Goal: Task Accomplishment & Management: Manage account settings

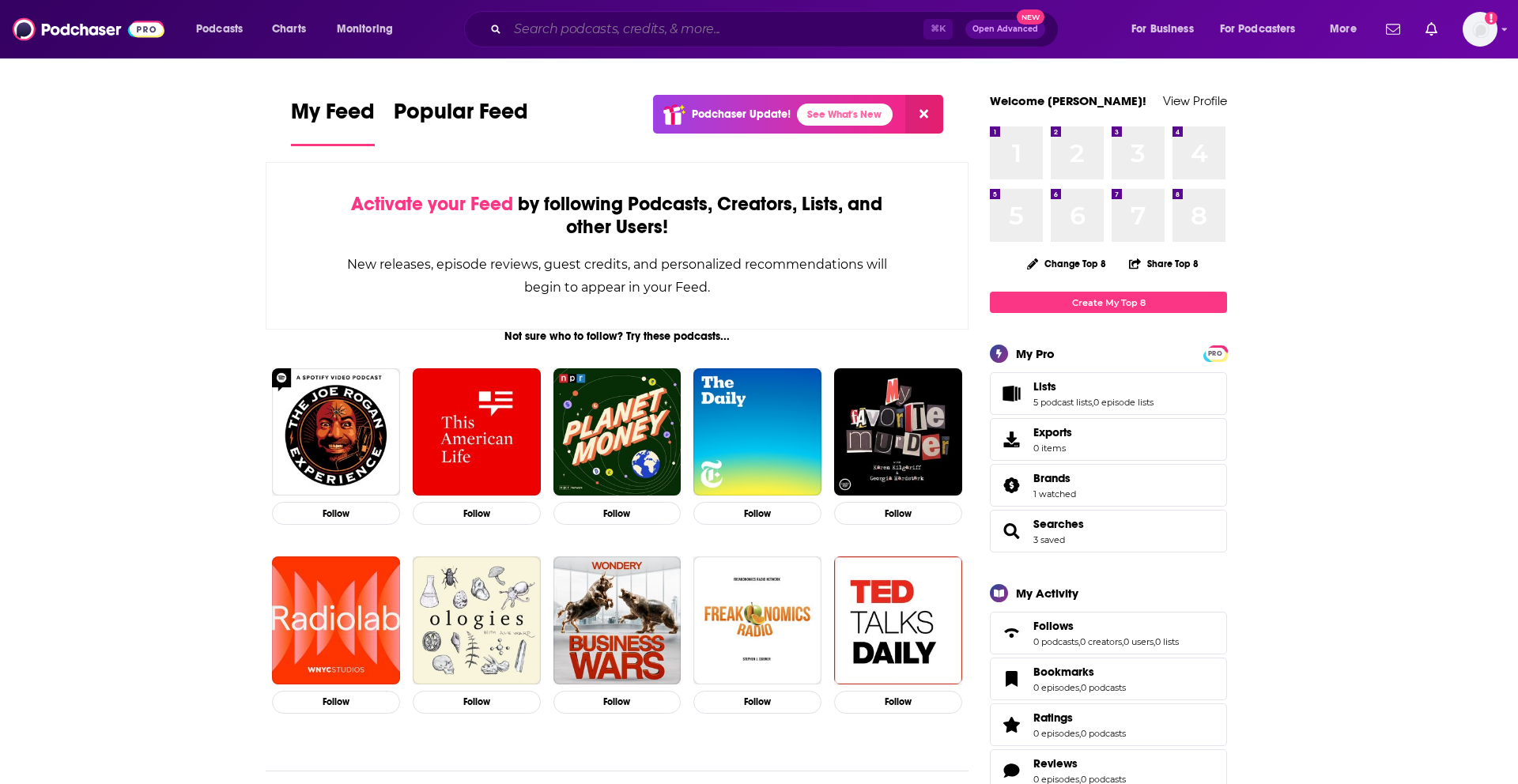
click at [554, 31] on input "Search podcasts, credits, & more..." at bounding box center [715, 29] width 416 height 26
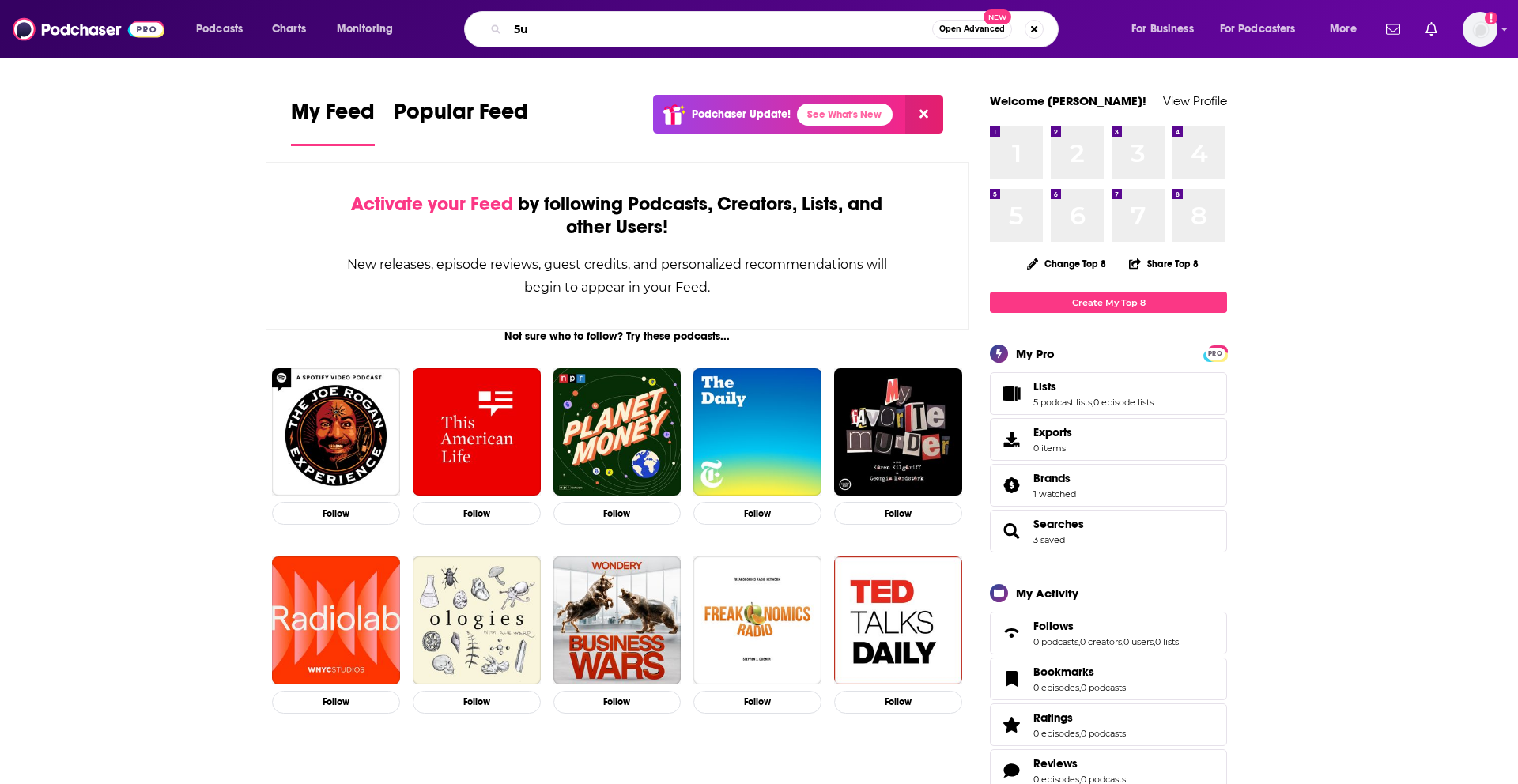
type input "5"
type input "tu desarrollo personal"
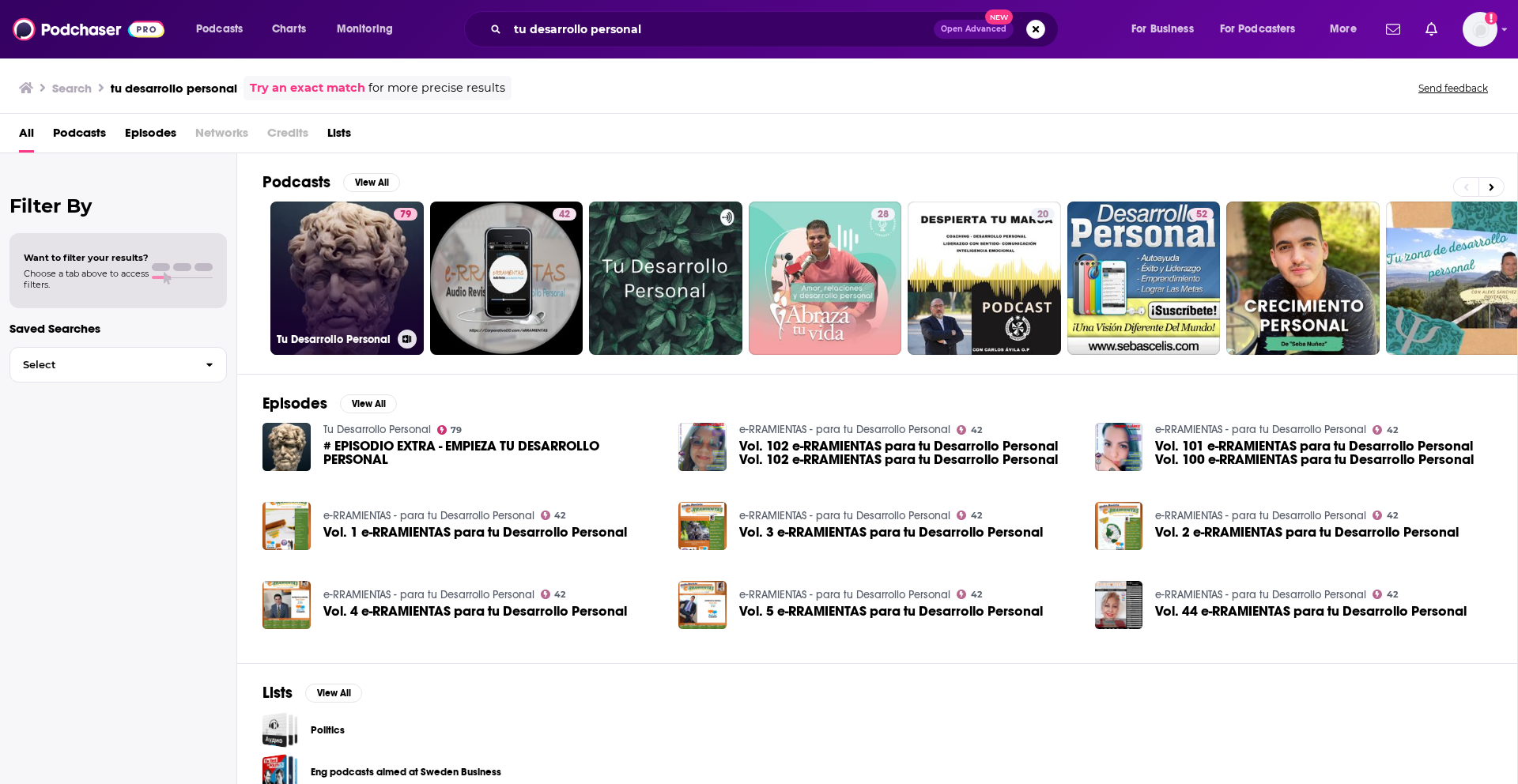
click at [359, 294] on link "79 Tu Desarrollo Personal" at bounding box center [347, 278] width 153 height 153
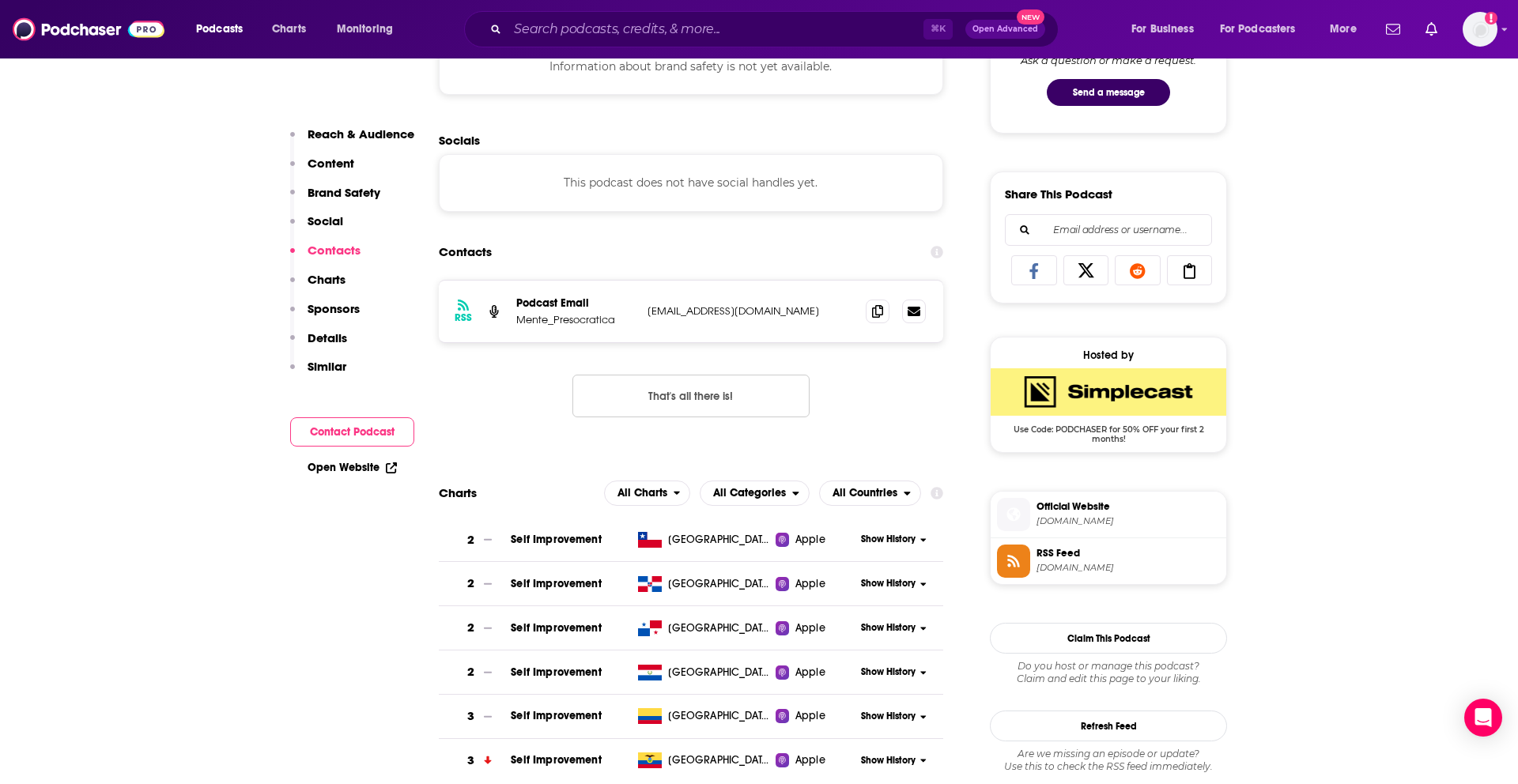
scroll to position [914, 0]
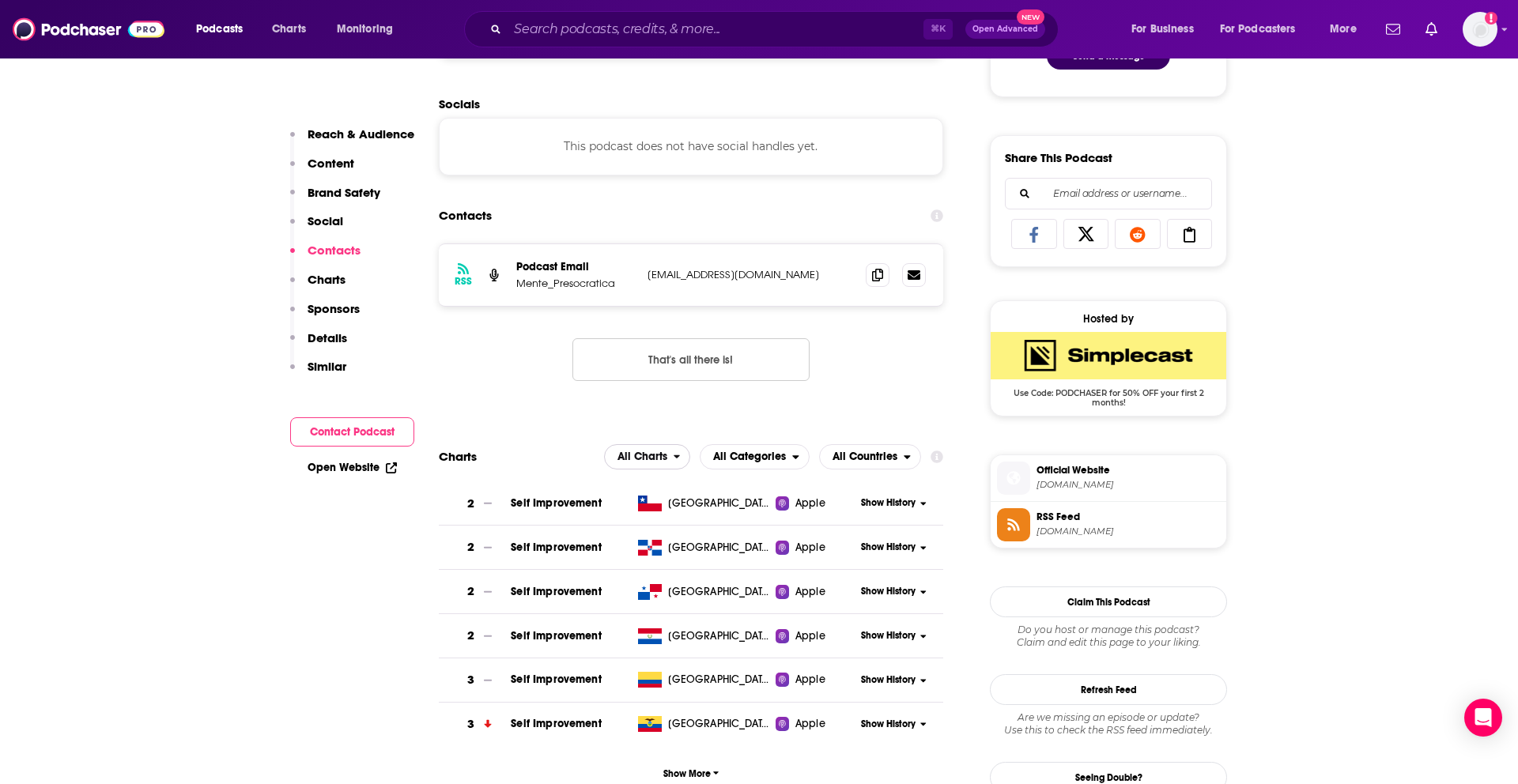
click at [648, 456] on span "All Charts" at bounding box center [642, 457] width 50 height 11
click at [864, 464] on span "All Countries" at bounding box center [861, 457] width 83 height 27
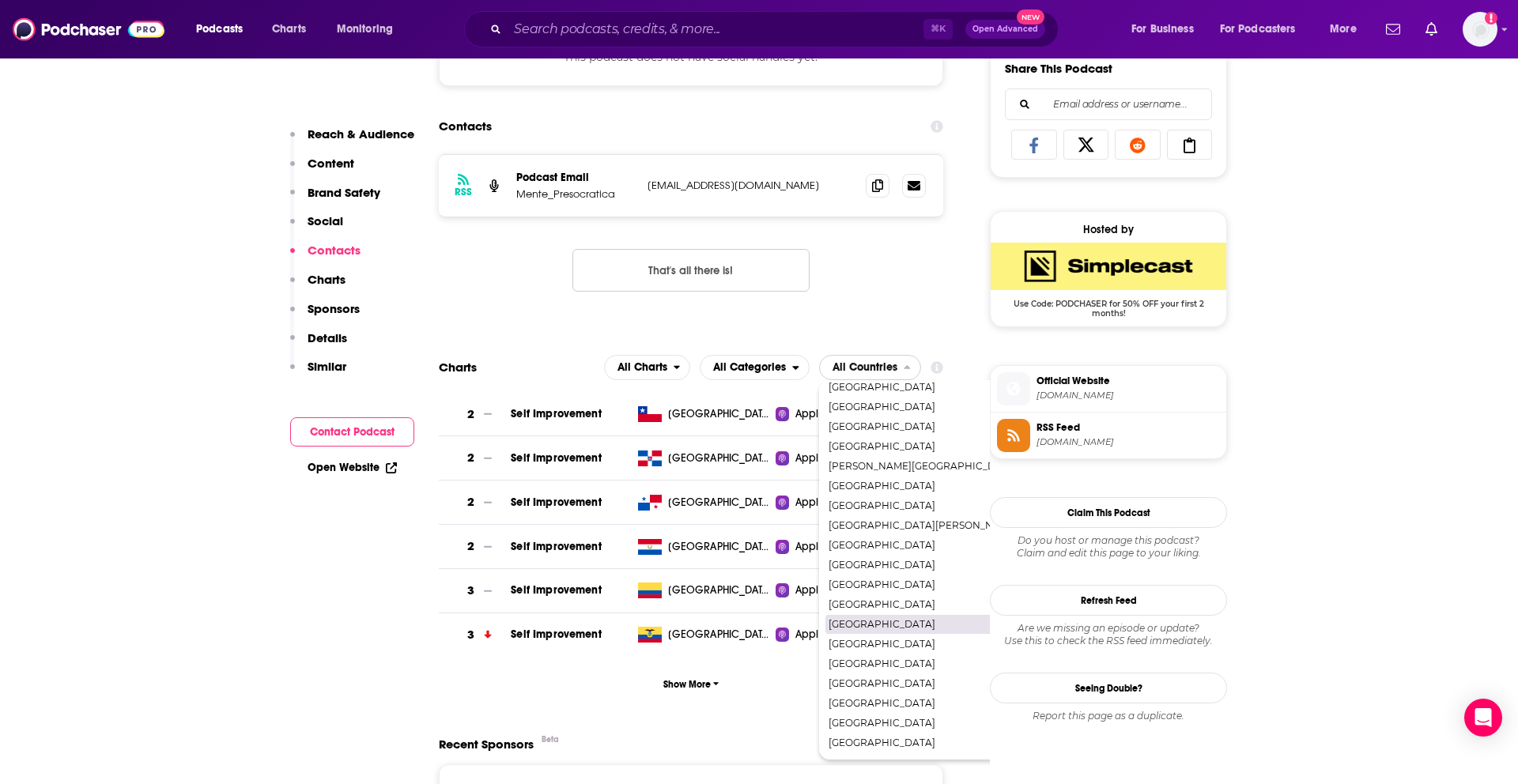
scroll to position [1011, 0]
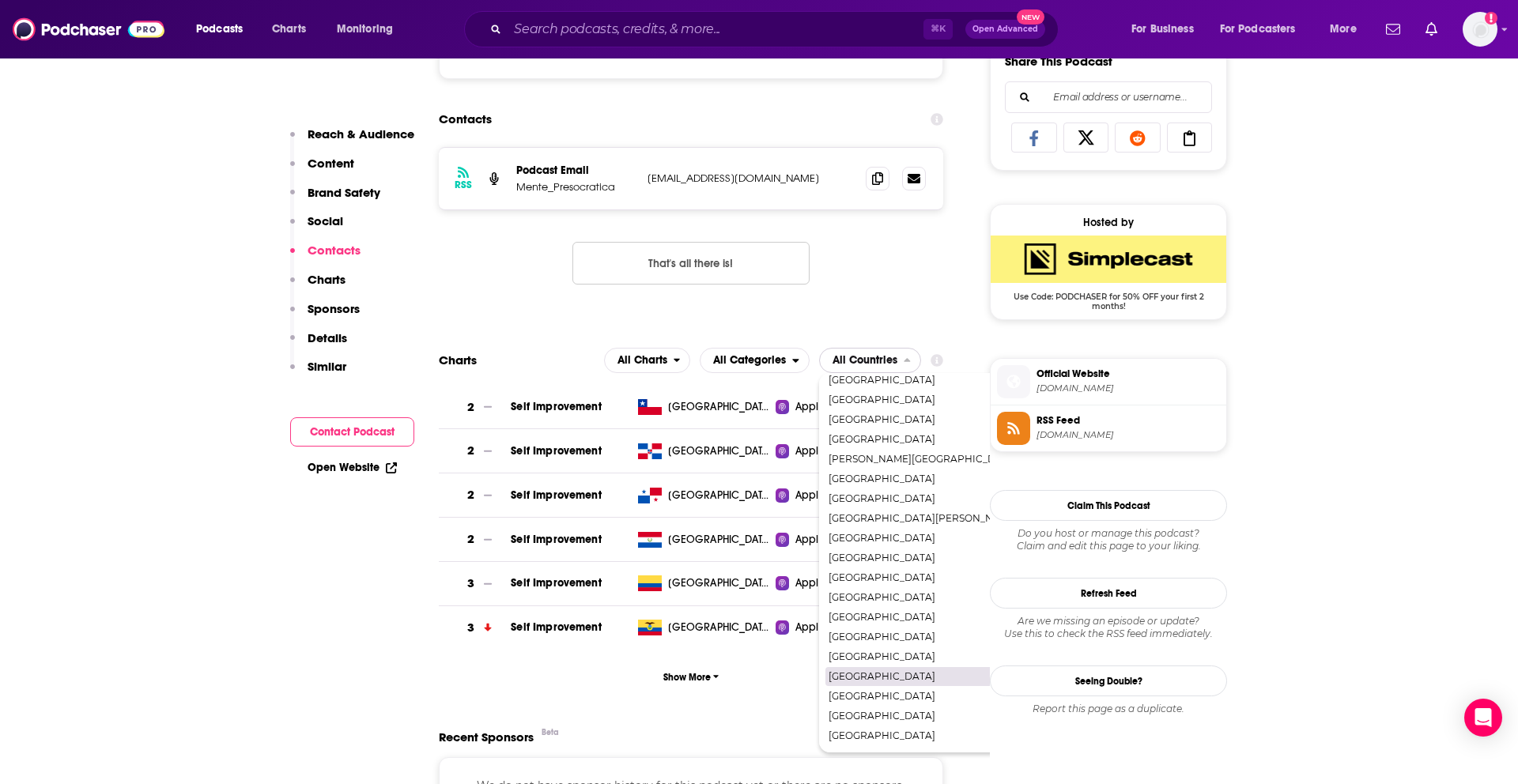
click at [861, 674] on span "[GEOGRAPHIC_DATA]" at bounding box center [924, 677] width 190 height 9
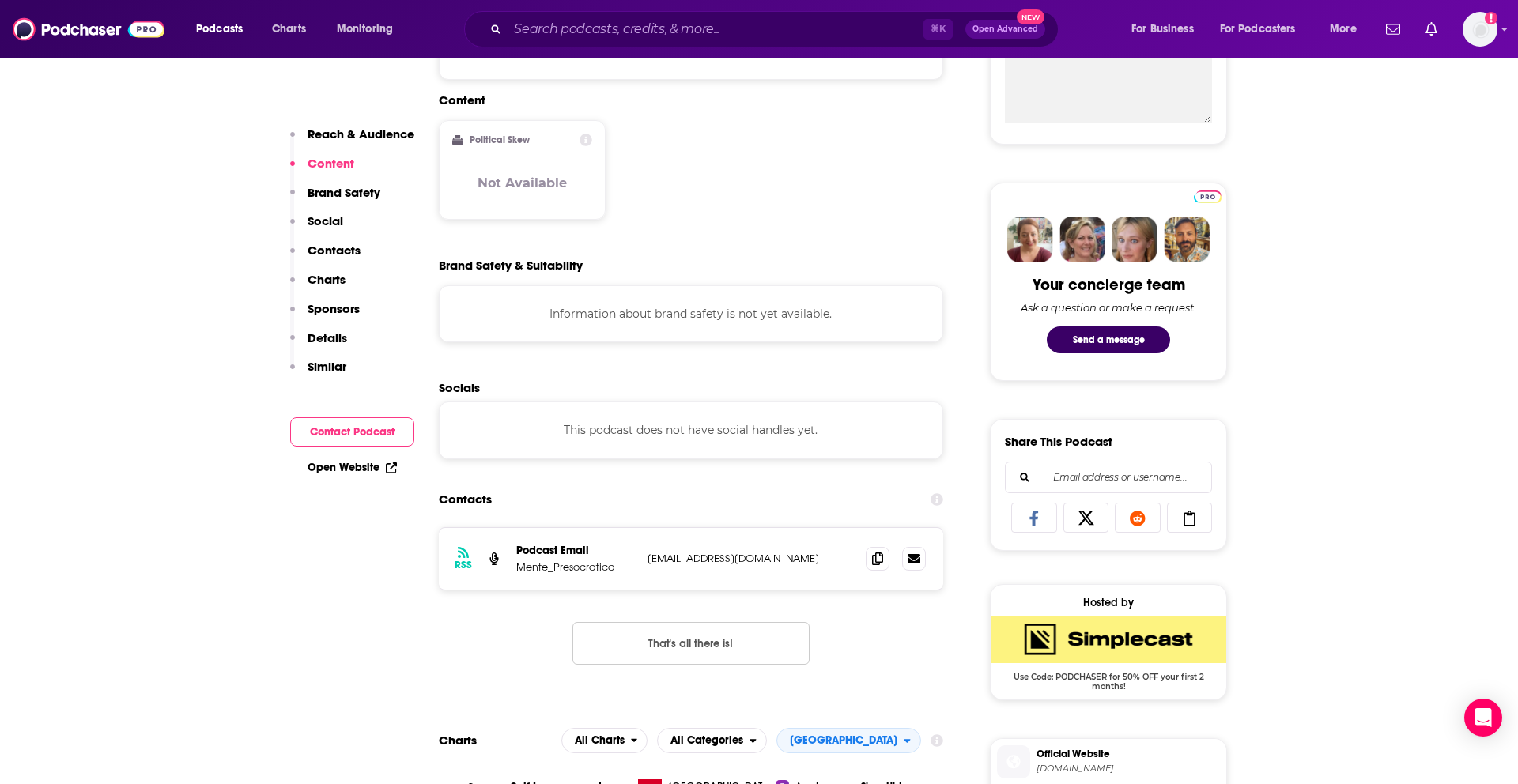
scroll to position [0, 0]
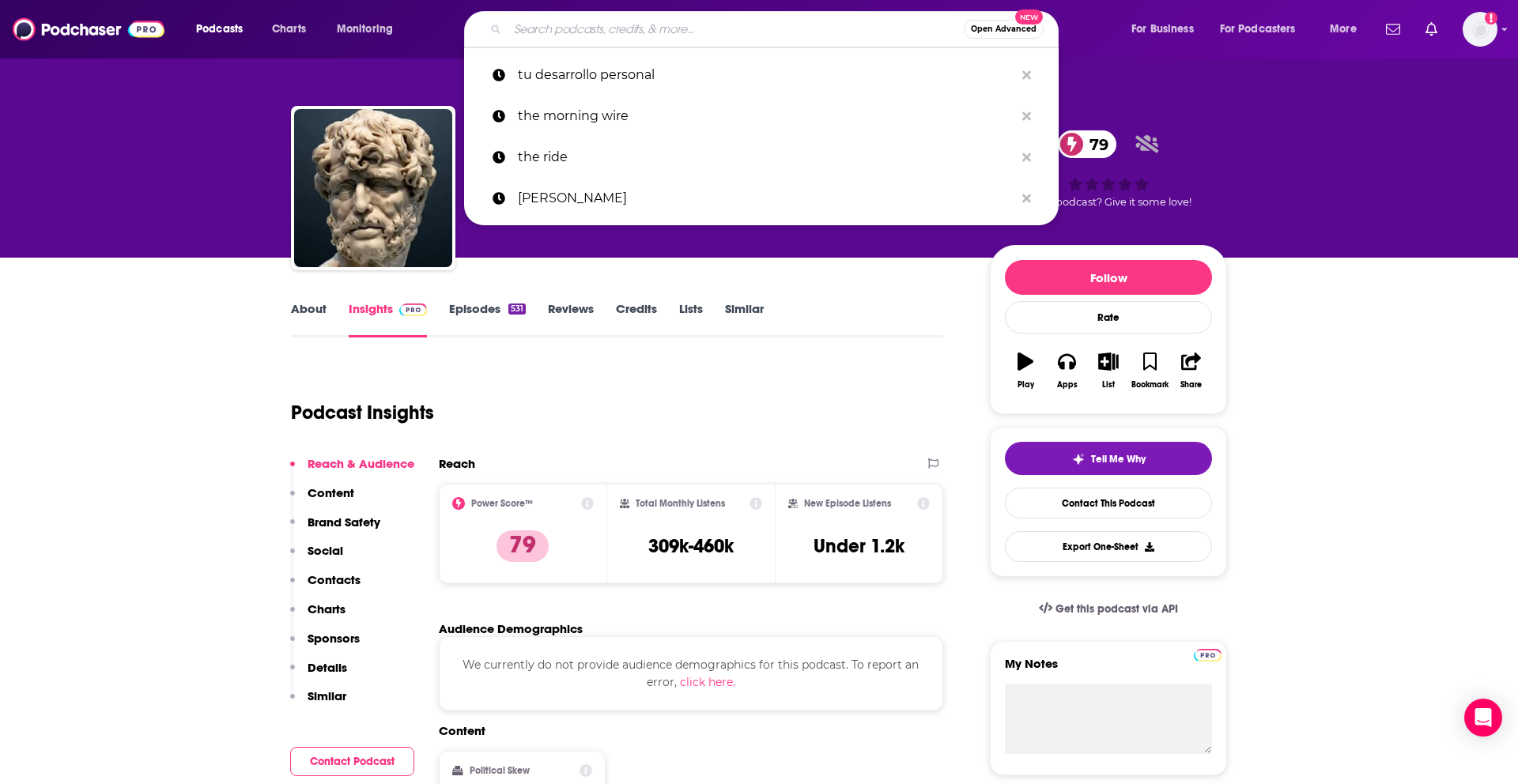
click at [545, 40] on input "Search podcasts, credits, & more..." at bounding box center [735, 29] width 456 height 26
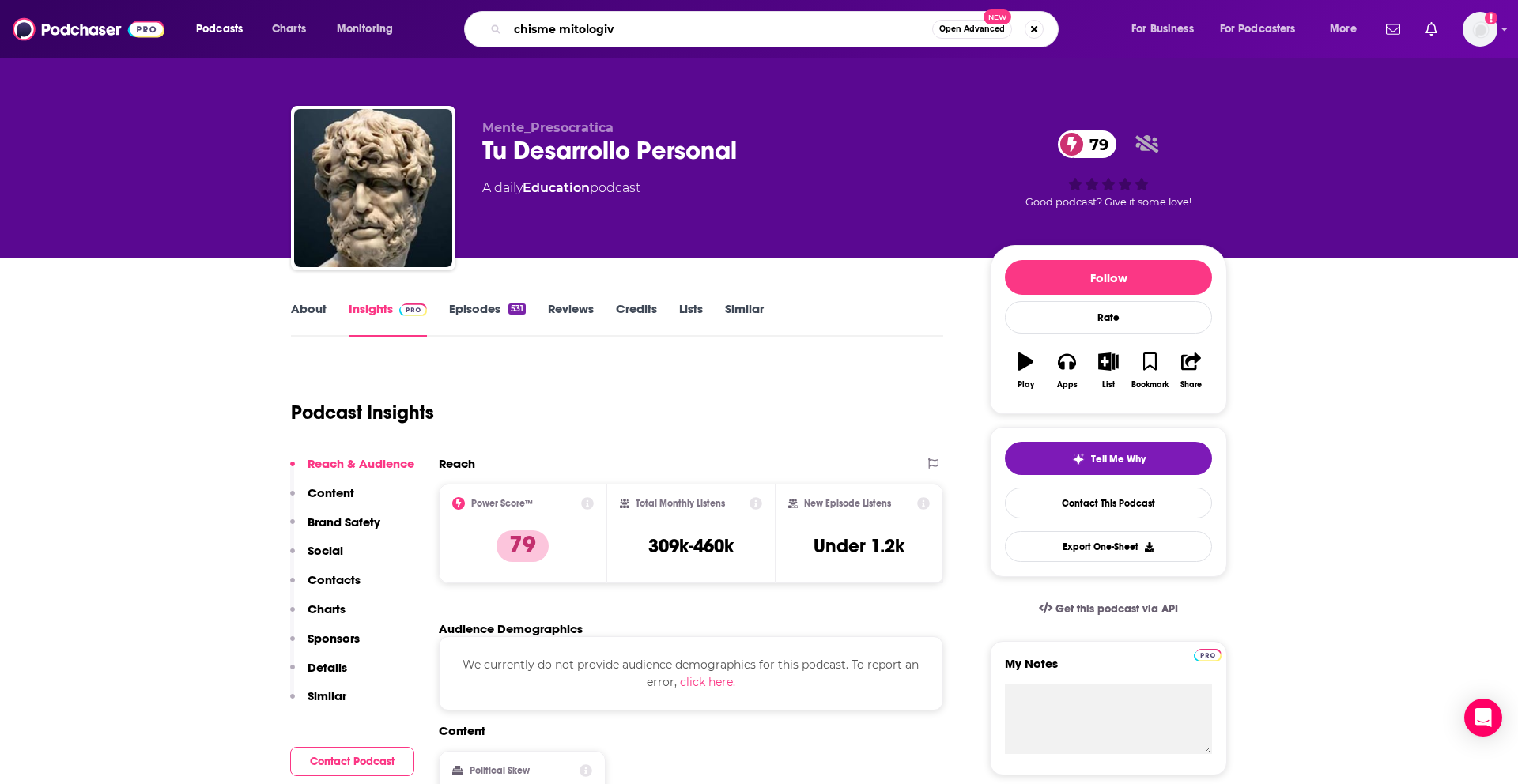
type input "chisme mitologivo"
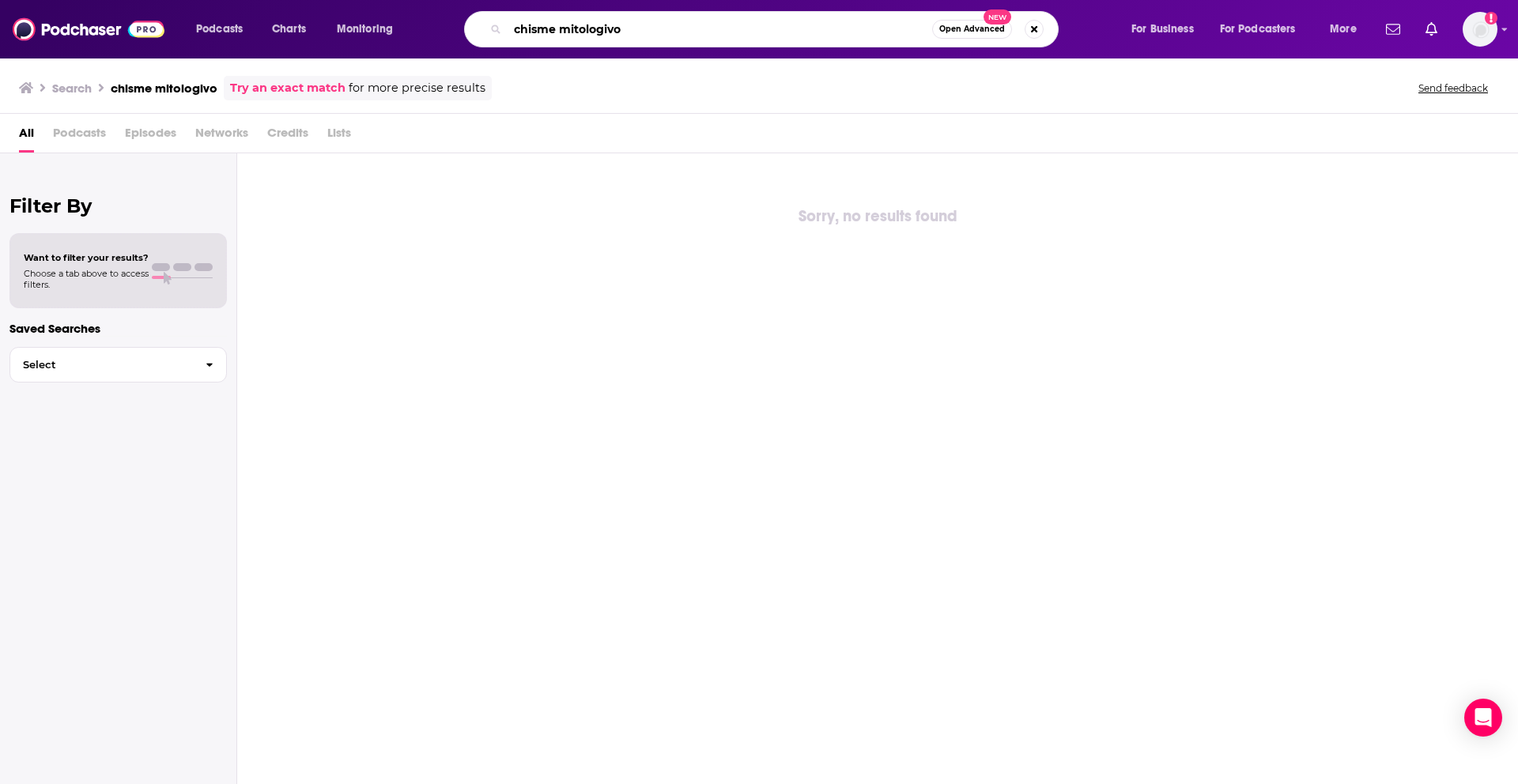
click at [613, 34] on input "chisme mitologivo" at bounding box center [719, 29] width 425 height 26
type input "chisme mitologico"
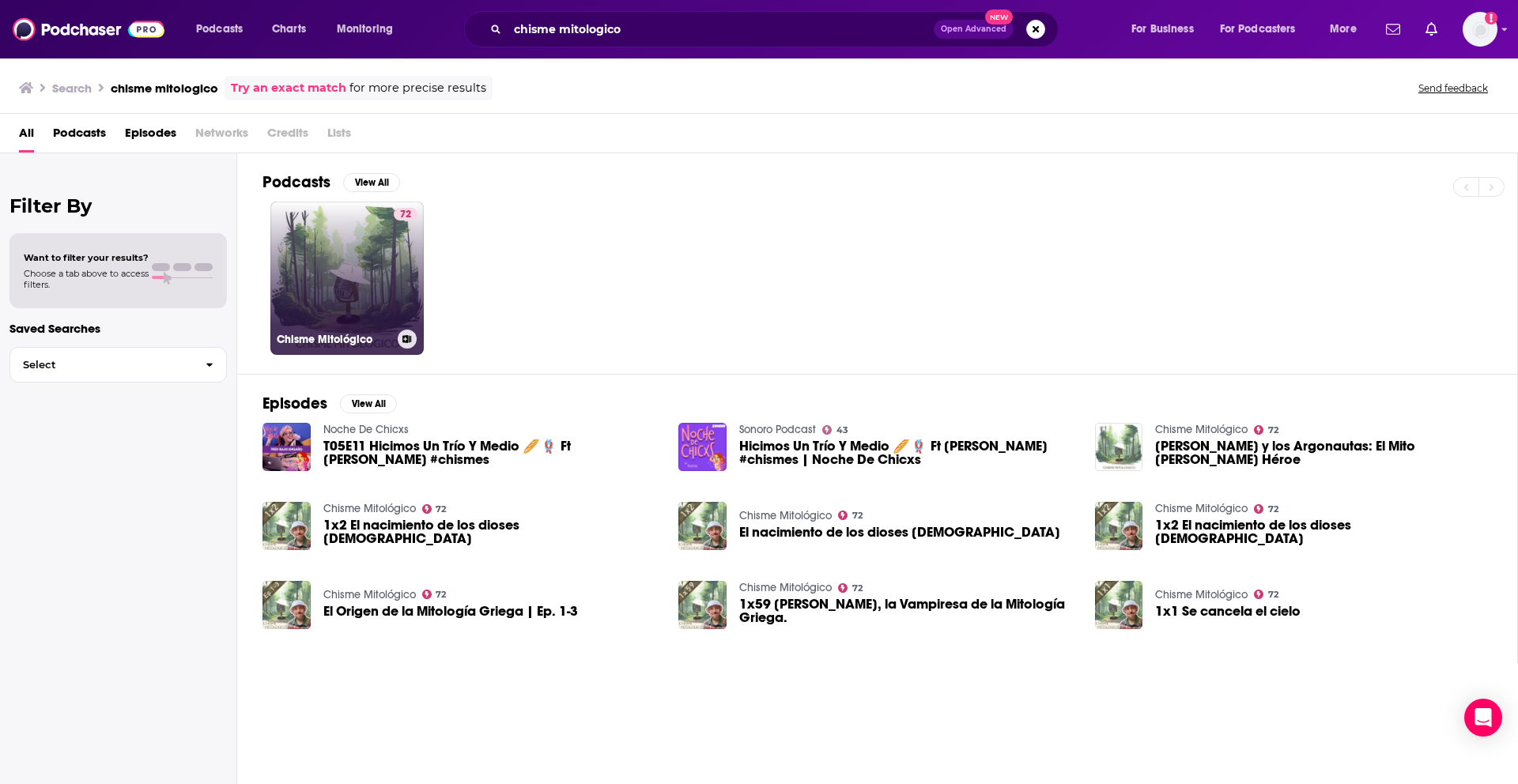
click at [350, 257] on link "72 Chisme Mitológico" at bounding box center [347, 278] width 153 height 153
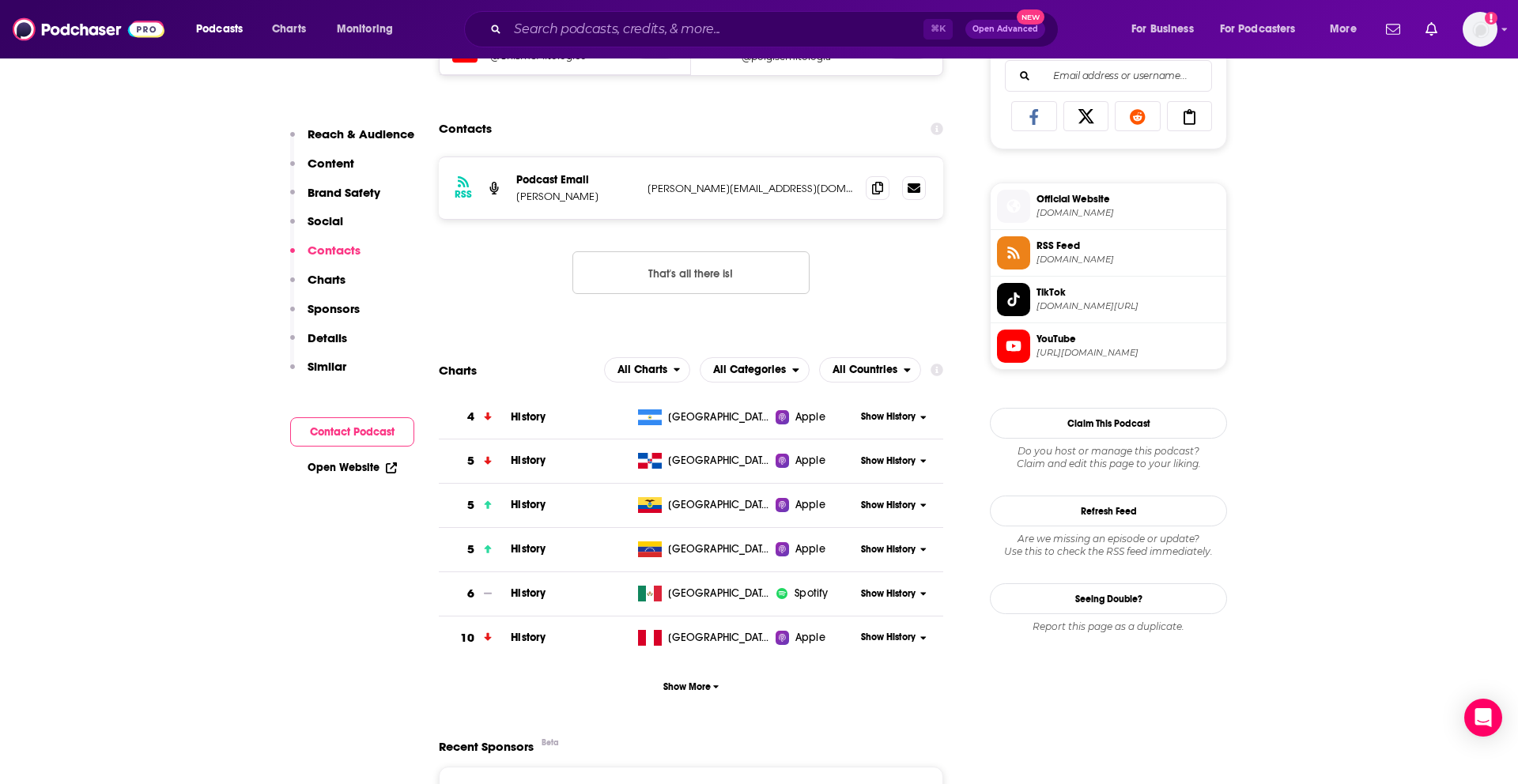
scroll to position [1041, 0]
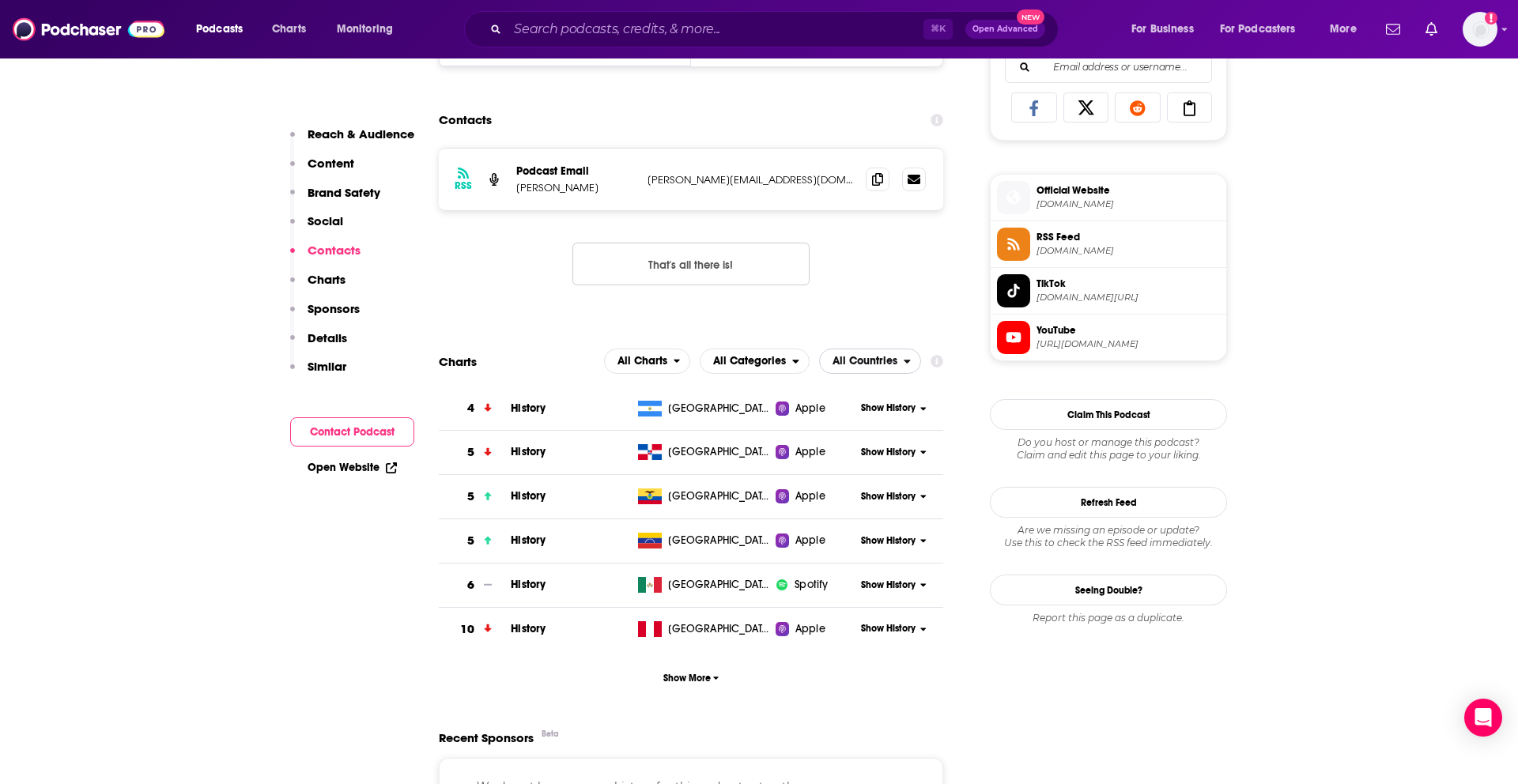
click at [850, 367] on span "All Countries" at bounding box center [865, 361] width 65 height 11
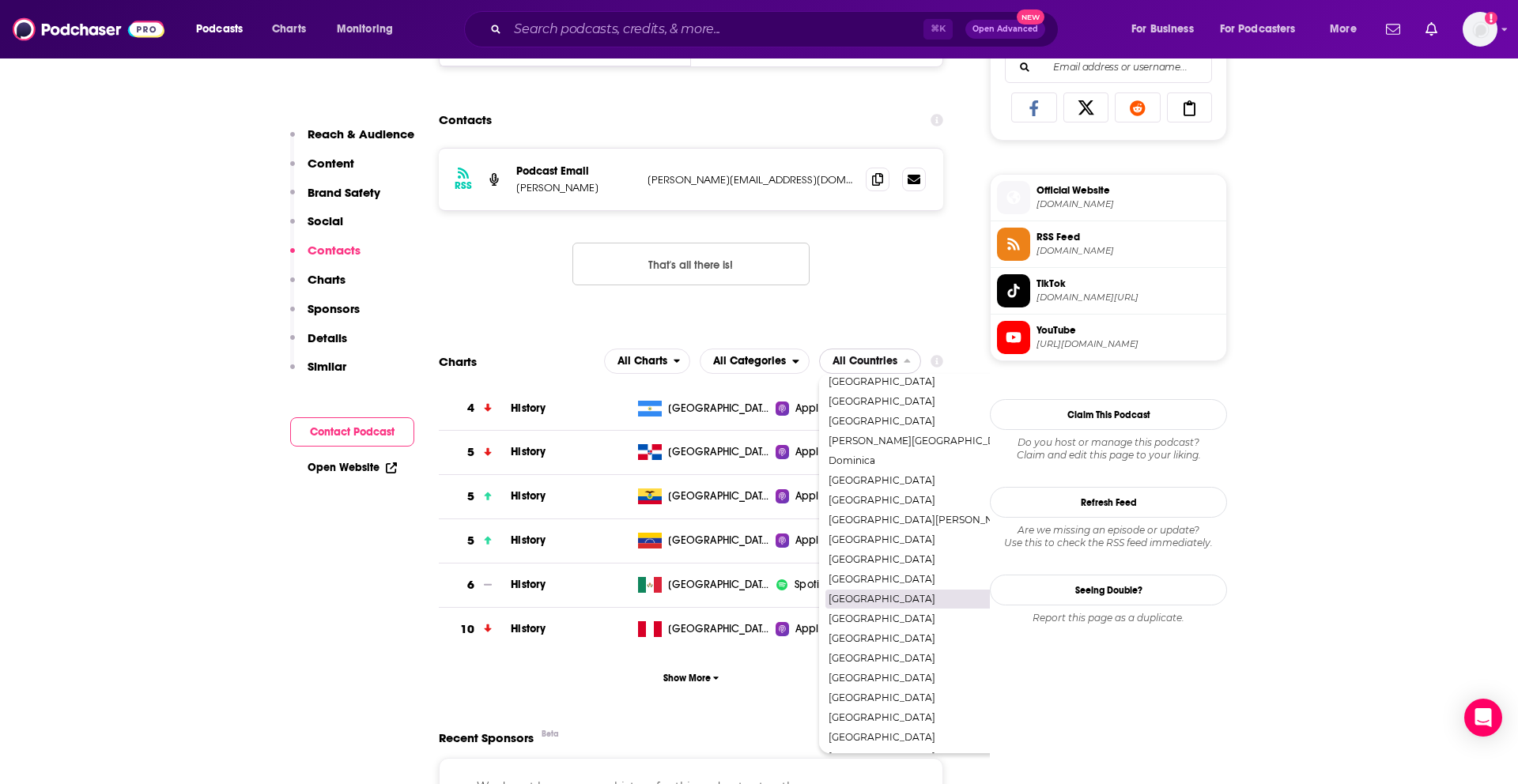
scroll to position [65, 0]
click at [863, 716] on span "[GEOGRAPHIC_DATA]" at bounding box center [924, 720] width 190 height 9
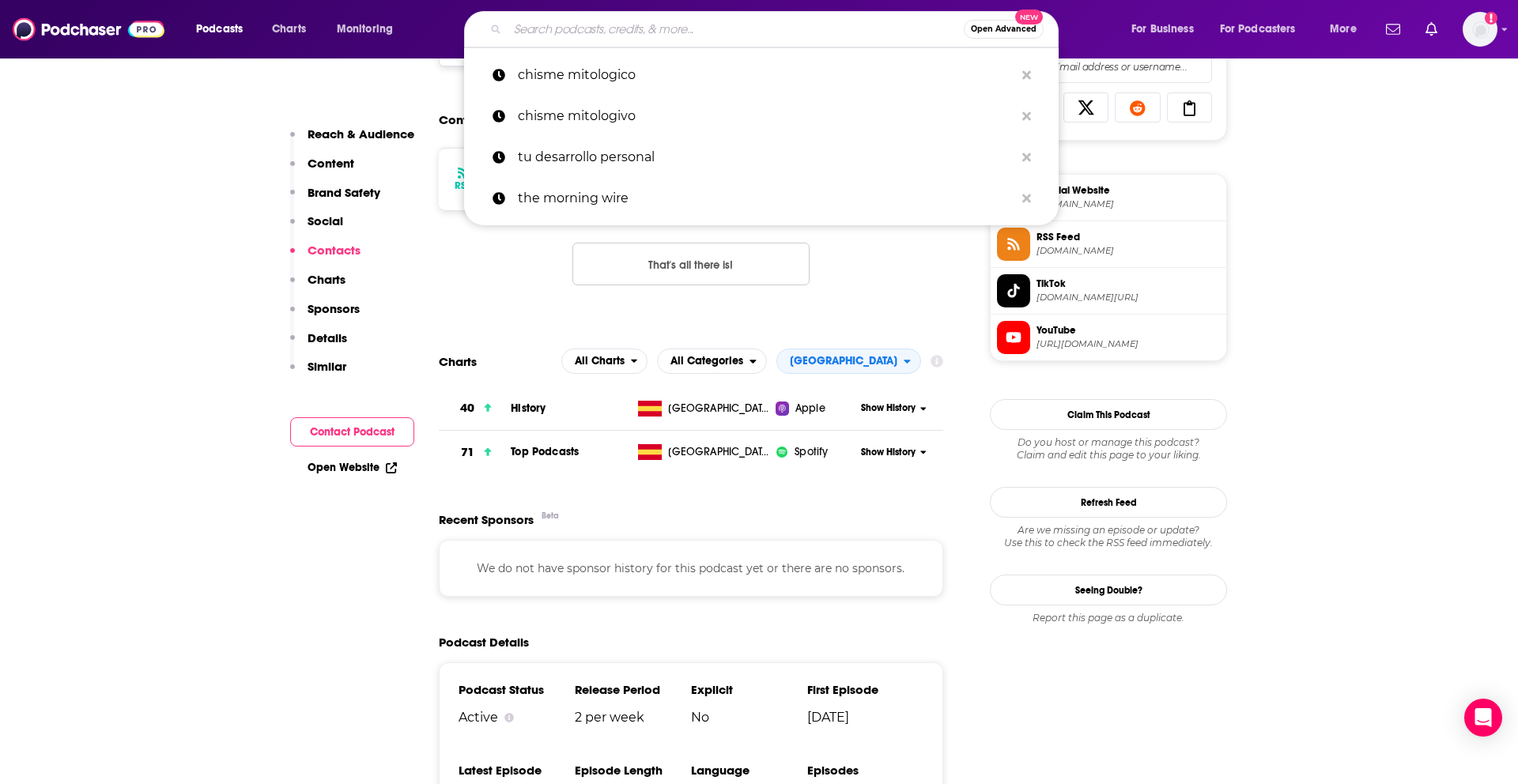
click at [556, 23] on input "Search podcasts, credits, & more..." at bounding box center [735, 29] width 456 height 26
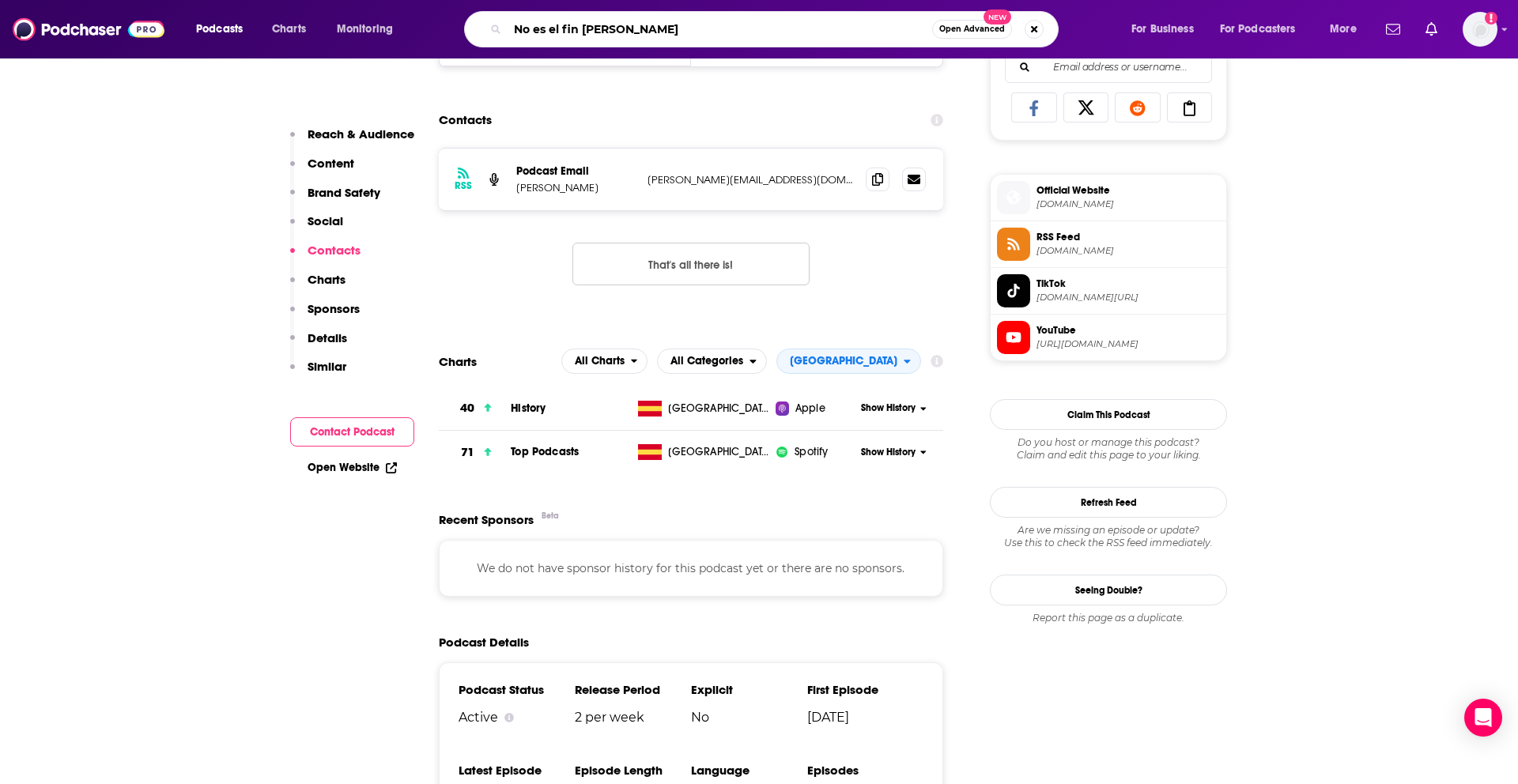
type input "No es el fin del mundo"
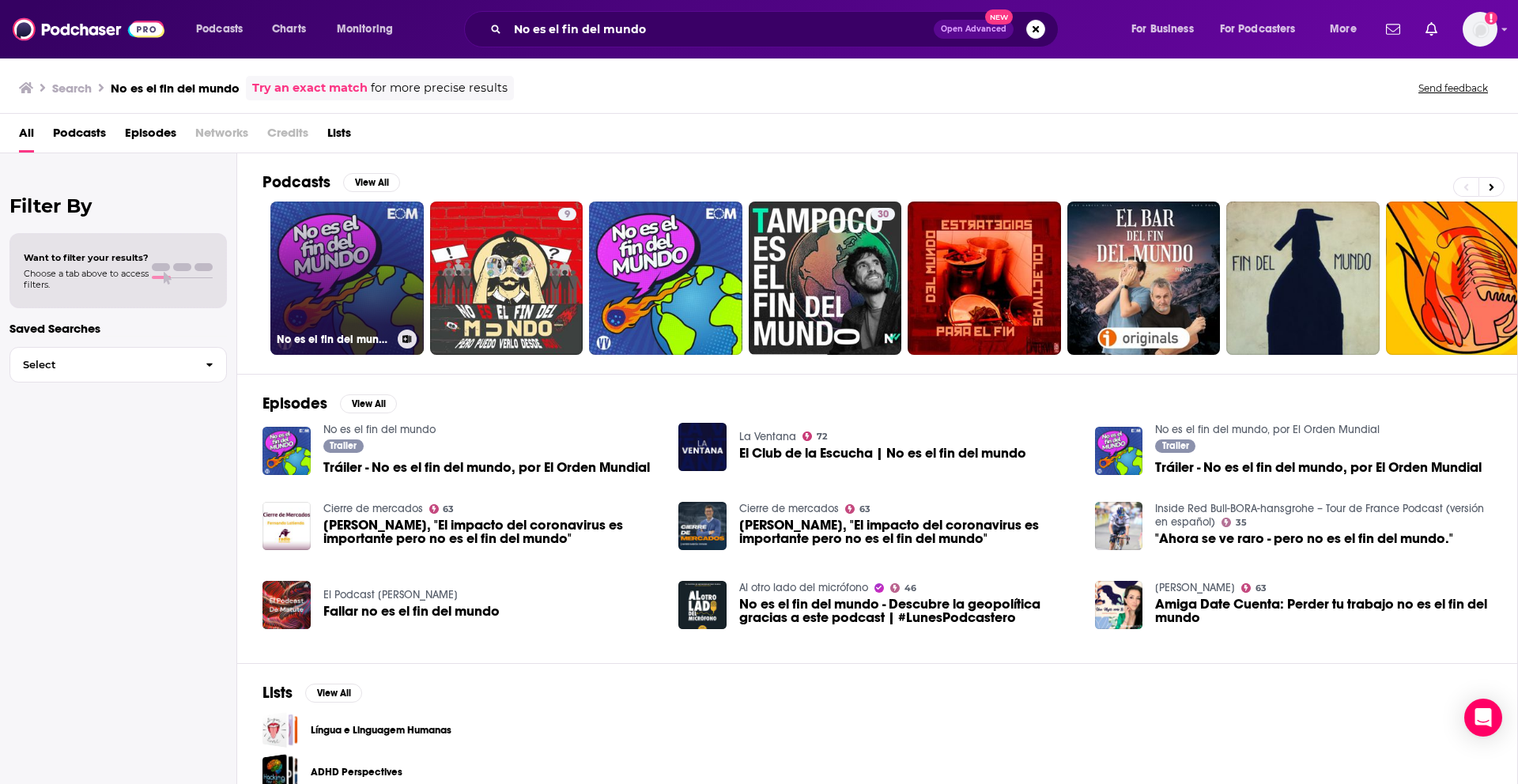
click at [387, 267] on link "No es el fin del mundo" at bounding box center [347, 278] width 153 height 153
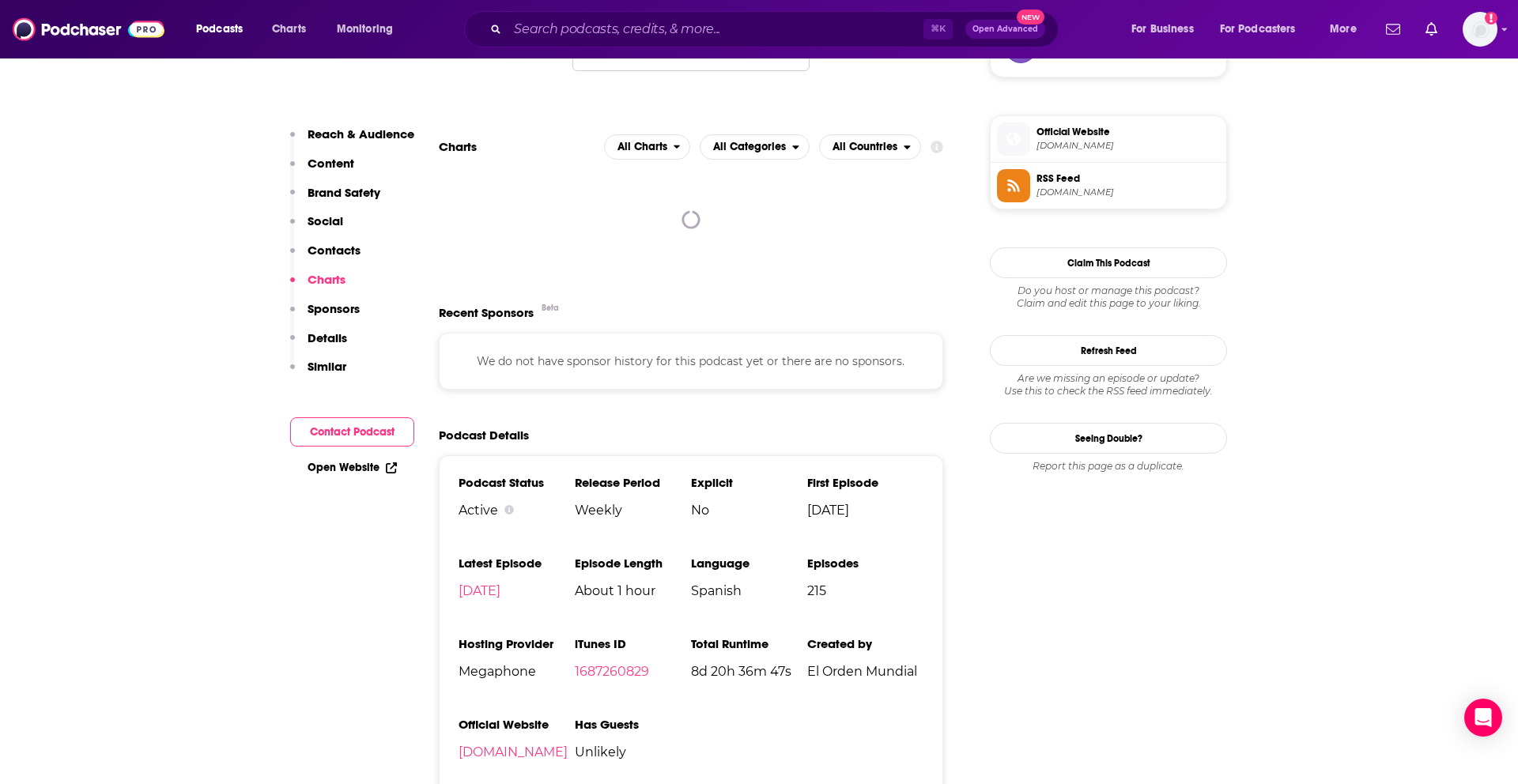
scroll to position [1233, 0]
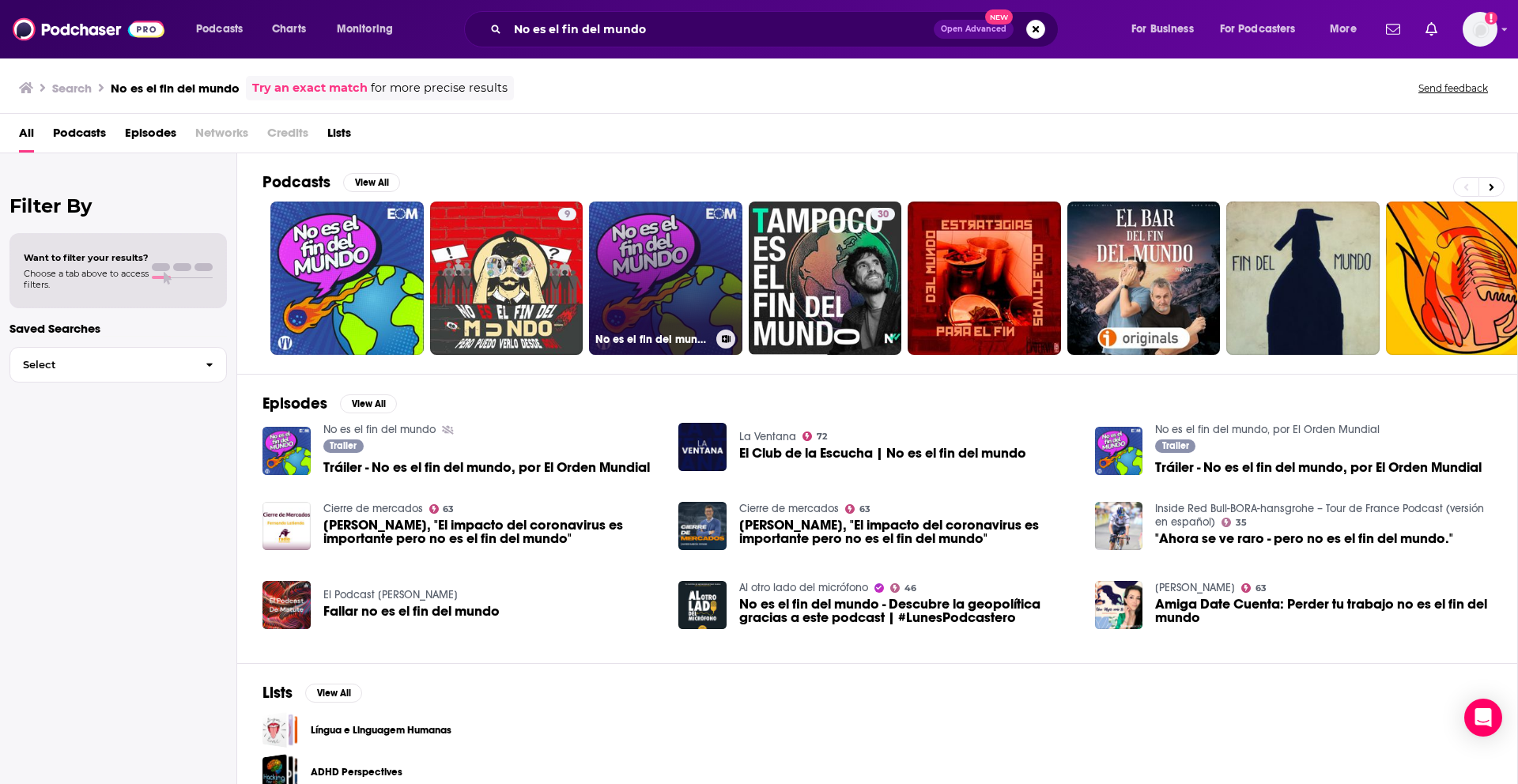
click at [647, 307] on link "No es el fin del mundo, por El Orden Mundial" at bounding box center [665, 278] width 153 height 153
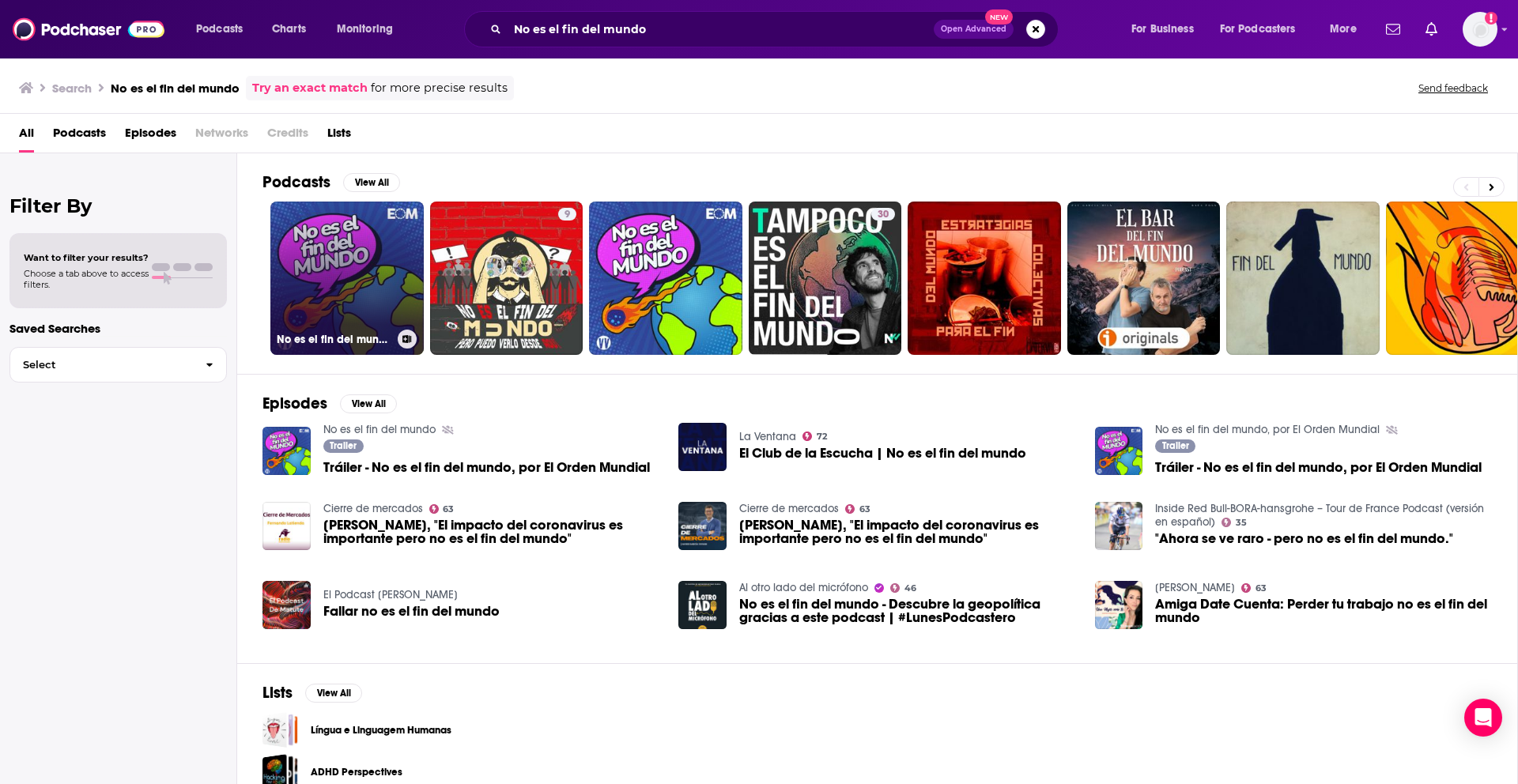
click at [352, 290] on link "No es el fin del mundo" at bounding box center [347, 278] width 153 height 153
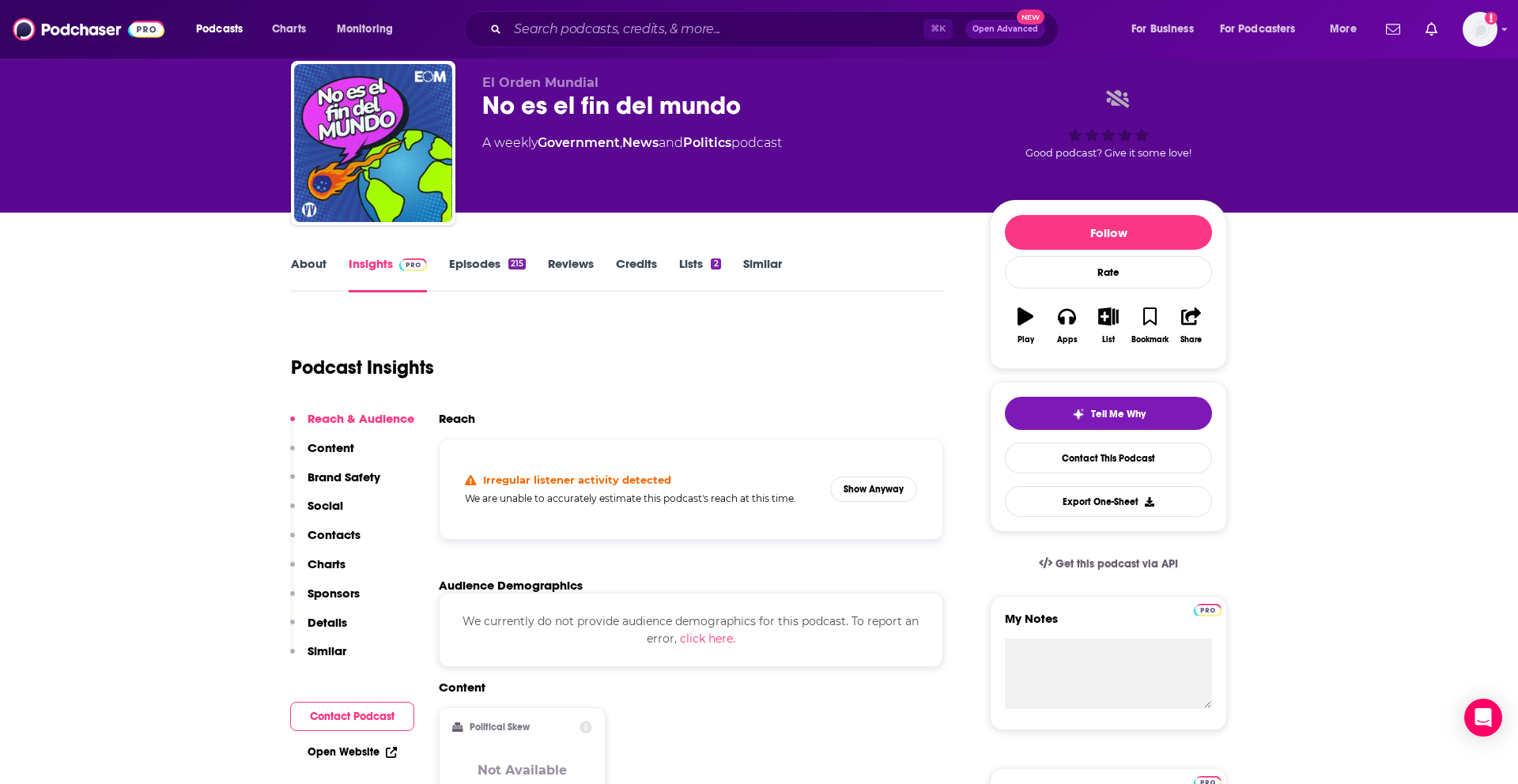
scroll to position [54, 0]
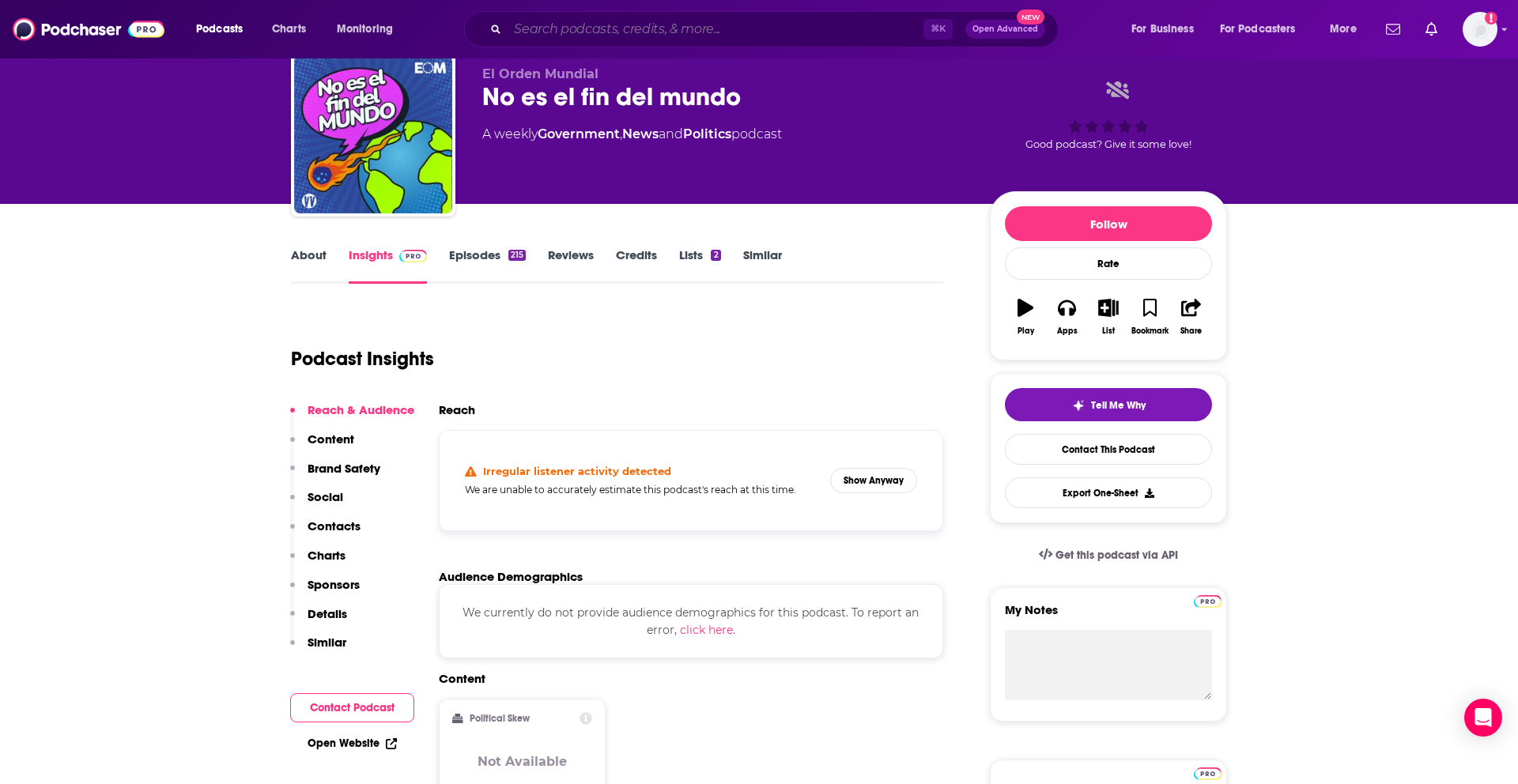
click at [553, 31] on input "Search podcasts, credits, & more..." at bounding box center [715, 29] width 416 height 26
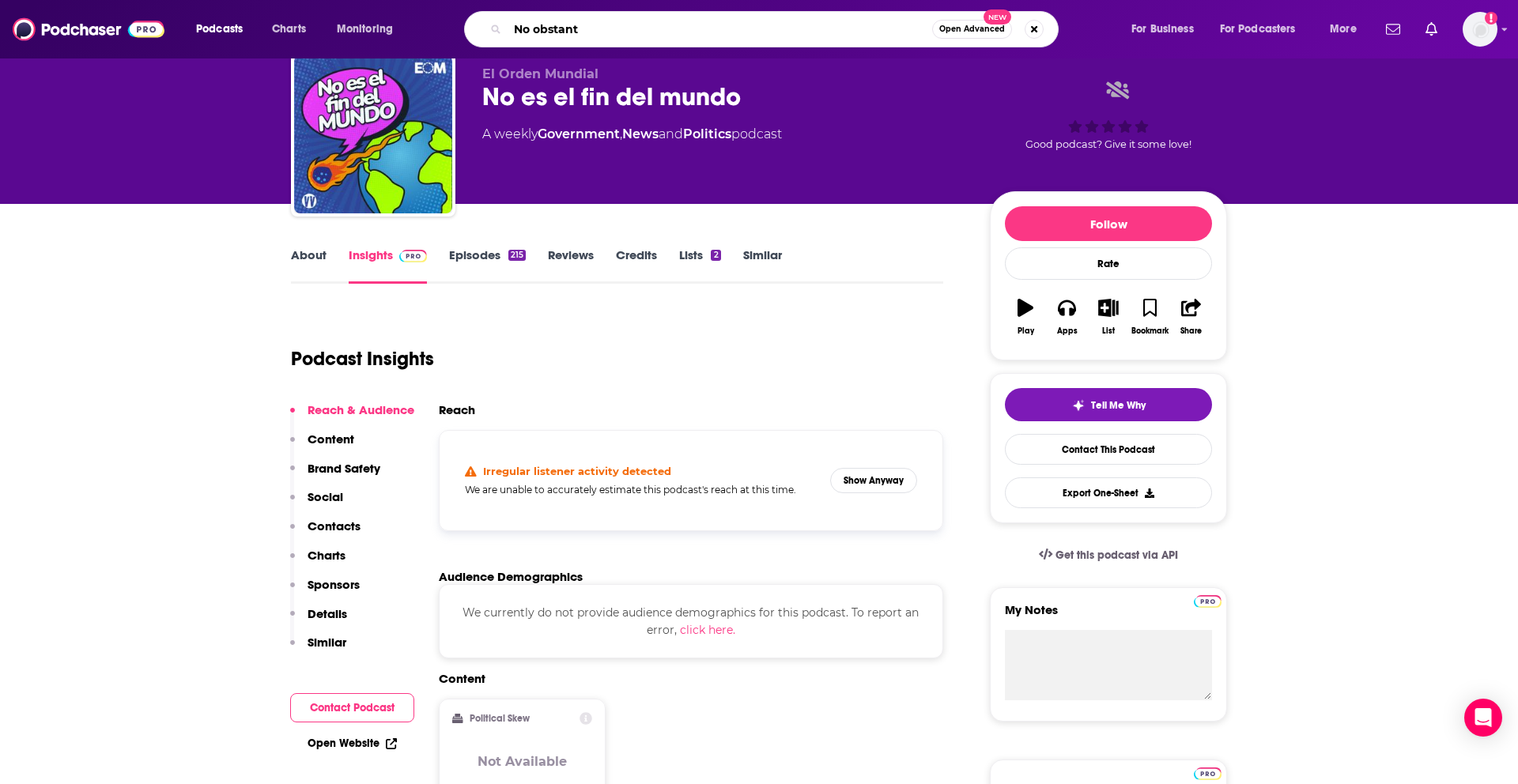
type input "No obstante"
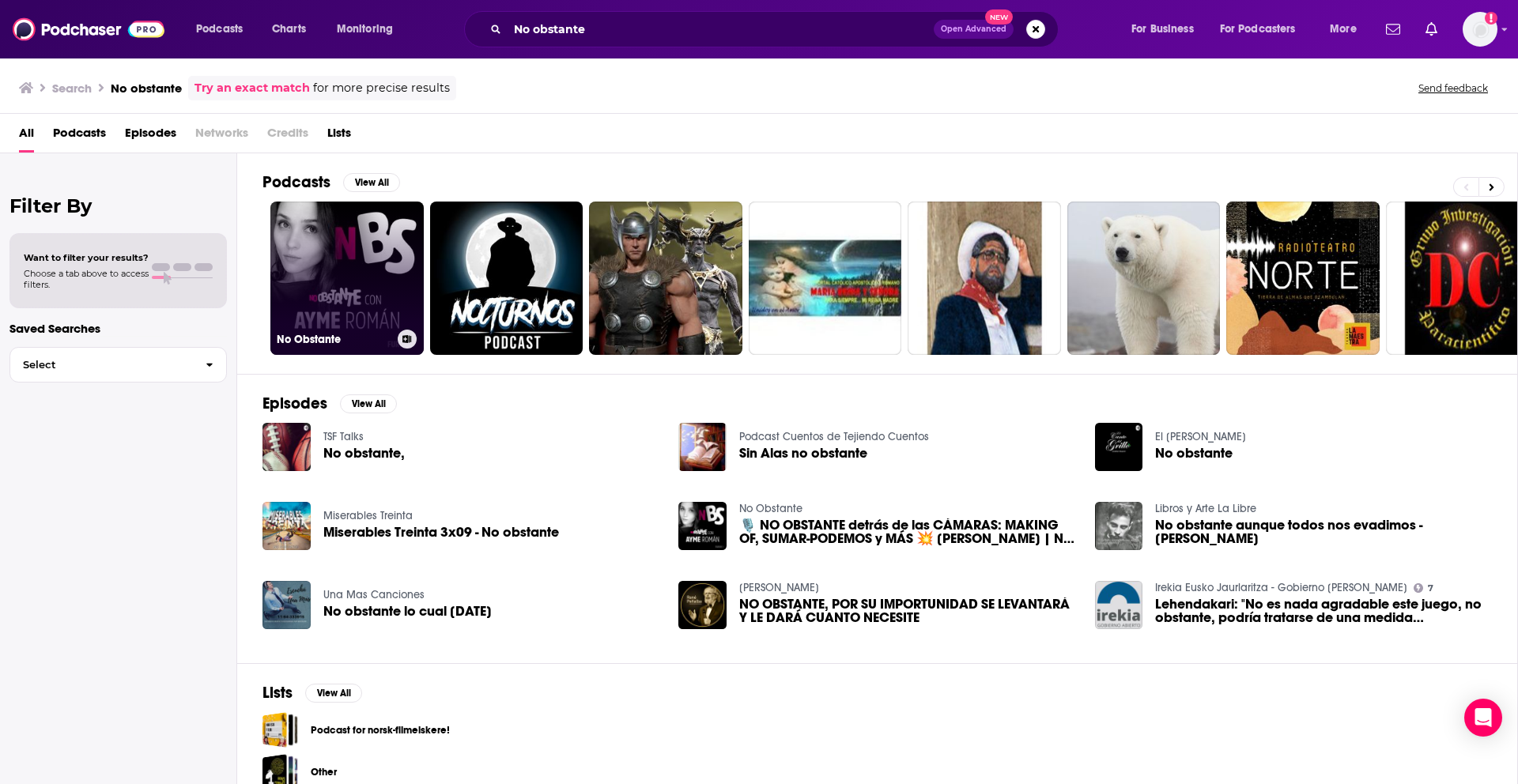
click at [370, 284] on link "No Obstante" at bounding box center [347, 278] width 153 height 153
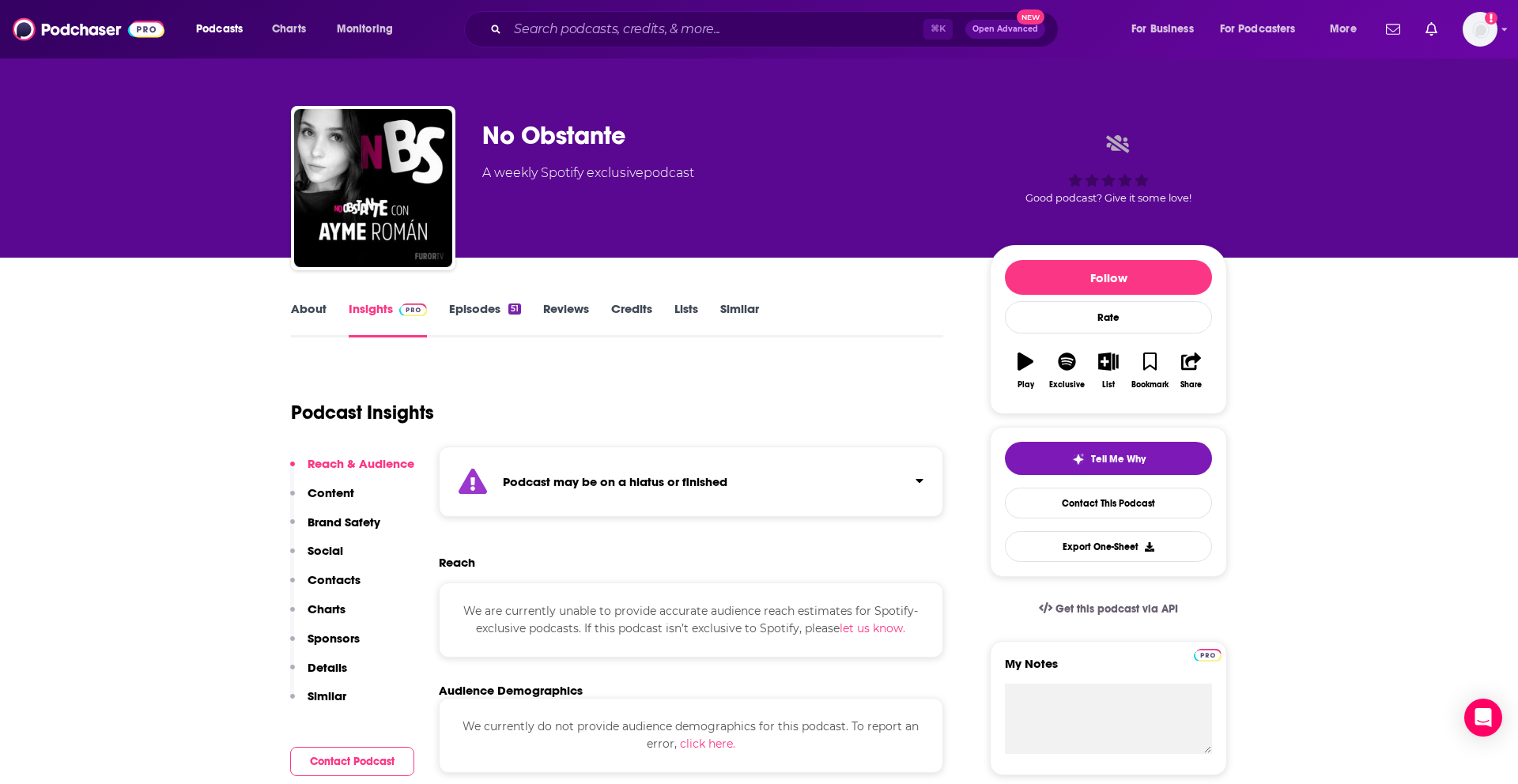
scroll to position [5, 0]
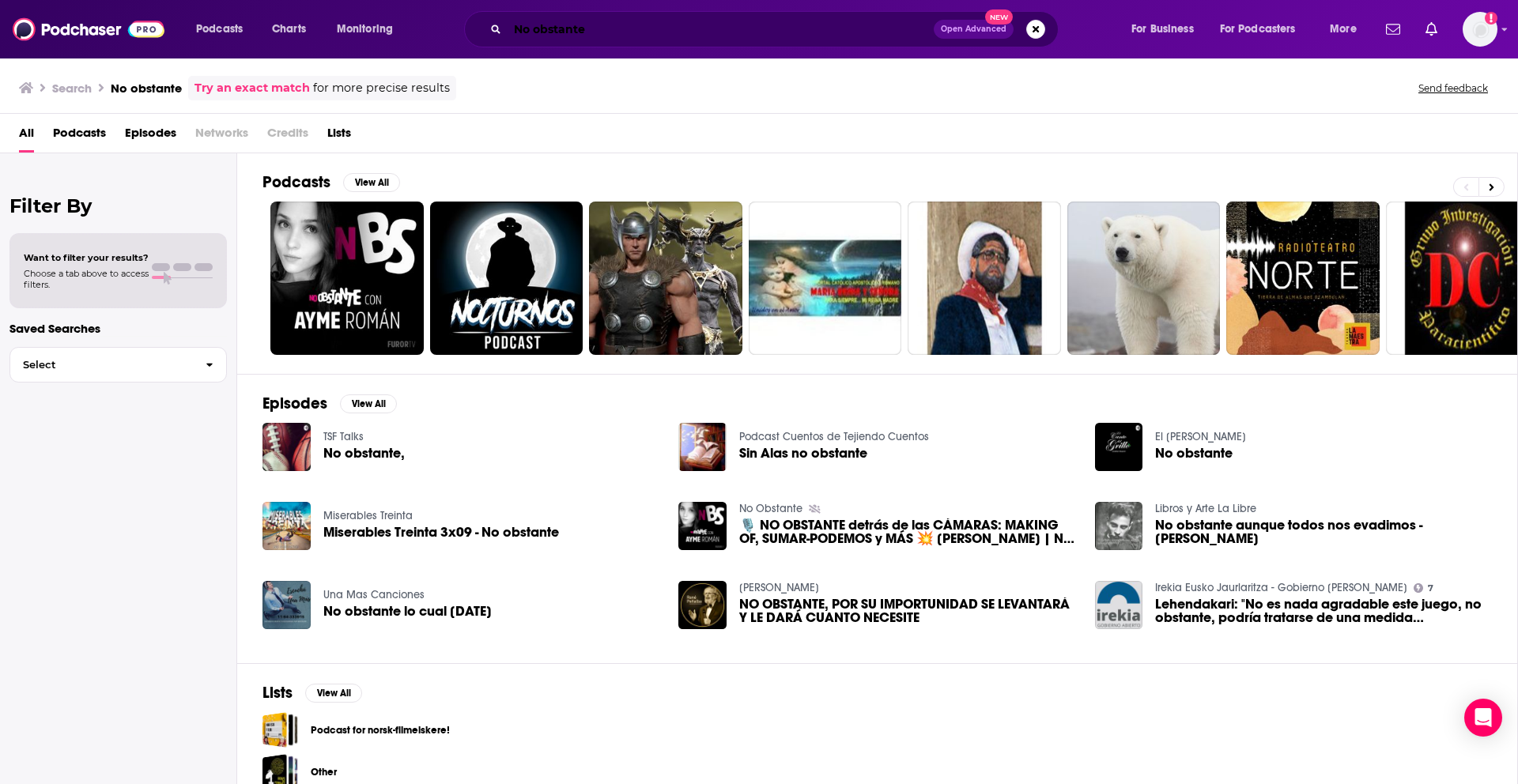
click at [574, 27] on input "No obstante" at bounding box center [720, 29] width 427 height 26
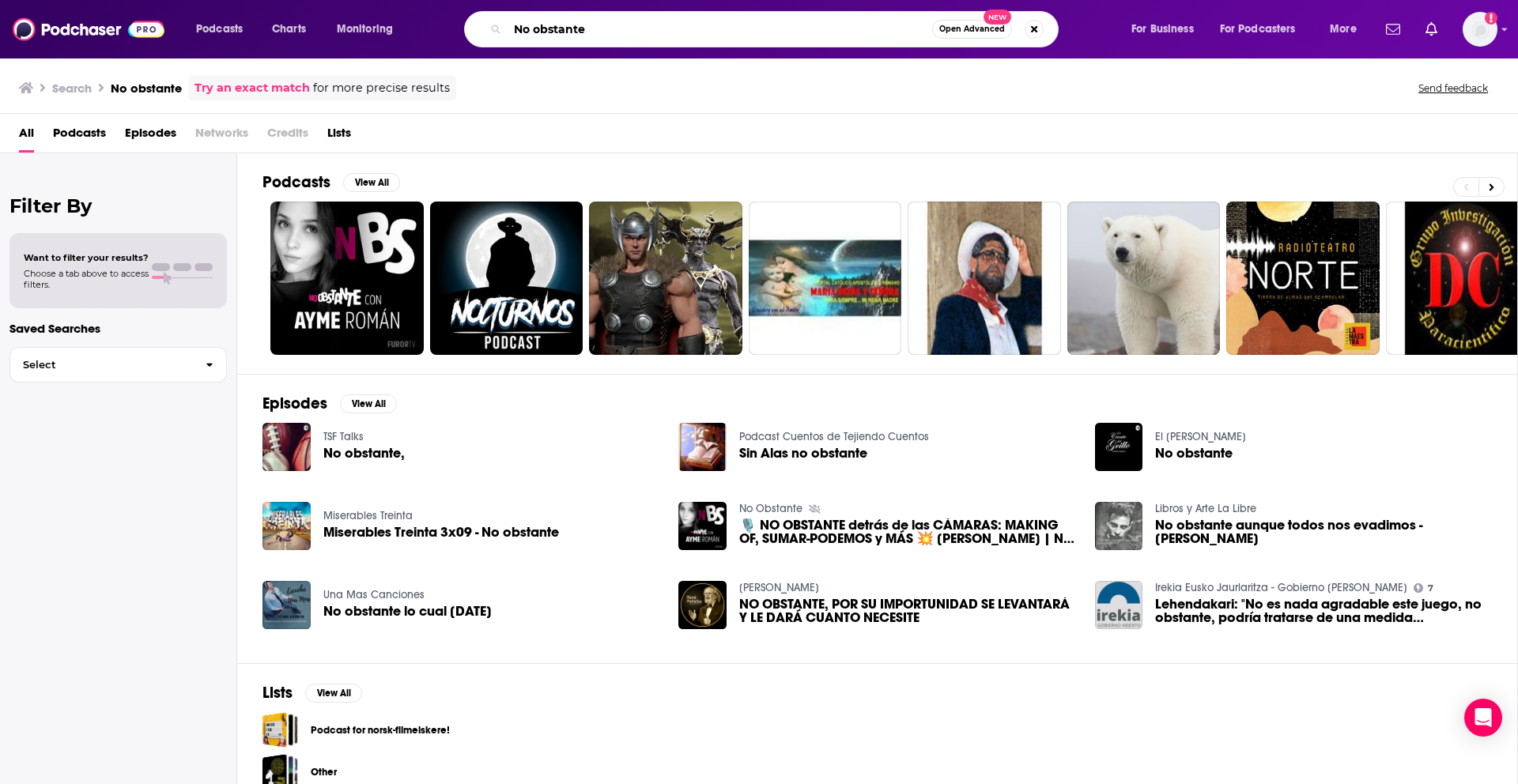
click at [574, 27] on input "No obstante" at bounding box center [719, 29] width 425 height 26
type input "Exponiendo la verdad"
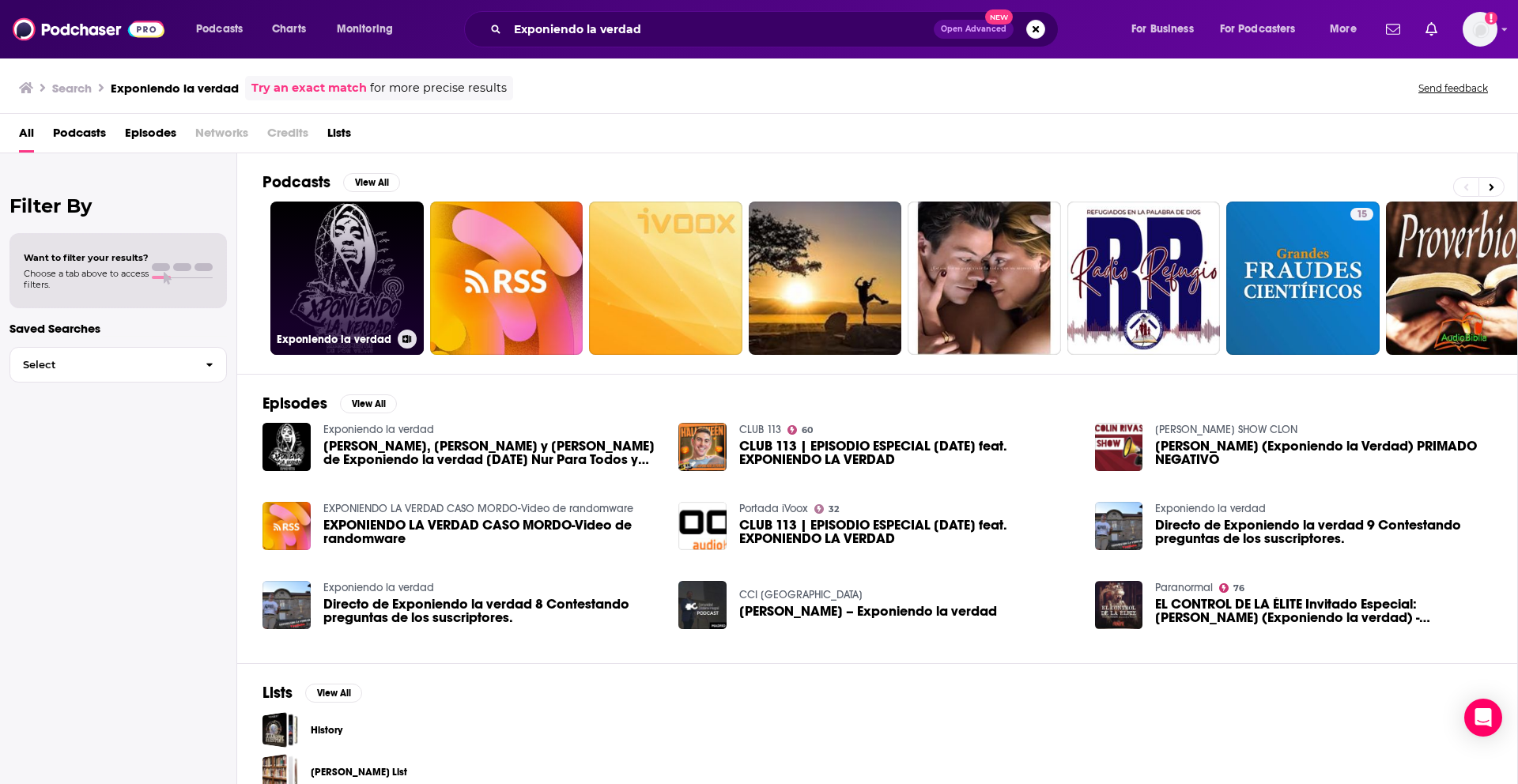
click at [371, 237] on link "Exponiendo la verdad" at bounding box center [347, 278] width 153 height 153
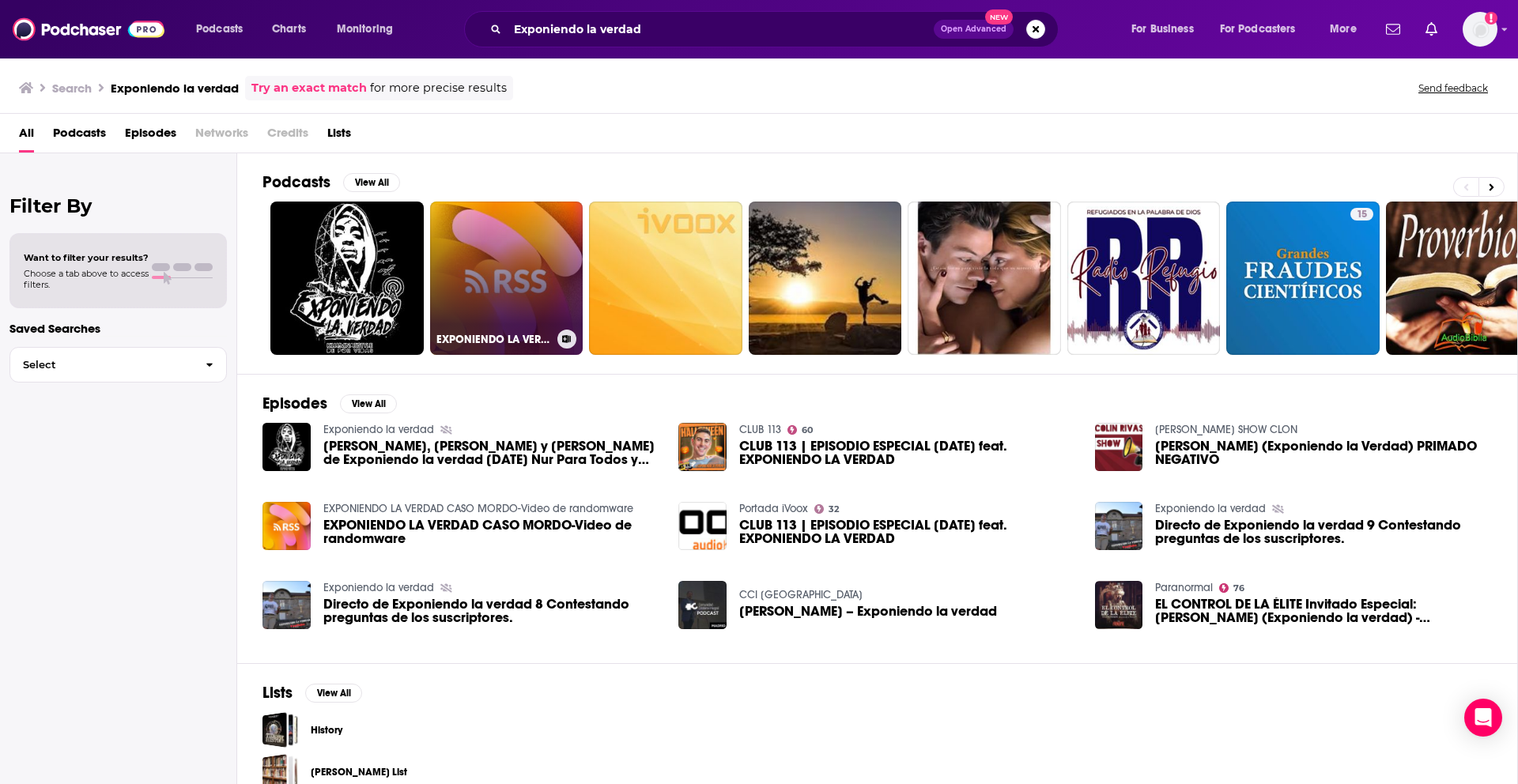
click at [468, 281] on link "EXPONIENDO LA VERDAD CASO MORDO-Video de randomware" at bounding box center [506, 278] width 153 height 153
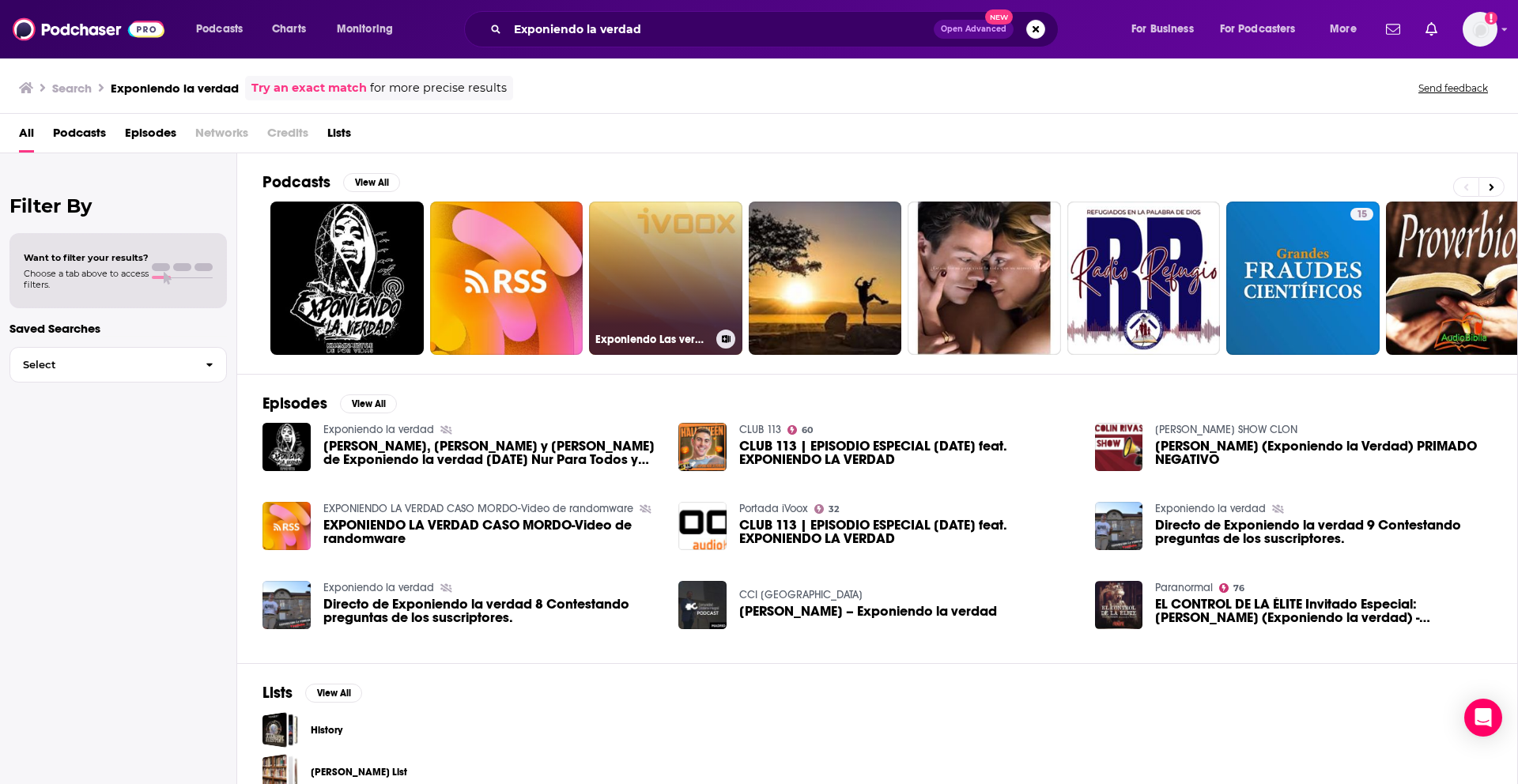
click at [678, 287] on link "Exponiendo Las verdades de [DEMOGRAPHIC_DATA]" at bounding box center [665, 278] width 153 height 153
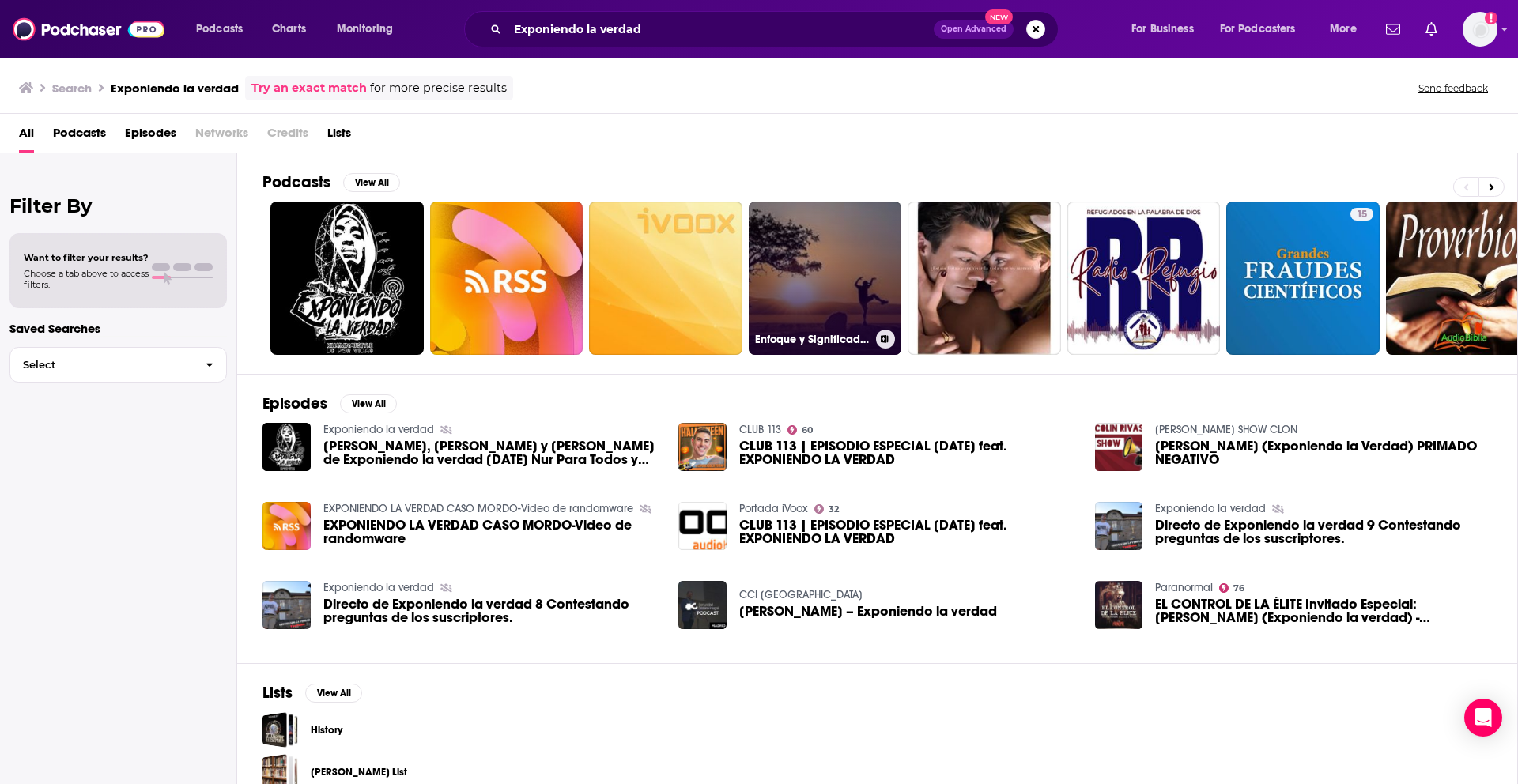
click at [803, 303] on link "Enfoque y Significado Real de la Vida Humana-" at bounding box center [825, 278] width 153 height 153
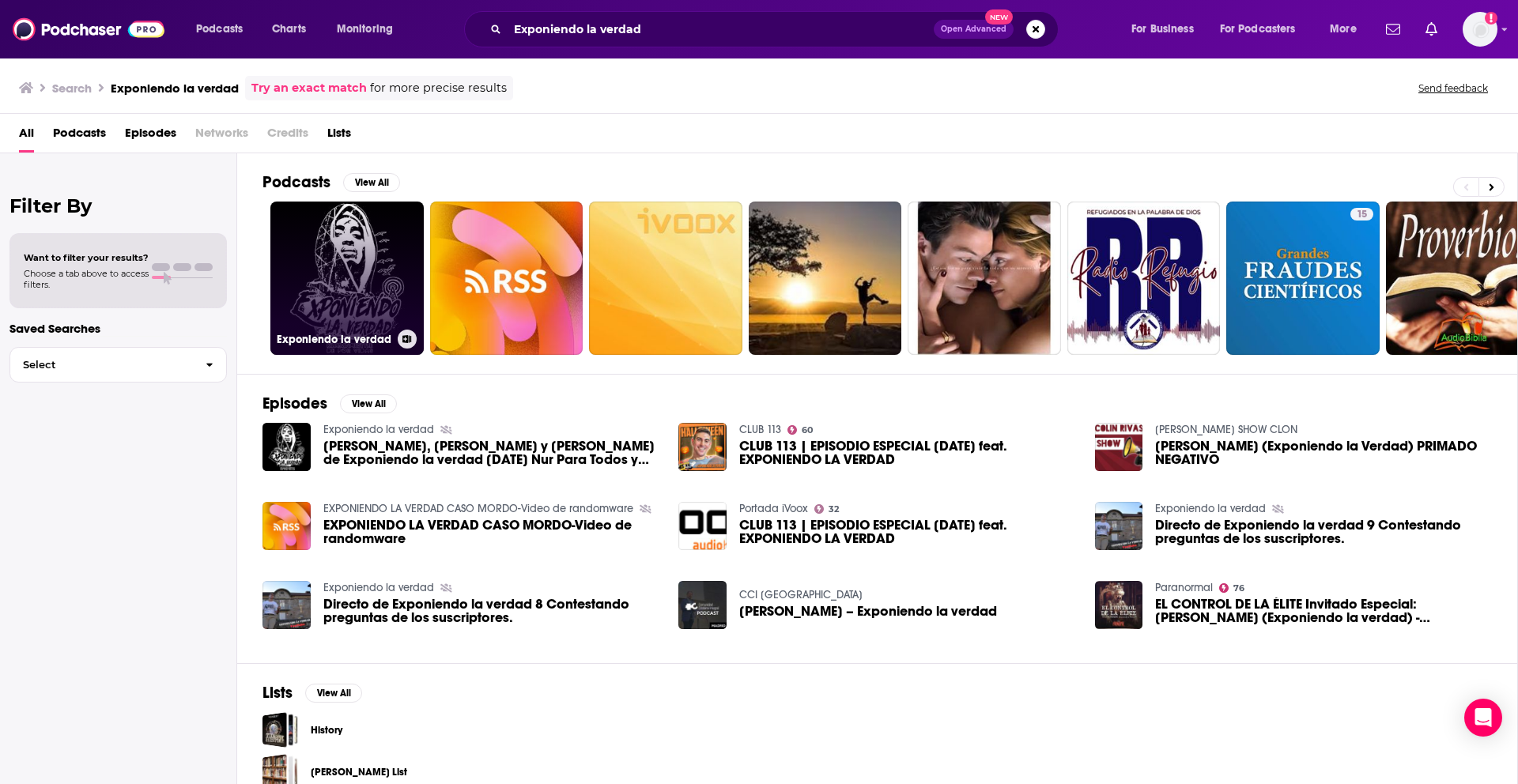
click at [398, 276] on link "Exponiendo la verdad" at bounding box center [347, 278] width 153 height 153
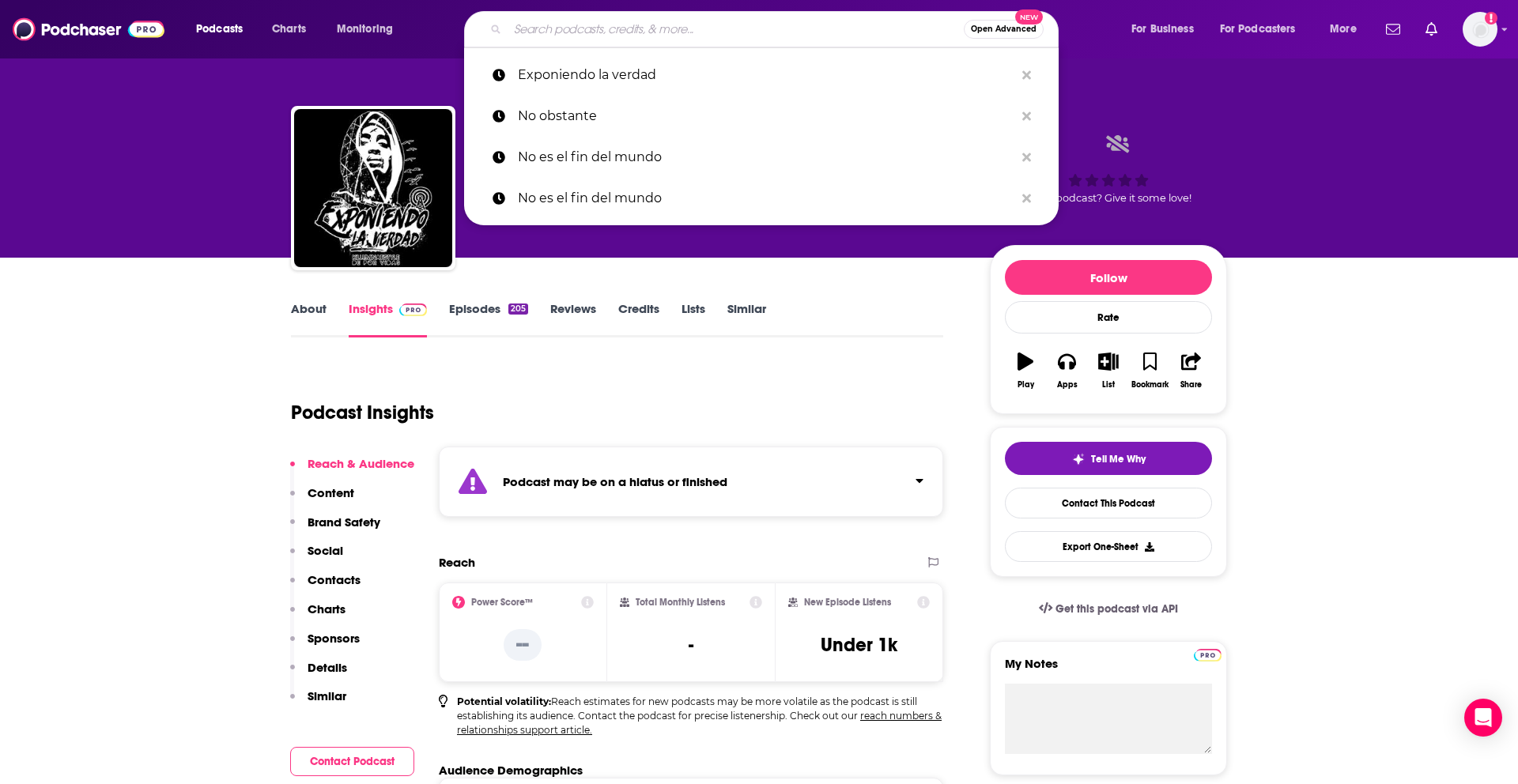
click at [530, 27] on input "Search podcasts, credits, & more..." at bounding box center [735, 29] width 456 height 26
paste input "Sin [MEDICAL_DATA]"
type input "Sin [MEDICAL_DATA]"
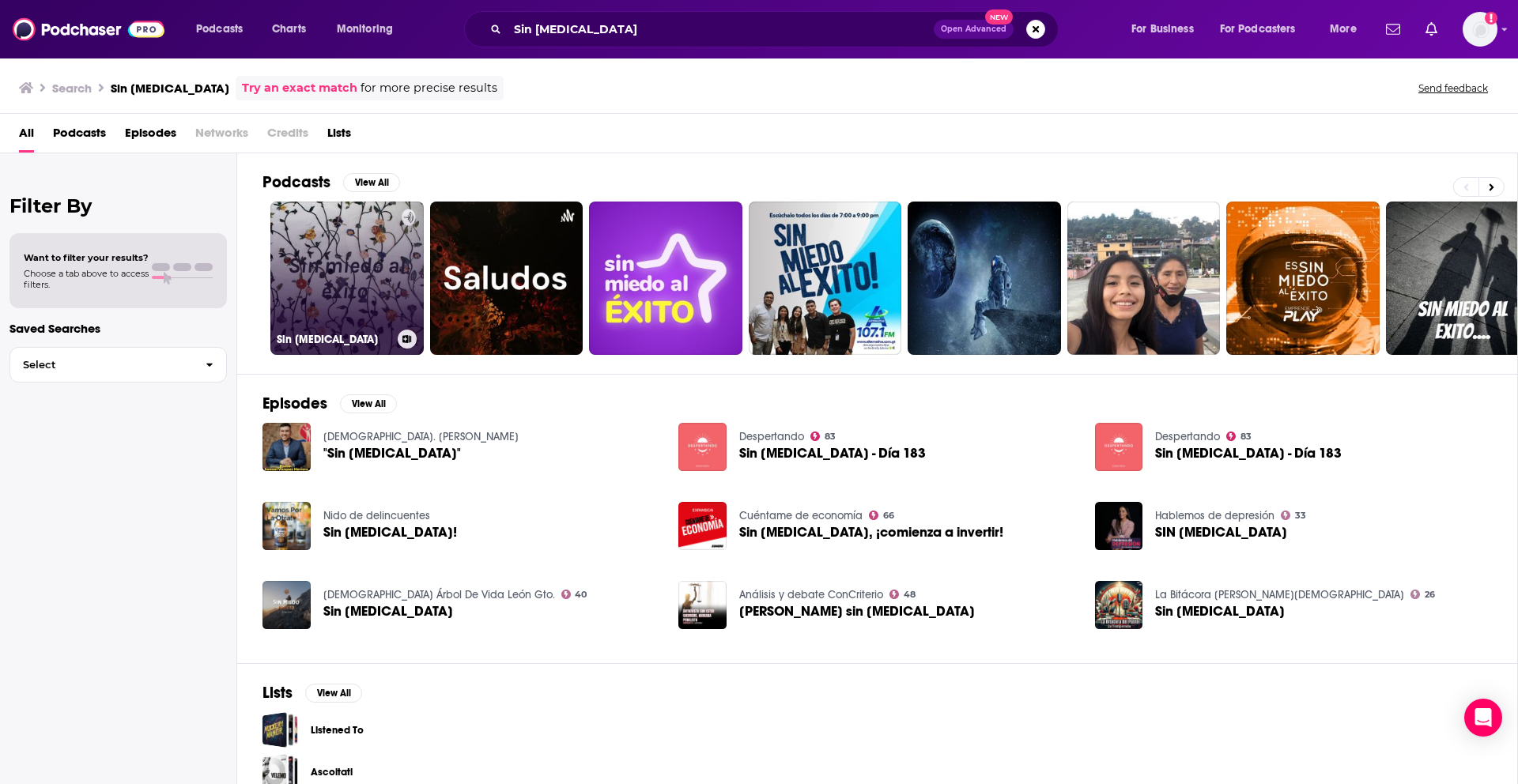
click at [362, 263] on link "Sin [MEDICAL_DATA]" at bounding box center [347, 278] width 153 height 153
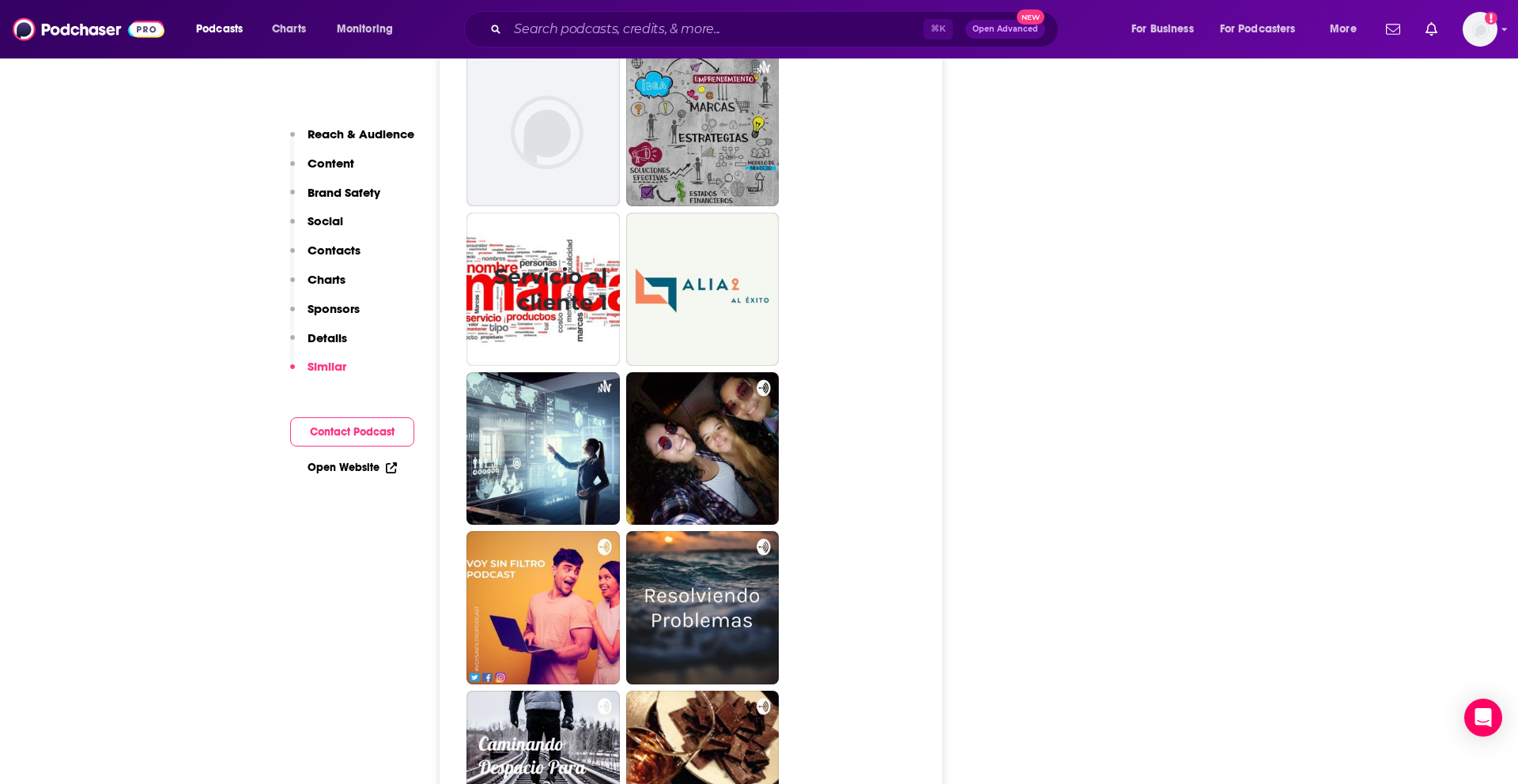
scroll to position [2636, 0]
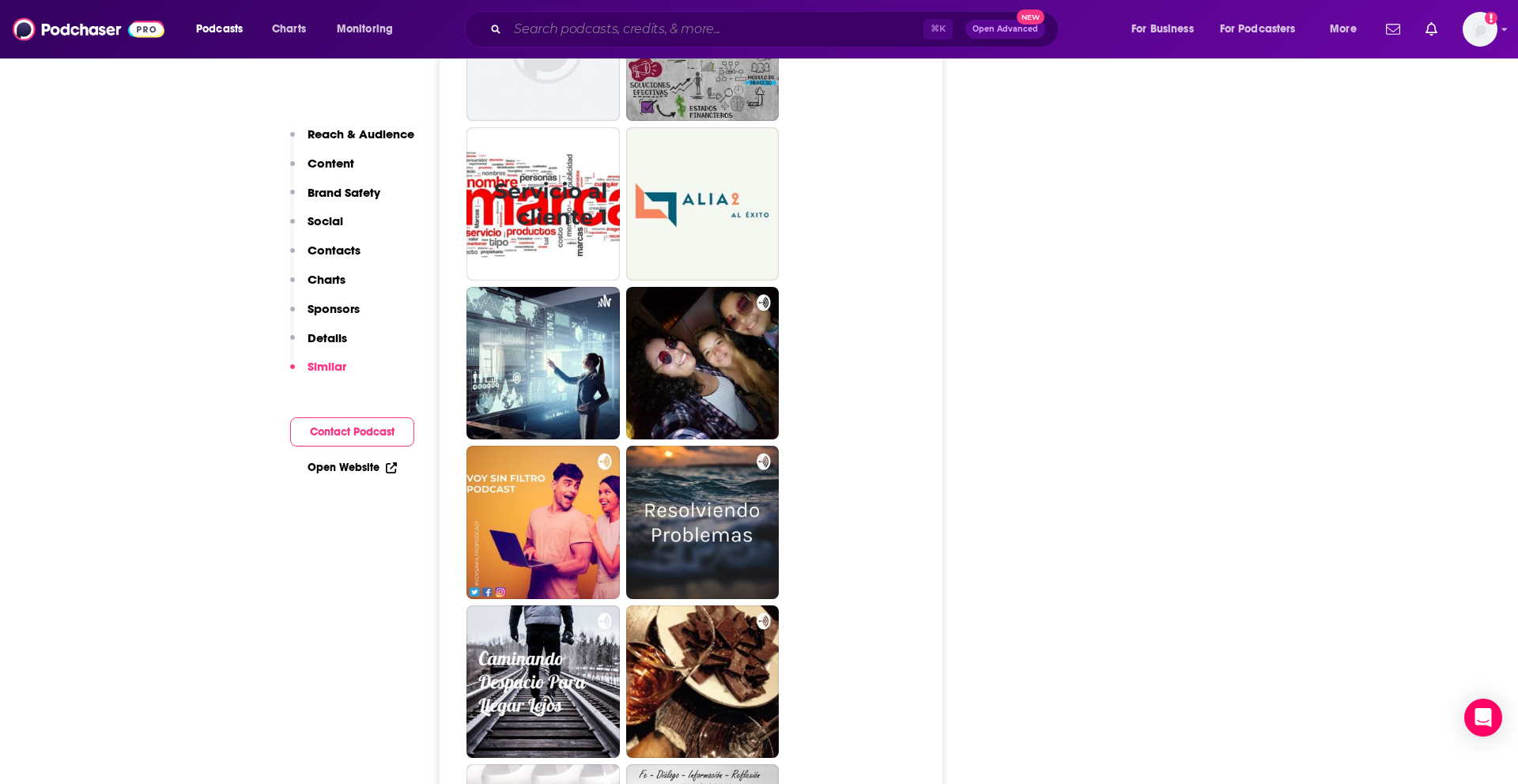
click at [737, 26] on input "Search podcasts, credits, & more..." at bounding box center [715, 29] width 416 height 26
paste input "El podcast de ElvaAbril"
type input "El podcast de ElvaAbril"
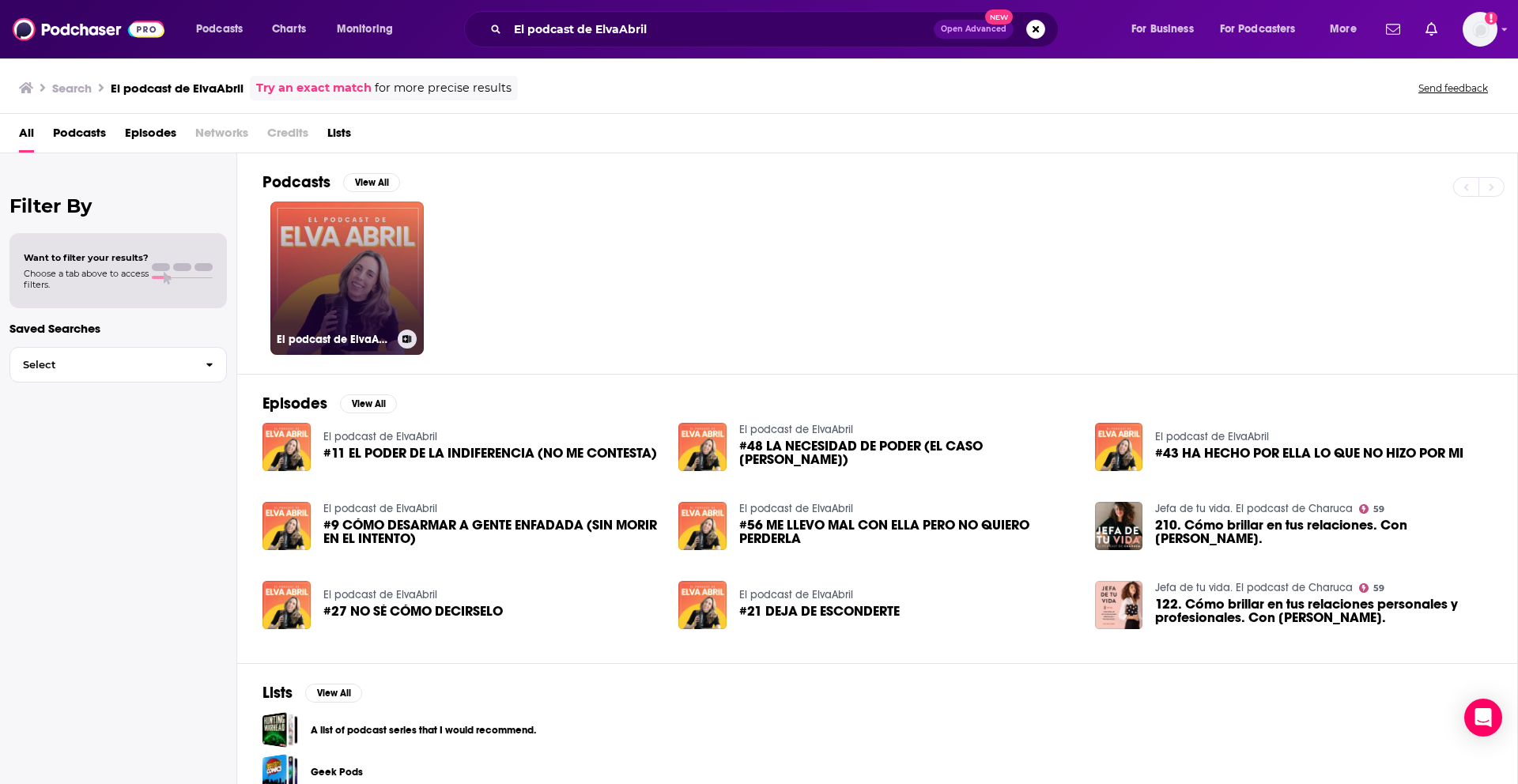
click at [359, 221] on link "El podcast de ElvaAbril" at bounding box center [347, 278] width 153 height 153
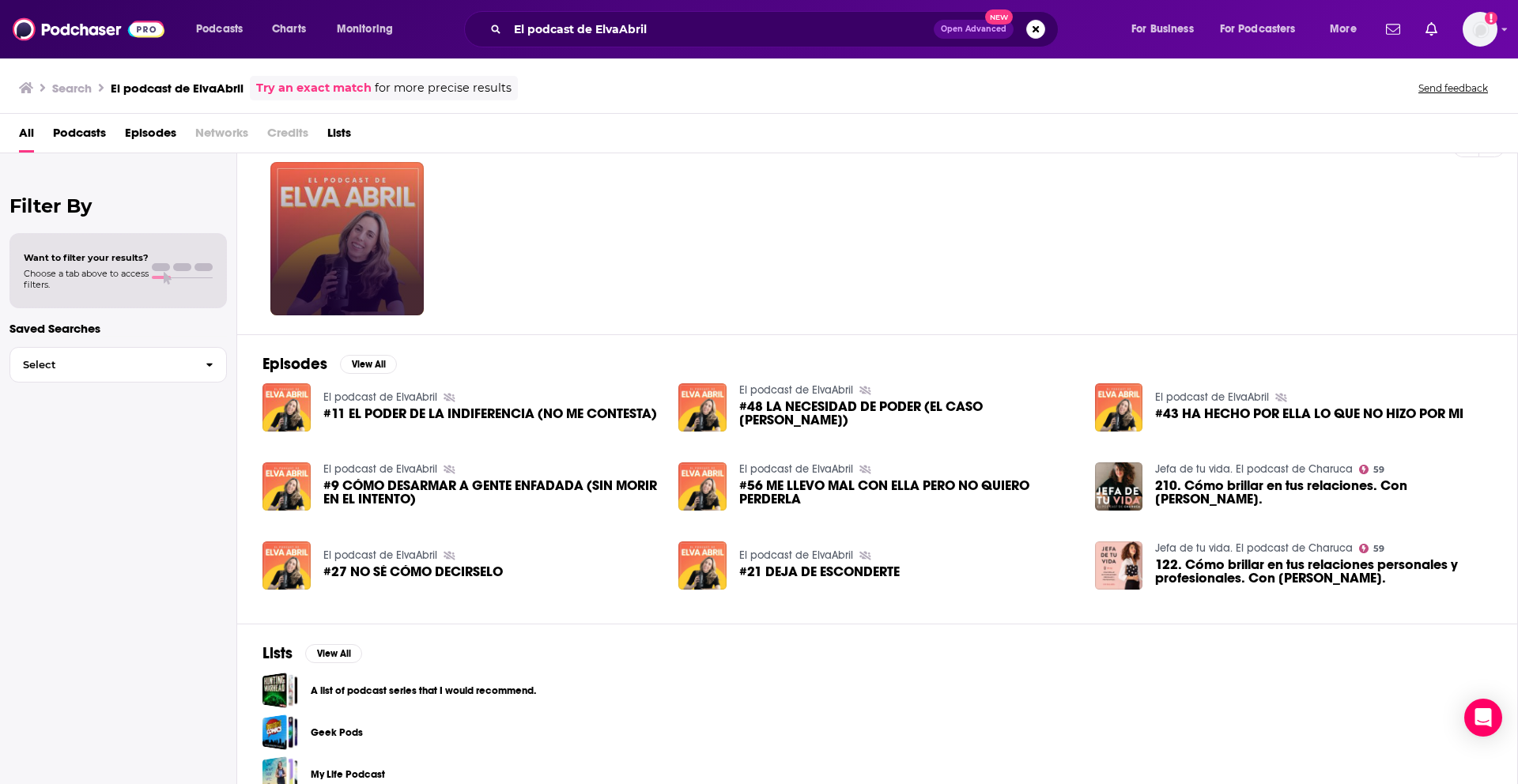
scroll to position [36, 0]
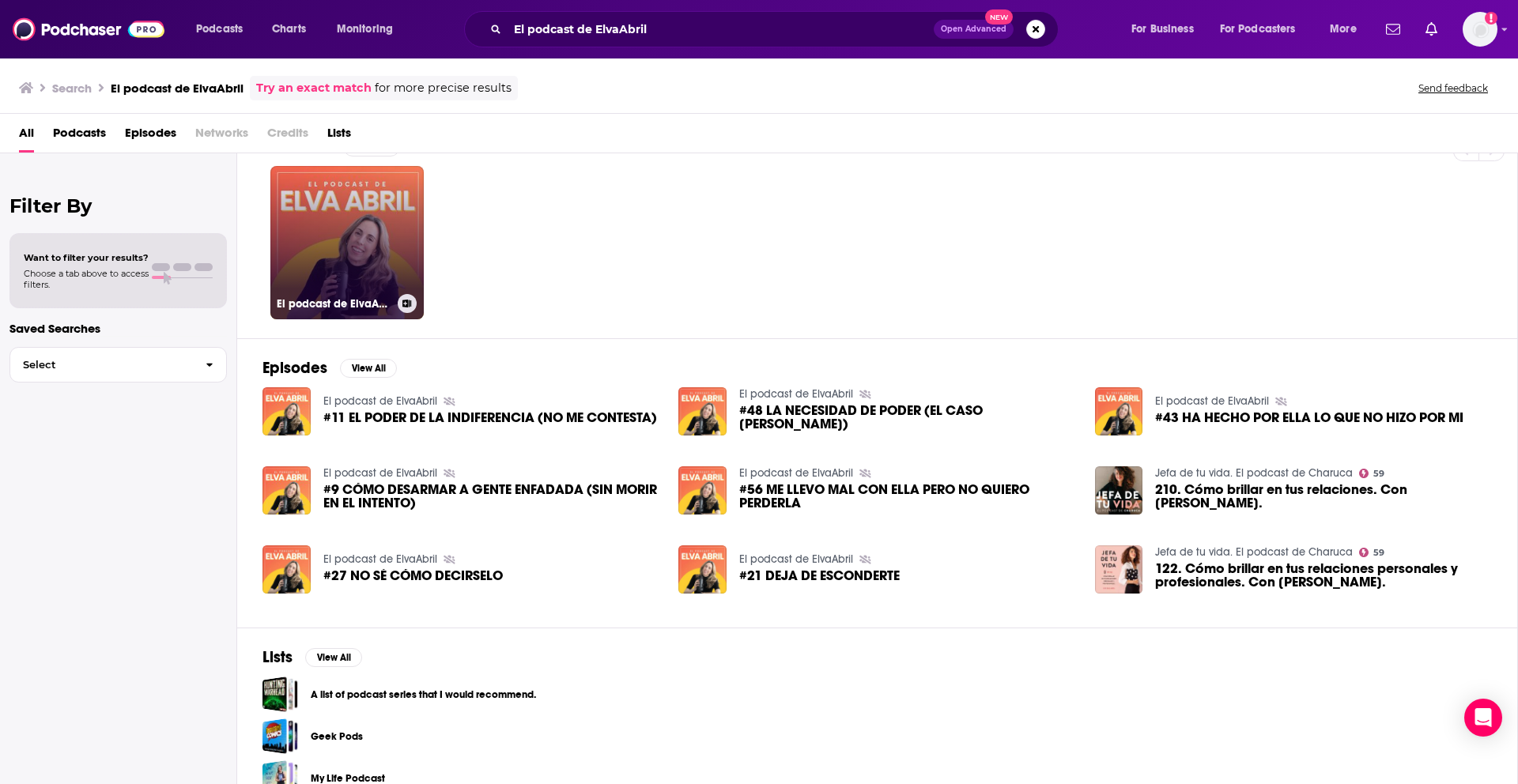
click at [370, 263] on link "El podcast de ElvaAbril" at bounding box center [347, 242] width 153 height 153
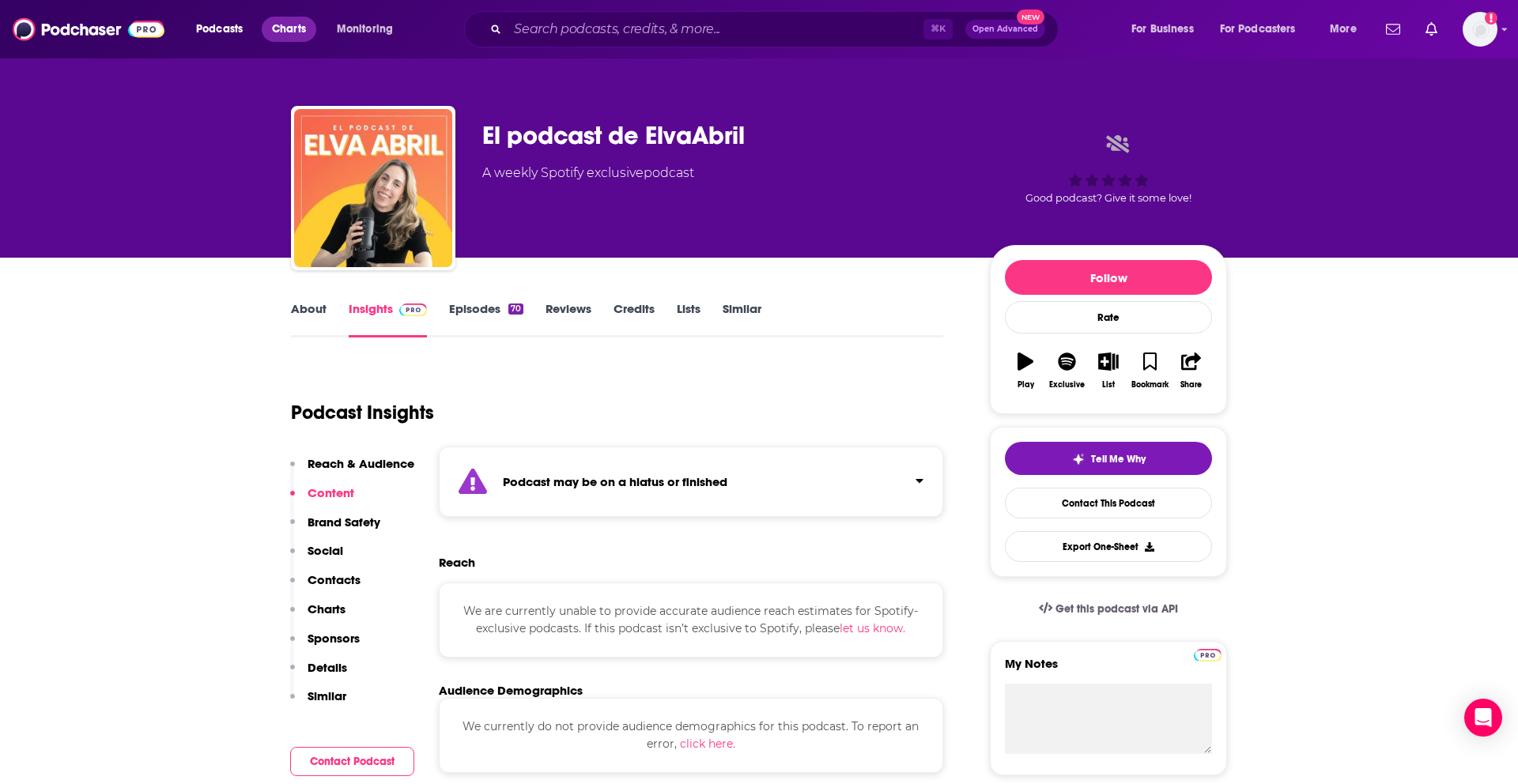
click at [290, 28] on span "Charts" at bounding box center [289, 29] width 34 height 22
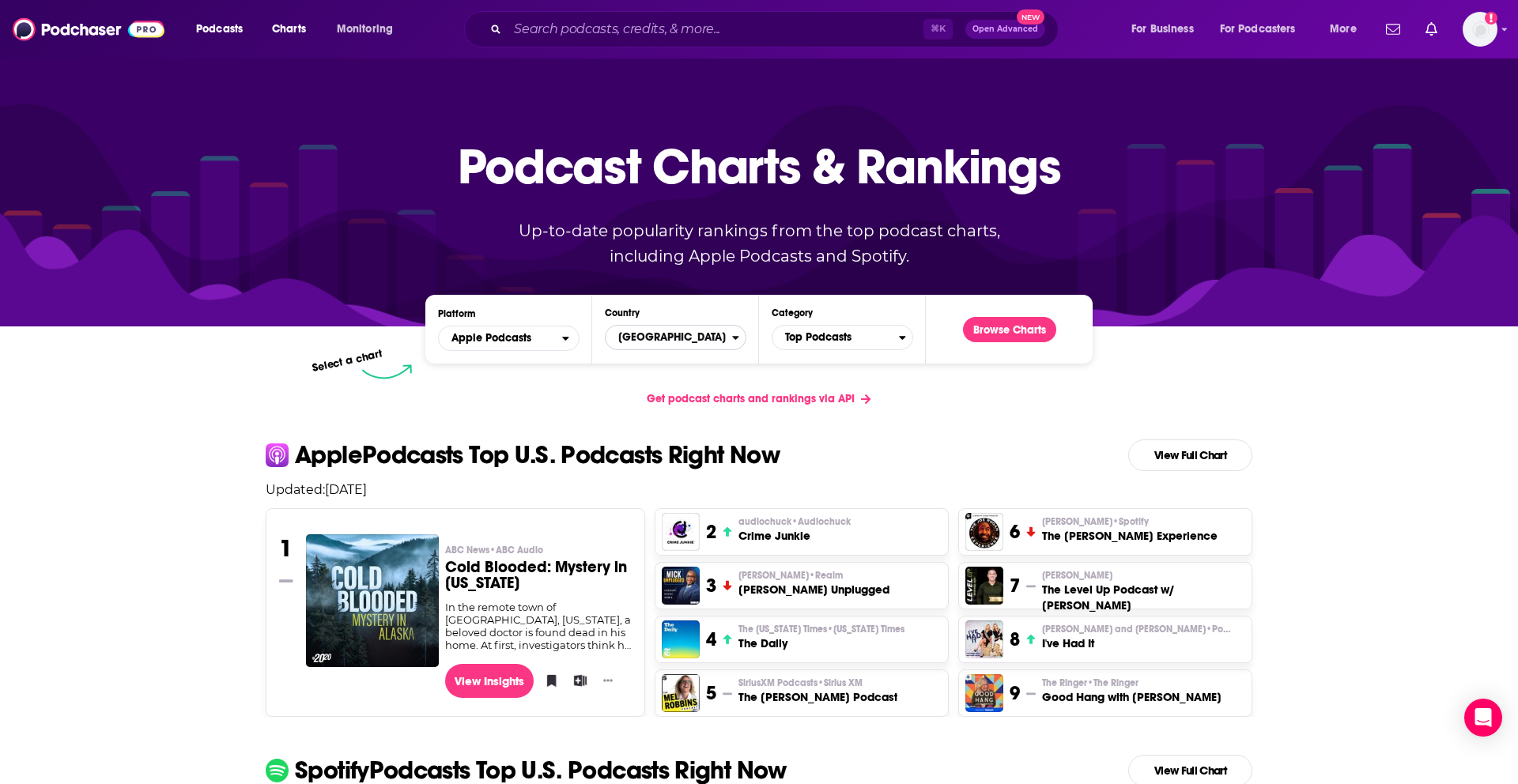
click at [652, 336] on span "[GEOGRAPHIC_DATA]" at bounding box center [669, 337] width 127 height 27
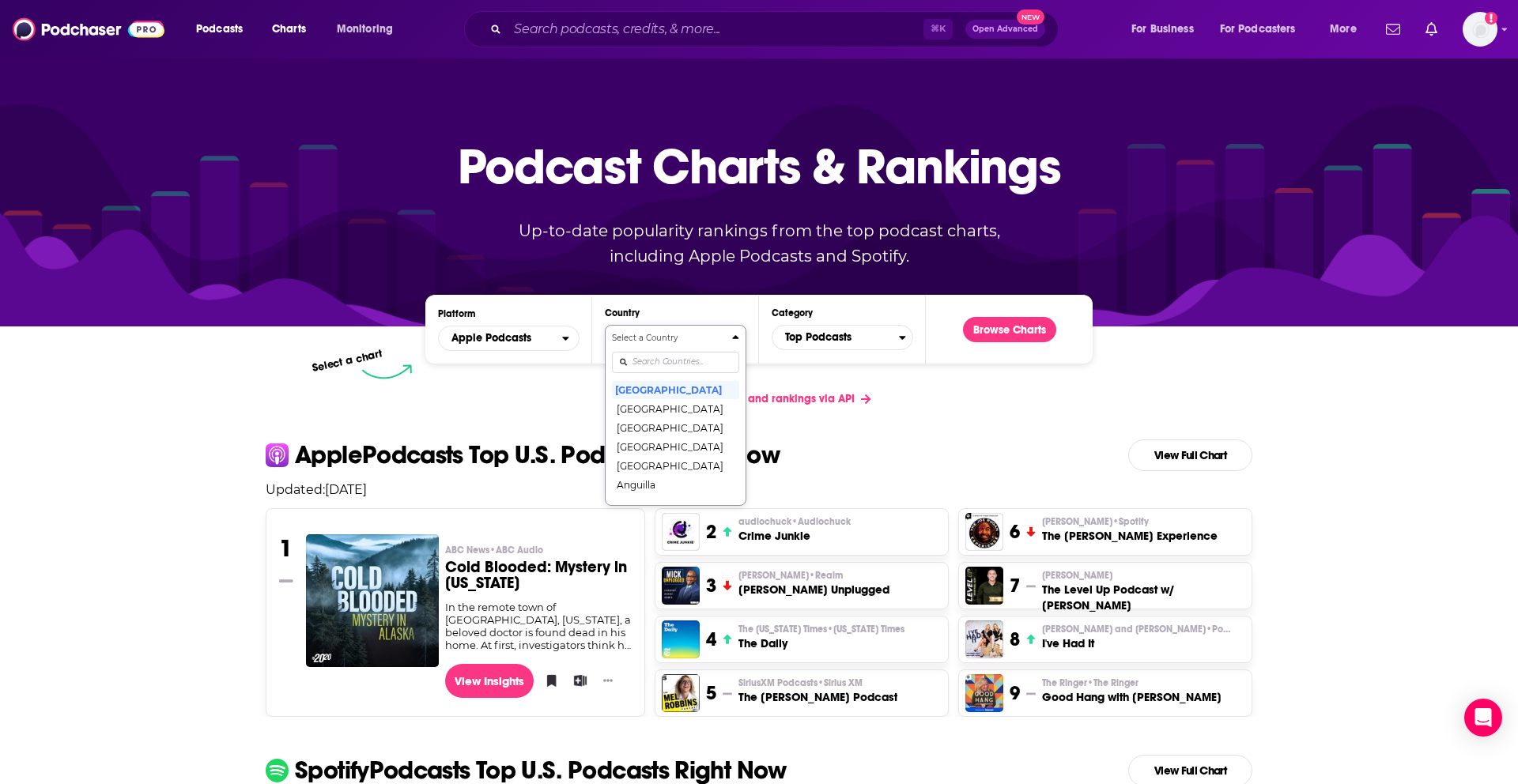
click at [649, 356] on input "Countries" at bounding box center [675, 362] width 127 height 21
type input "sp"
click at [631, 392] on button "[GEOGRAPHIC_DATA]" at bounding box center [675, 390] width 127 height 19
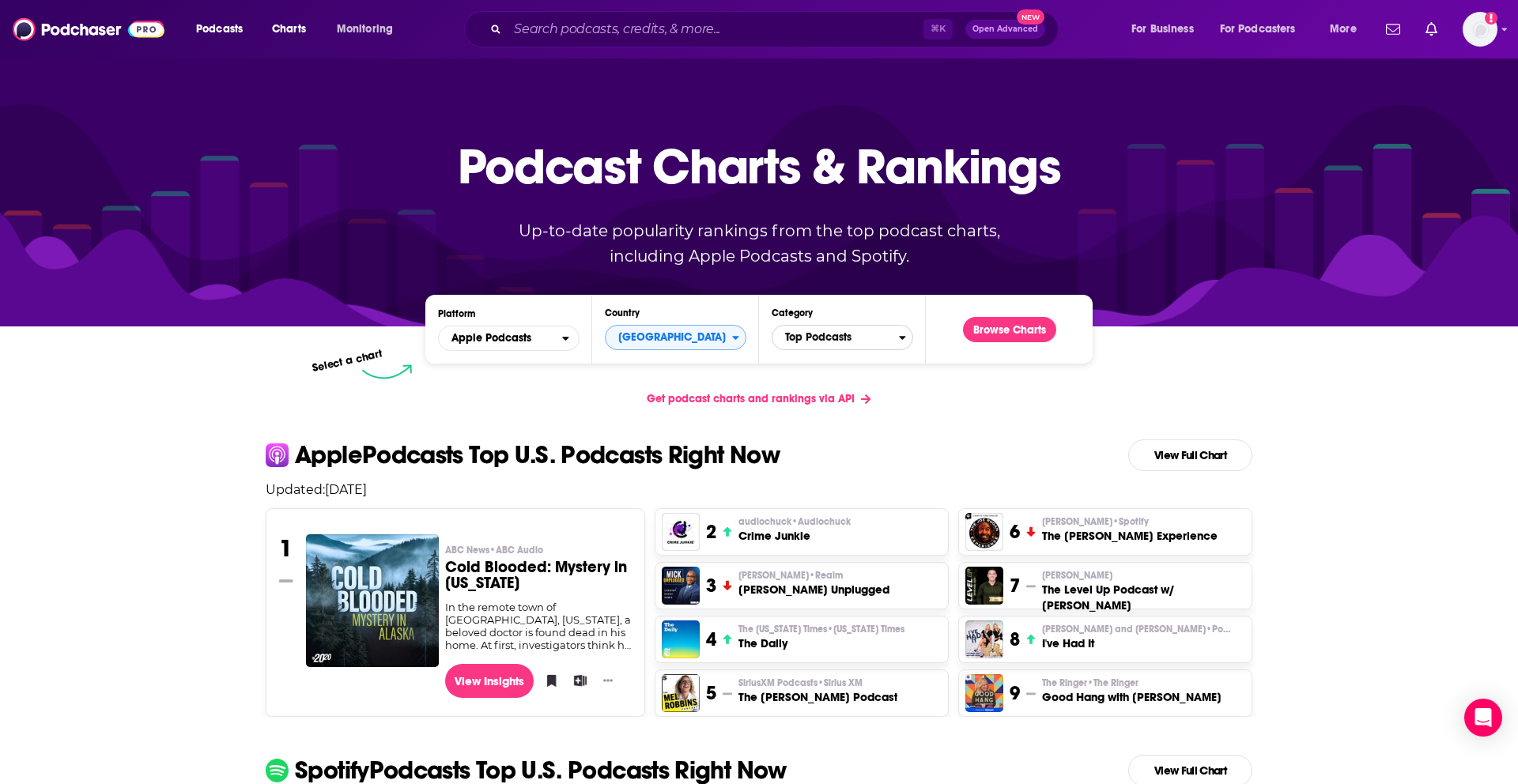
click at [858, 325] on span "Top Podcasts" at bounding box center [836, 337] width 127 height 27
click at [867, 308] on div "Podcast Charts & Rankings Up-to-date popularity rankings from the top podcast c…" at bounding box center [759, 192] width 680 height 255
click at [960, 387] on div "Get podcast charts and rankings via API" at bounding box center [759, 399] width 1013 height 39
click at [1005, 326] on button "Browse Charts" at bounding box center [1010, 330] width 94 height 26
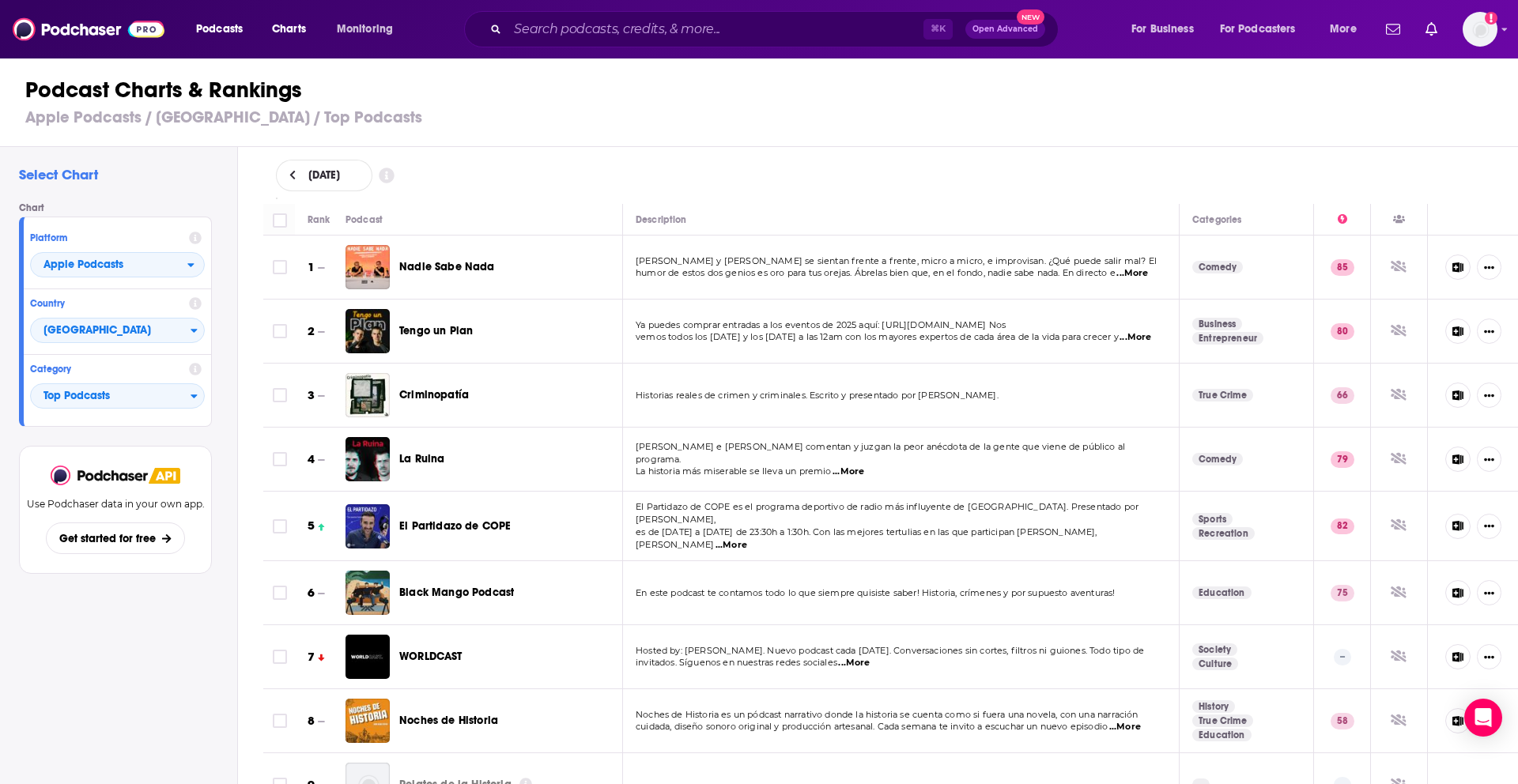
click at [1141, 273] on span "...More" at bounding box center [1132, 273] width 31 height 13
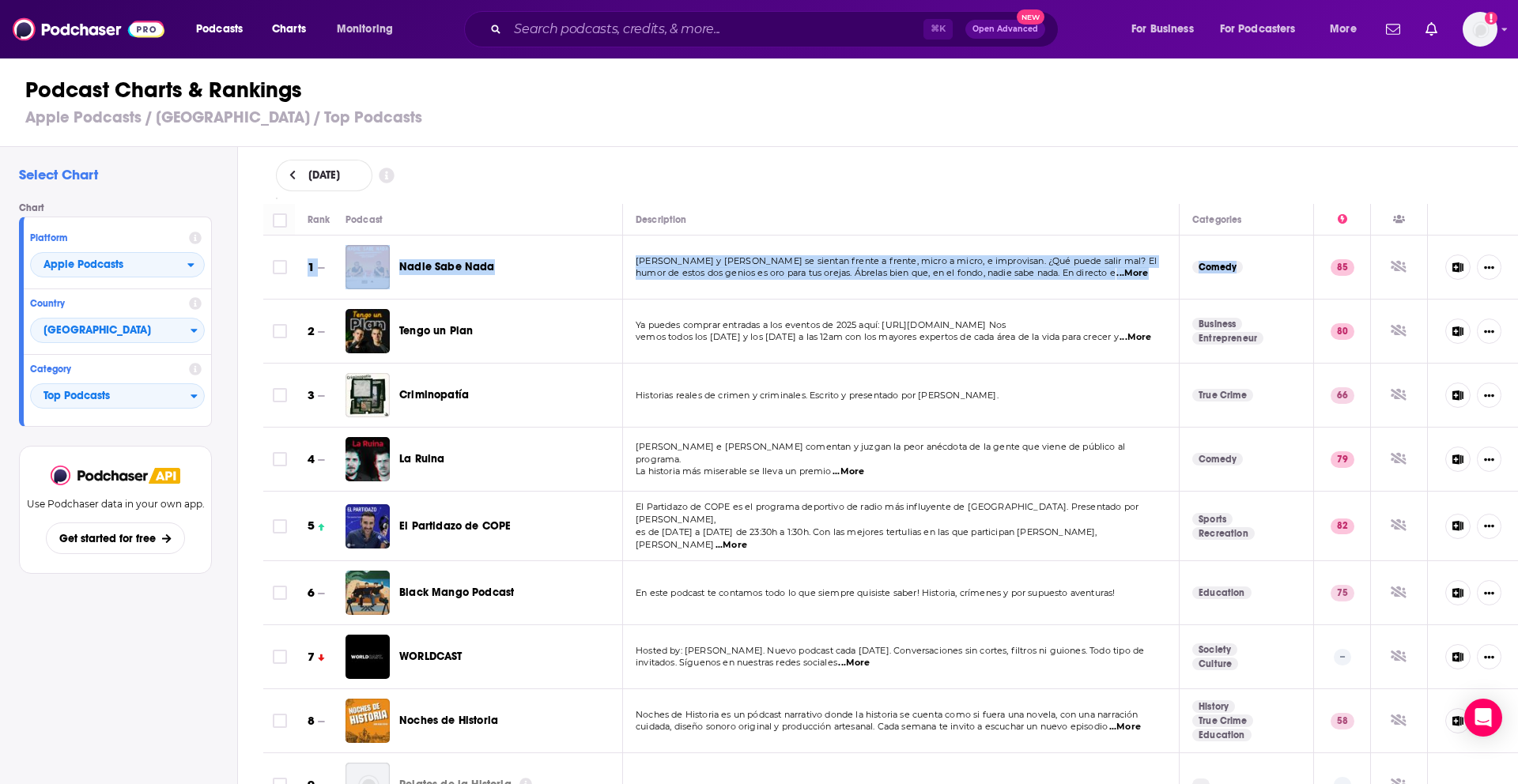
drag, startPoint x: 1190, startPoint y: 232, endPoint x: 1238, endPoint y: 266, distance: 58.8
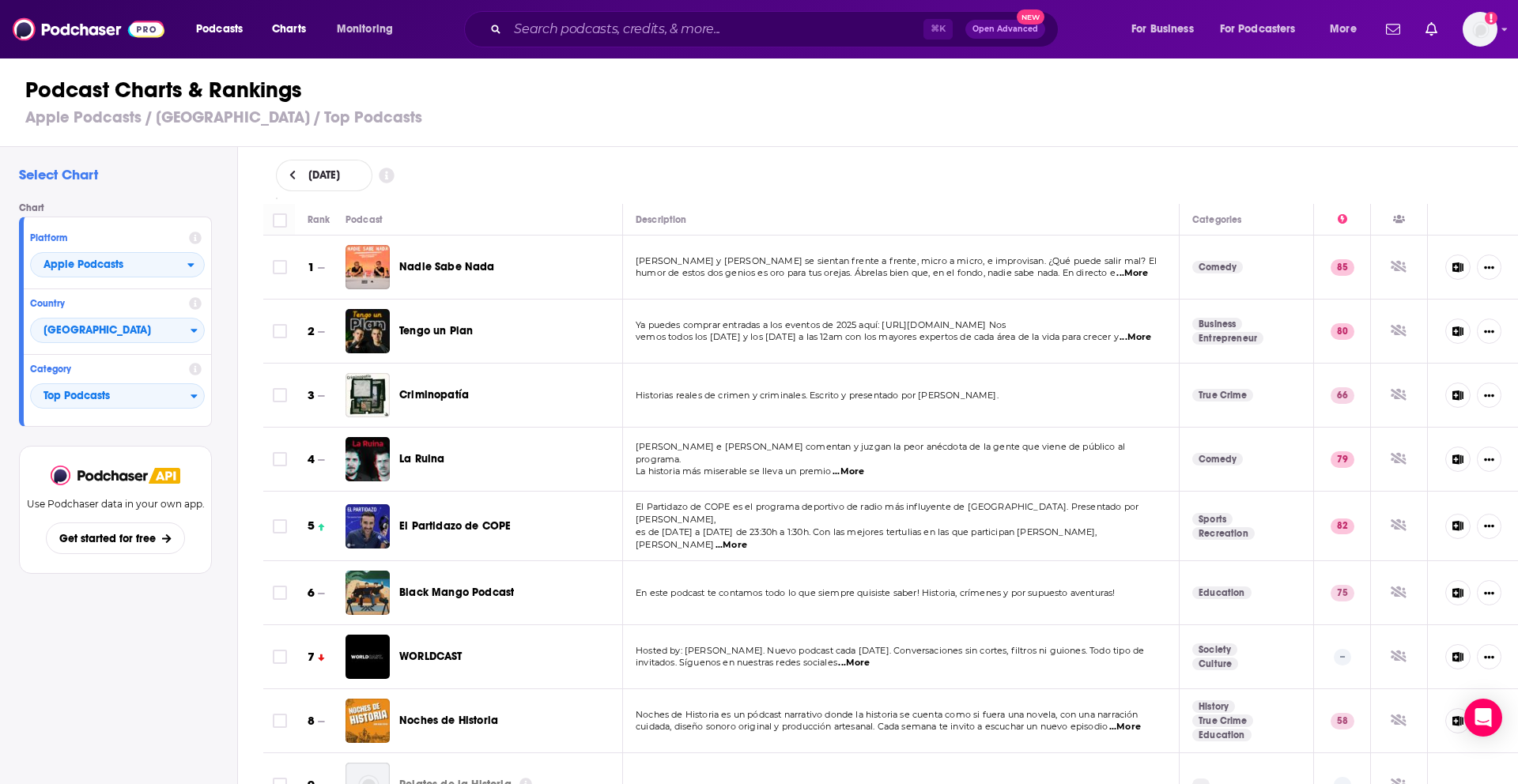
click at [1166, 271] on div "[PERSON_NAME] y [PERSON_NAME] se sientan frente a frente, micro a micro, e impr…" at bounding box center [901, 268] width 530 height 26
click at [1136, 276] on span "...More" at bounding box center [1132, 273] width 31 height 13
drag, startPoint x: 1190, startPoint y: 238, endPoint x: 1216, endPoint y: 239, distance: 26.0
click at [446, 261] on span "Nadie Sabe Nada" at bounding box center [447, 267] width 95 height 14
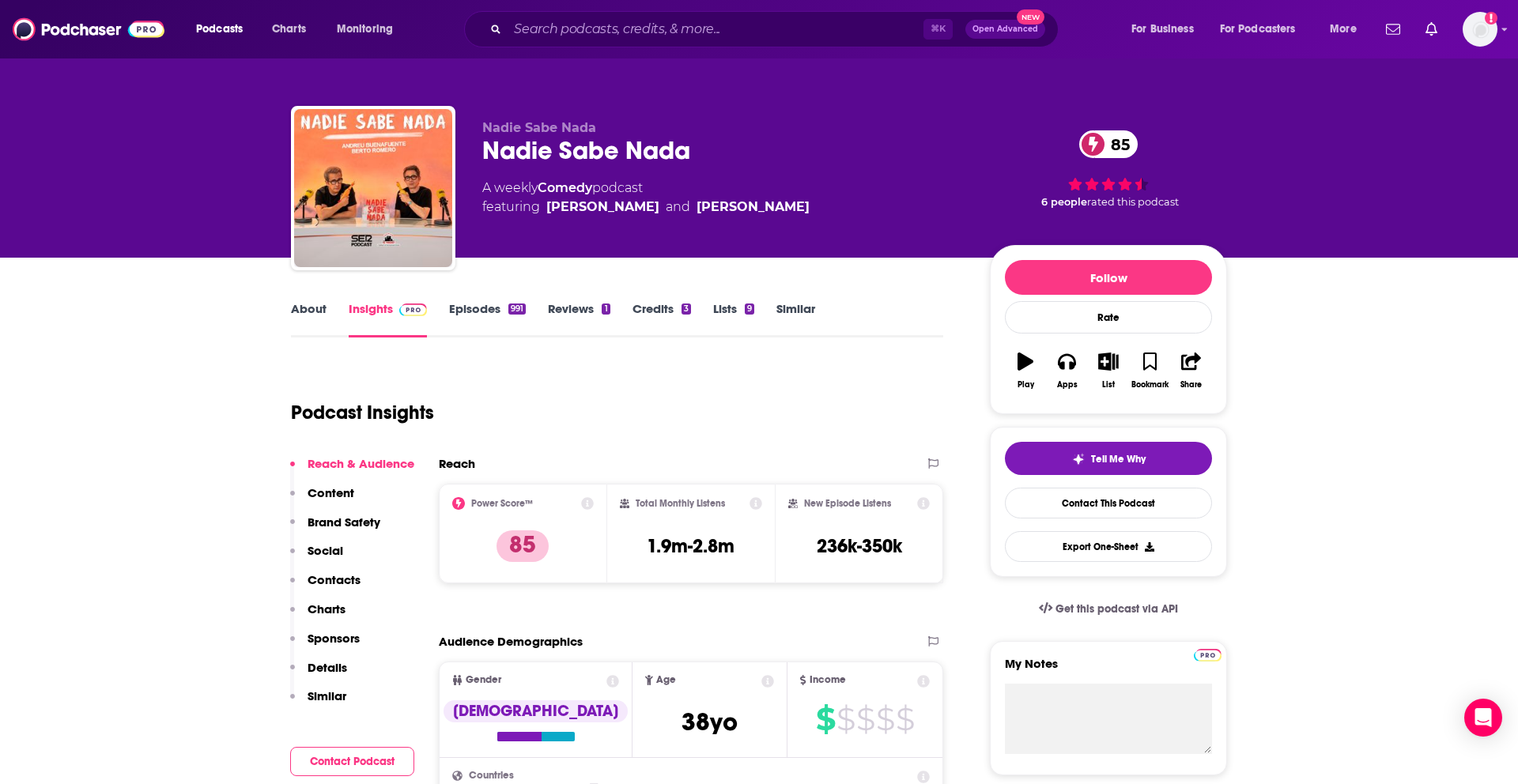
scroll to position [50, 0]
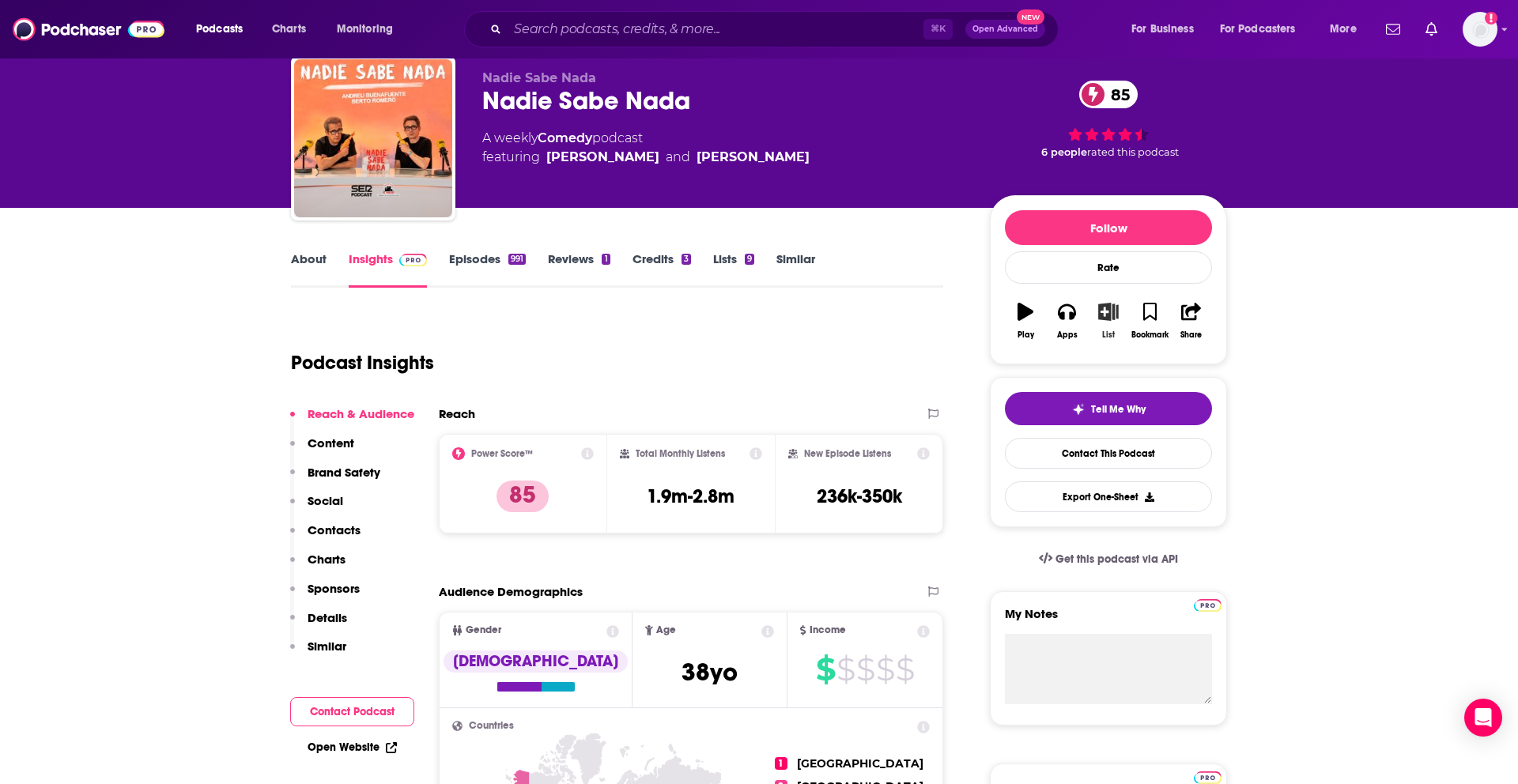
click at [1104, 315] on icon "button" at bounding box center [1108, 311] width 20 height 17
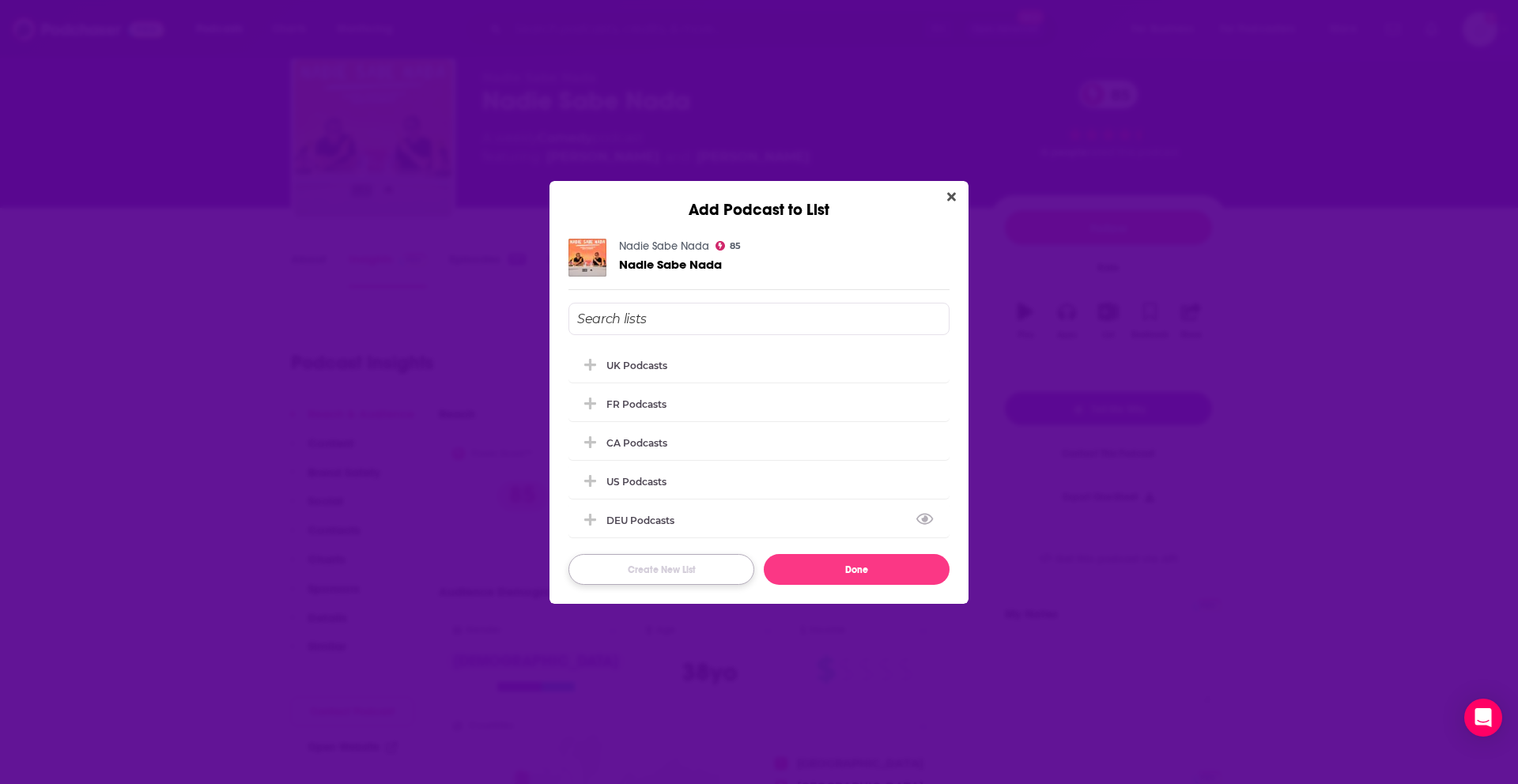
click at [662, 570] on button "Create New List" at bounding box center [661, 569] width 186 height 31
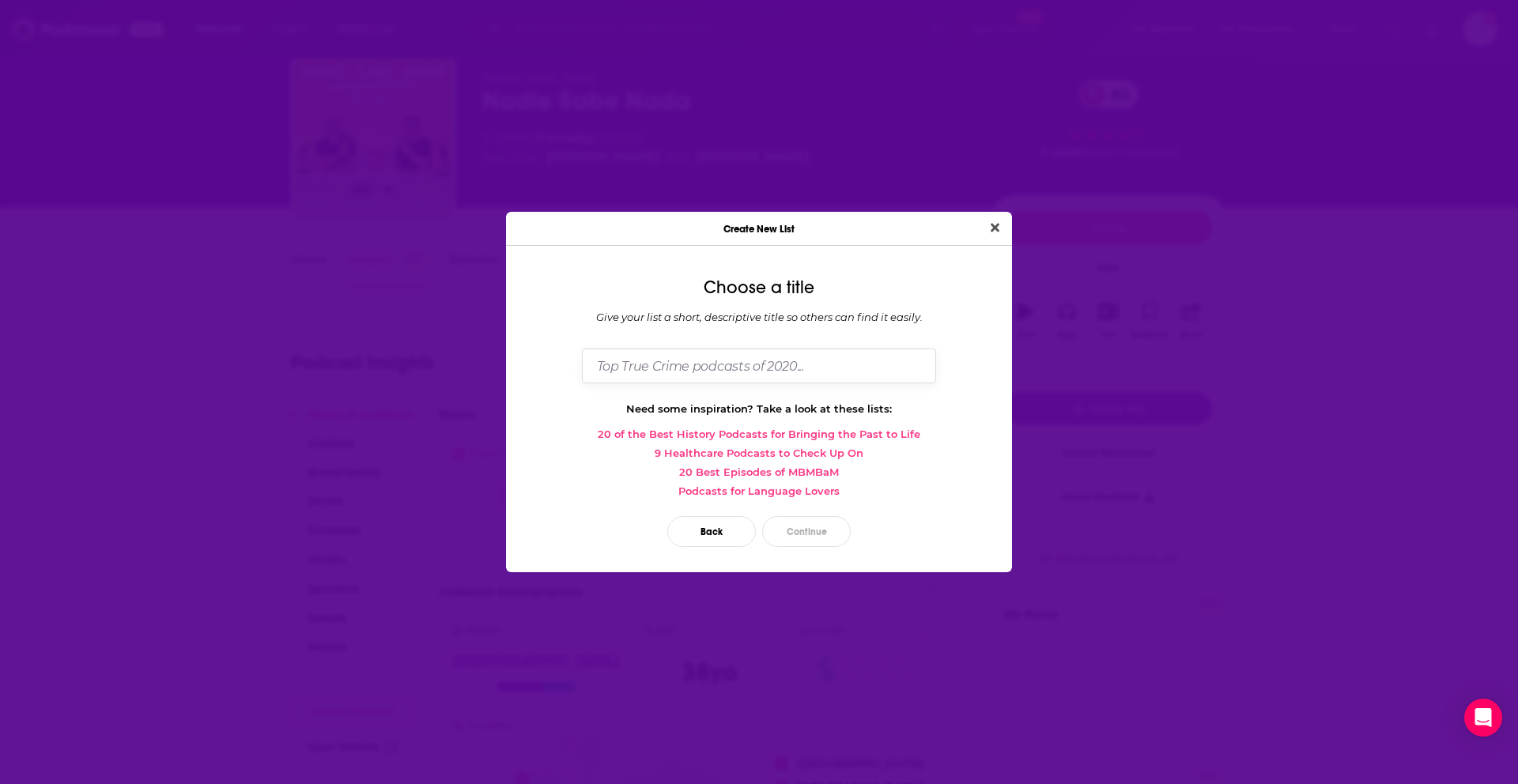
click at [749, 365] on input "Dialog" at bounding box center [759, 365] width 354 height 34
type input "SPA"
click at [808, 535] on button "Continue" at bounding box center [806, 532] width 89 height 31
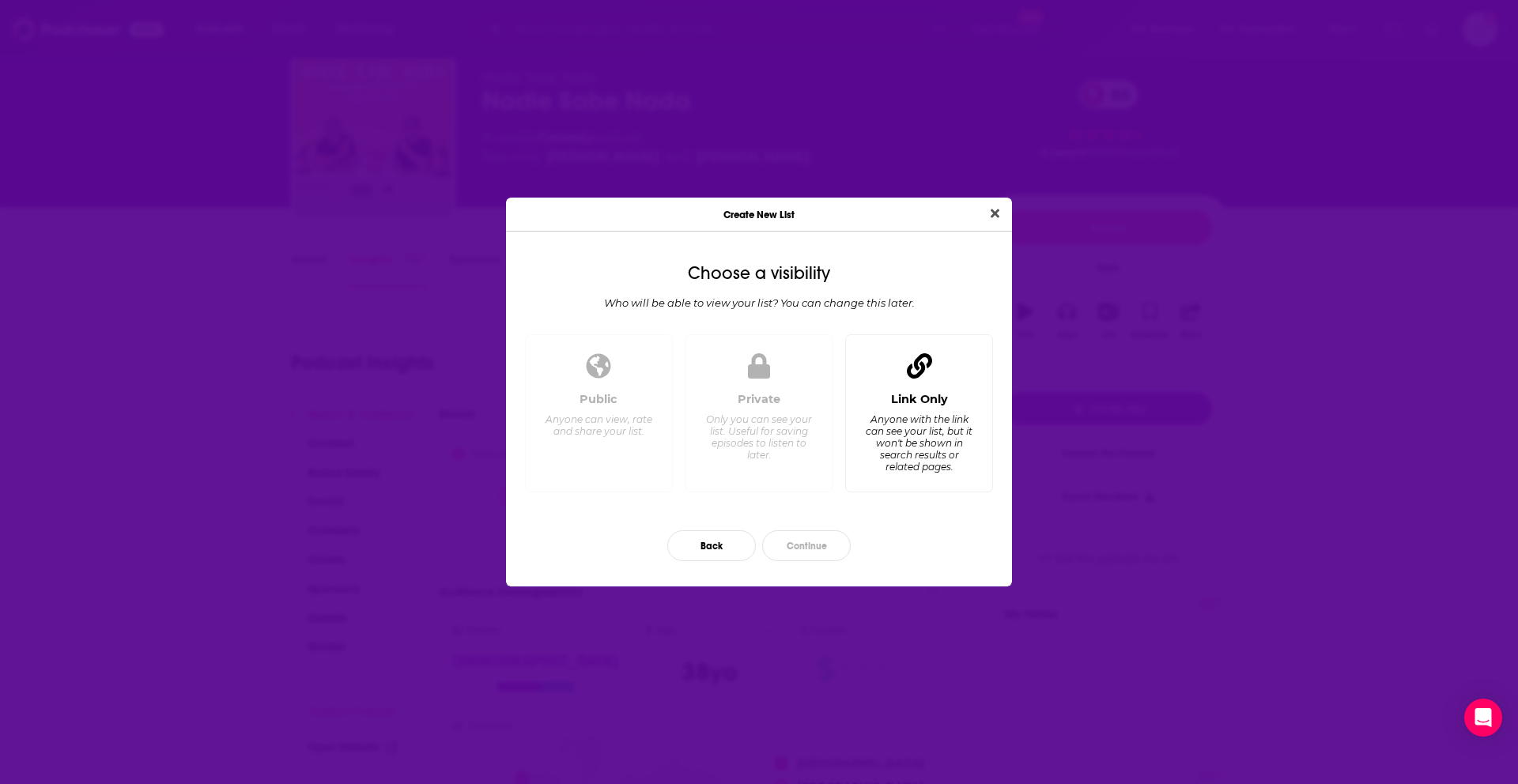
click at [912, 433] on div "Anyone with the link can see your list, but it won't be shown in search results…" at bounding box center [919, 443] width 108 height 60
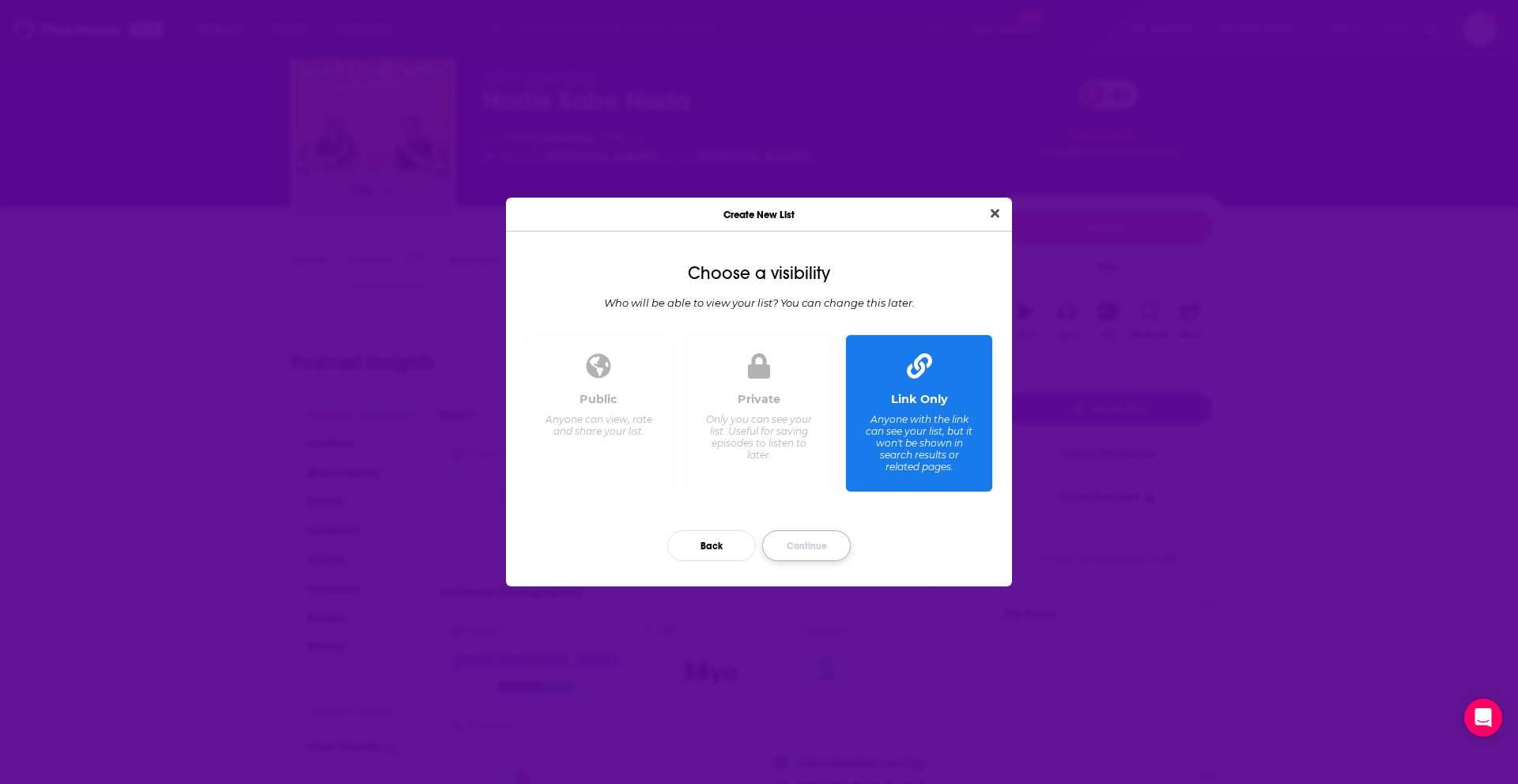
click at [806, 559] on button "Continue" at bounding box center [806, 546] width 89 height 31
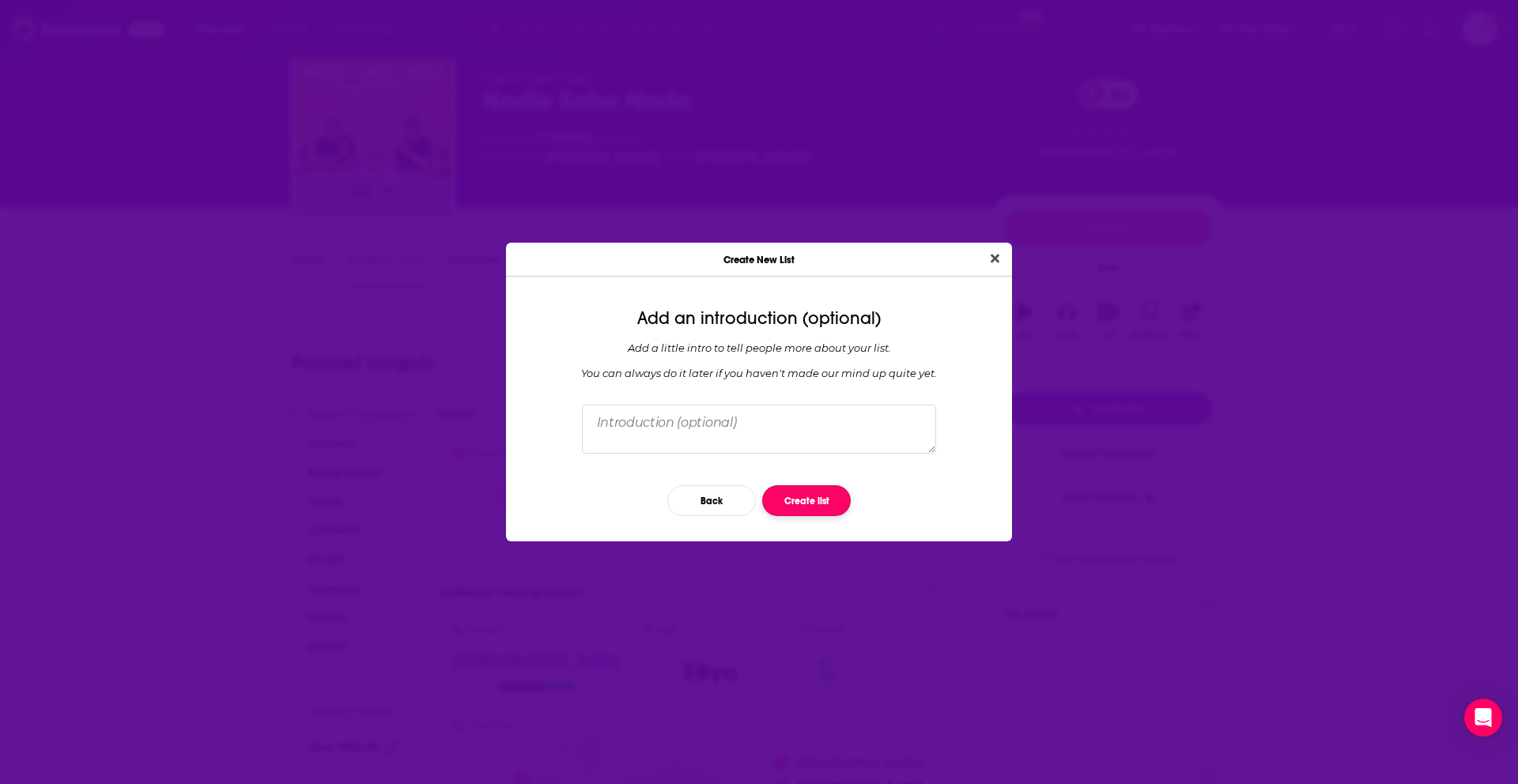
click at [810, 493] on button "Create list" at bounding box center [806, 501] width 89 height 31
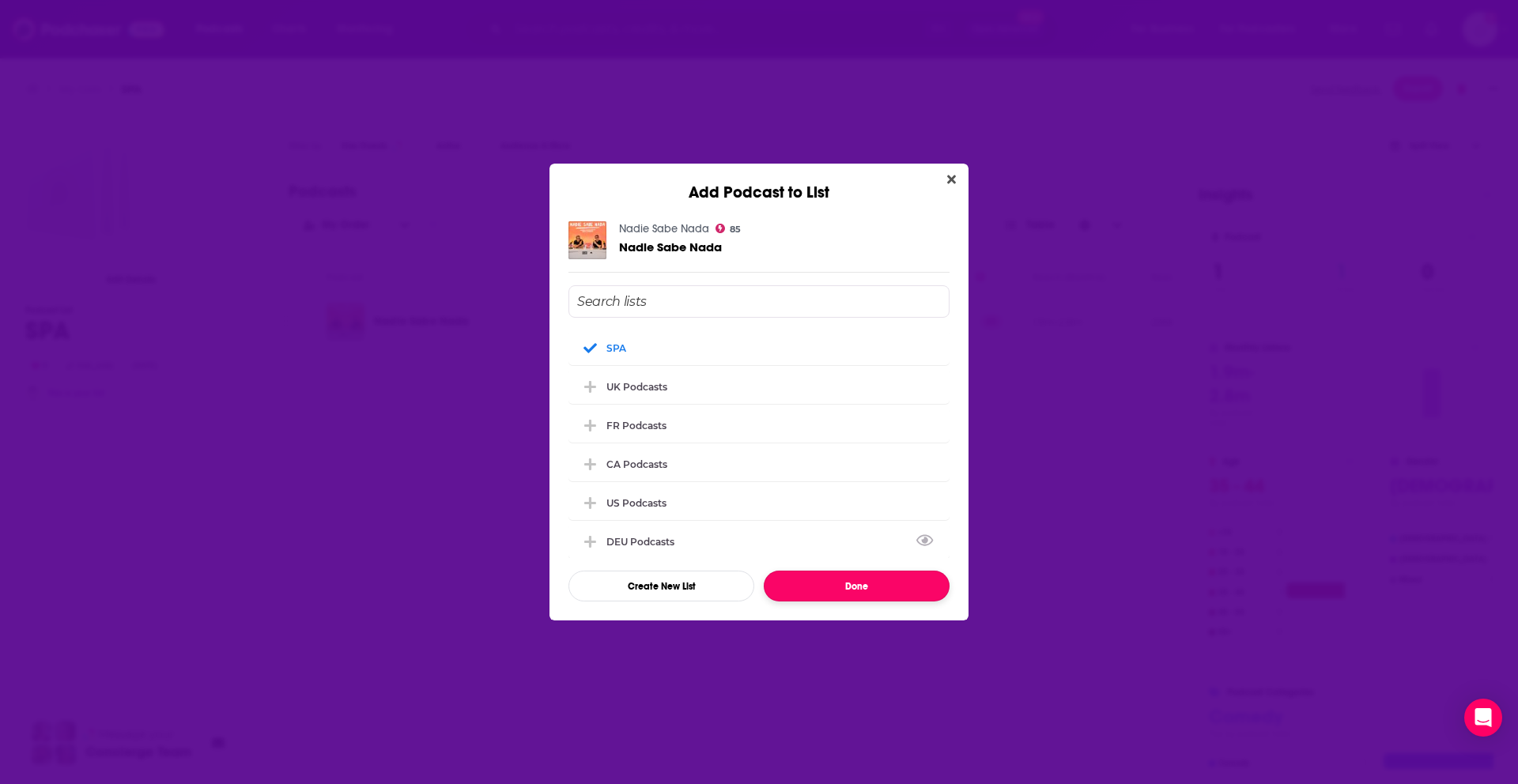
click at [846, 585] on button "Done" at bounding box center [857, 586] width 186 height 31
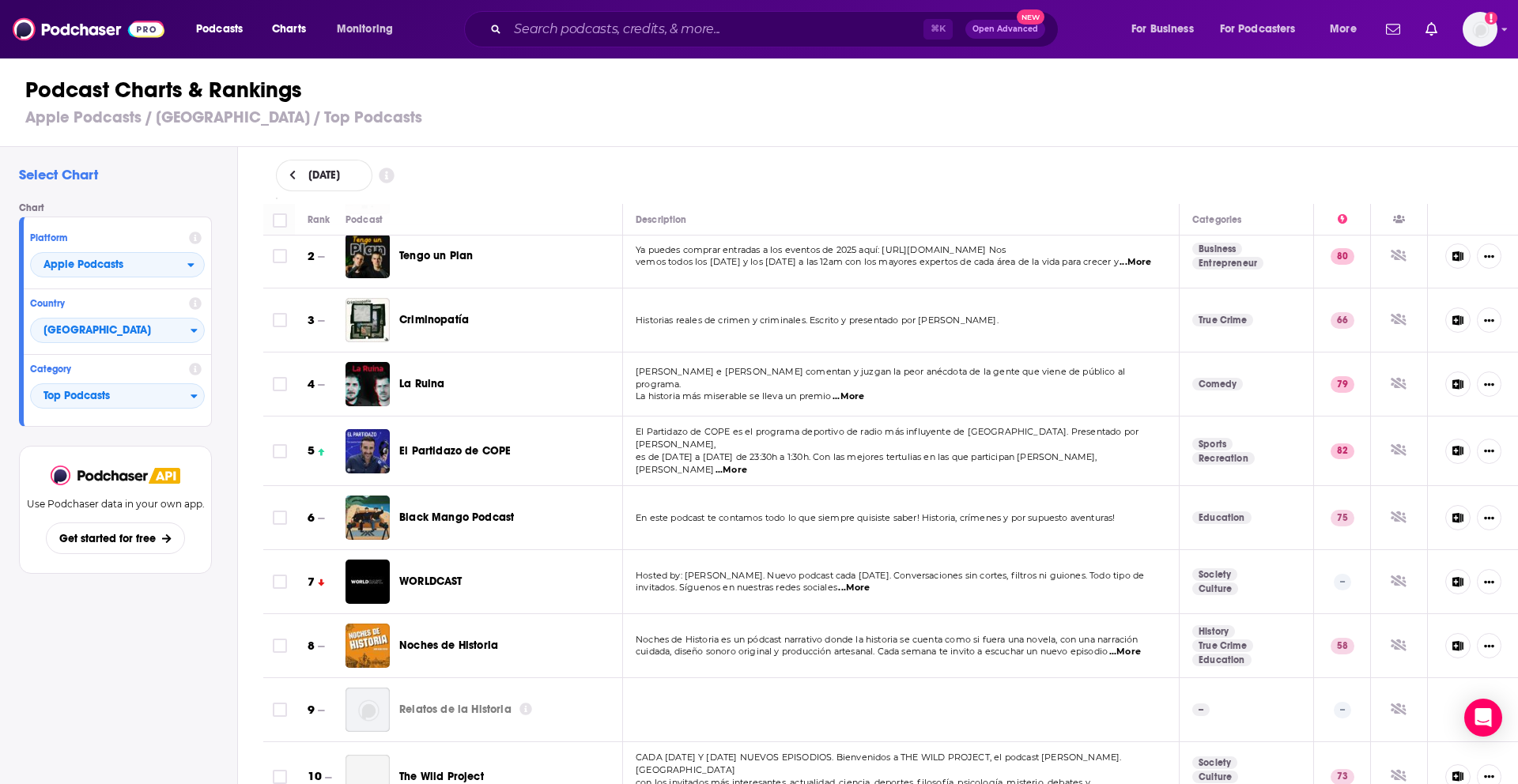
scroll to position [74, 0]
click at [670, 326] on p "Historias reales de crimen y criminales. Escrito y presentado por [PERSON_NAME]." at bounding box center [901, 322] width 530 height 13
click at [430, 327] on span "Criminopatía" at bounding box center [434, 320] width 70 height 16
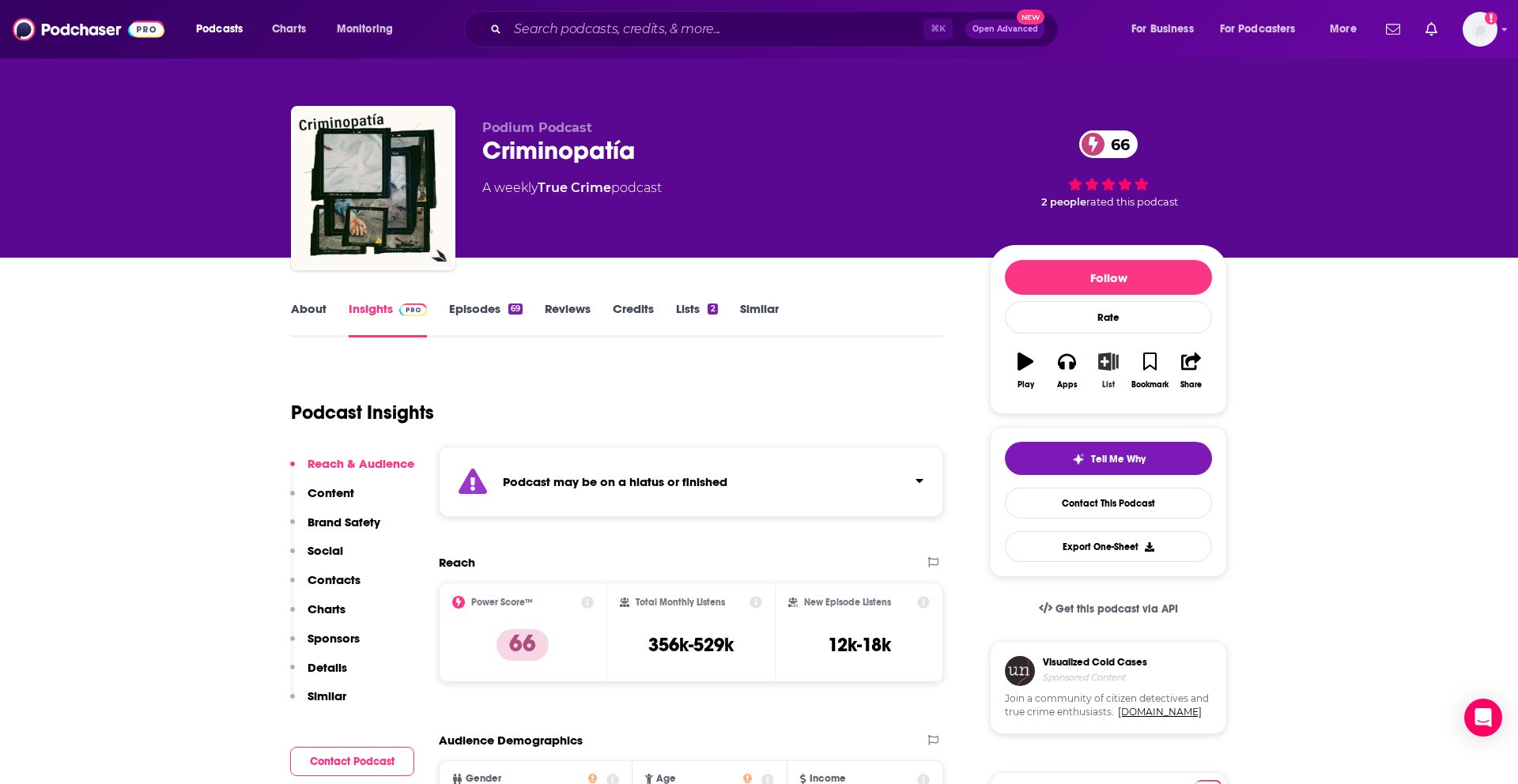
click at [1107, 368] on icon "button" at bounding box center [1109, 361] width 20 height 17
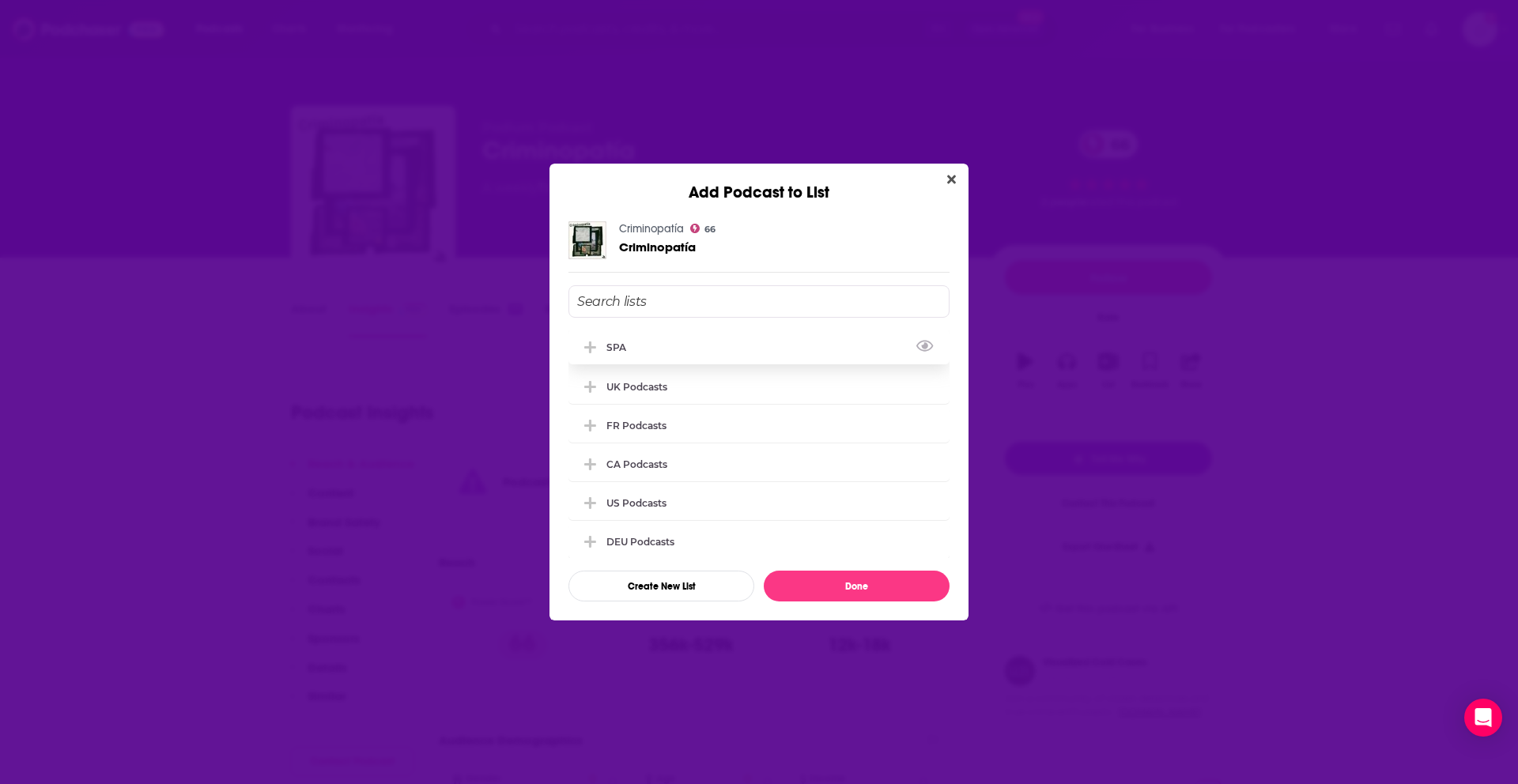
click at [737, 344] on div "SPA" at bounding box center [759, 348] width 382 height 35
click at [831, 591] on button "Done" at bounding box center [857, 586] width 186 height 31
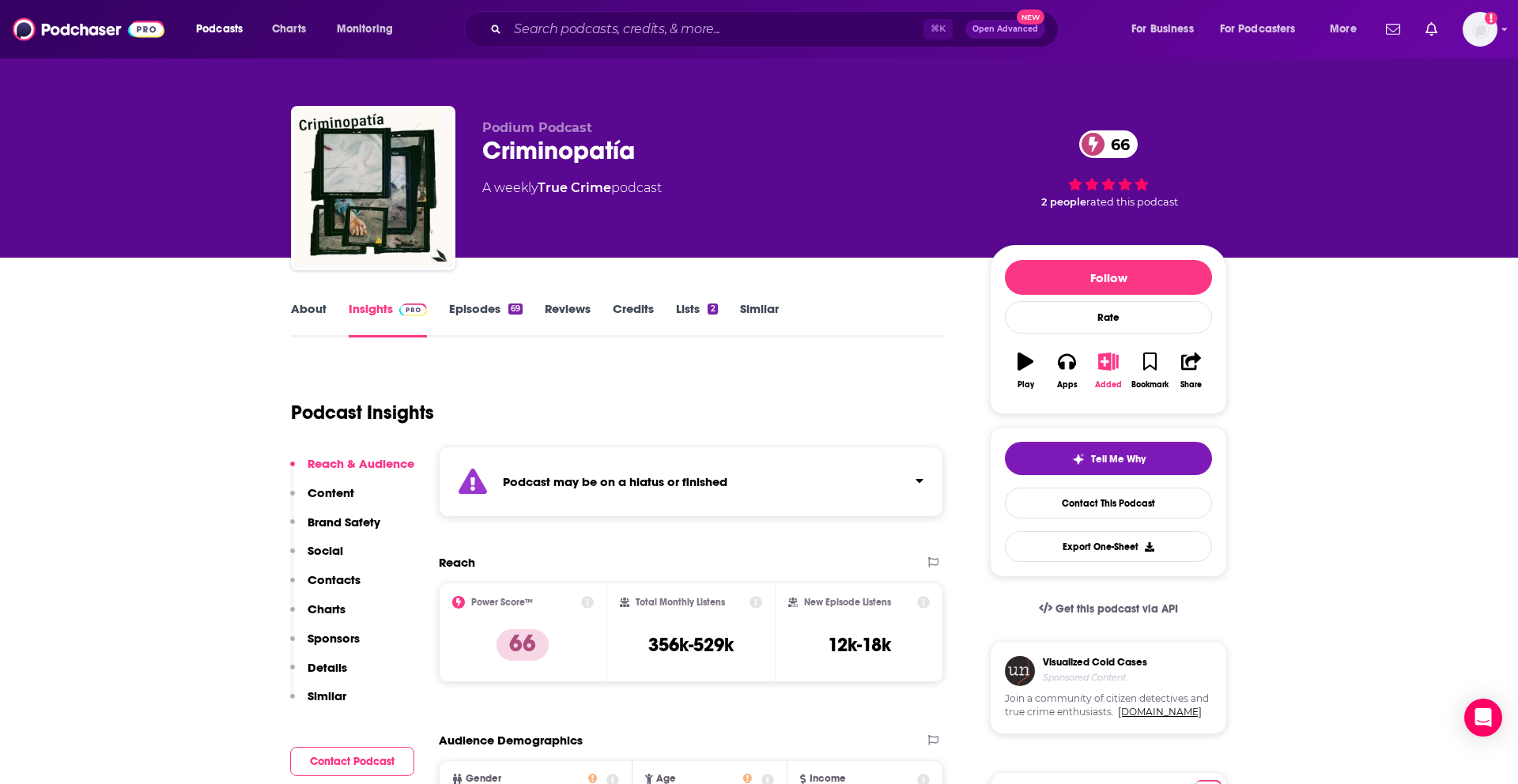
scroll to position [7, 0]
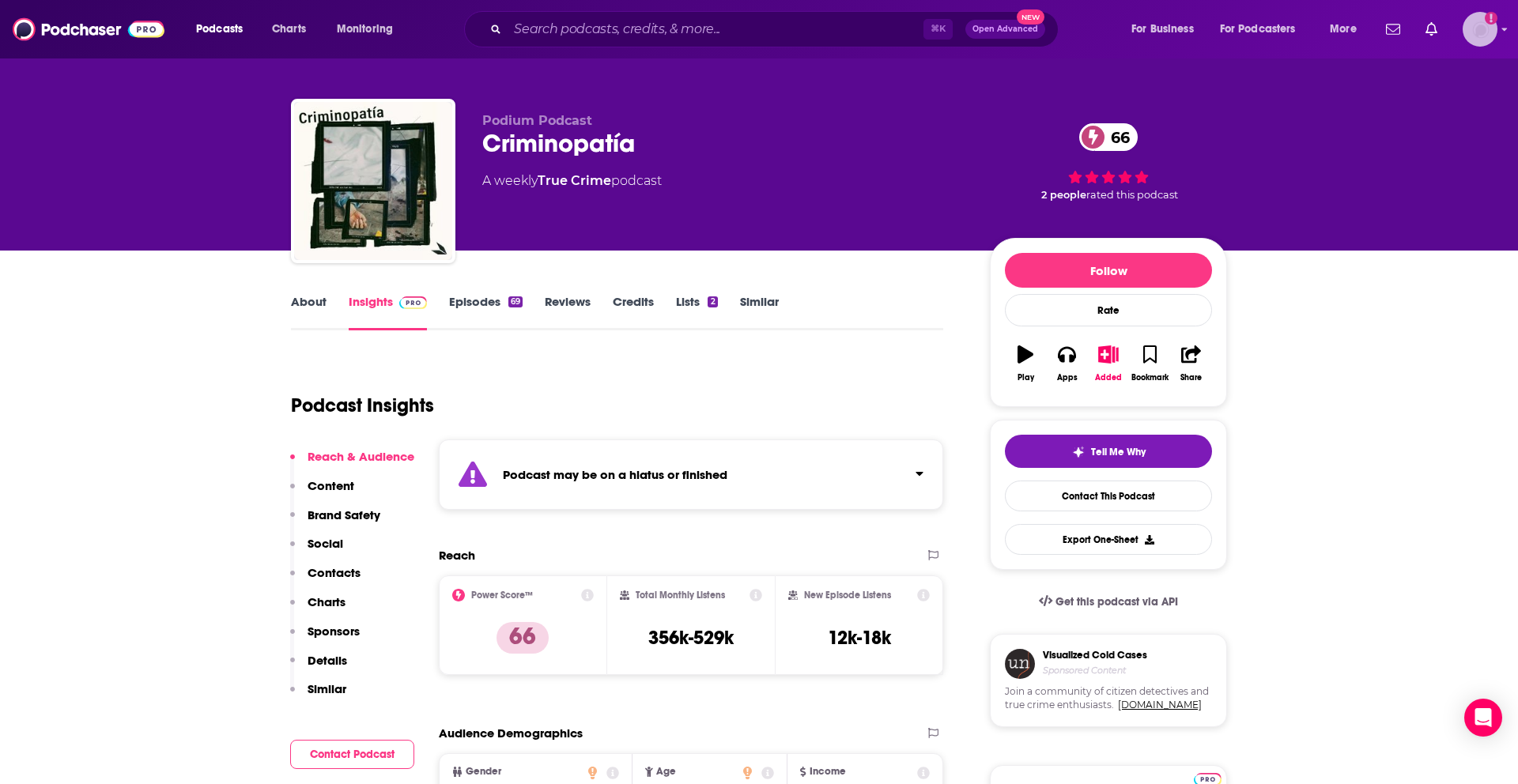
click at [1491, 29] on img "Logged in as mamhal" at bounding box center [1480, 29] width 35 height 35
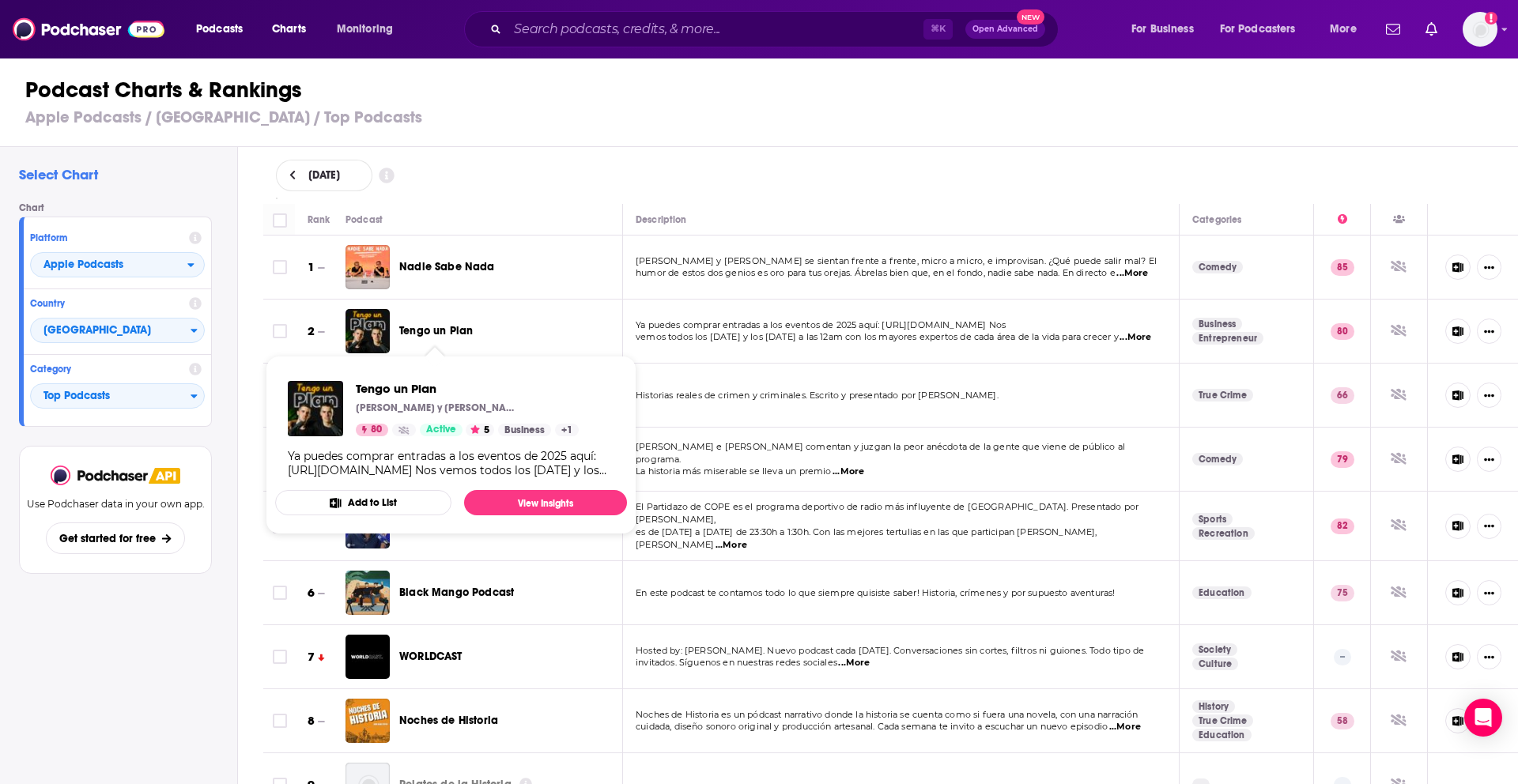
click at [449, 336] on span "Tengo un Plan" at bounding box center [436, 330] width 73 height 14
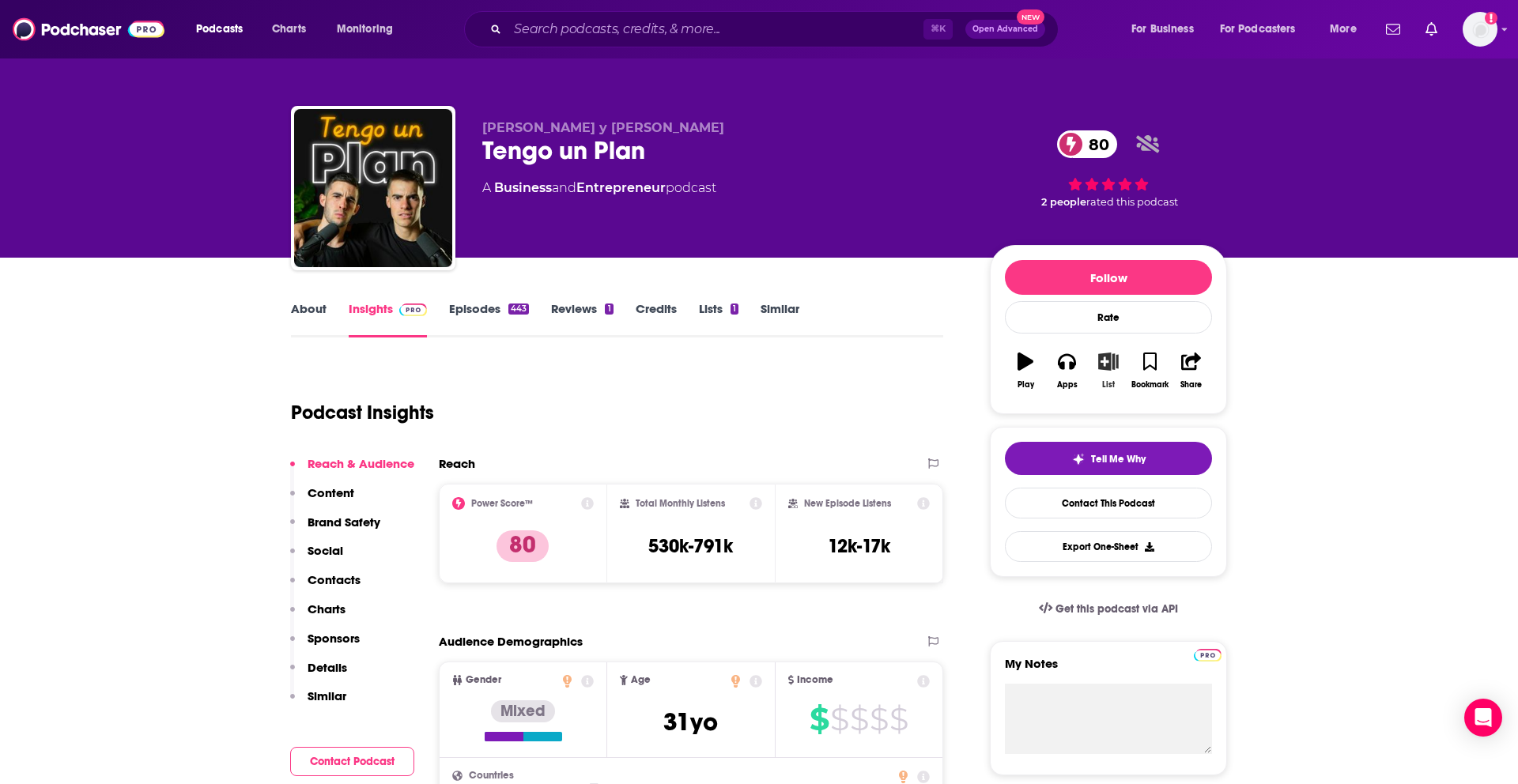
click at [1115, 370] on icon "button" at bounding box center [1108, 361] width 20 height 17
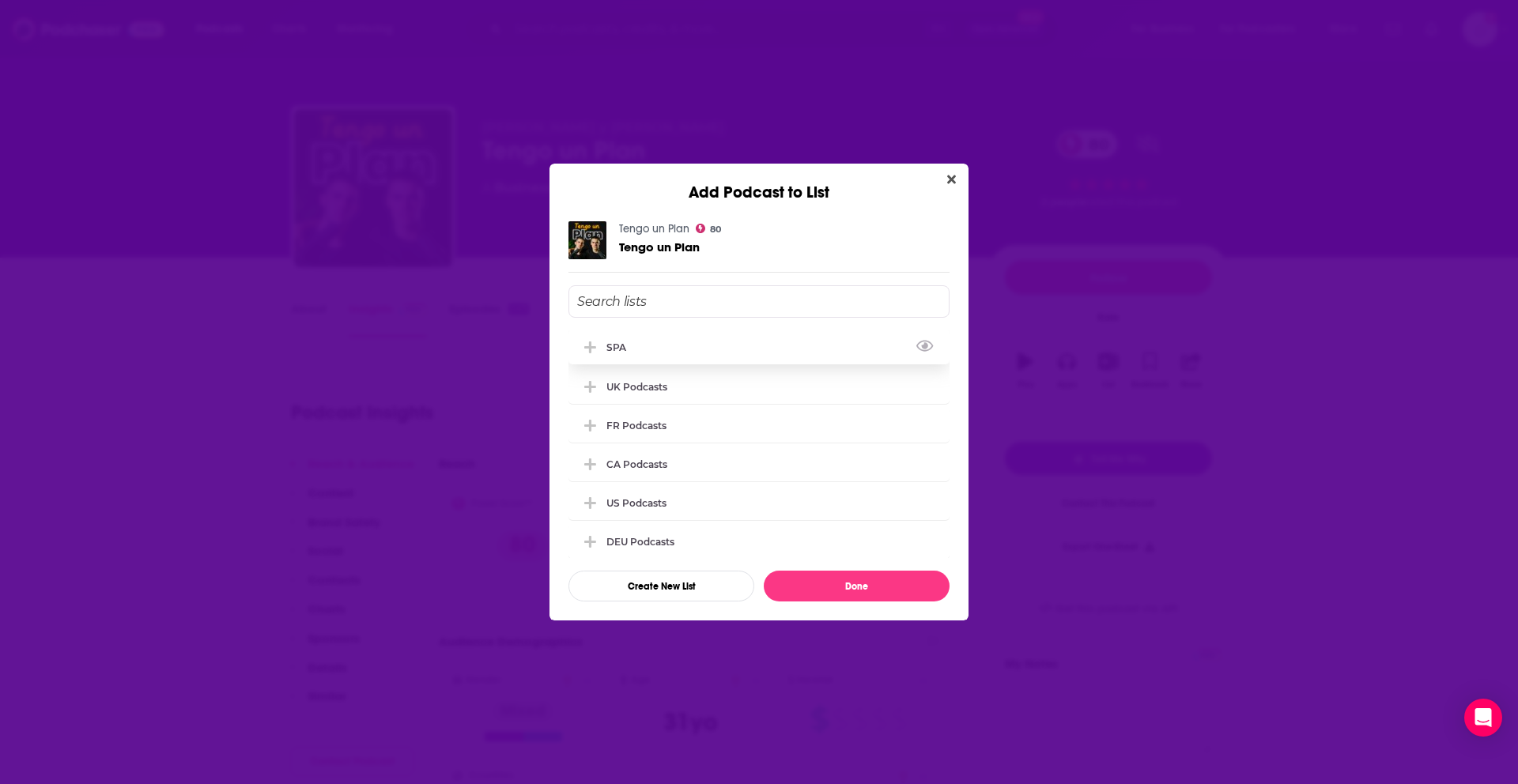
click at [719, 338] on div "SPA" at bounding box center [759, 348] width 382 height 35
click at [847, 596] on button "Done" at bounding box center [857, 586] width 186 height 31
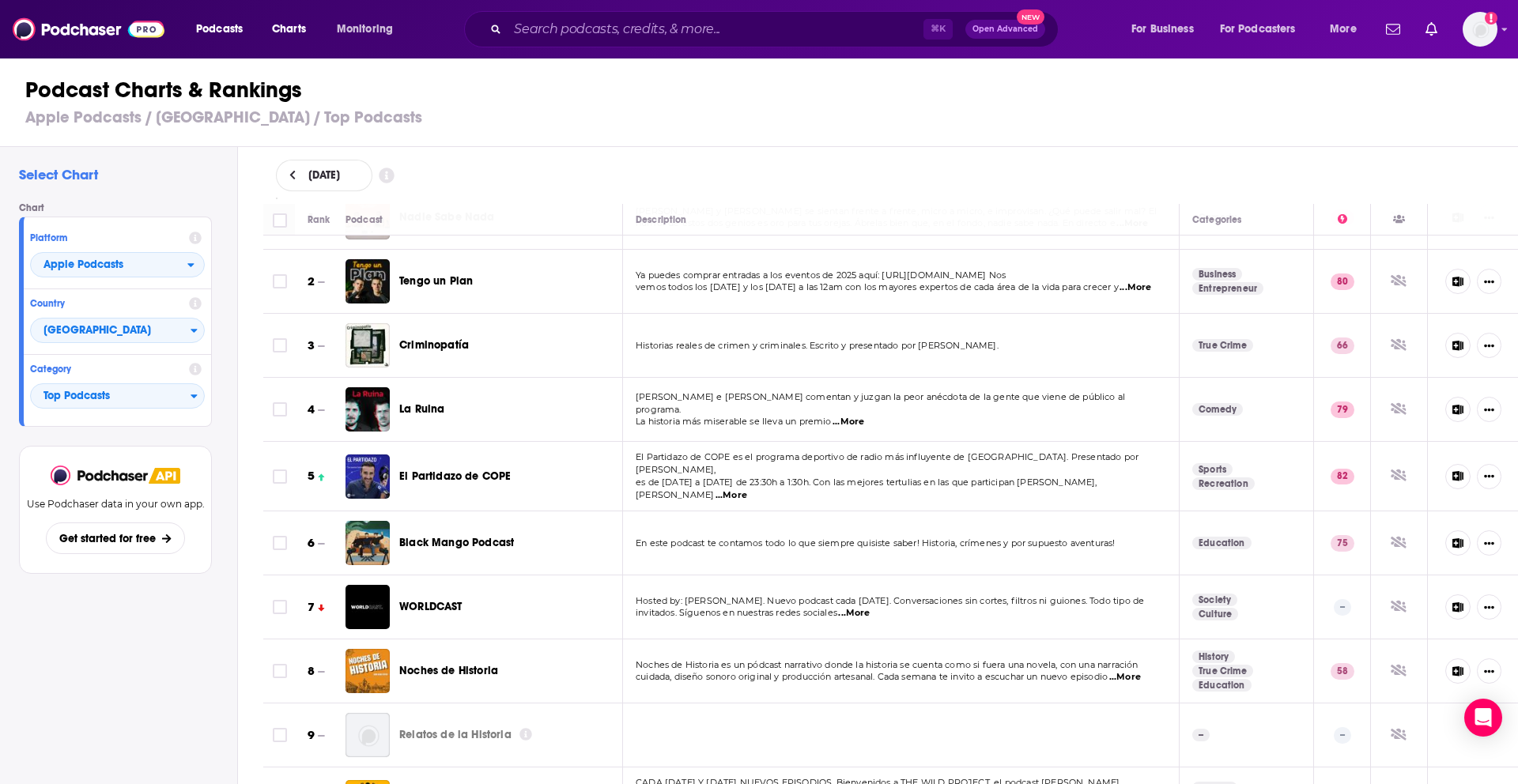
scroll to position [61, 0]
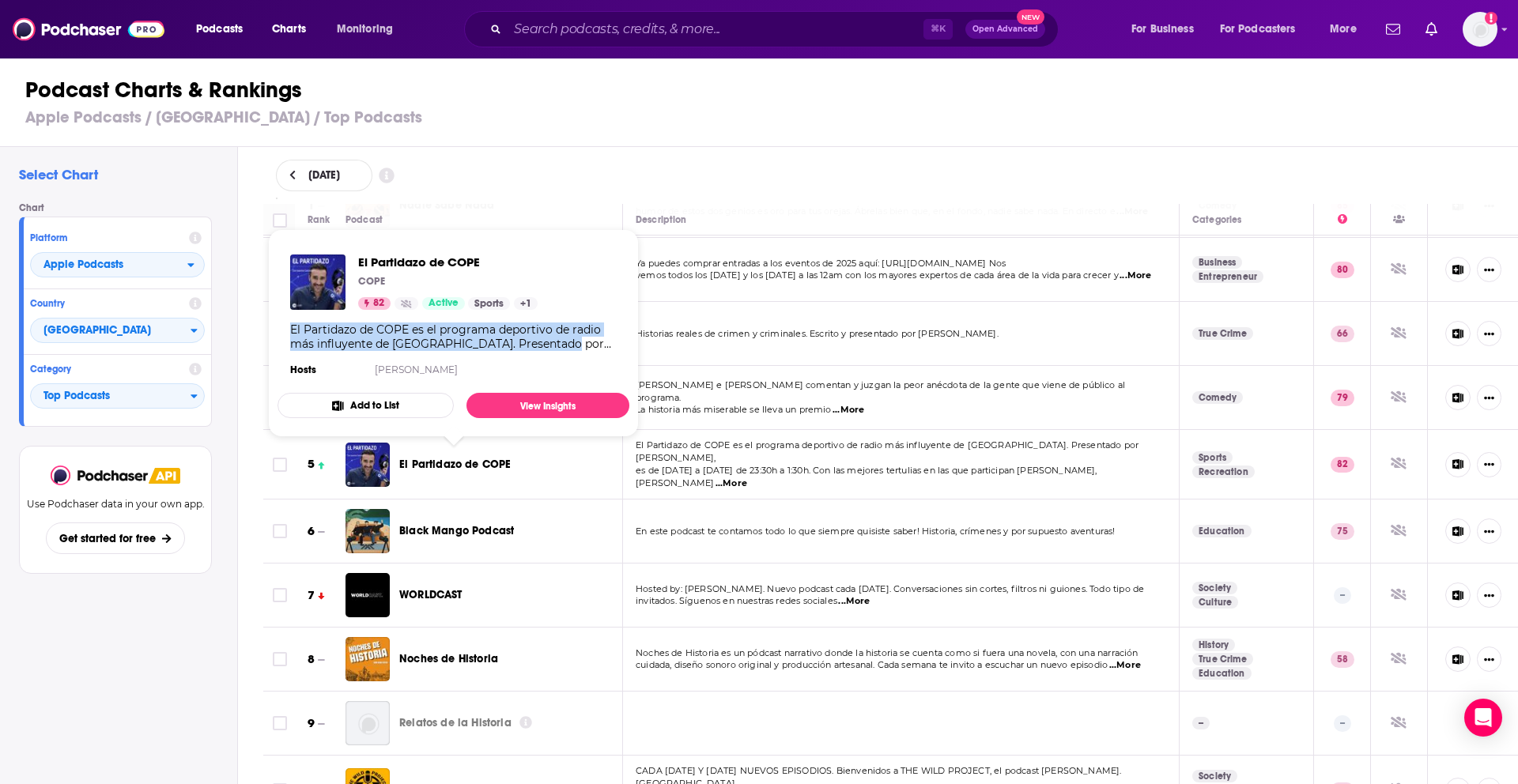
drag, startPoint x: 292, startPoint y: 327, endPoint x: 571, endPoint y: 344, distance: 279.5
click at [571, 344] on div "El Partidazo de COPE es el programa deportivo de radio más influyente de [GEOGR…" at bounding box center [453, 337] width 327 height 28
click at [397, 401] on button "Add to List" at bounding box center [366, 405] width 176 height 26
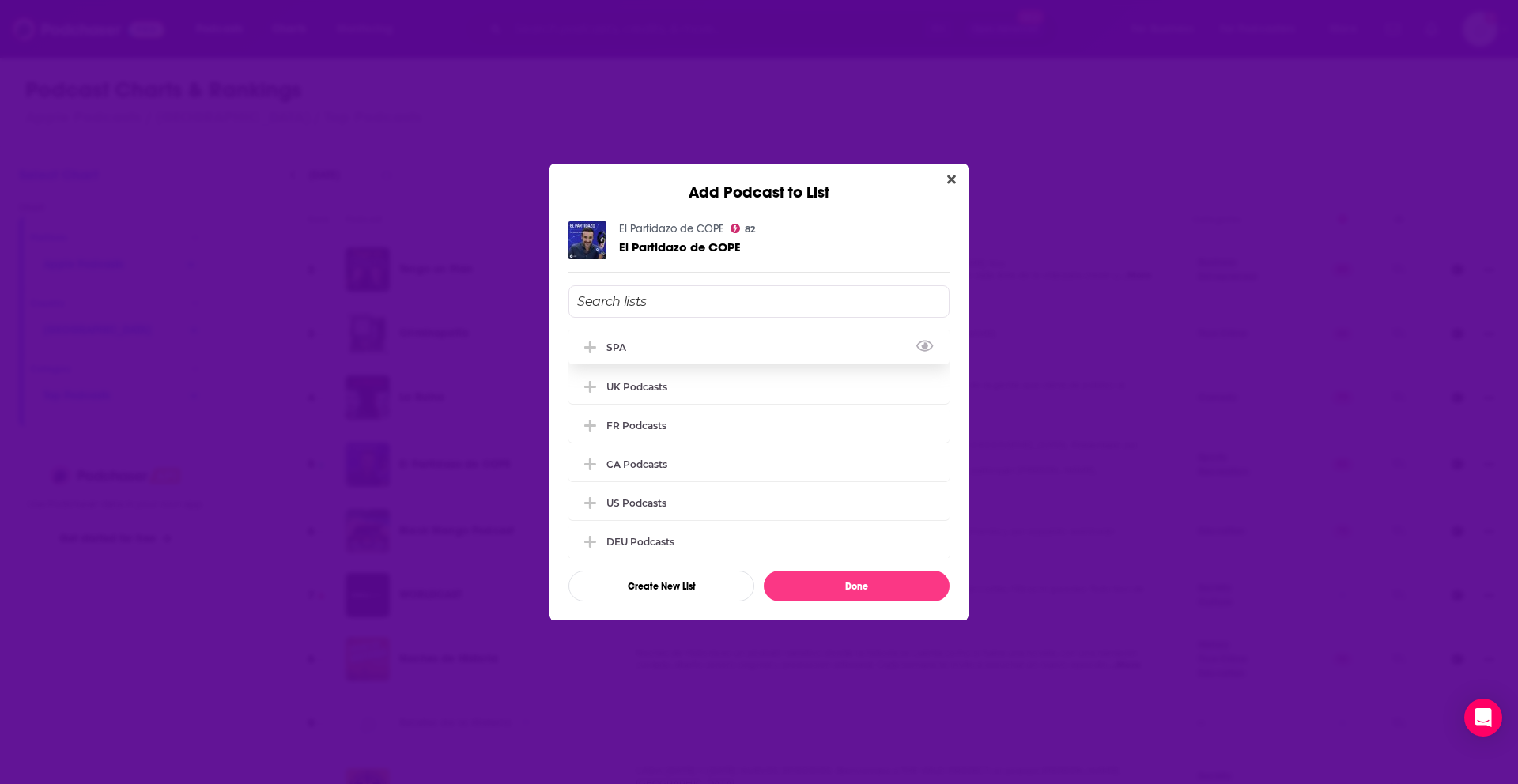
click at [695, 353] on div "SPA" at bounding box center [759, 348] width 382 height 35
click at [792, 593] on button "Done" at bounding box center [857, 586] width 186 height 31
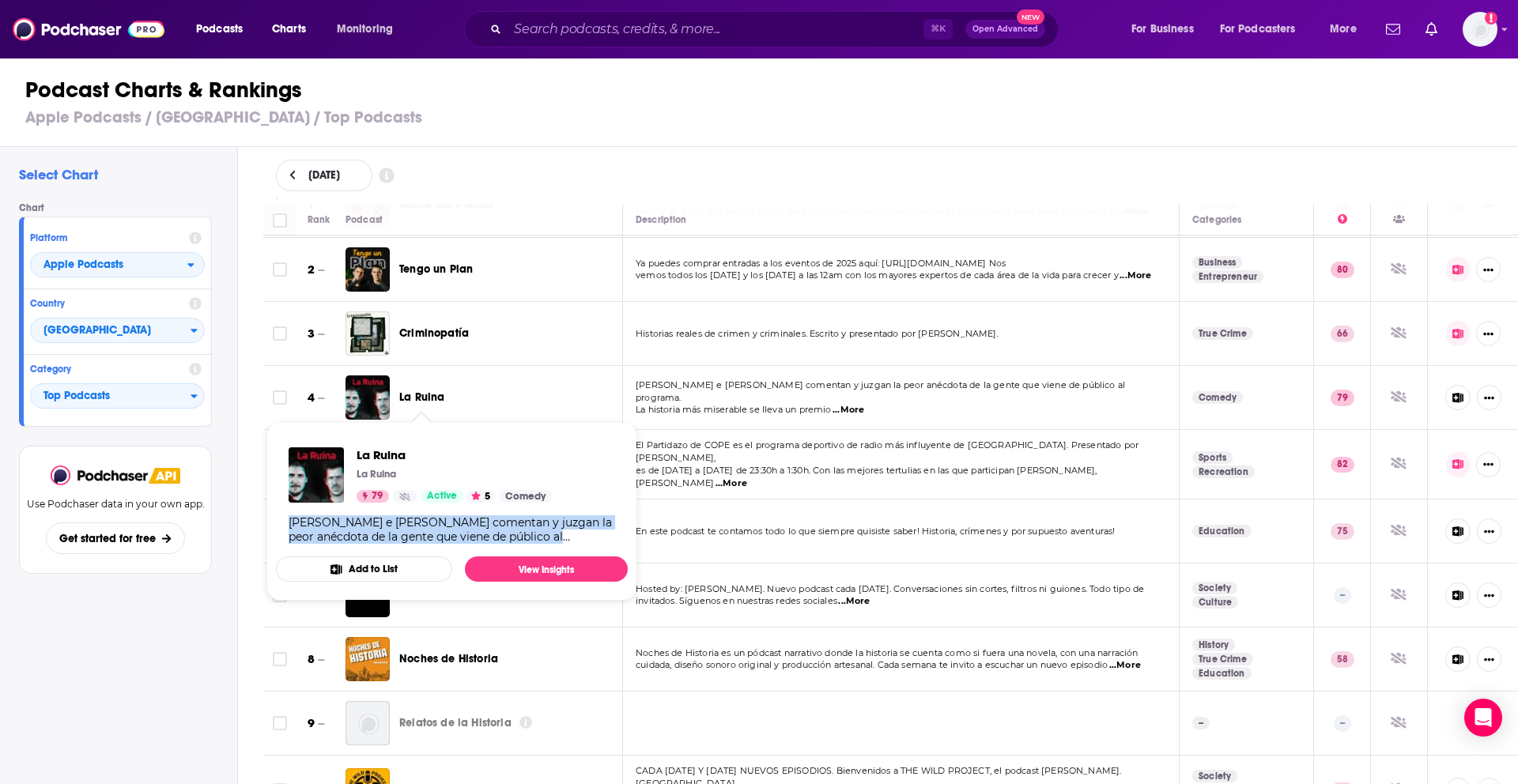
drag, startPoint x: 290, startPoint y: 520, endPoint x: 564, endPoint y: 536, distance: 274.5
click at [564, 536] on div "[PERSON_NAME] e [PERSON_NAME] comentan y juzgan la peor anécdota de la gente qu…" at bounding box center [452, 529] width 327 height 28
click at [694, 491] on td "El Partidazo de COPE es el programa deportivo de radio más influyente de [GEOGR…" at bounding box center [901, 465] width 557 height 70
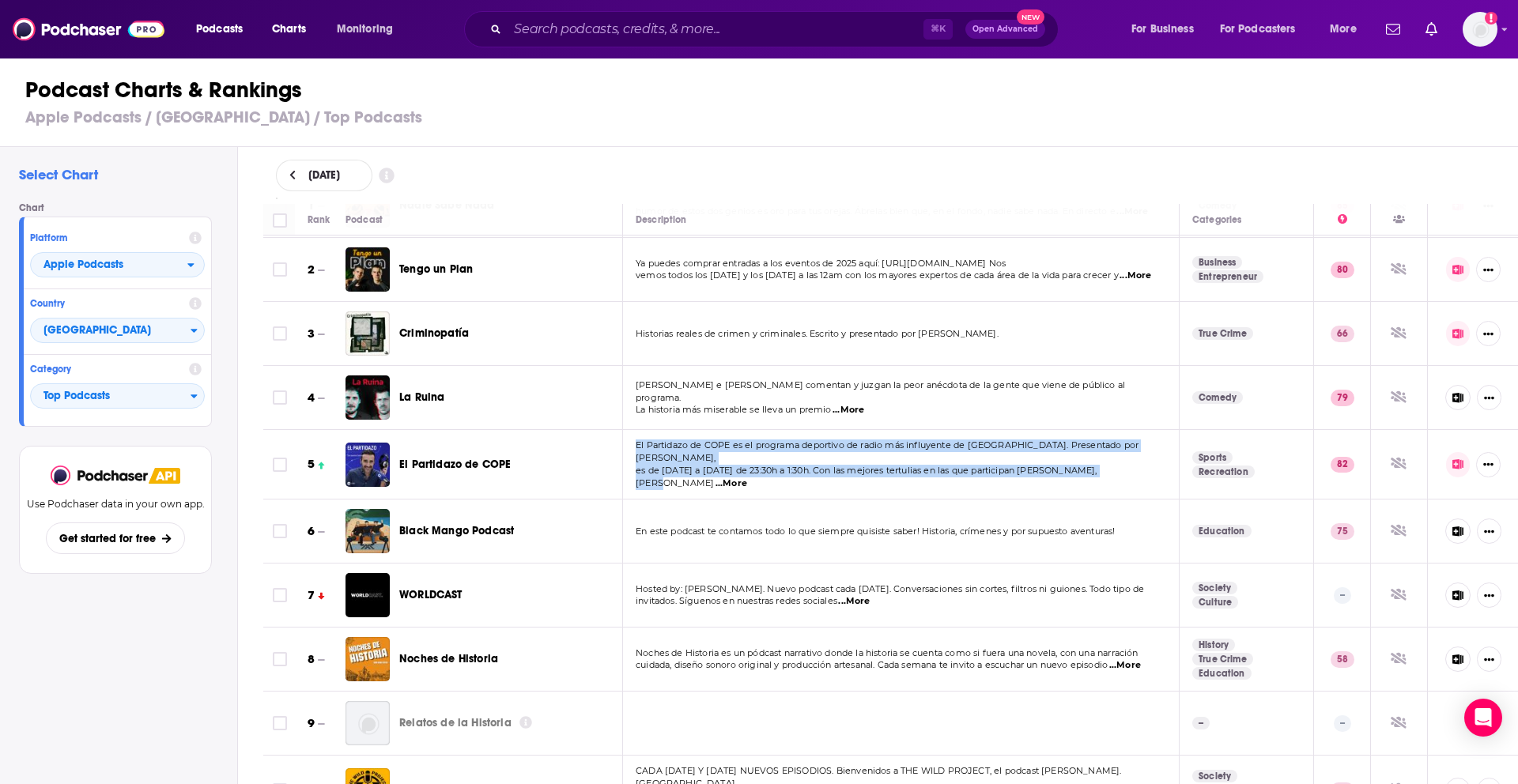
drag, startPoint x: 631, startPoint y: 450, endPoint x: 1120, endPoint y: 464, distance: 489.2
click at [1120, 464] on td "El Partidazo de COPE es el programa deportivo de radio más influyente de [GEOGR…" at bounding box center [901, 465] width 557 height 70
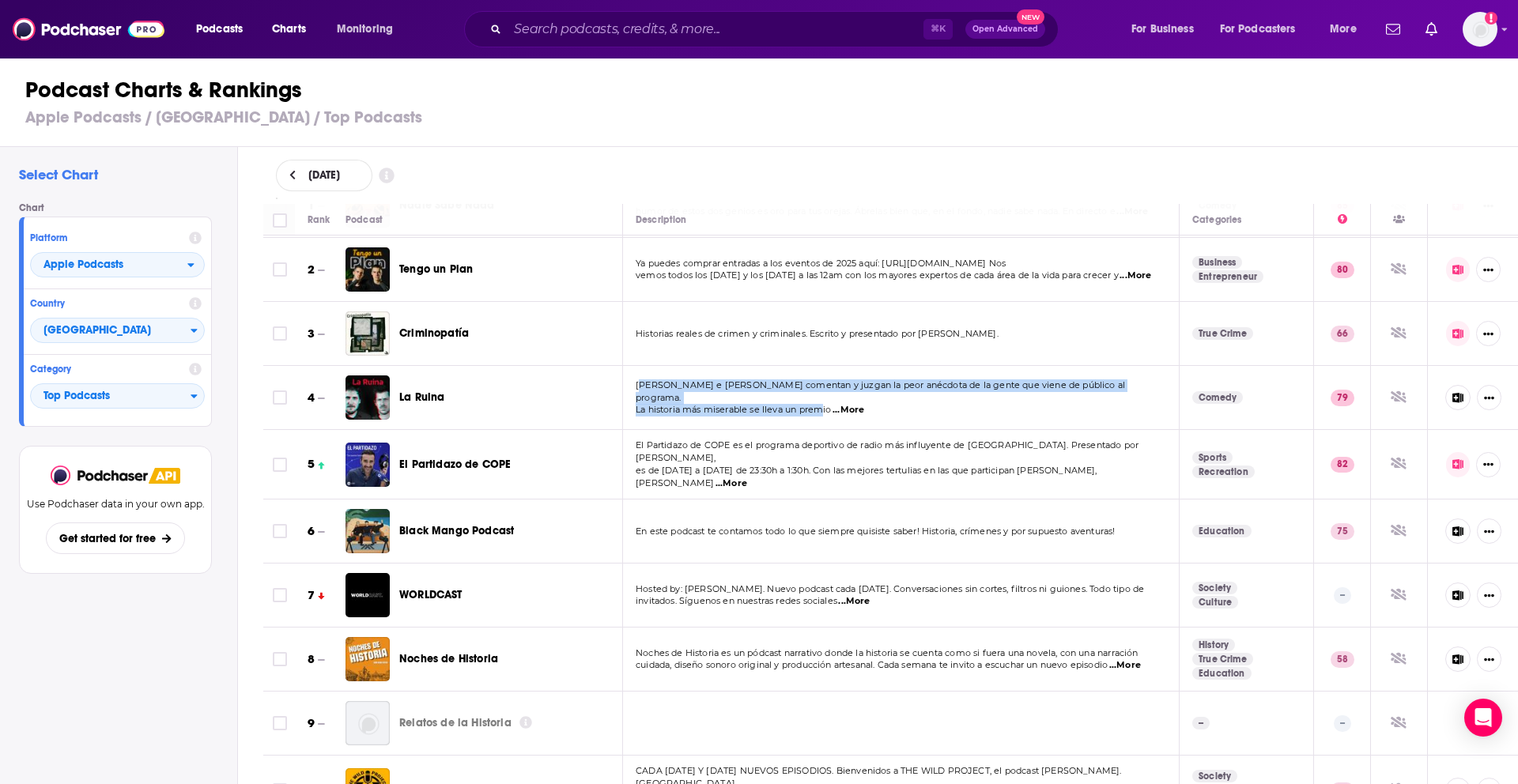
drag, startPoint x: 638, startPoint y: 386, endPoint x: 825, endPoint y: 408, distance: 188.3
click at [825, 408] on div "[PERSON_NAME] e [PERSON_NAME] comentan y juzgan la peor anécdota de la gente qu…" at bounding box center [901, 398] width 530 height 38
click at [825, 408] on span "La historia más miserable se lleva un premio" at bounding box center [734, 410] width 196 height 11
drag, startPoint x: 635, startPoint y: 387, endPoint x: 835, endPoint y: 409, distance: 201.2
click at [835, 409] on div "[PERSON_NAME] e [PERSON_NAME] comentan y juzgan la peor anécdota de la gente qu…" at bounding box center [901, 398] width 530 height 38
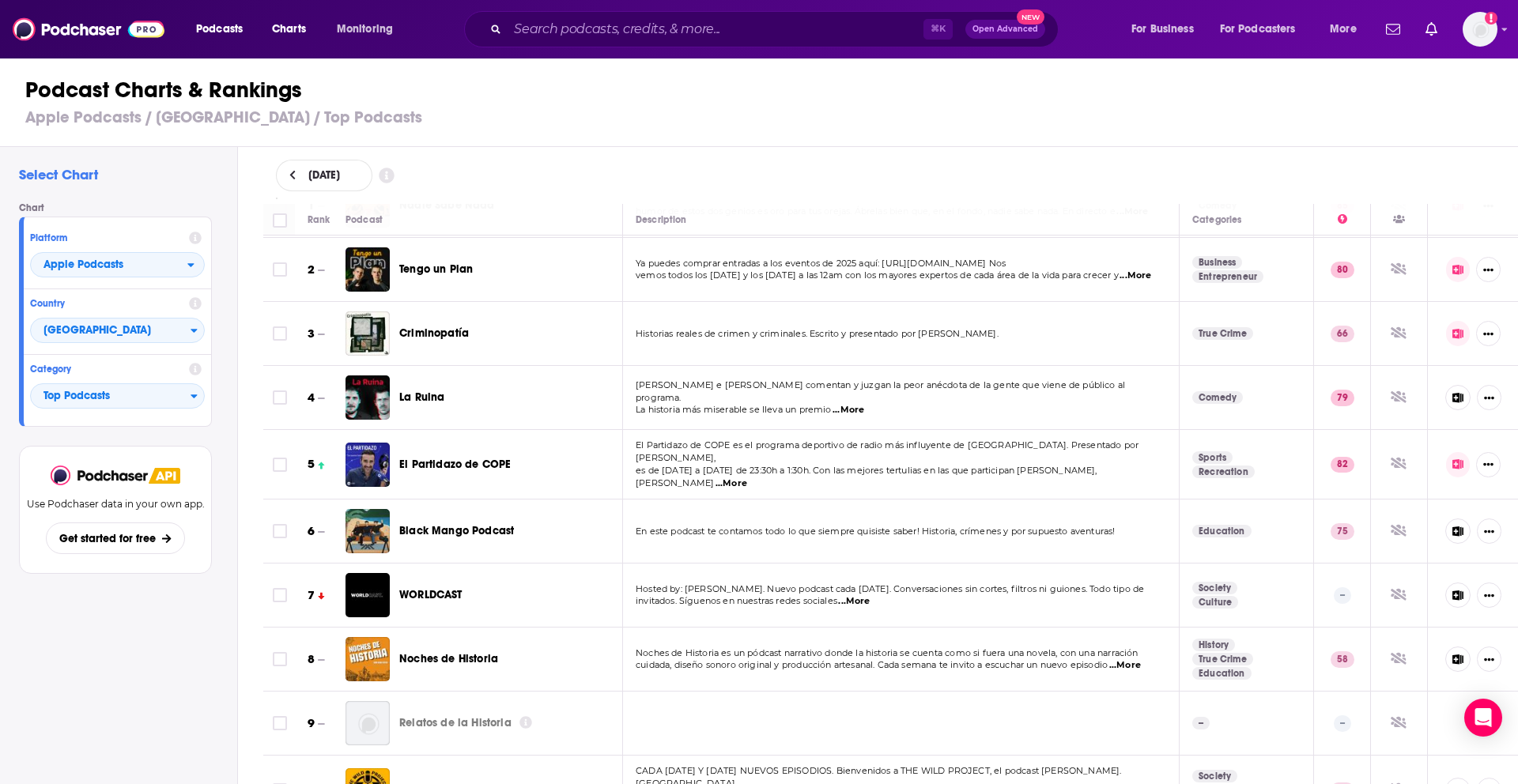
click at [580, 425] on td "La Ruina" at bounding box center [484, 398] width 278 height 64
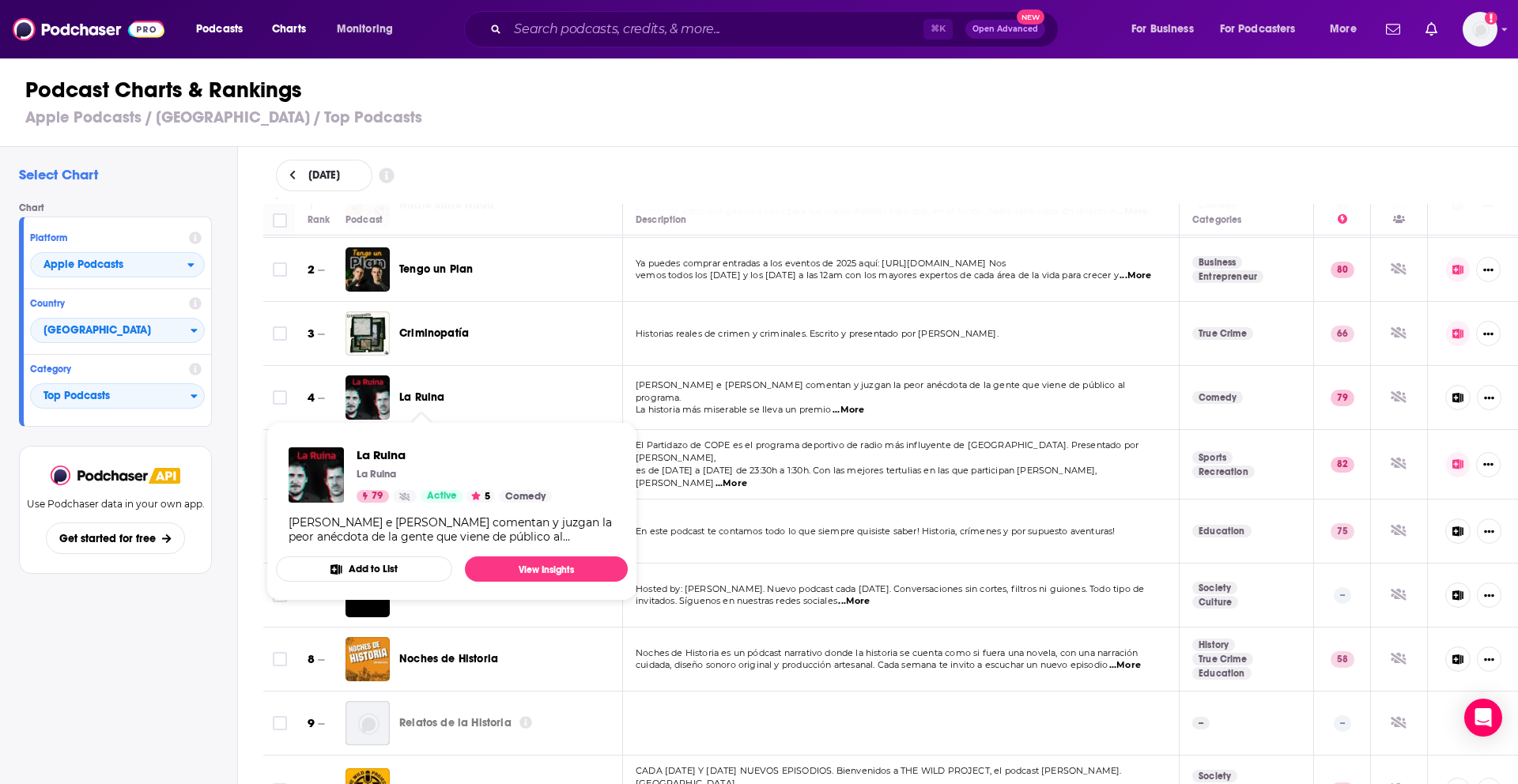
click at [391, 574] on button "Add to List" at bounding box center [364, 569] width 176 height 26
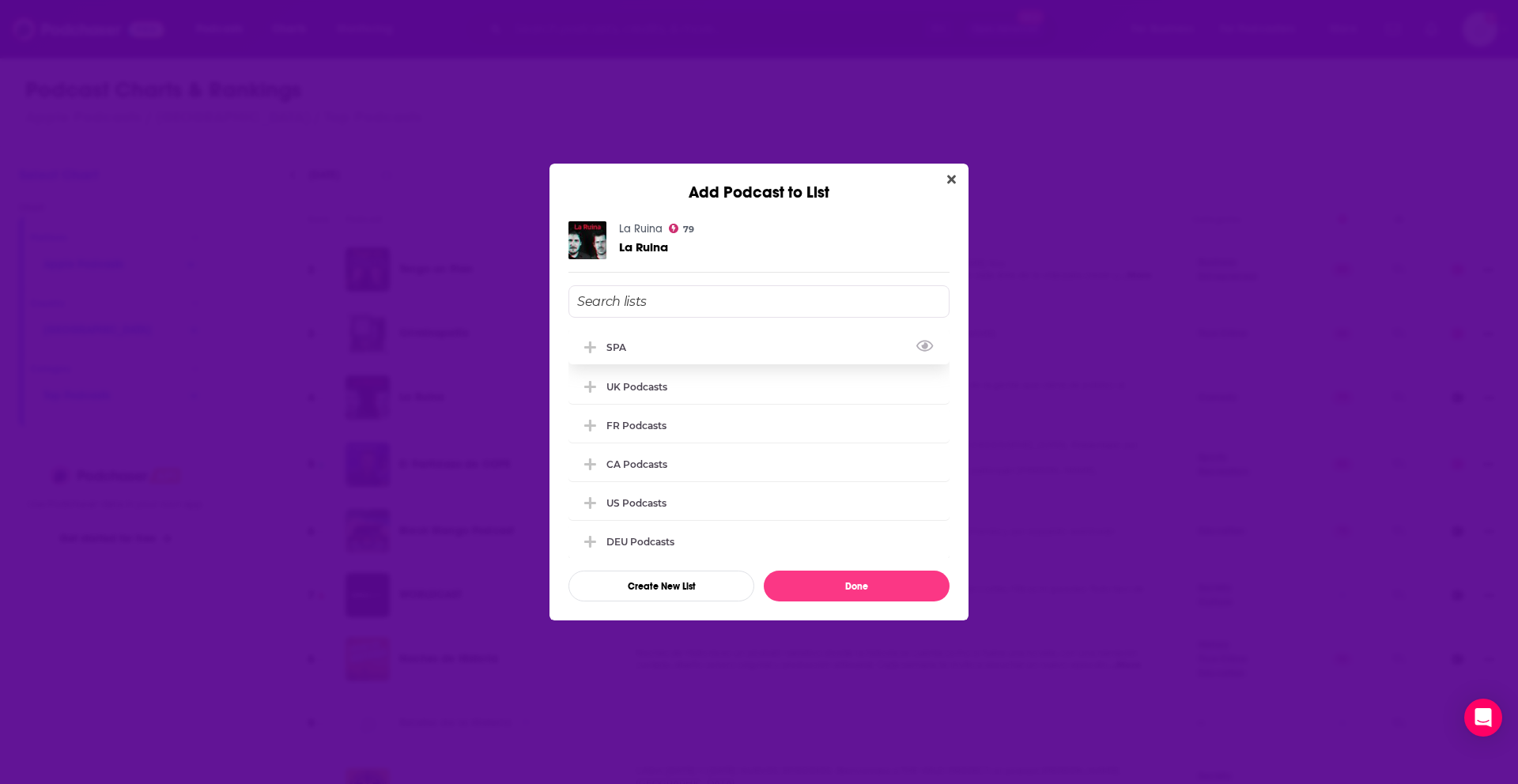
click at [646, 341] on div "SPA" at bounding box center [759, 348] width 382 height 35
click at [788, 577] on button "Done" at bounding box center [857, 586] width 186 height 31
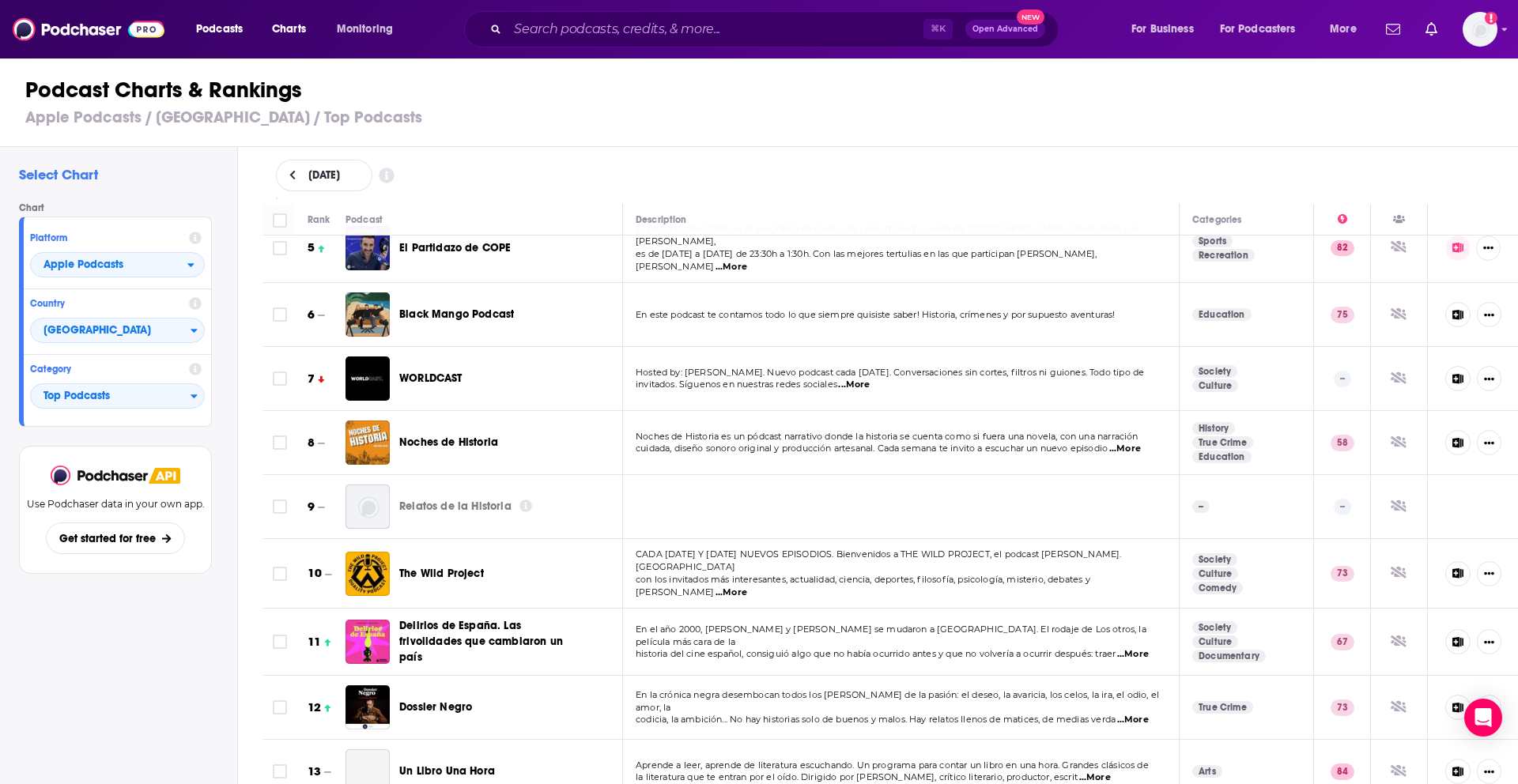
scroll to position [285, 0]
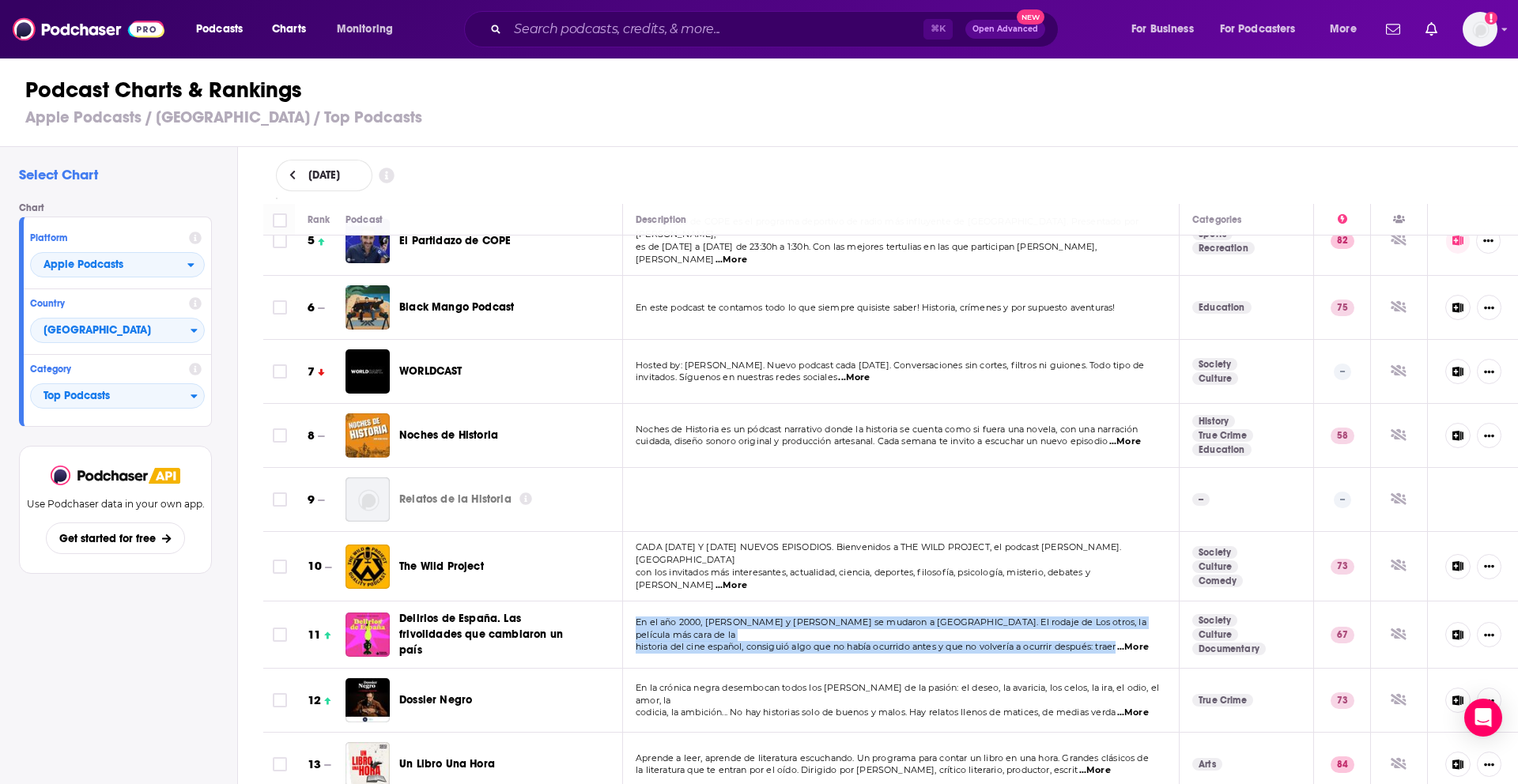
drag, startPoint x: 636, startPoint y: 618, endPoint x: 1127, endPoint y: 636, distance: 491.3
click at [1127, 636] on td "En el año 2000, [PERSON_NAME] y [PERSON_NAME] se mudaron a [GEOGRAPHIC_DATA]. E…" at bounding box center [901, 635] width 557 height 67
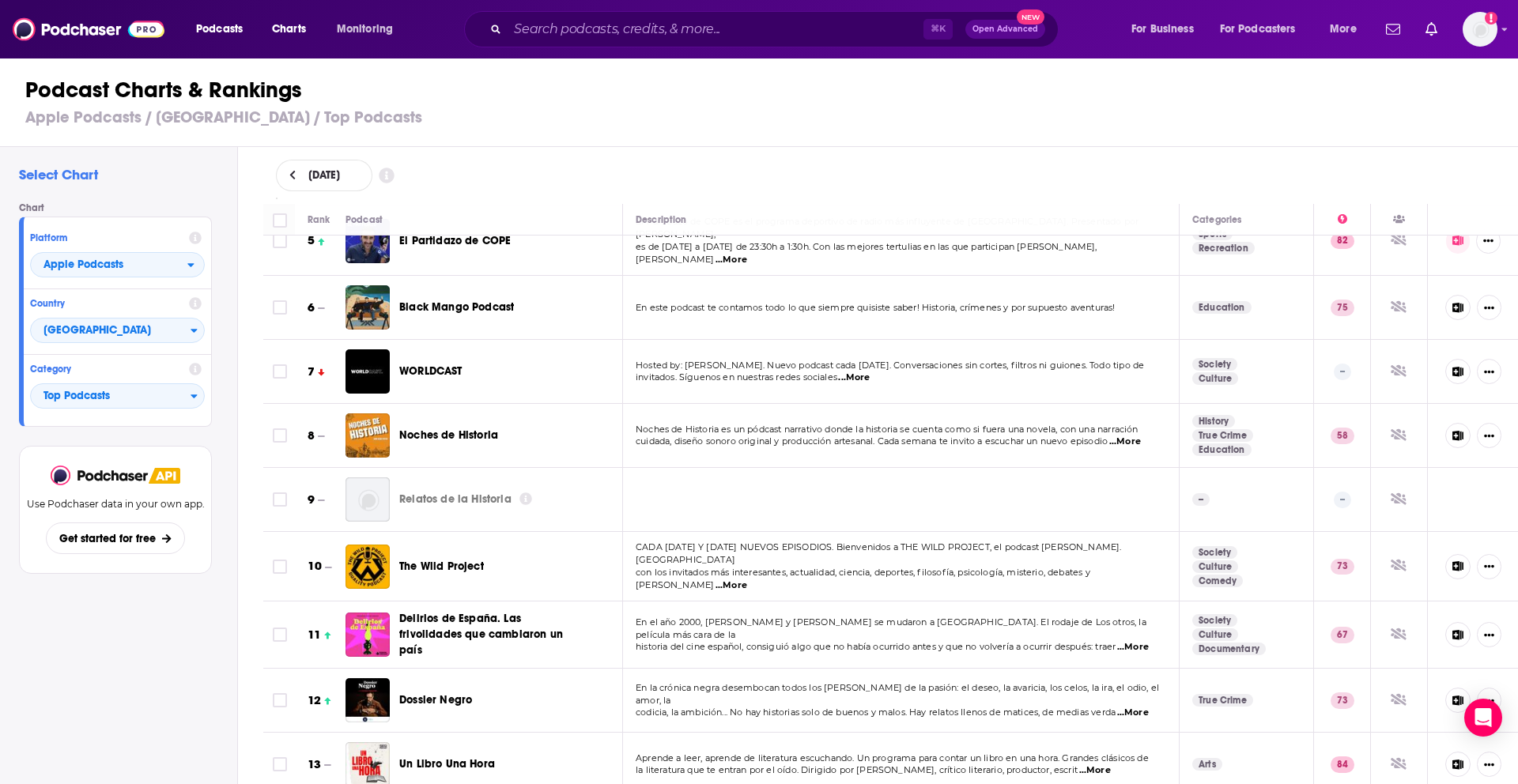
click at [1146, 641] on span "...More" at bounding box center [1133, 647] width 31 height 13
click at [1144, 641] on span "...More" at bounding box center [1133, 647] width 31 height 13
drag, startPoint x: 1194, startPoint y: 422, endPoint x: 1202, endPoint y: 438, distance: 17.9
click at [1110, 619] on span "En el año 2000, [PERSON_NAME] y [PERSON_NAME] se mudaron a [GEOGRAPHIC_DATA]. E…" at bounding box center [891, 628] width 511 height 24
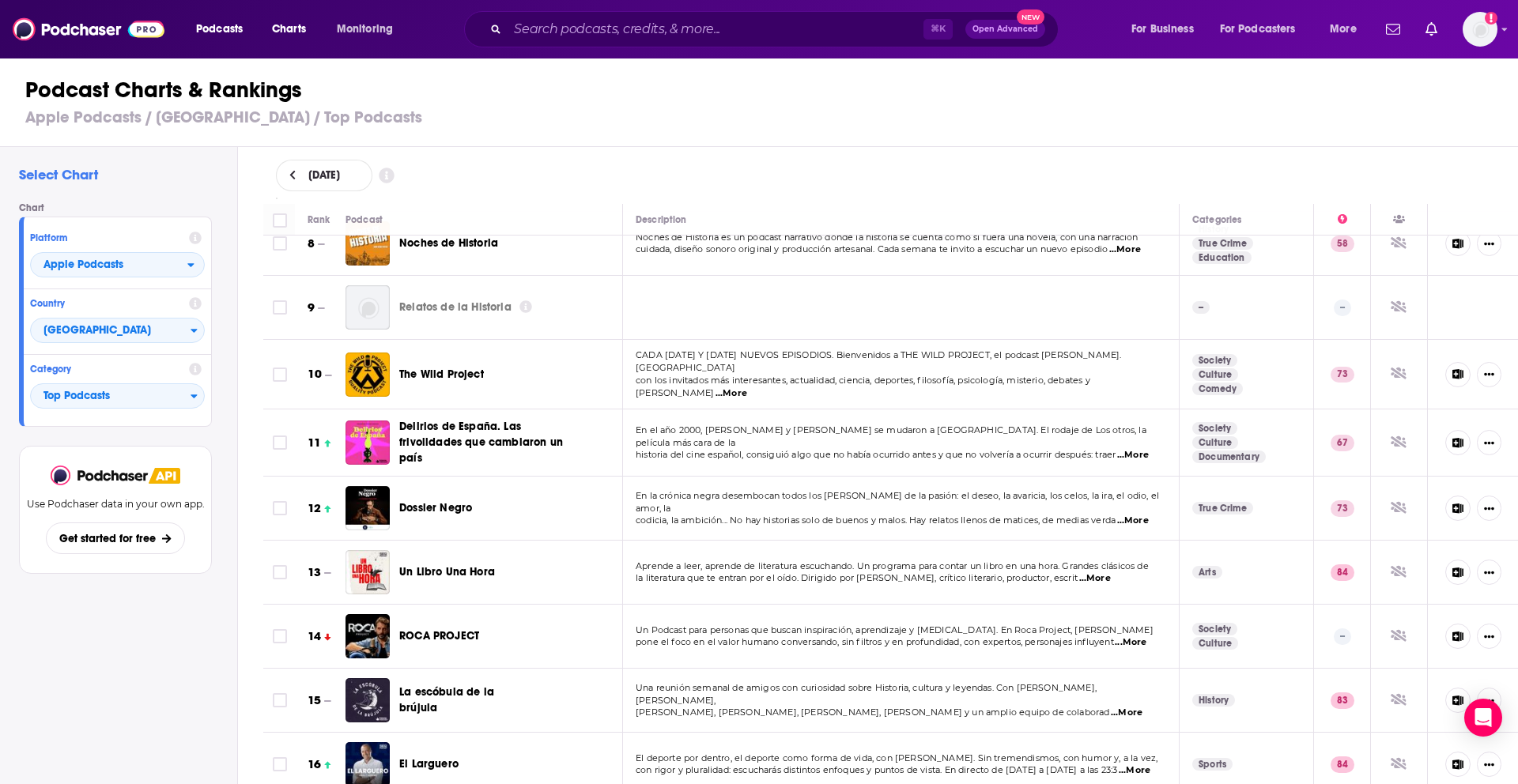
scroll to position [519, 0]
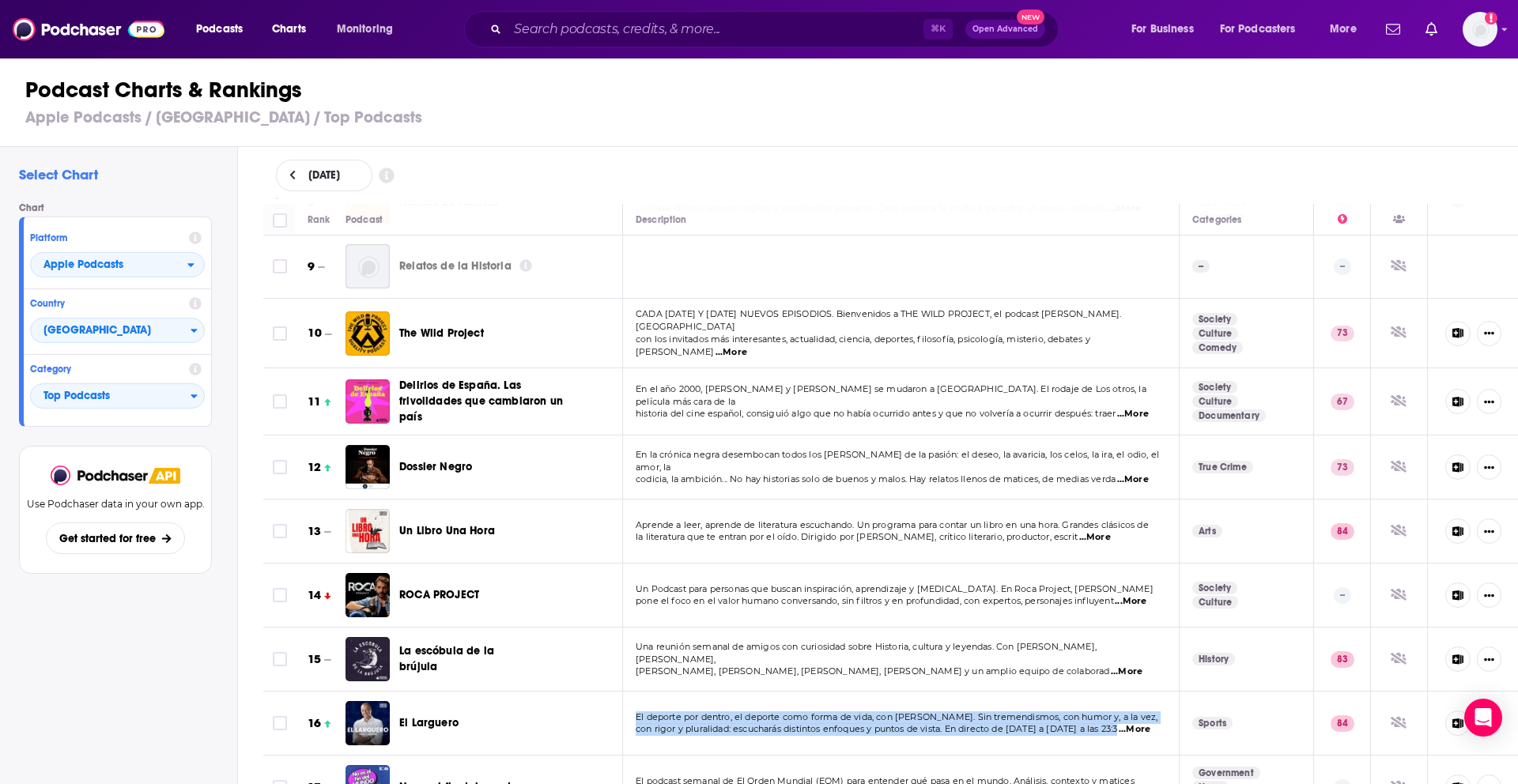
drag, startPoint x: 635, startPoint y: 703, endPoint x: 1125, endPoint y: 716, distance: 490.2
click at [1125, 716] on div "El deporte por dentro, el deporte como forma de vida, con [PERSON_NAME]. Sin tr…" at bounding box center [901, 724] width 530 height 26
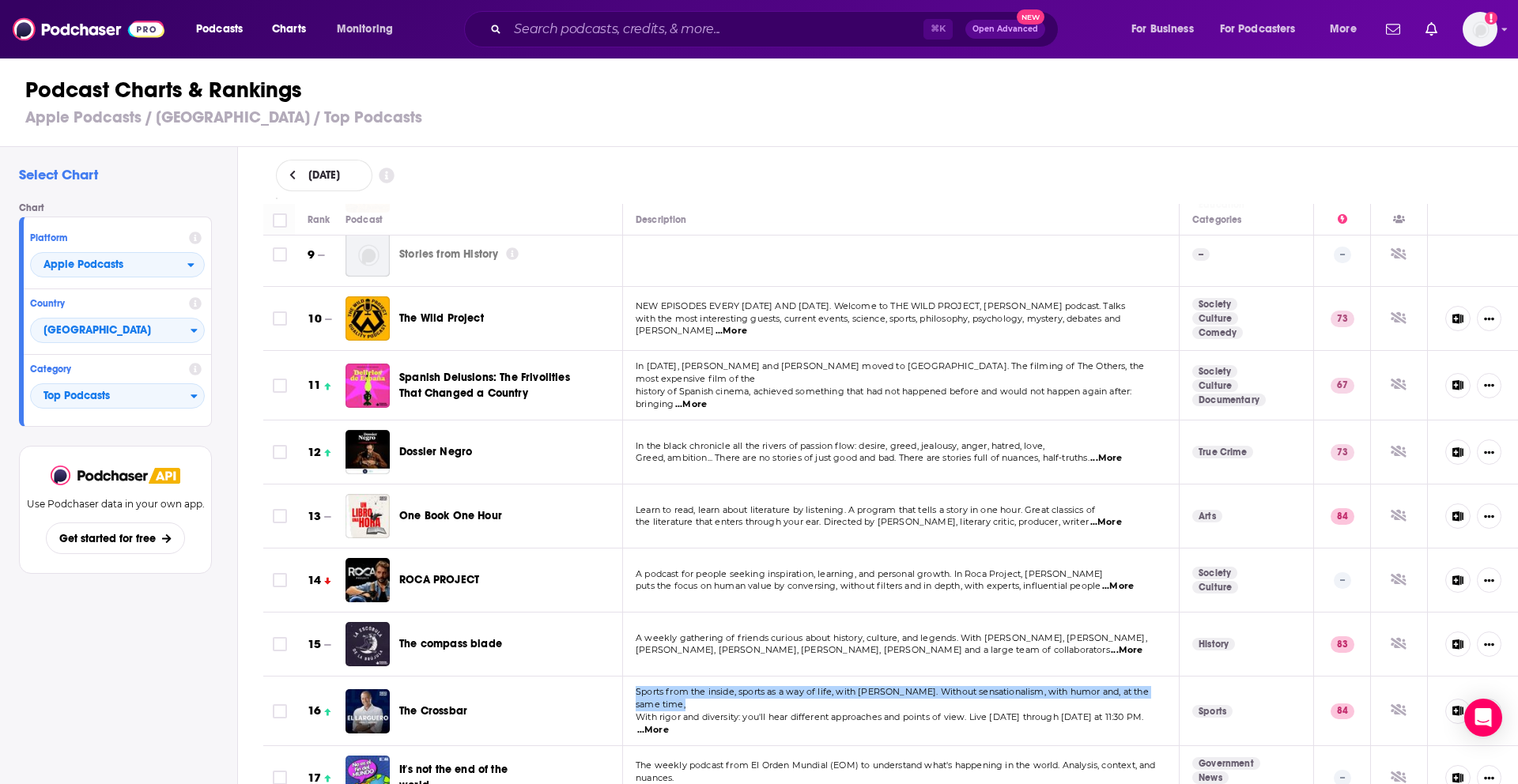
scroll to position [537, 0]
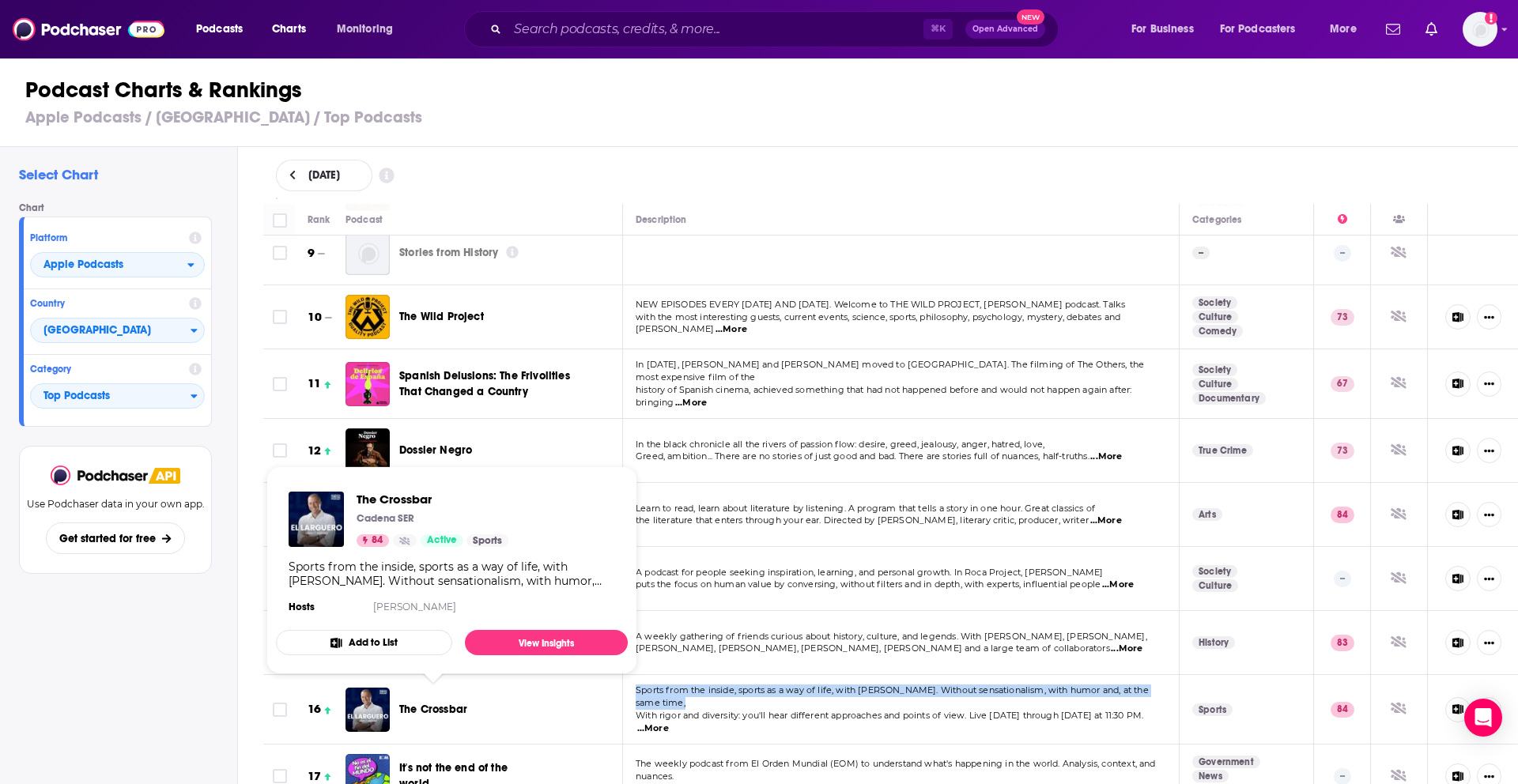
click at [378, 651] on button "Add to List" at bounding box center [364, 643] width 176 height 26
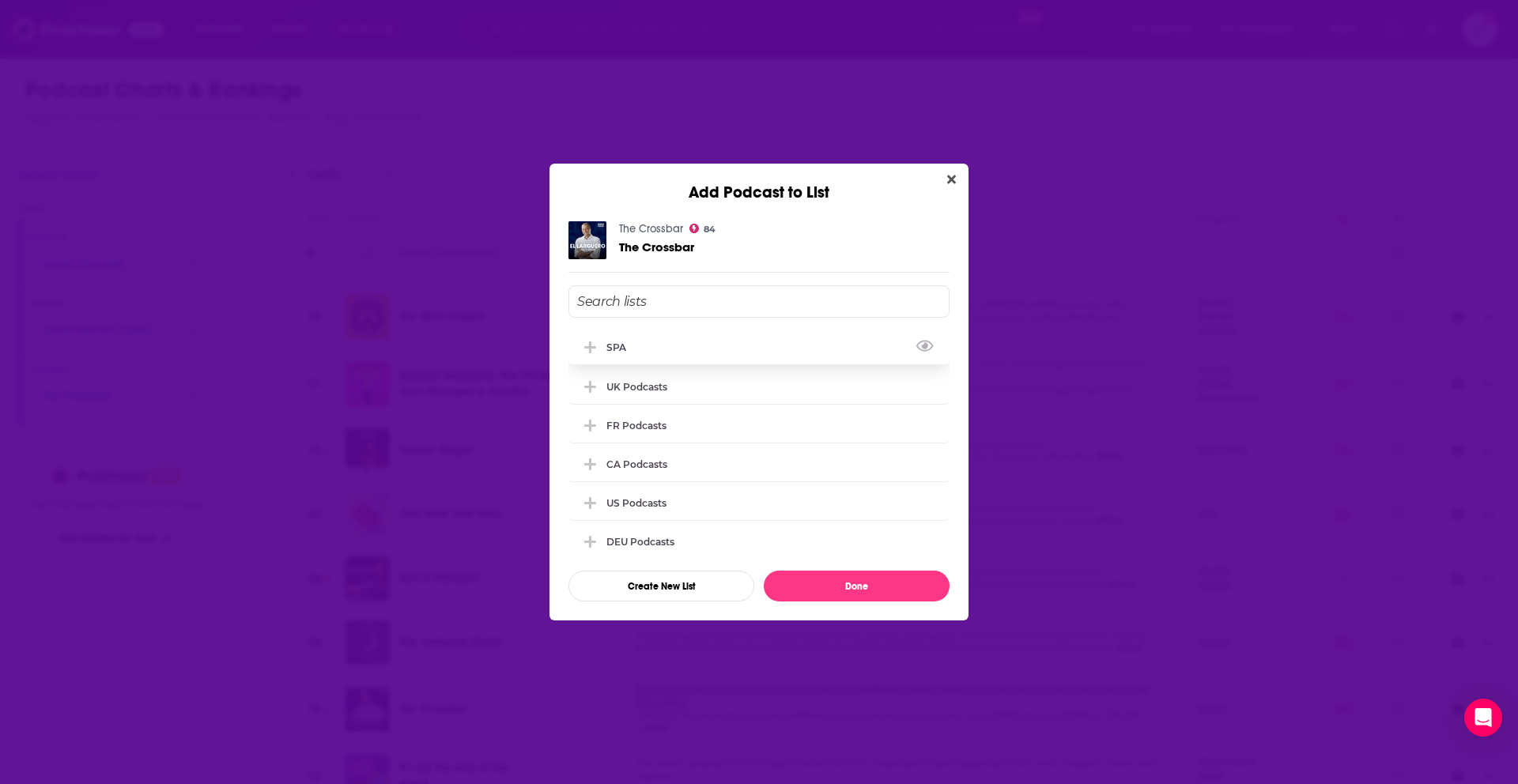
click at [693, 351] on div "SPA" at bounding box center [759, 348] width 382 height 35
click at [812, 599] on button "Done" at bounding box center [857, 586] width 186 height 31
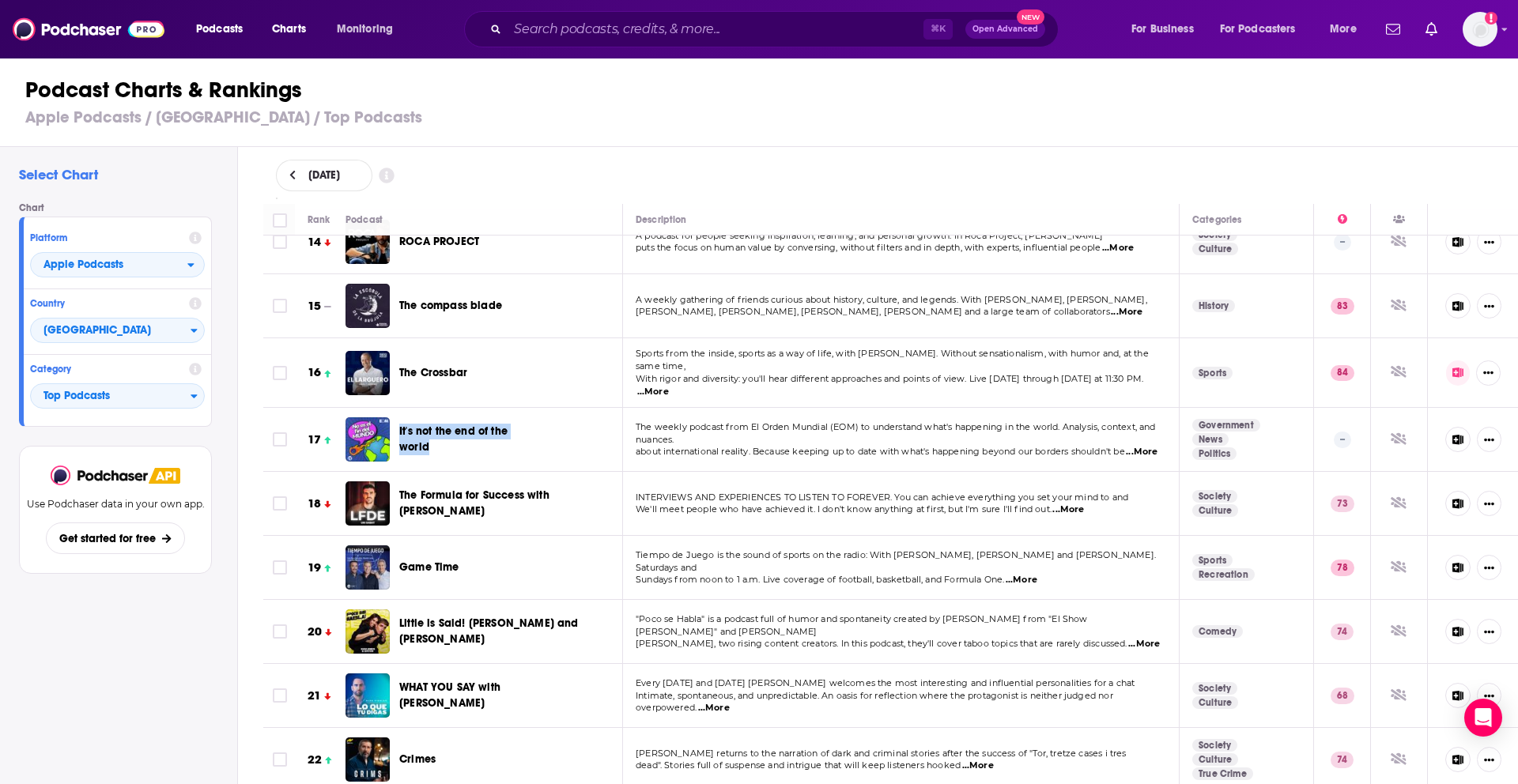
scroll to position [876, 0]
click at [1128, 636] on font "...More" at bounding box center [1144, 642] width 31 height 11
click at [820, 689] on font "Intimate, spontaneous, and unpredictable. An oasis for reflection where the pro…" at bounding box center [874, 701] width 478 height 24
click at [720, 701] on font "...More" at bounding box center [714, 706] width 31 height 11
click at [683, 679] on font "Every [DATE] and [DATE] [PERSON_NAME] welcomes the most interesting and influen…" at bounding box center [885, 681] width 500 height 11
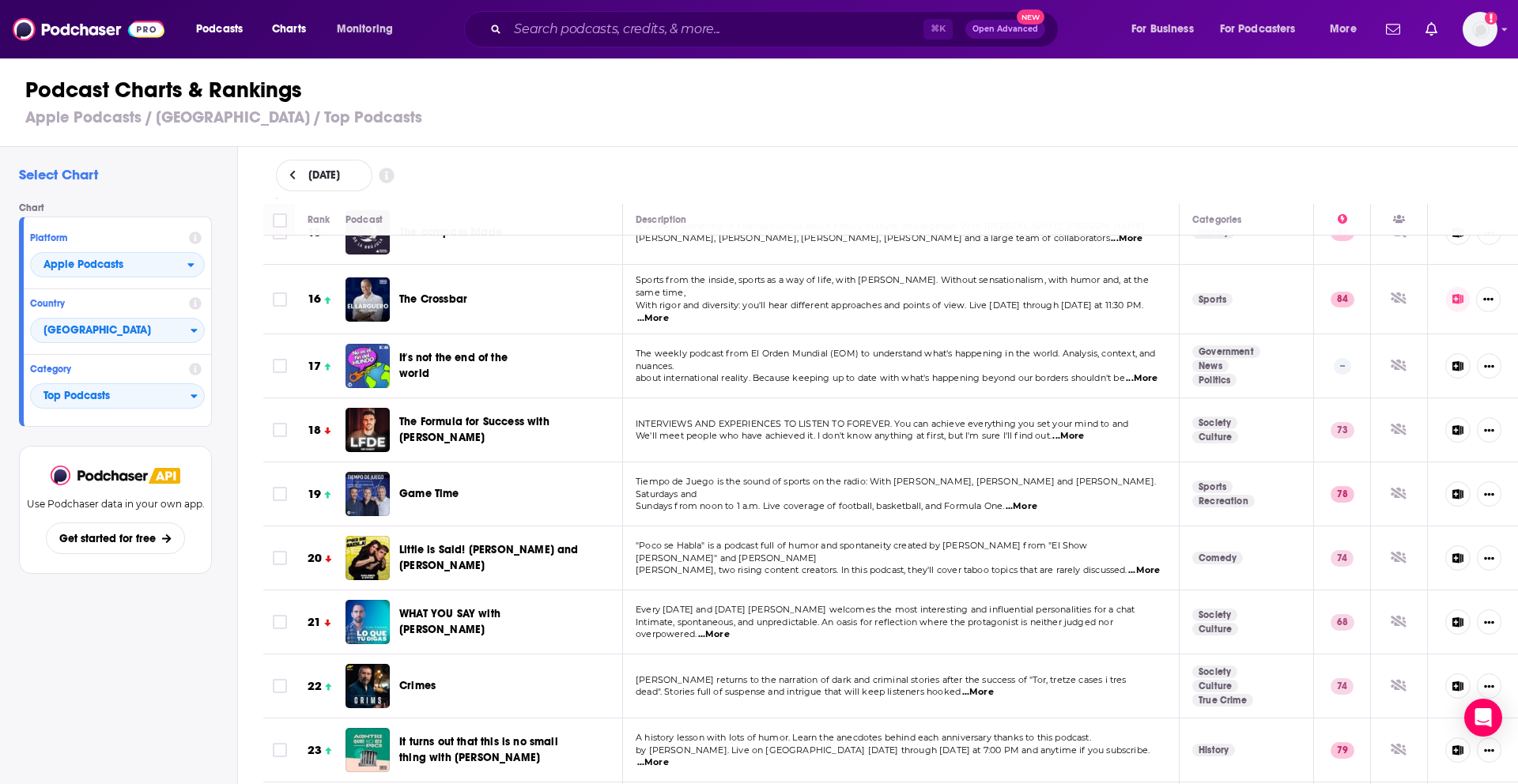
scroll to position [989, 0]
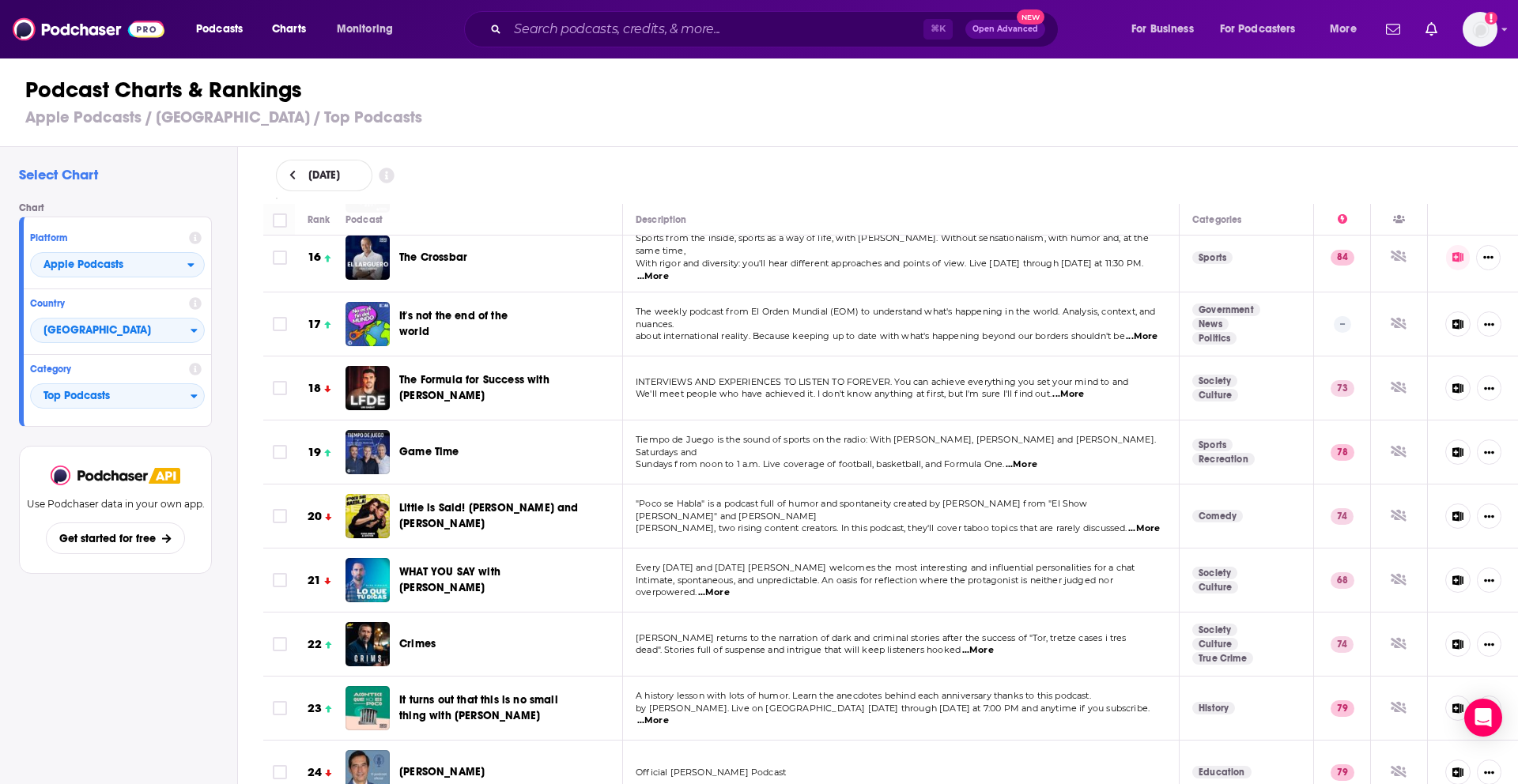
click at [972, 649] on font "...More" at bounding box center [978, 650] width 31 height 11
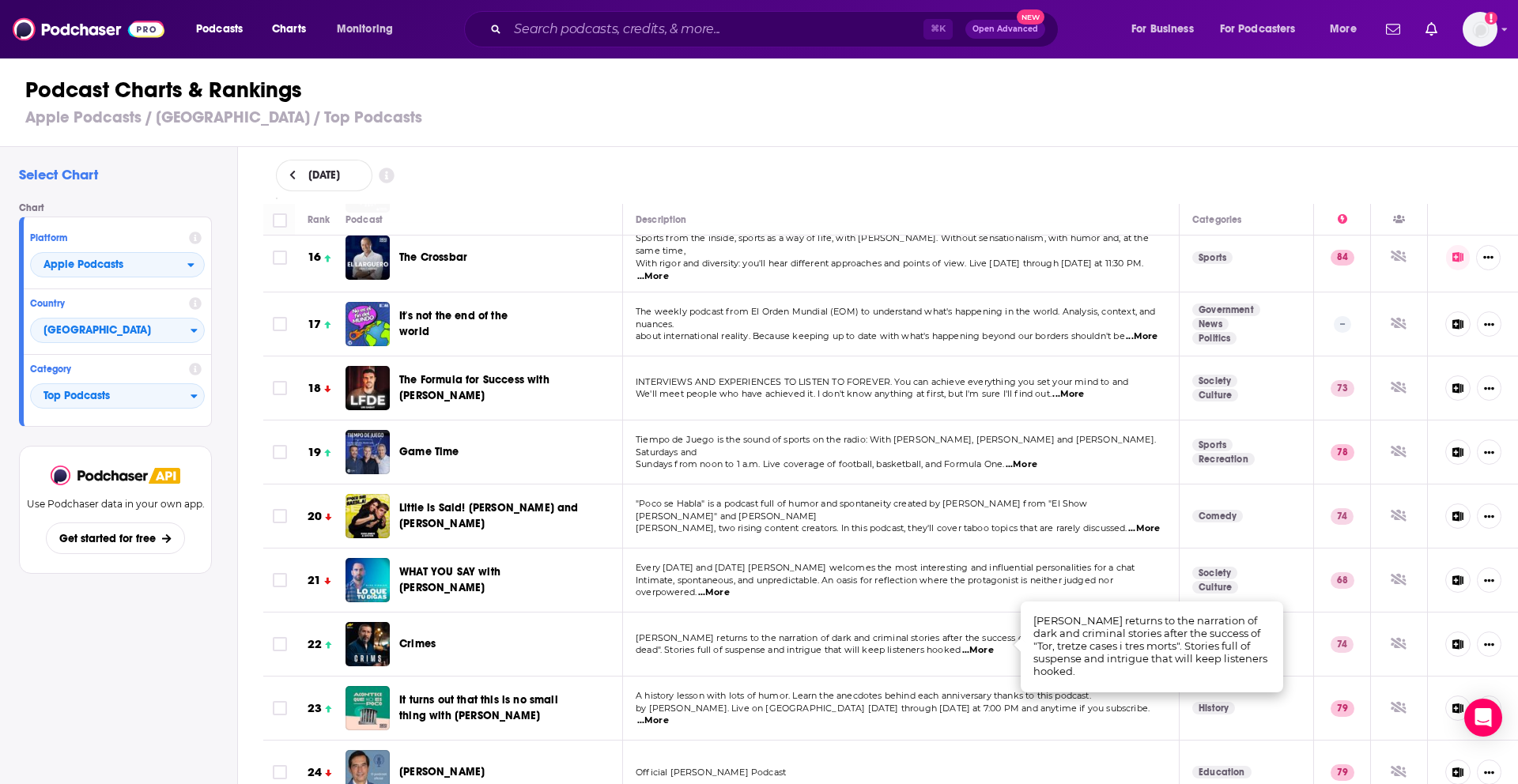
click at [972, 649] on font "...More" at bounding box center [978, 650] width 31 height 11
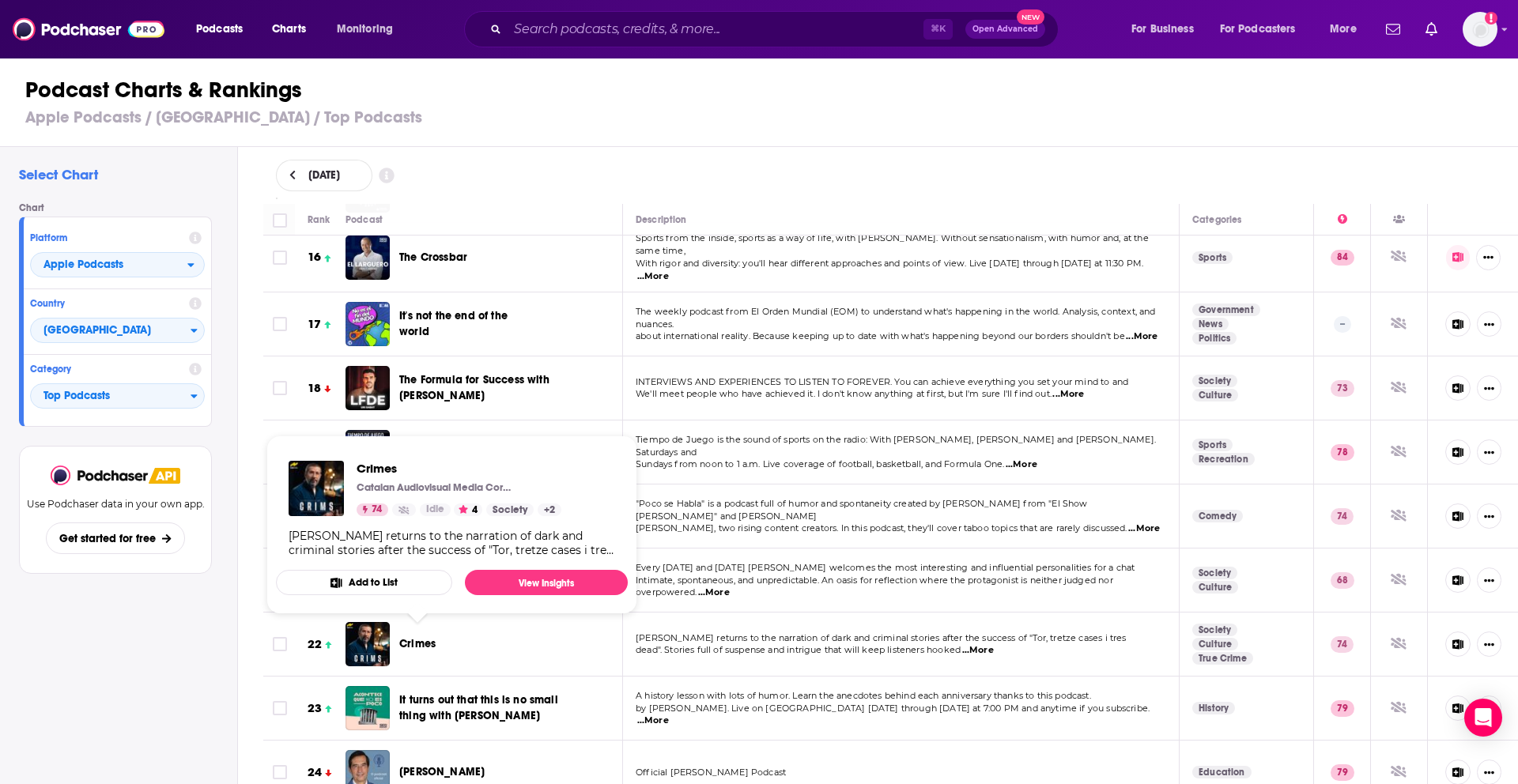
click at [423, 587] on button "Add to List" at bounding box center [364, 583] width 176 height 26
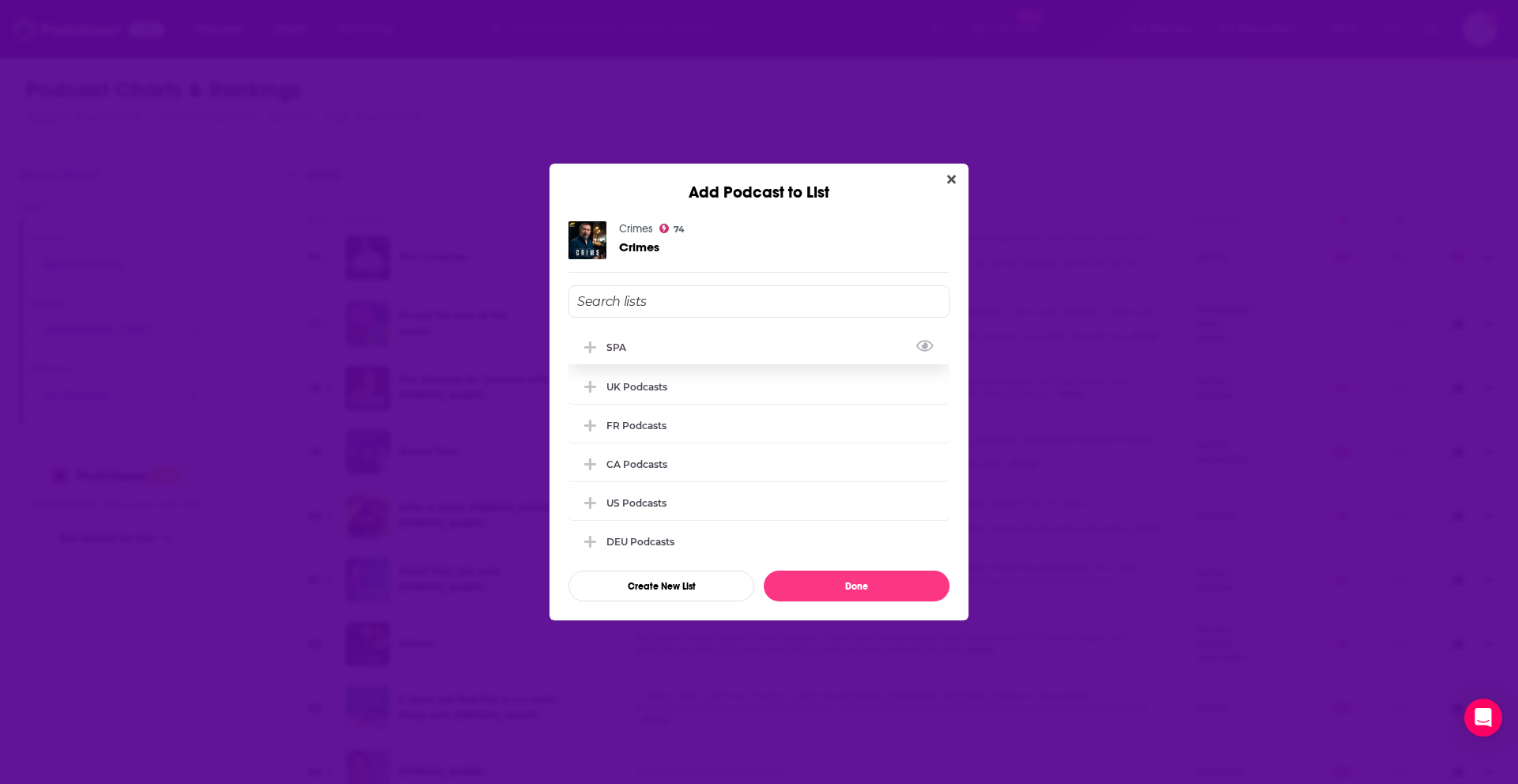
click at [688, 360] on div "SPA" at bounding box center [759, 348] width 382 height 35
click at [803, 582] on button "Done" at bounding box center [857, 586] width 186 height 31
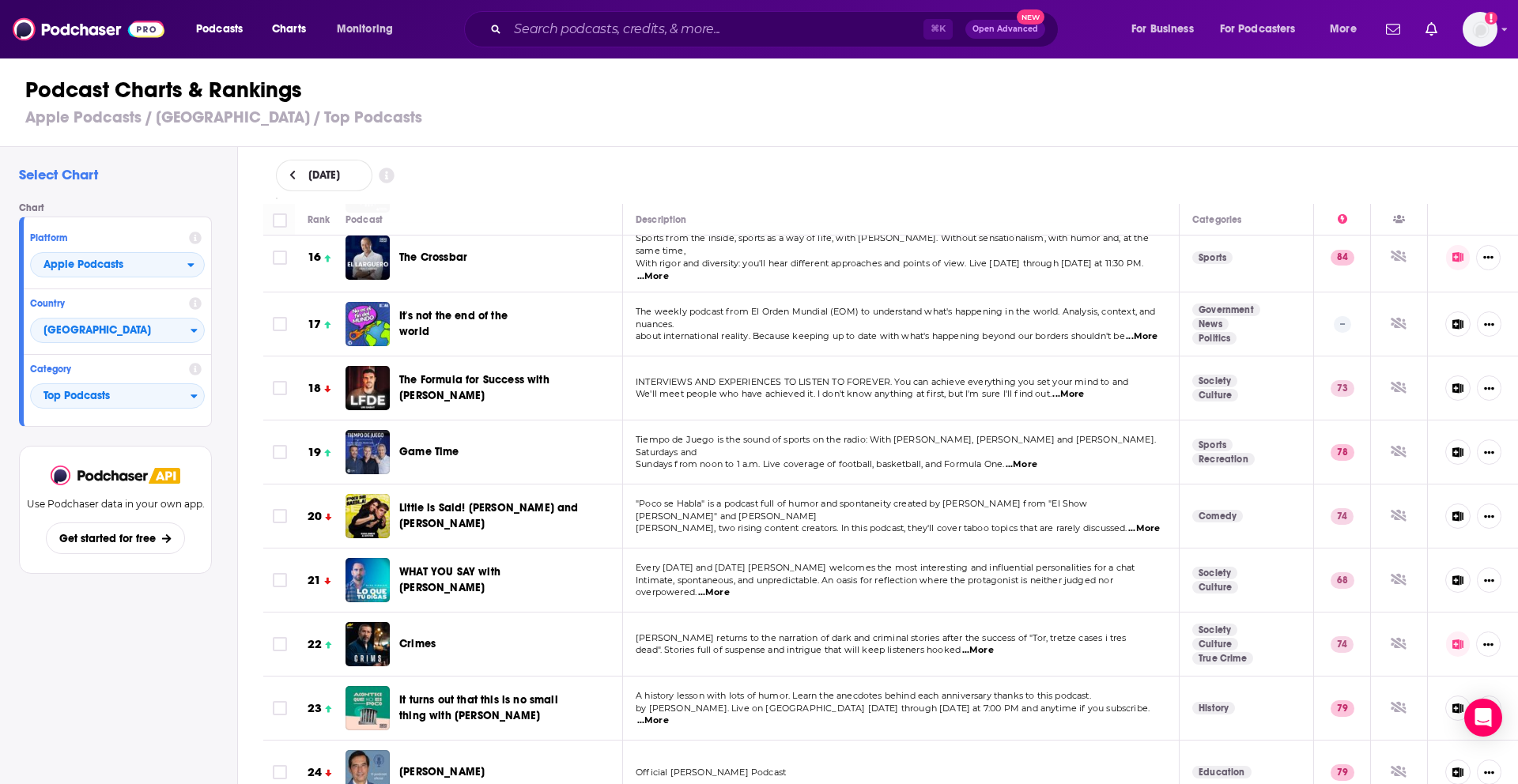
scroll to position [1059, 0]
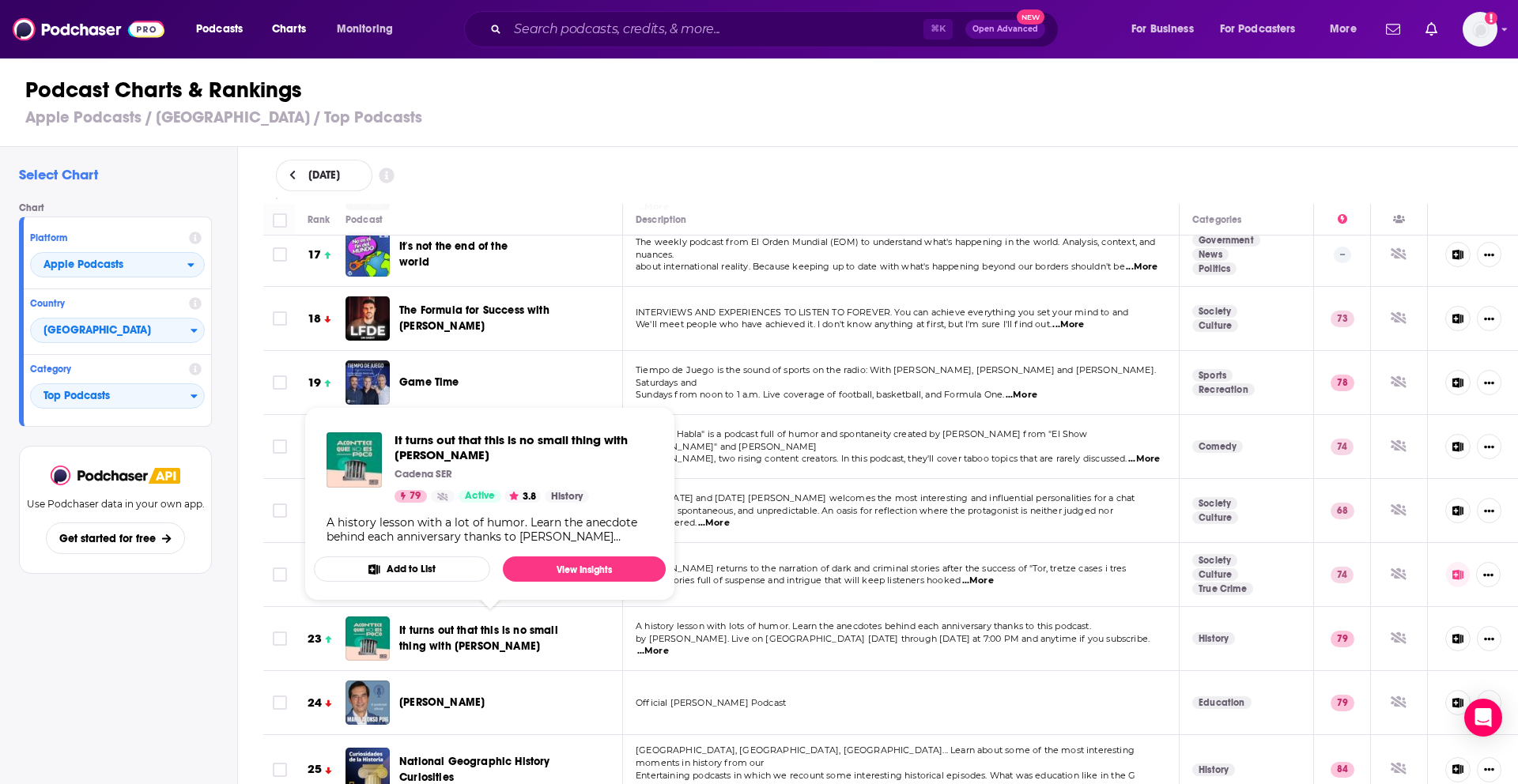
click at [431, 555] on div "It turns out that this is no small thing with [PERSON_NAME] SER 79 Active 3.8 H…" at bounding box center [490, 488] width 352 height 137
click at [431, 572] on font "Add to List" at bounding box center [411, 569] width 49 height 13
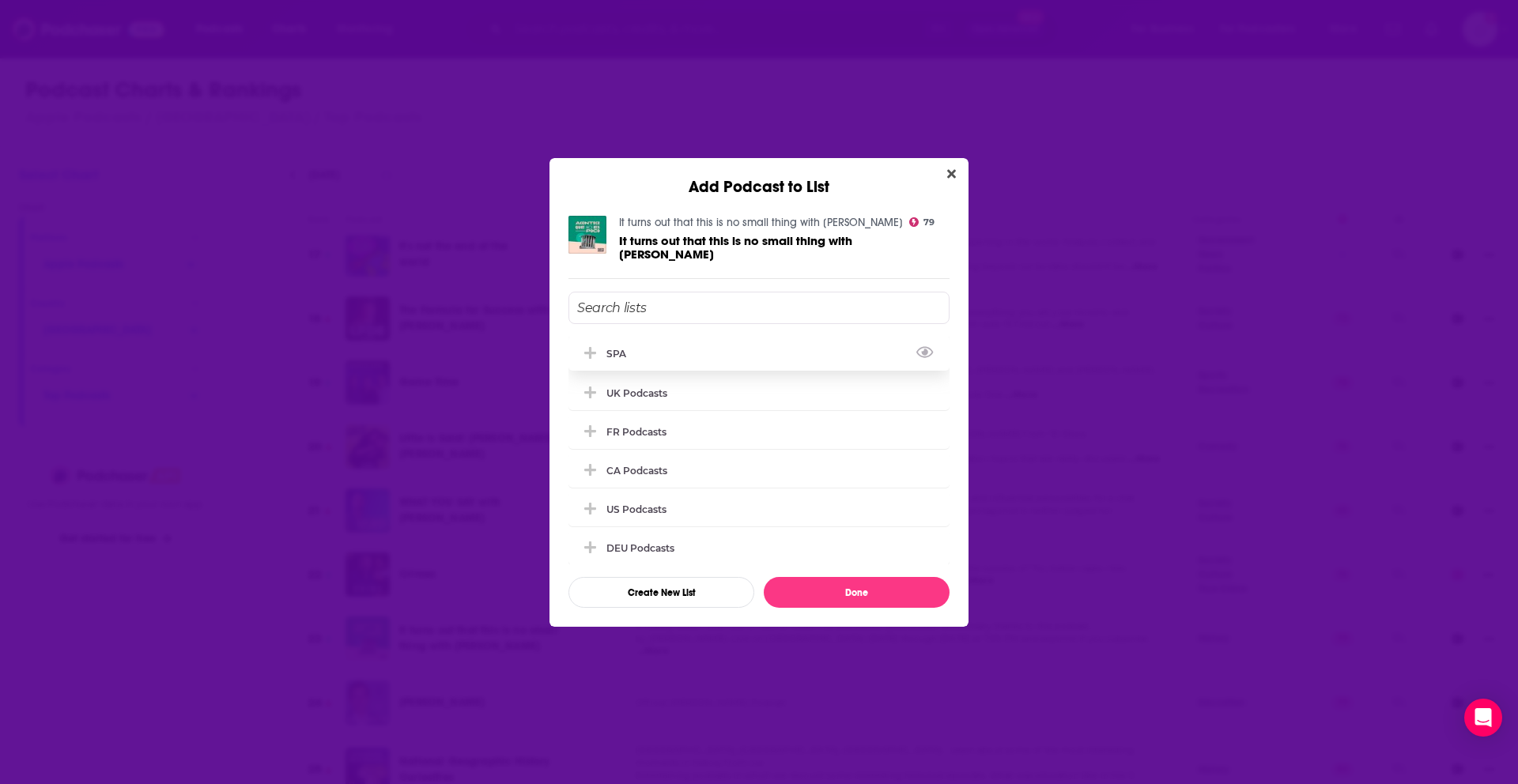
click at [697, 359] on div "SPA" at bounding box center [759, 353] width 382 height 35
click at [783, 594] on button "Done" at bounding box center [857, 592] width 186 height 31
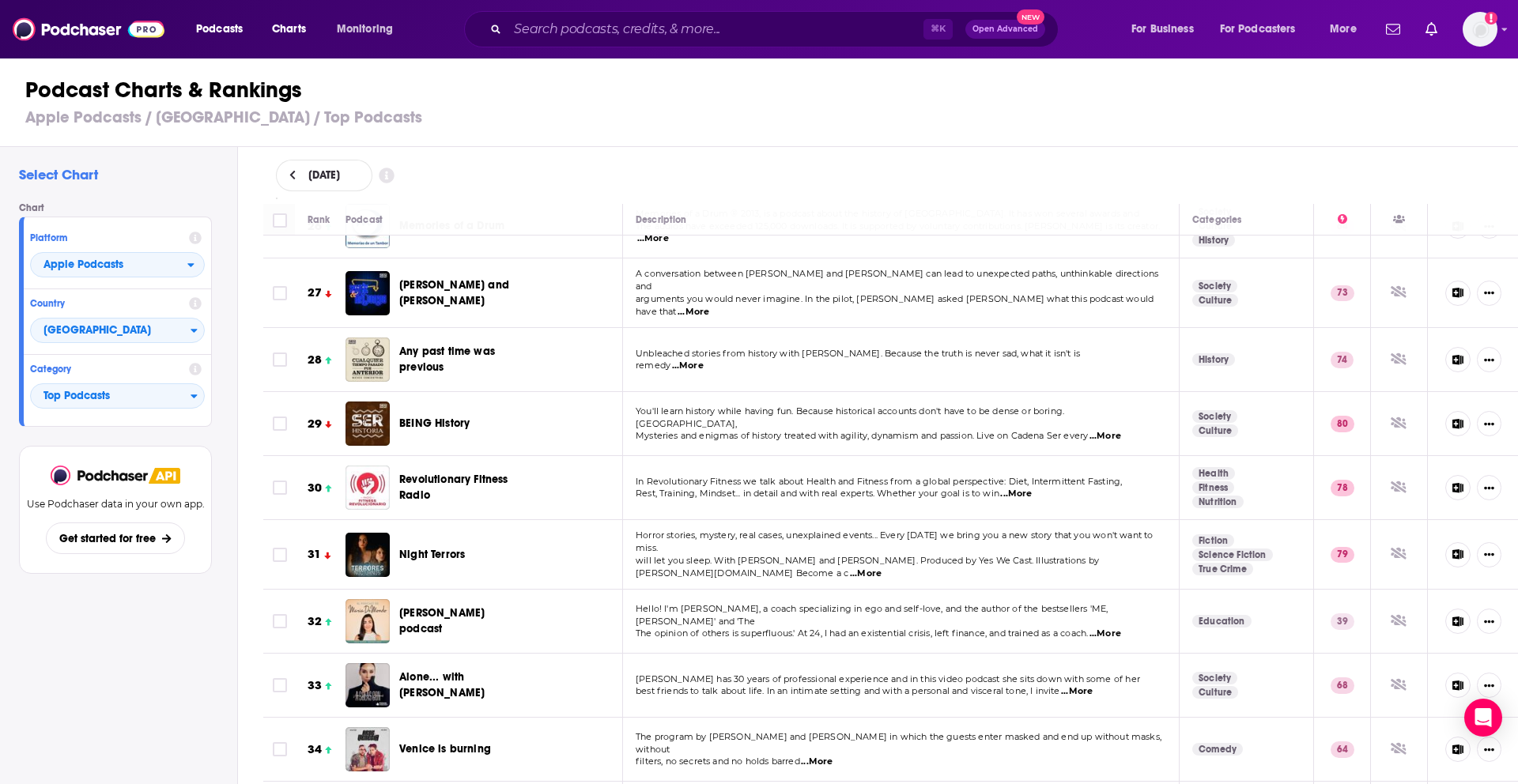
scroll to position [1674, 0]
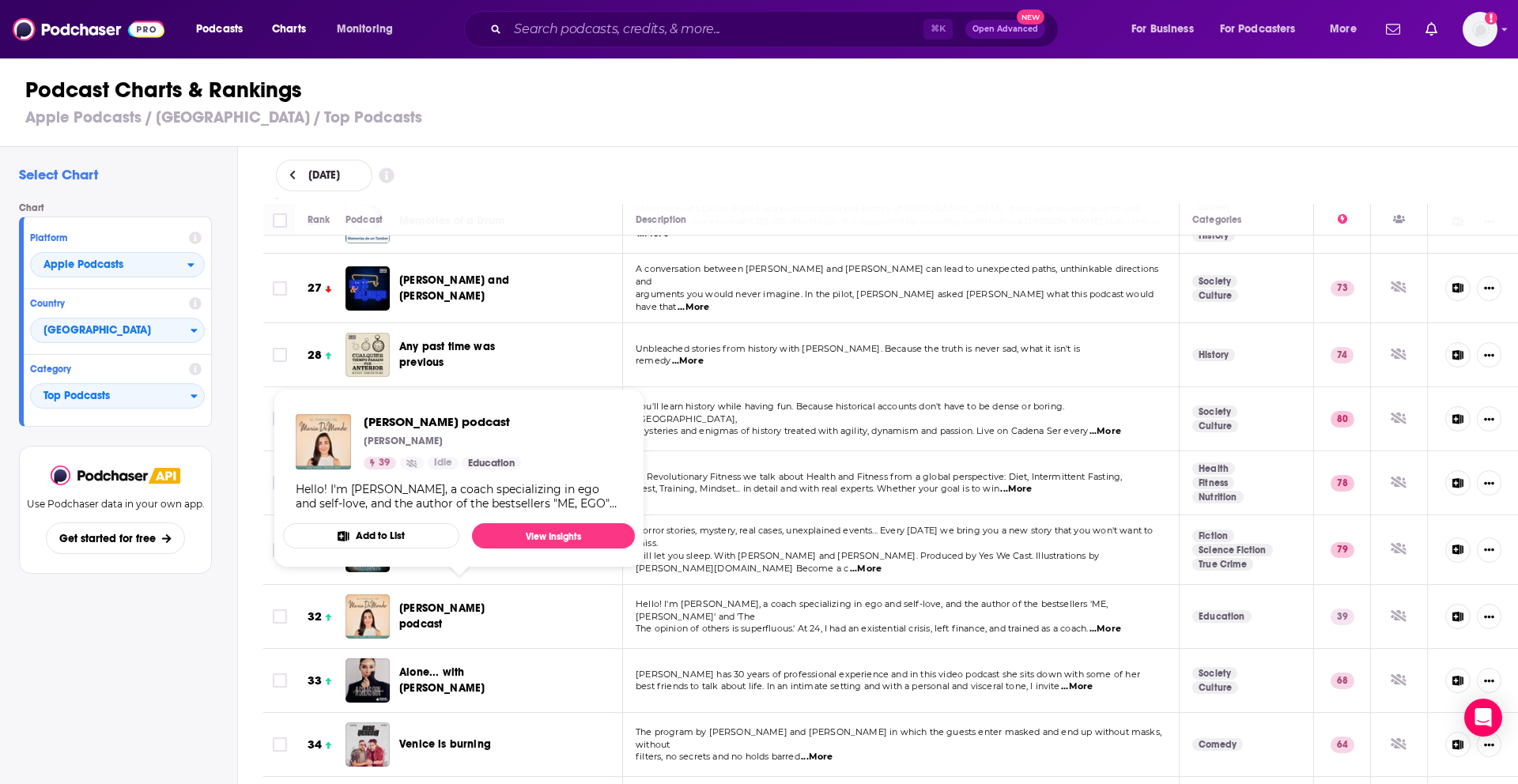
click at [403, 527] on button "Add to List" at bounding box center [371, 536] width 176 height 26
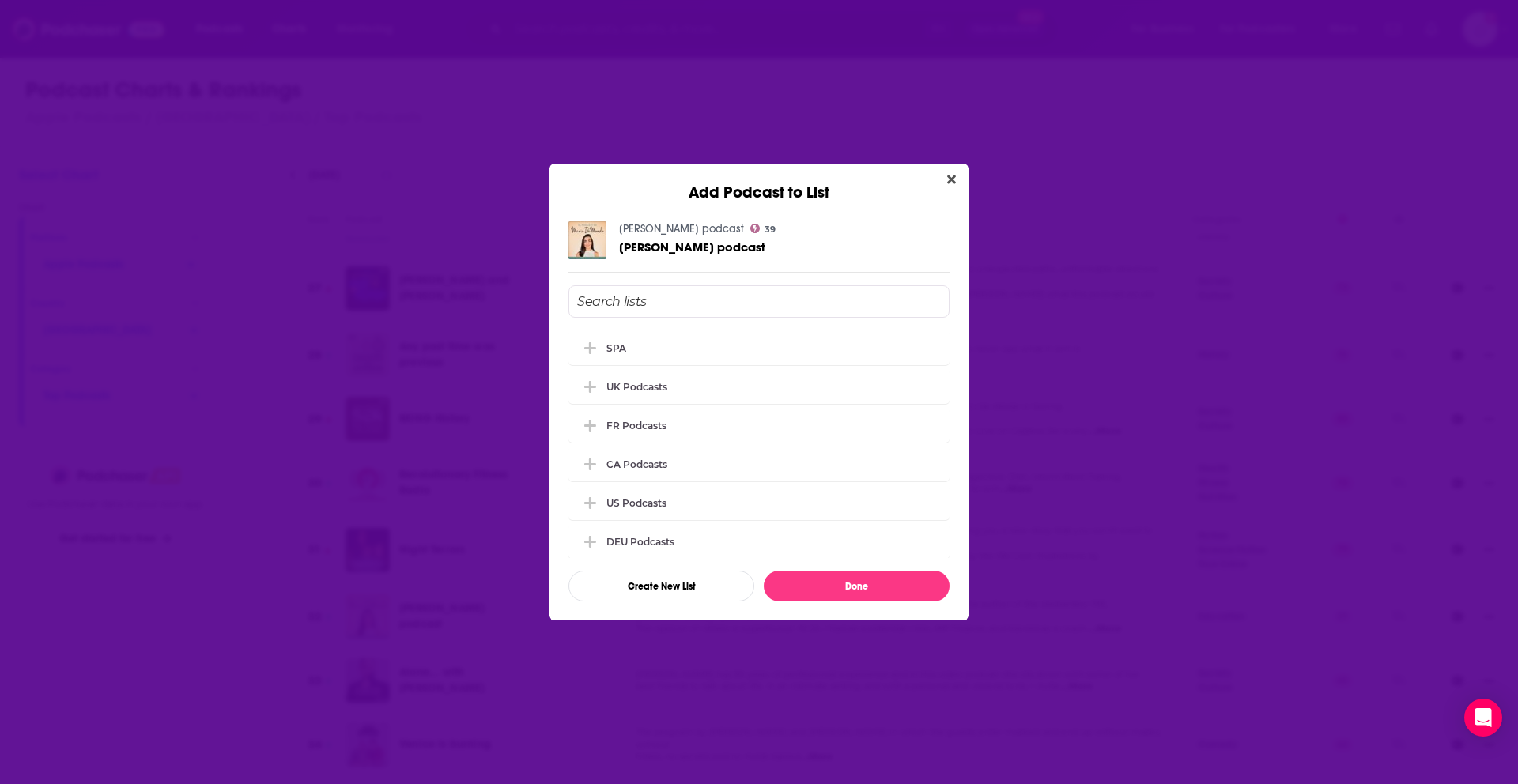
click at [441, 565] on div "Add Podcast to List [PERSON_NAME] podcast 39 [PERSON_NAME] podcast SPA UK podca…" at bounding box center [759, 392] width 1518 height 784
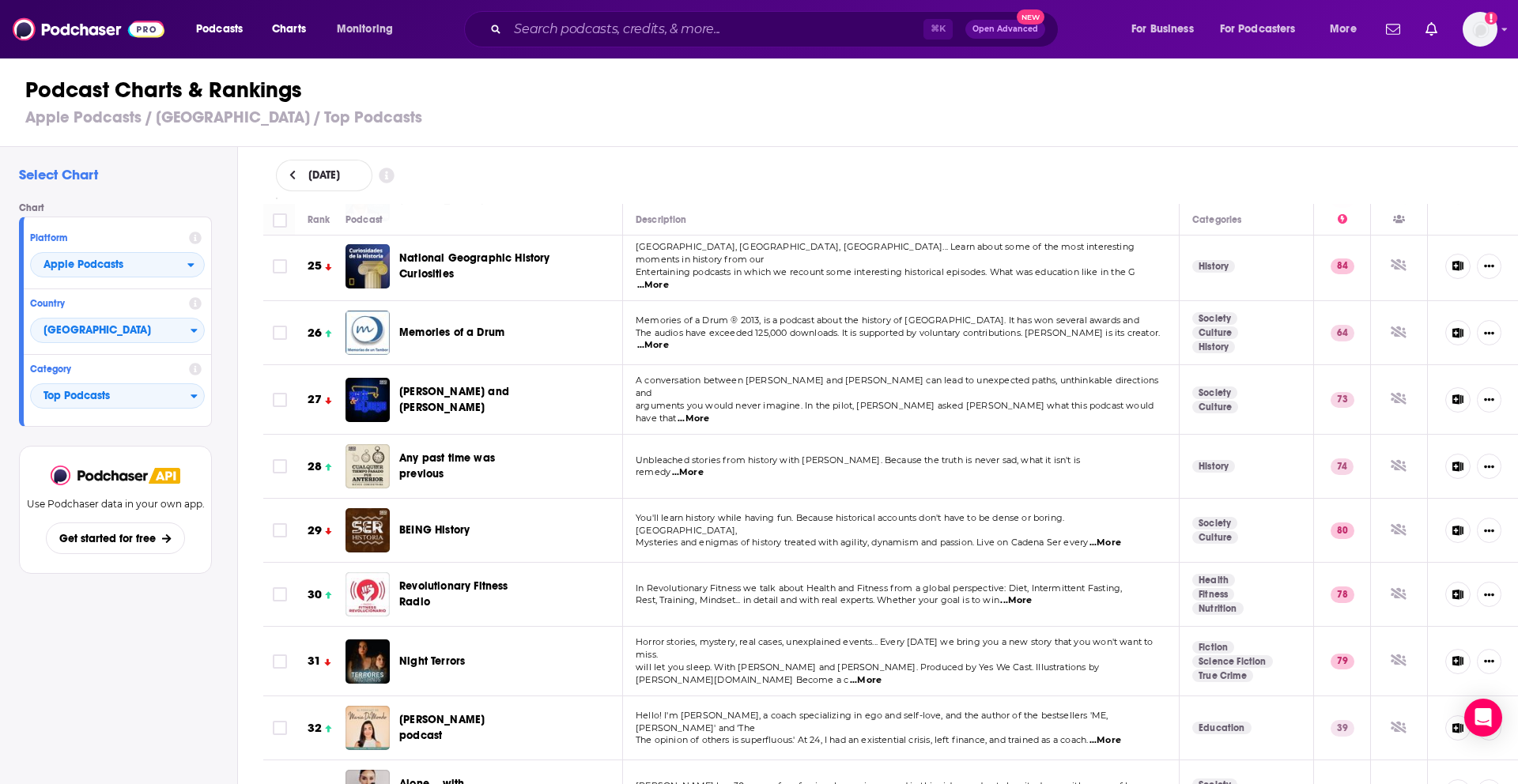
scroll to position [1562, 0]
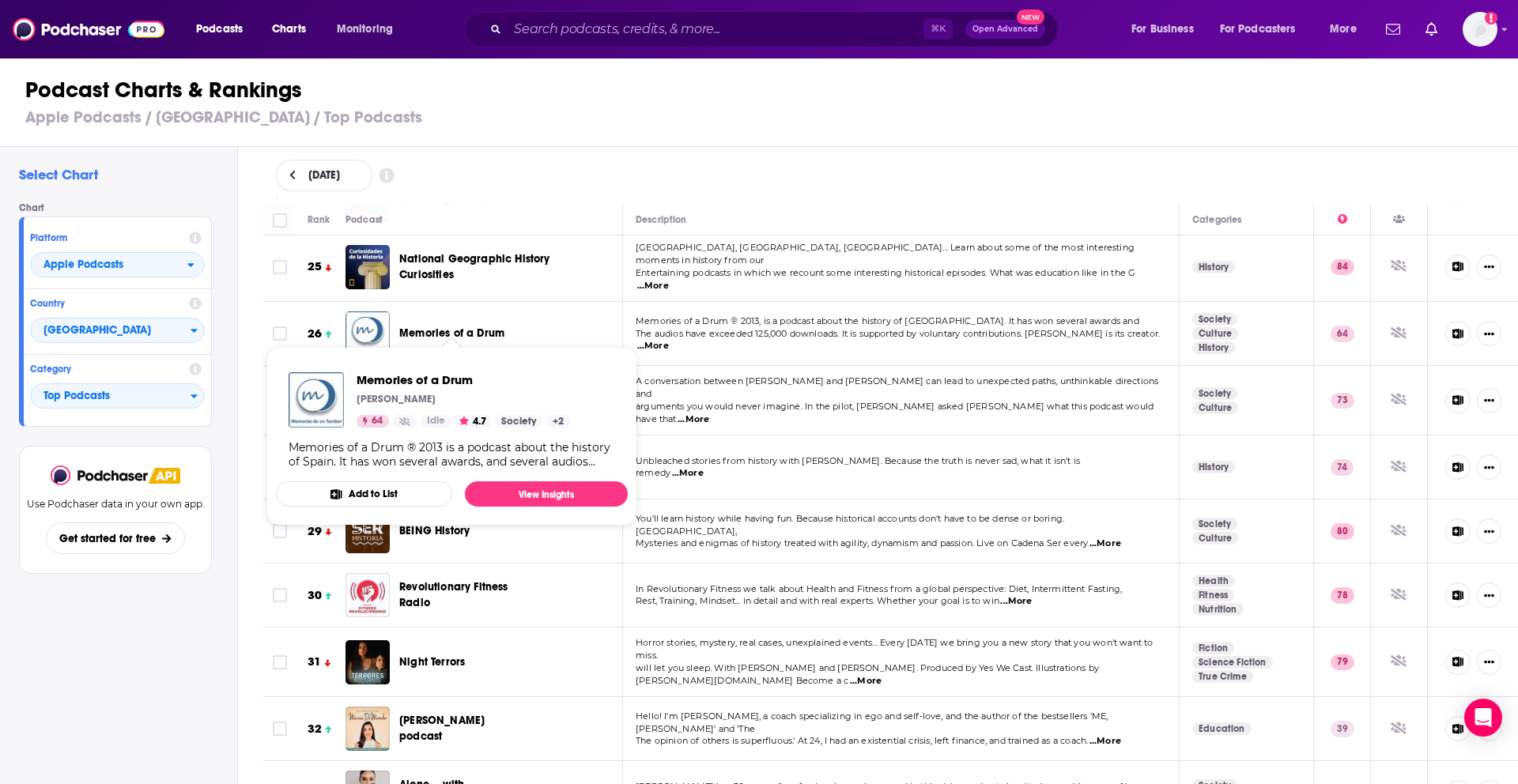
click at [367, 496] on font "Add to List" at bounding box center [372, 494] width 49 height 13
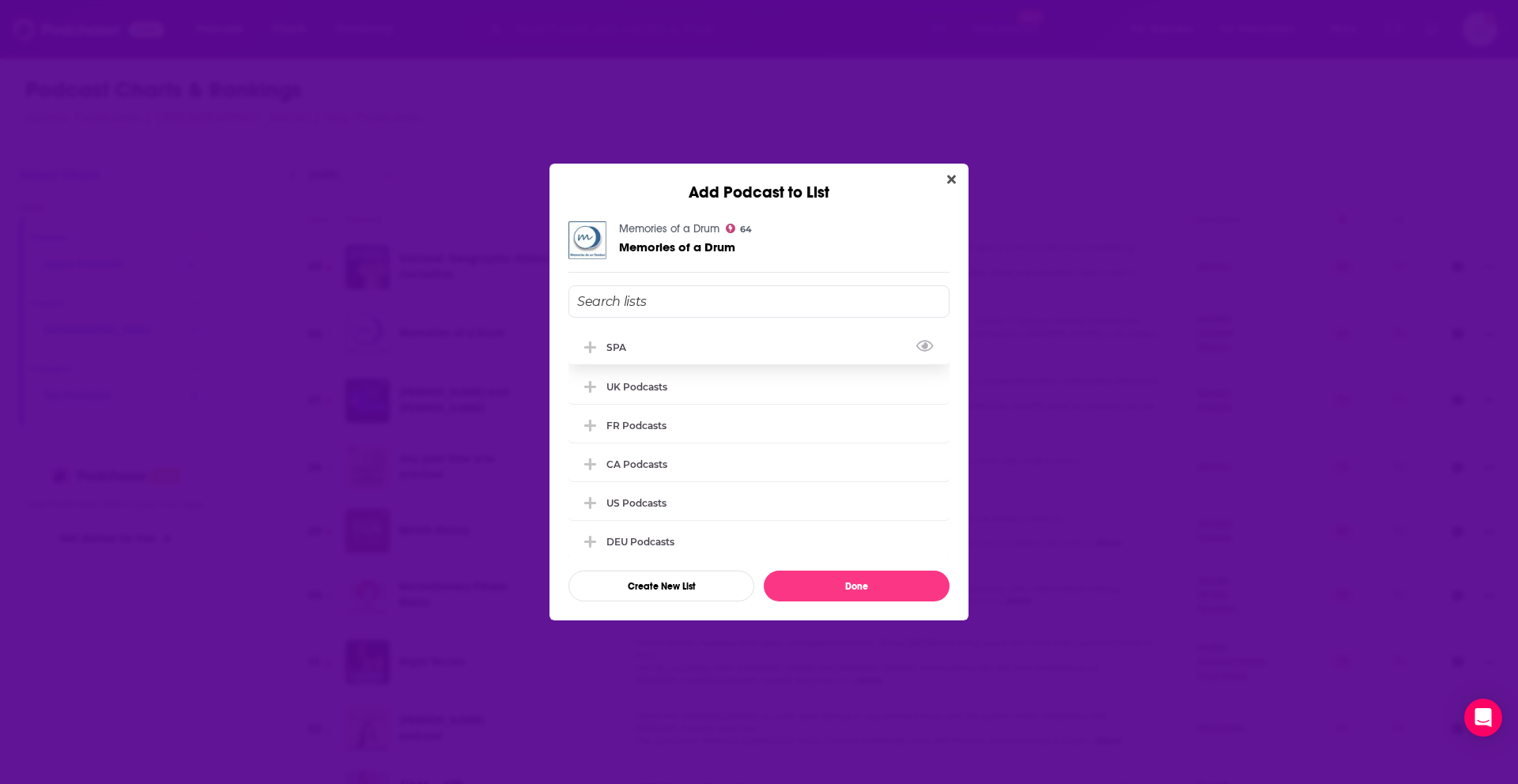
click at [761, 347] on div "SPA" at bounding box center [759, 348] width 382 height 35
click at [866, 588] on font "Done" at bounding box center [857, 587] width 23 height 11
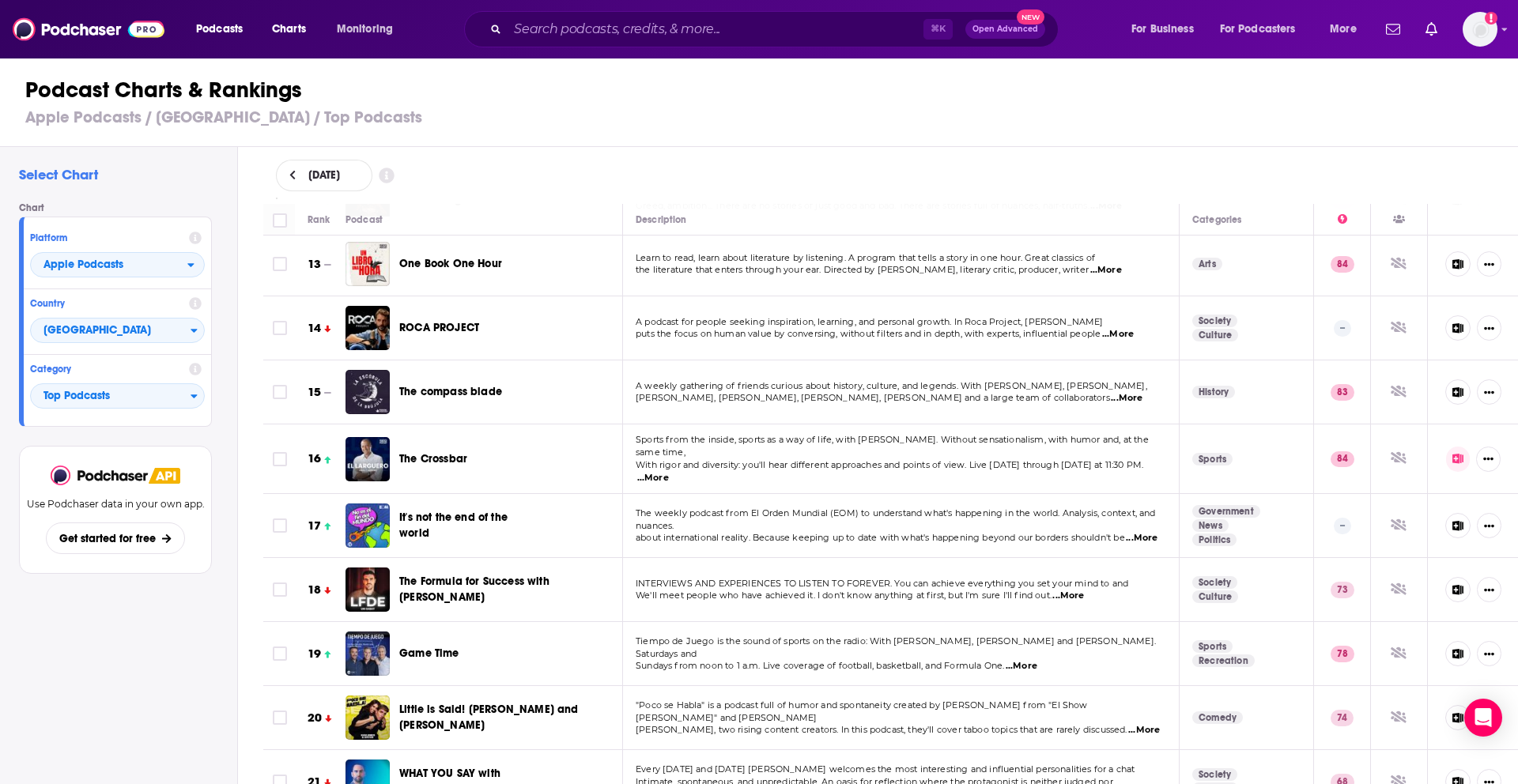
scroll to position [778, 0]
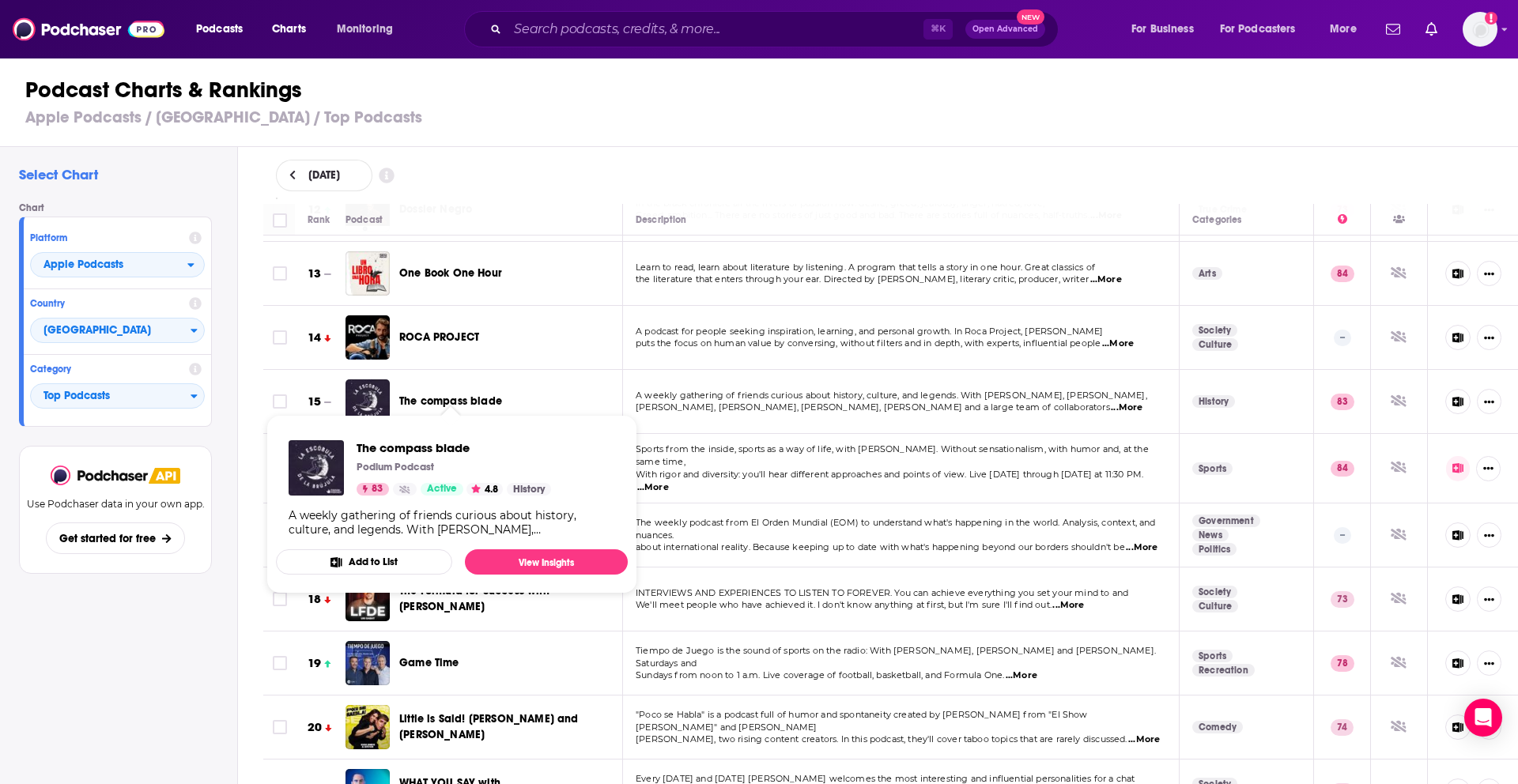
click at [390, 552] on button "Add to List" at bounding box center [364, 562] width 176 height 26
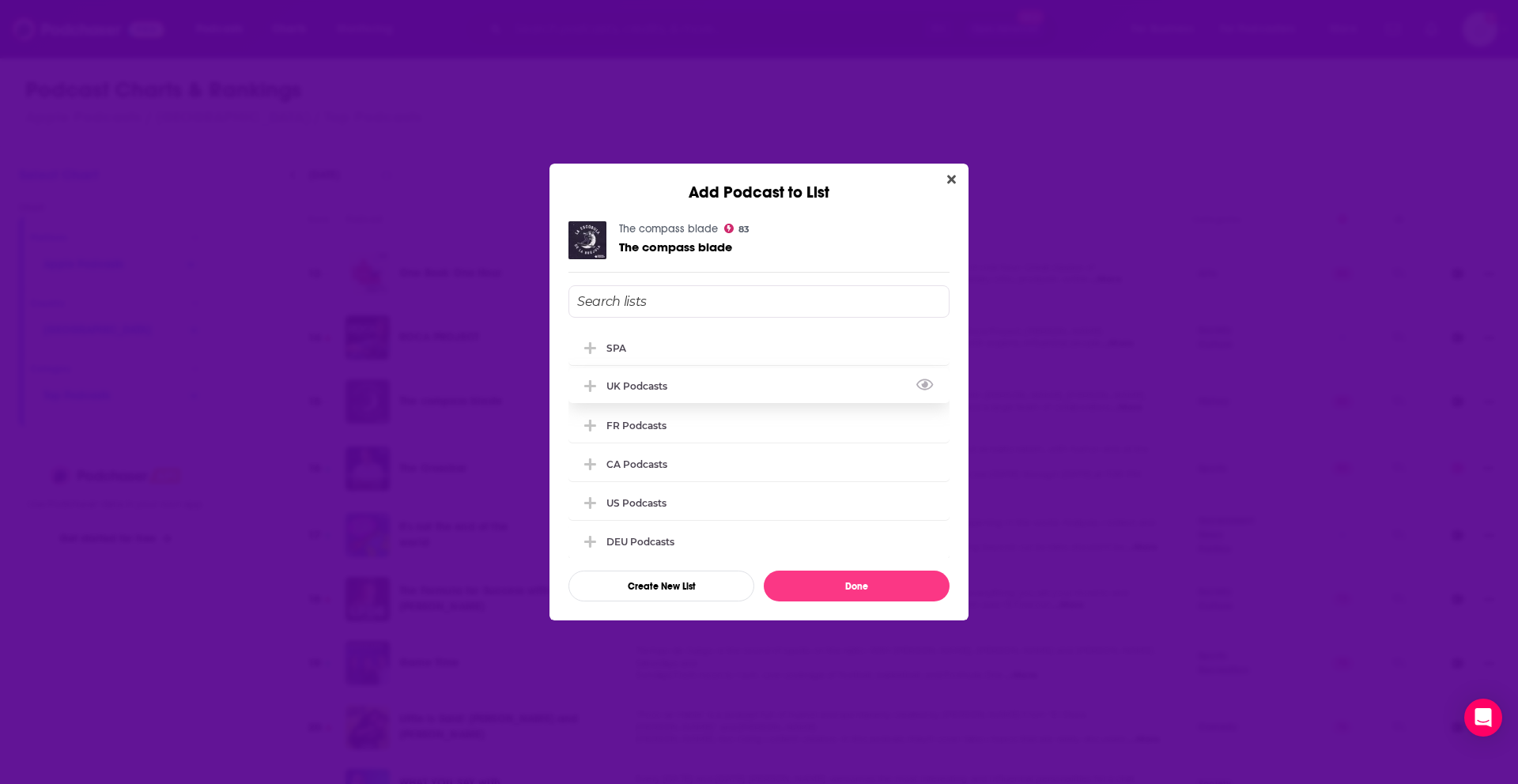
click at [674, 369] on div "UK podcasts" at bounding box center [759, 386] width 382 height 35
click at [671, 387] on div "UK podcasts" at bounding box center [641, 386] width 71 height 12
click at [677, 363] on div "SPA" at bounding box center [759, 348] width 382 height 35
click at [830, 577] on button "Done" at bounding box center [857, 586] width 186 height 31
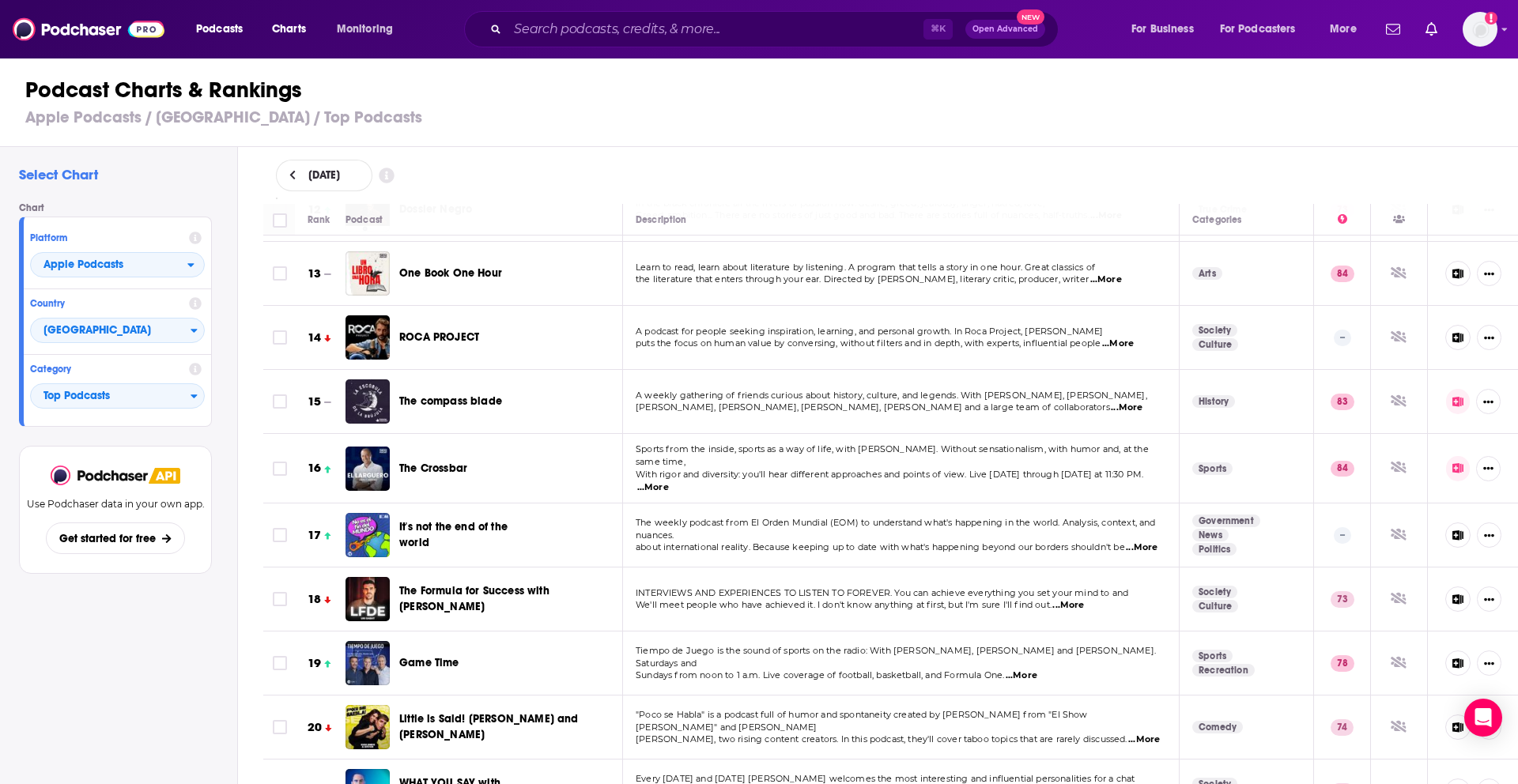
scroll to position [624, 0]
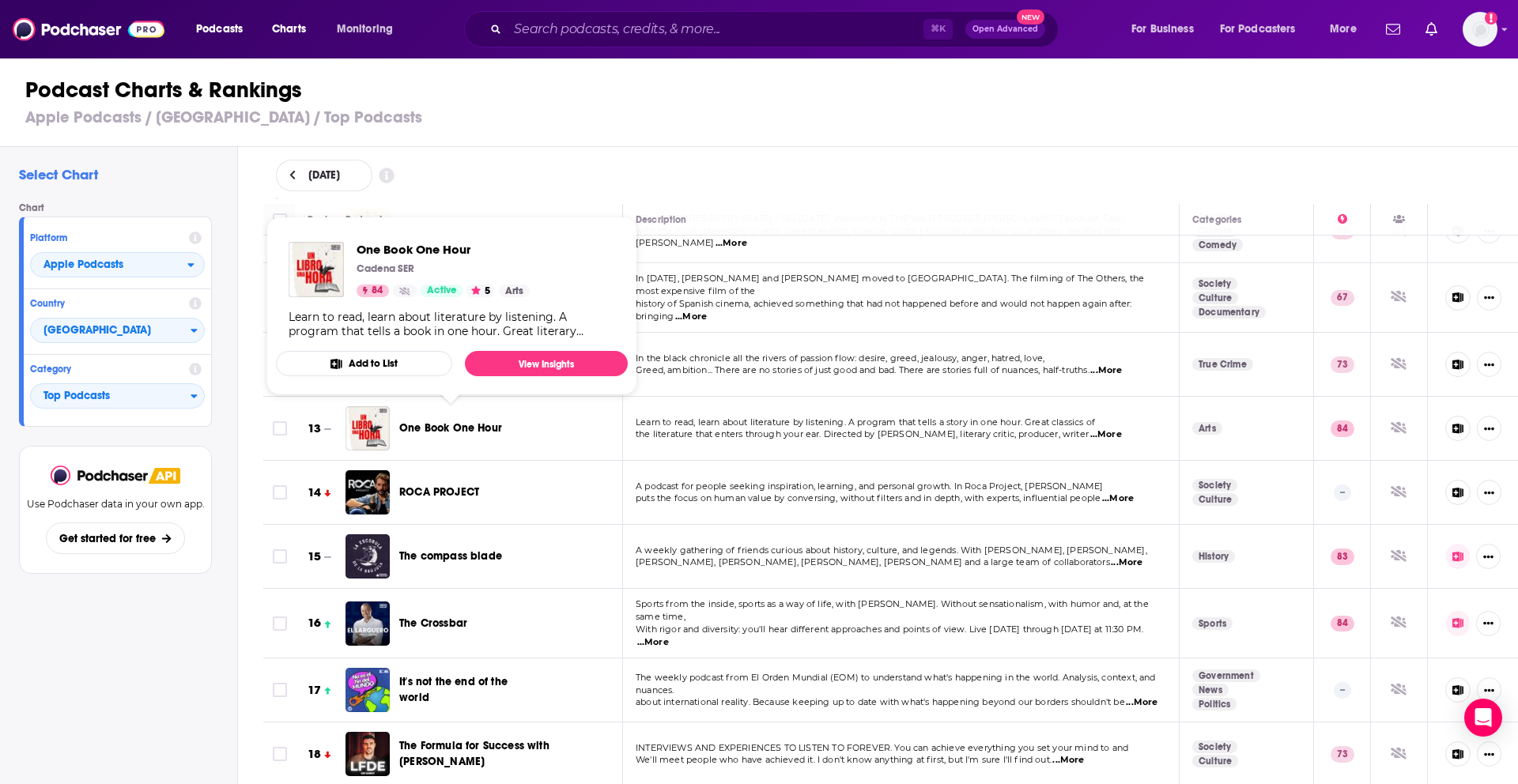
click at [385, 358] on font "Add to List" at bounding box center [372, 364] width 49 height 13
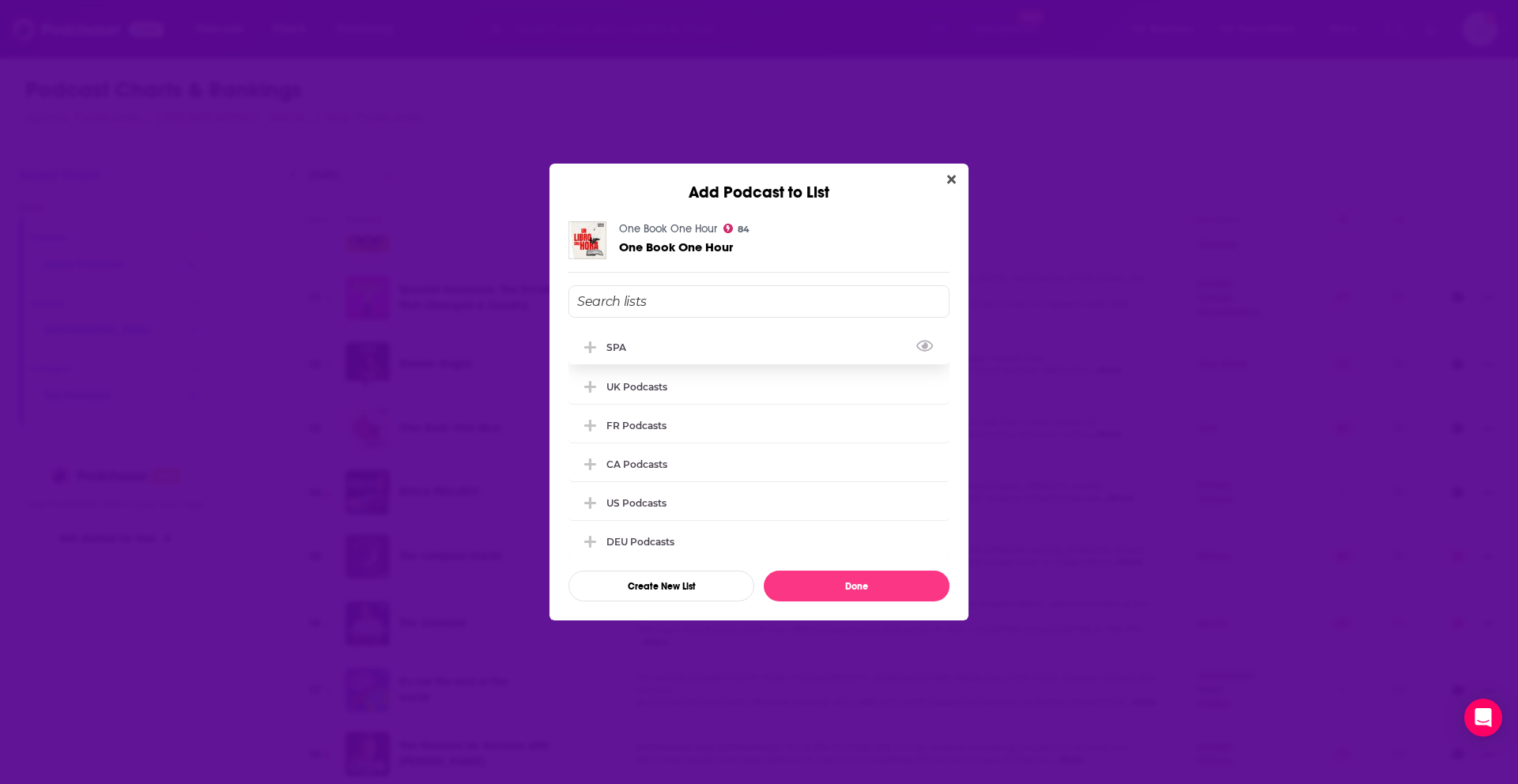
click at [697, 345] on div "SPA" at bounding box center [759, 348] width 382 height 35
click at [792, 582] on button "Done" at bounding box center [857, 586] width 186 height 31
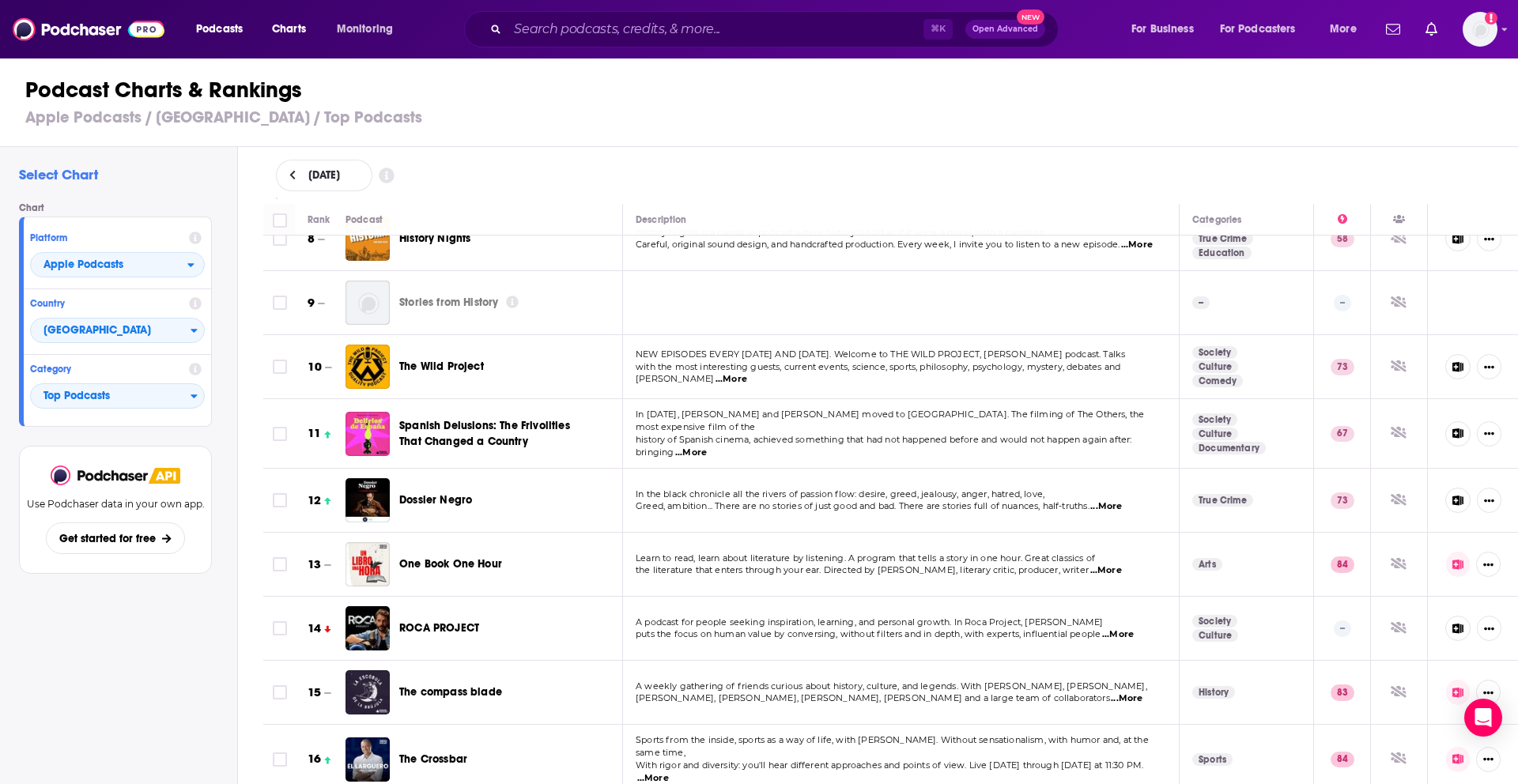
scroll to position [487, 0]
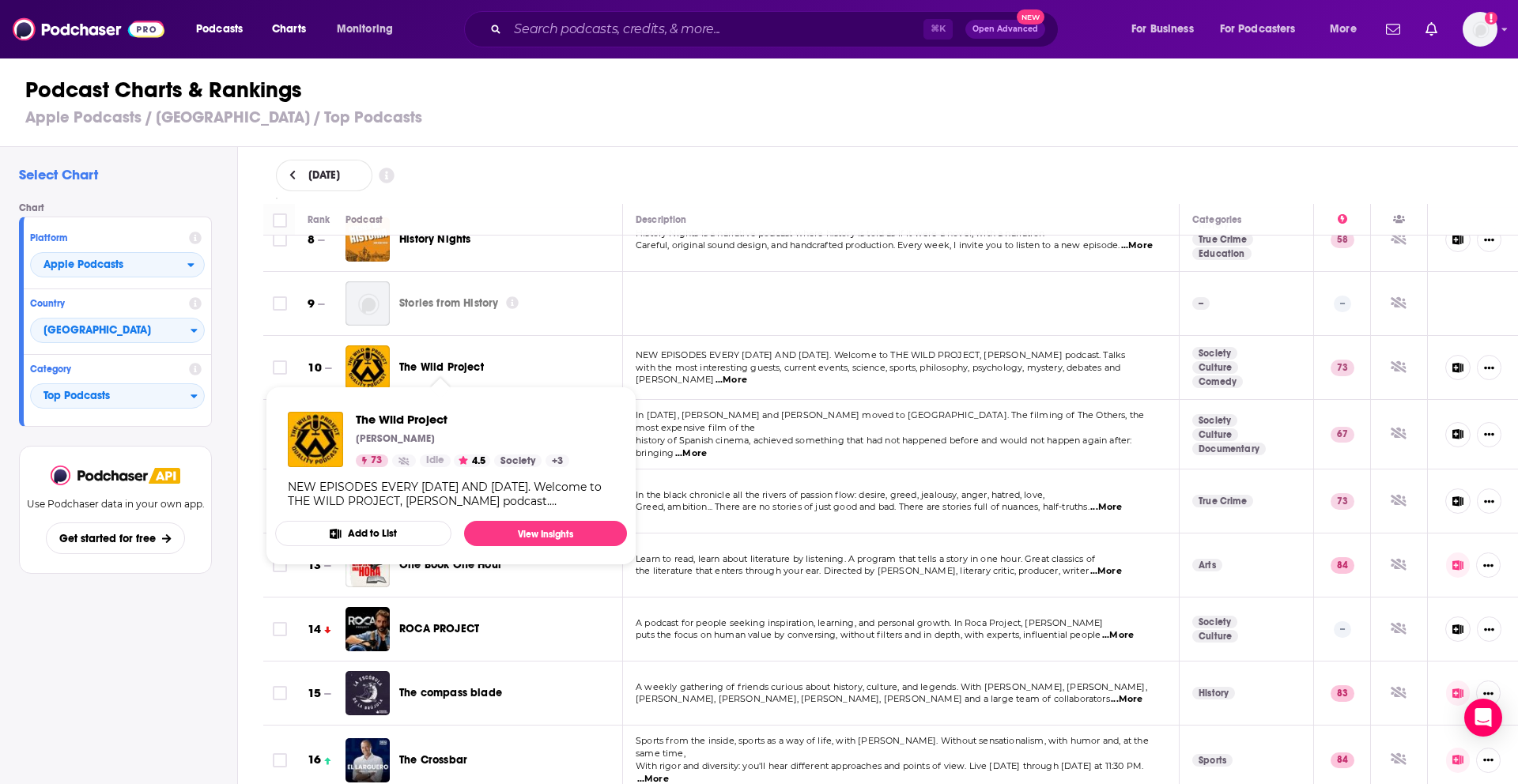
click at [393, 527] on font "Add to List" at bounding box center [371, 534] width 49 height 13
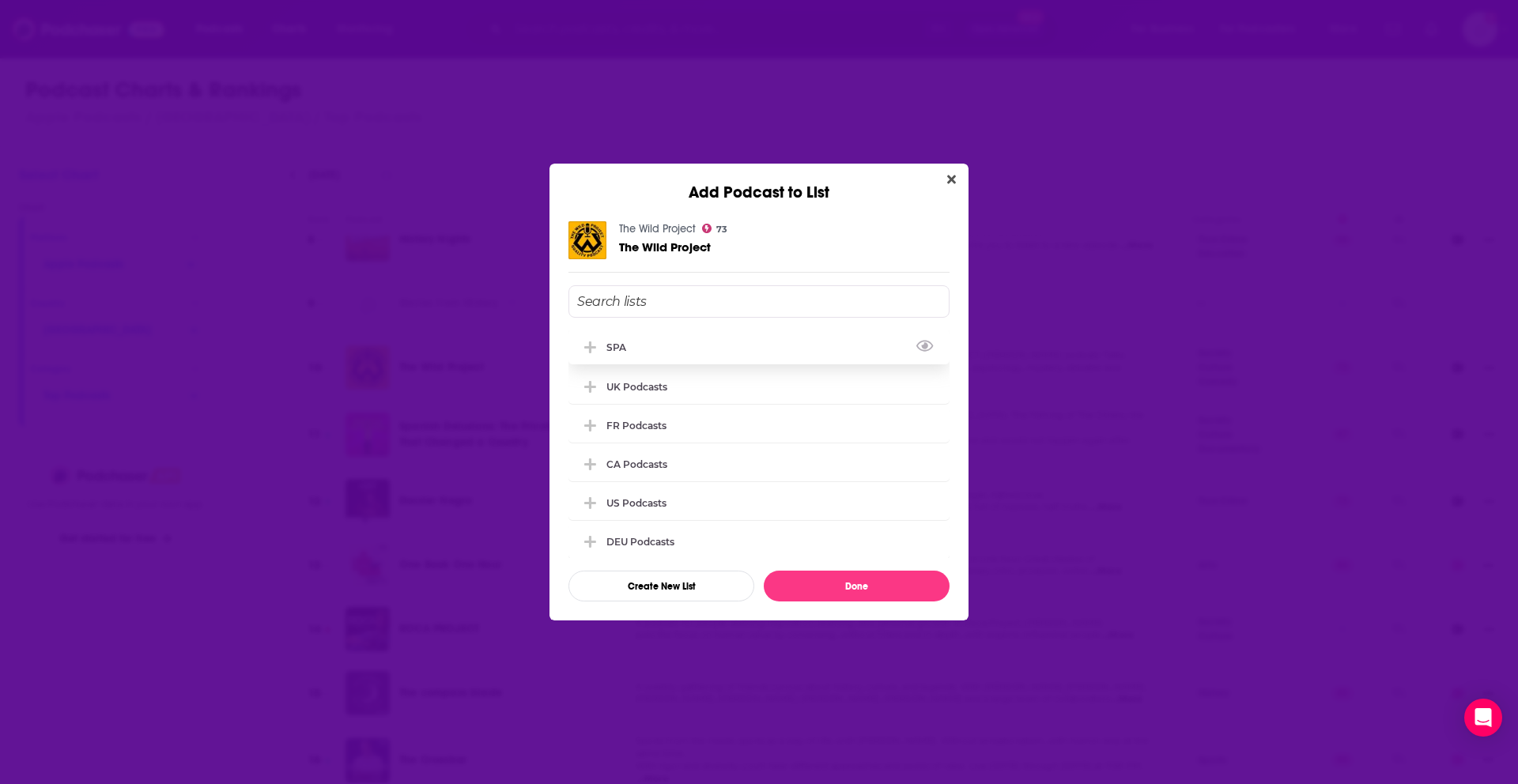
click at [645, 349] on div "SPA" at bounding box center [759, 348] width 382 height 35
click at [781, 591] on button "Done" at bounding box center [857, 586] width 186 height 31
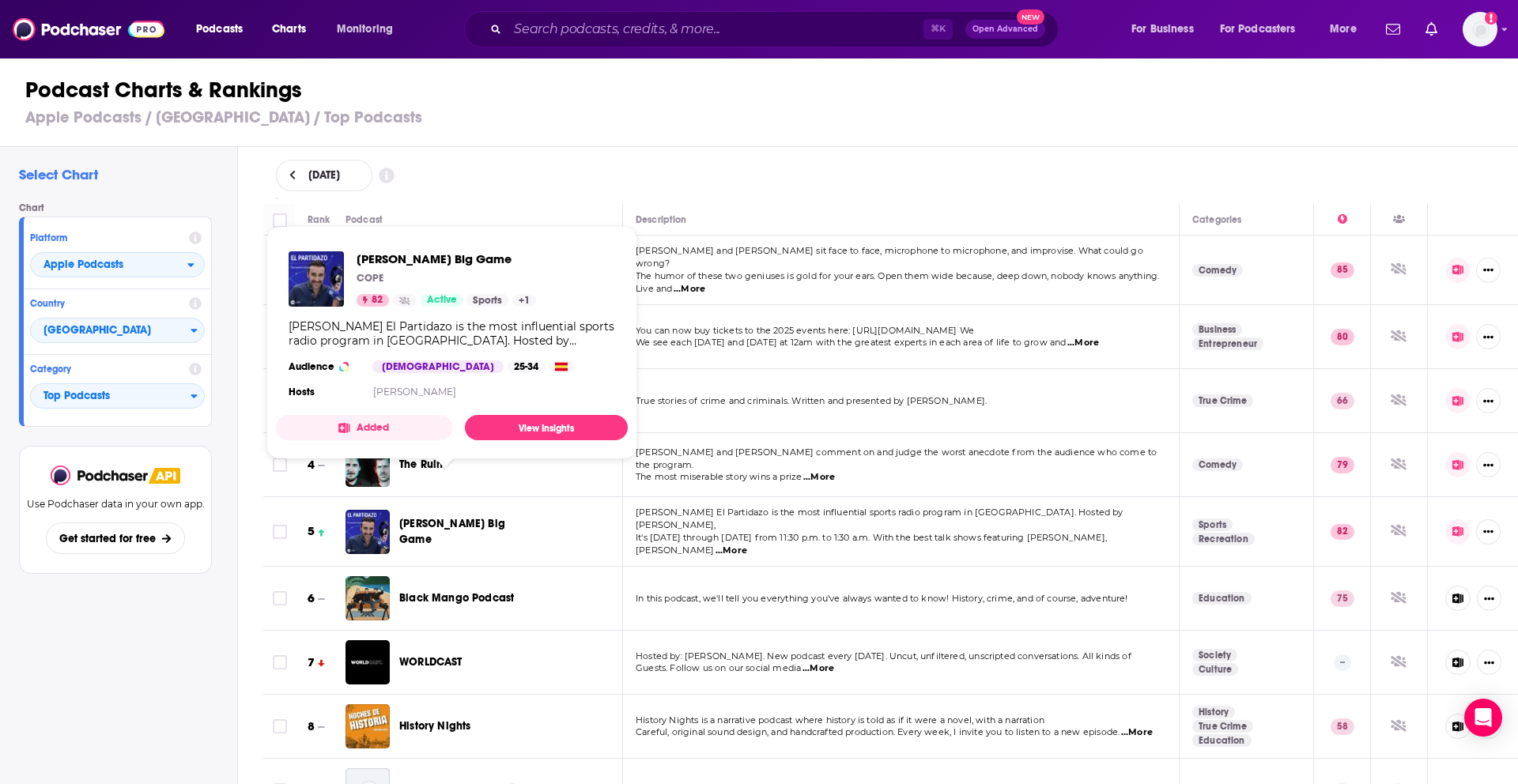
scroll to position [45, 0]
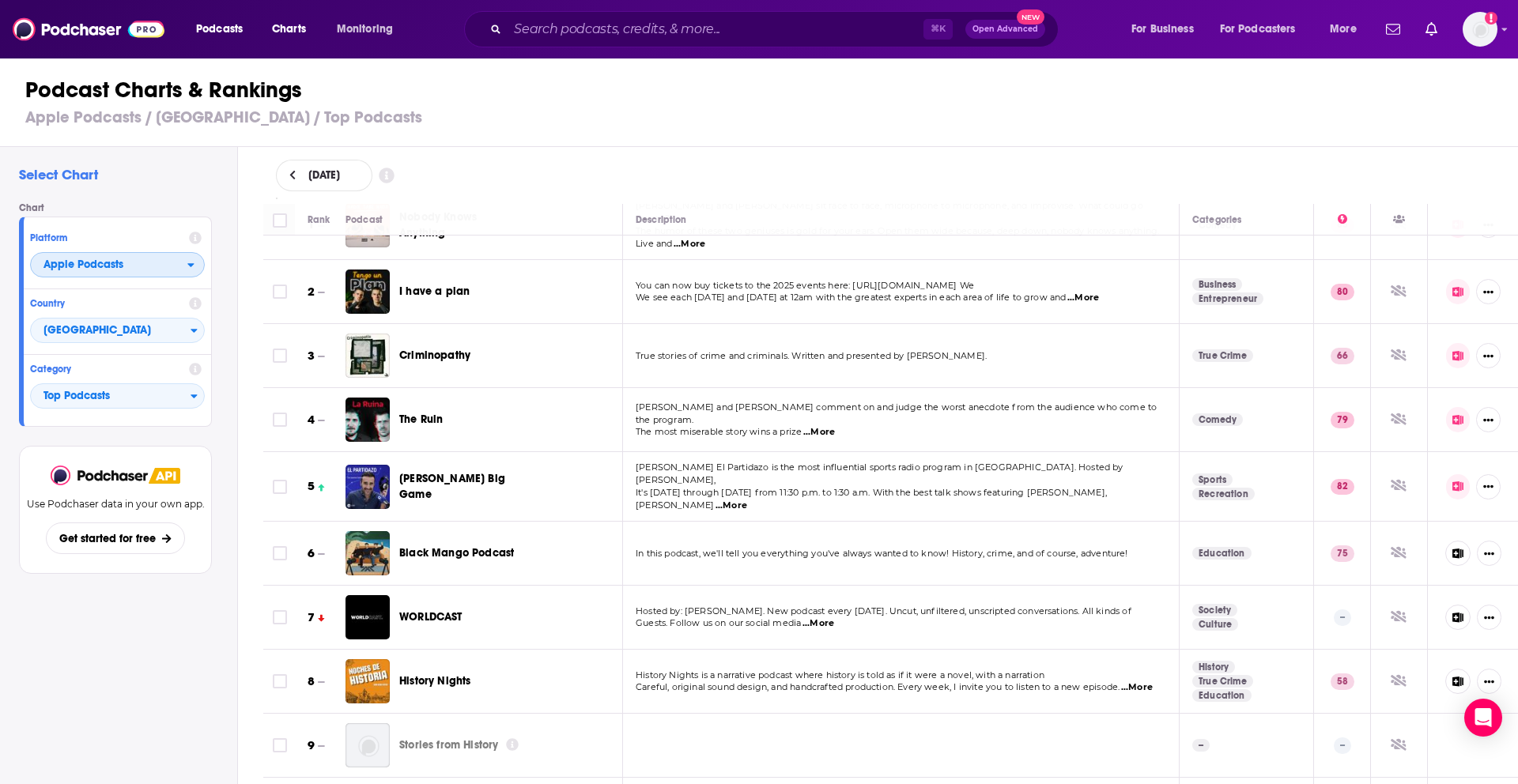
click at [101, 273] on span "Apple Podcasts" at bounding box center [109, 265] width 157 height 27
click at [113, 309] on span "Spotify" at bounding box center [116, 313] width 154 height 9
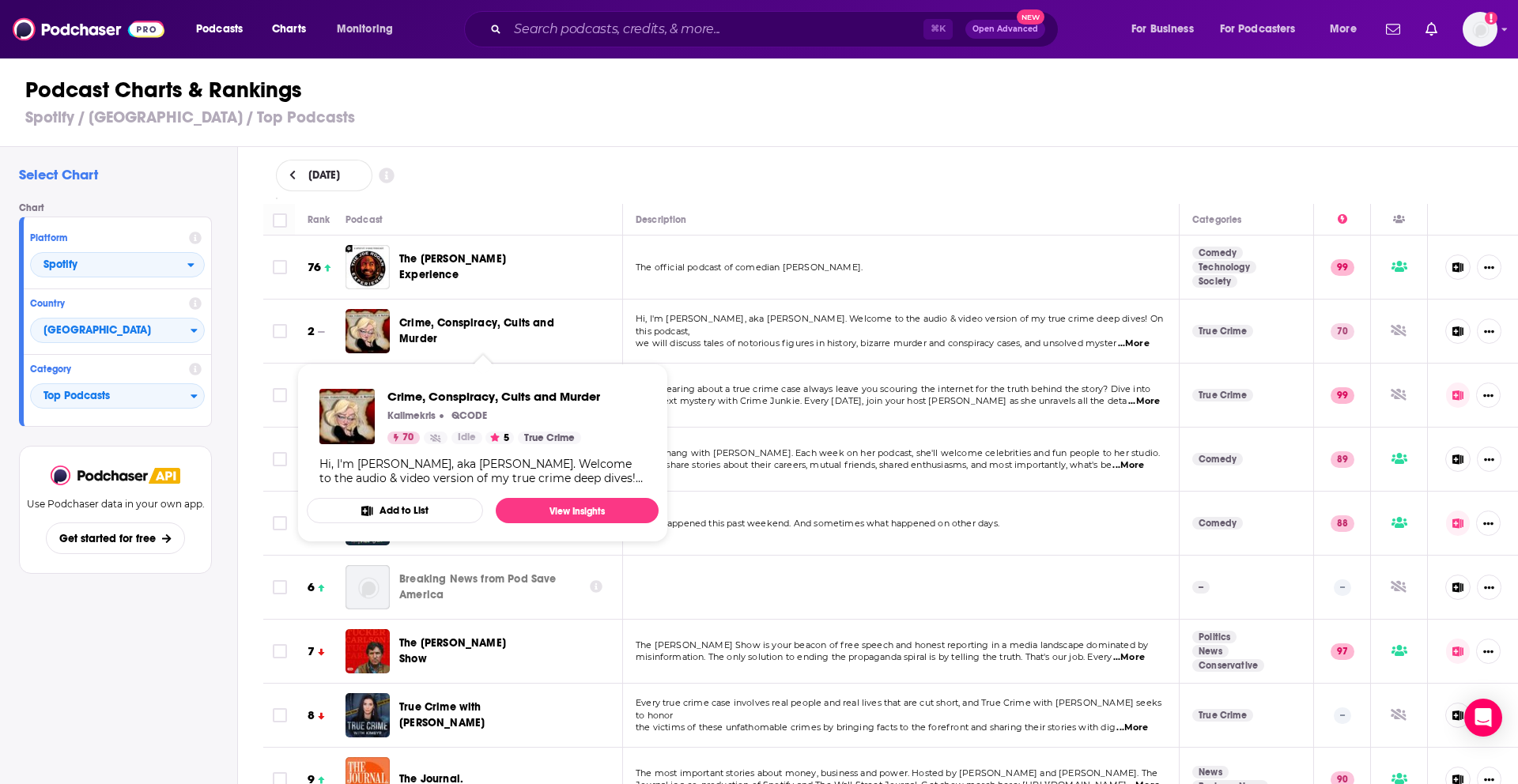
click at [113, 347] on div "Country [GEOGRAPHIC_DATA]" at bounding box center [117, 323] width 187 height 66
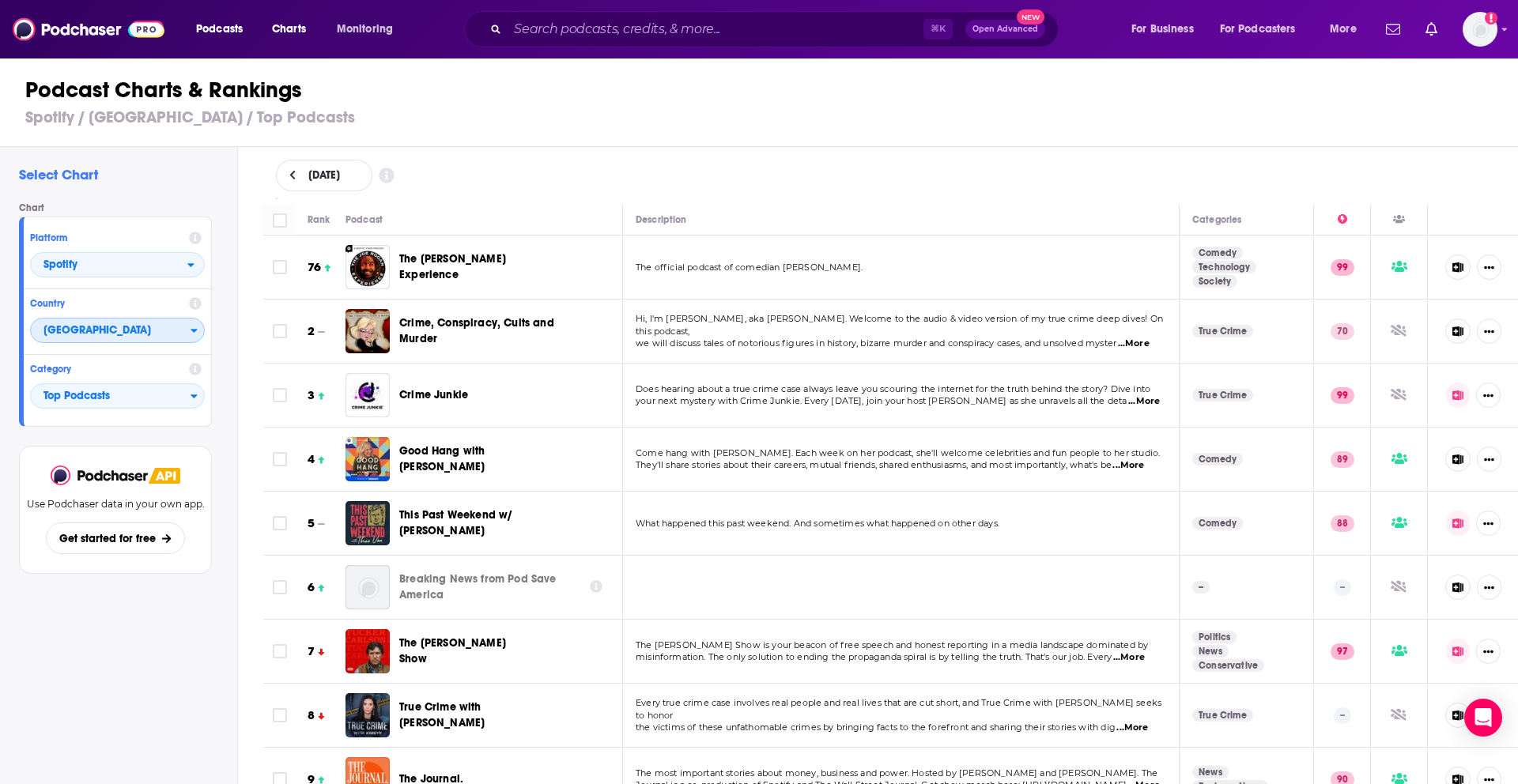
click at [117, 335] on span "[GEOGRAPHIC_DATA]" at bounding box center [111, 331] width 160 height 27
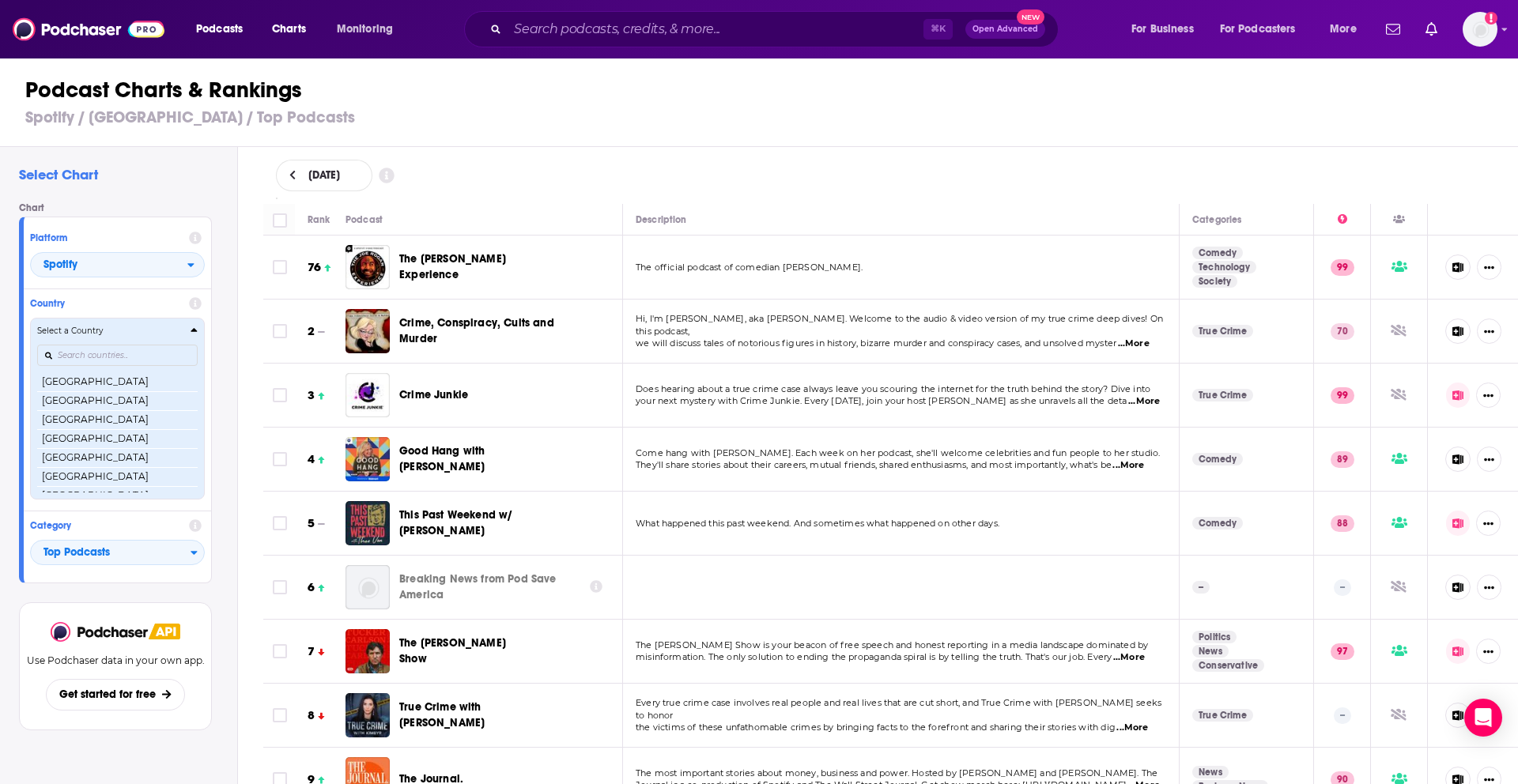
scroll to position [375, 0]
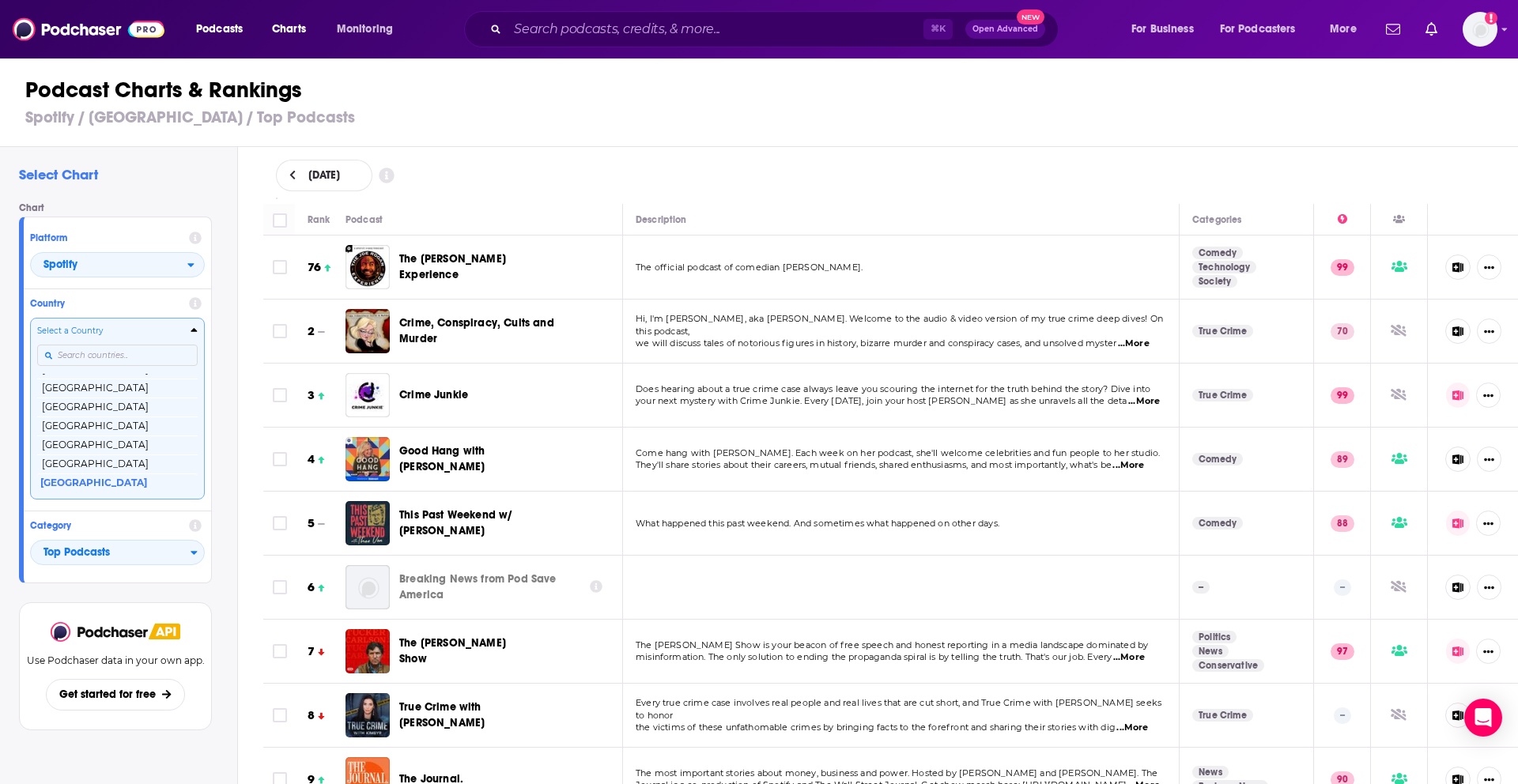
click at [139, 348] on input "Countries" at bounding box center [117, 355] width 161 height 21
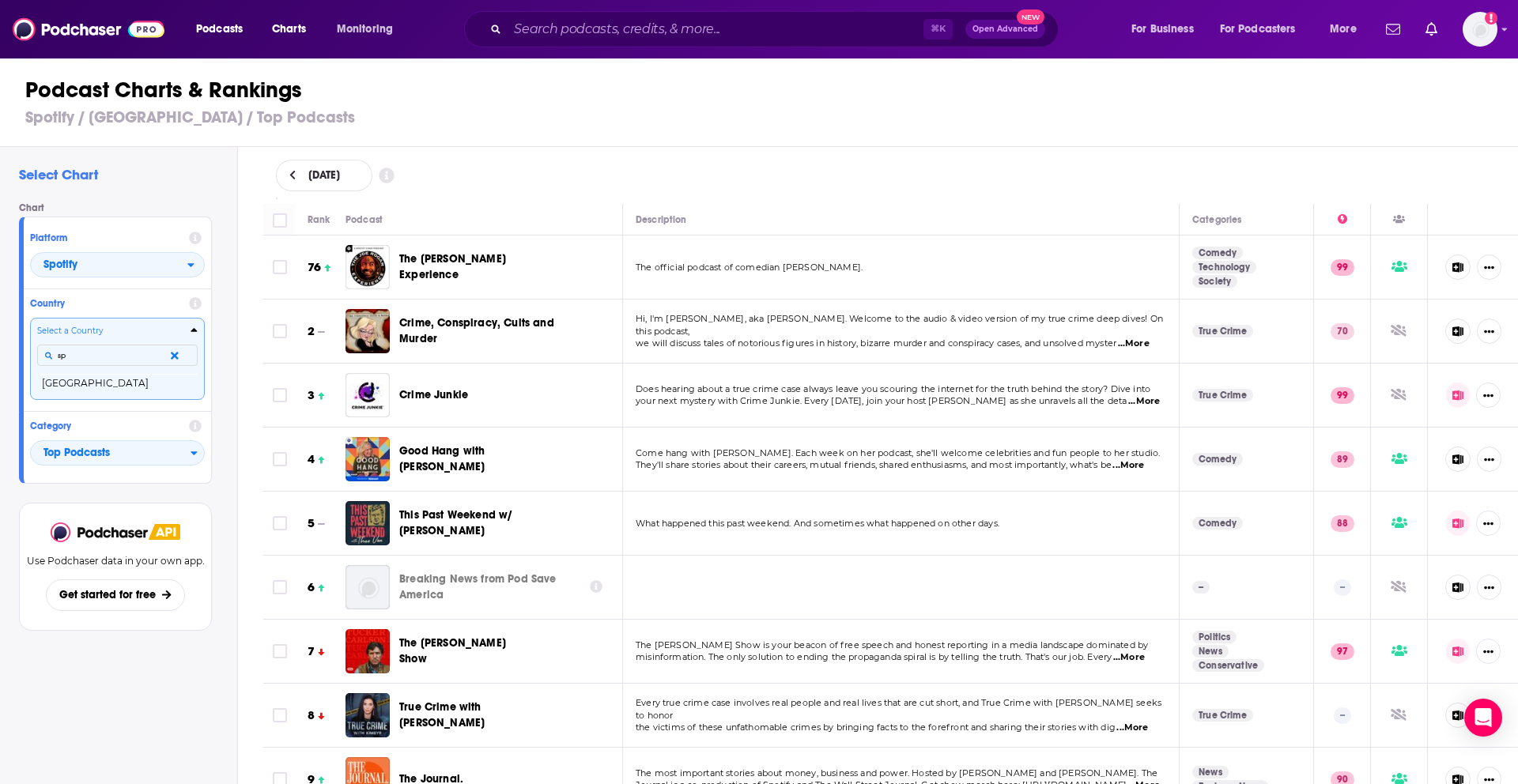
scroll to position [0, 0]
type input "[GEOGRAPHIC_DATA]"
click at [80, 390] on button "[GEOGRAPHIC_DATA]" at bounding box center [117, 383] width 161 height 19
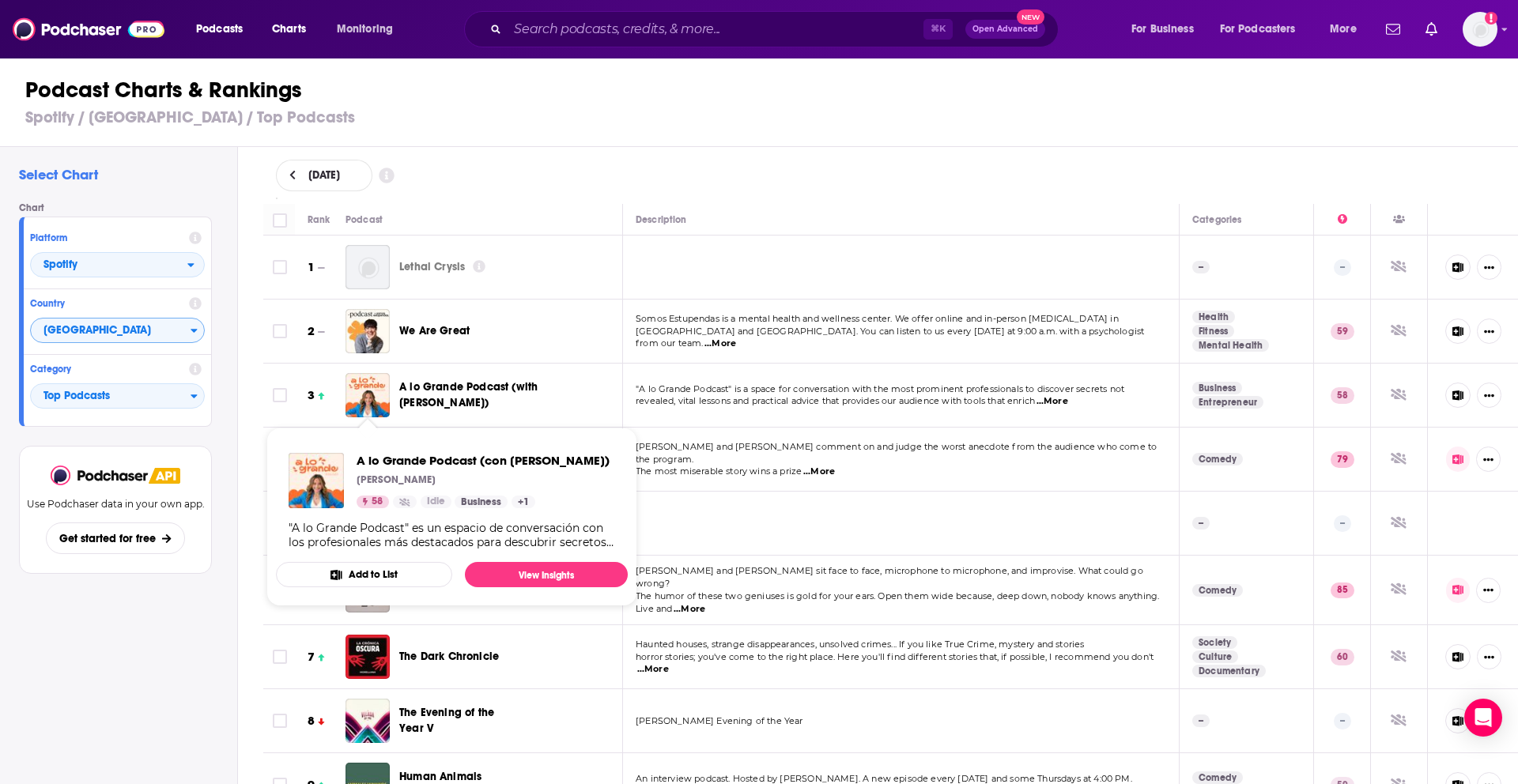
scroll to position [6, 0]
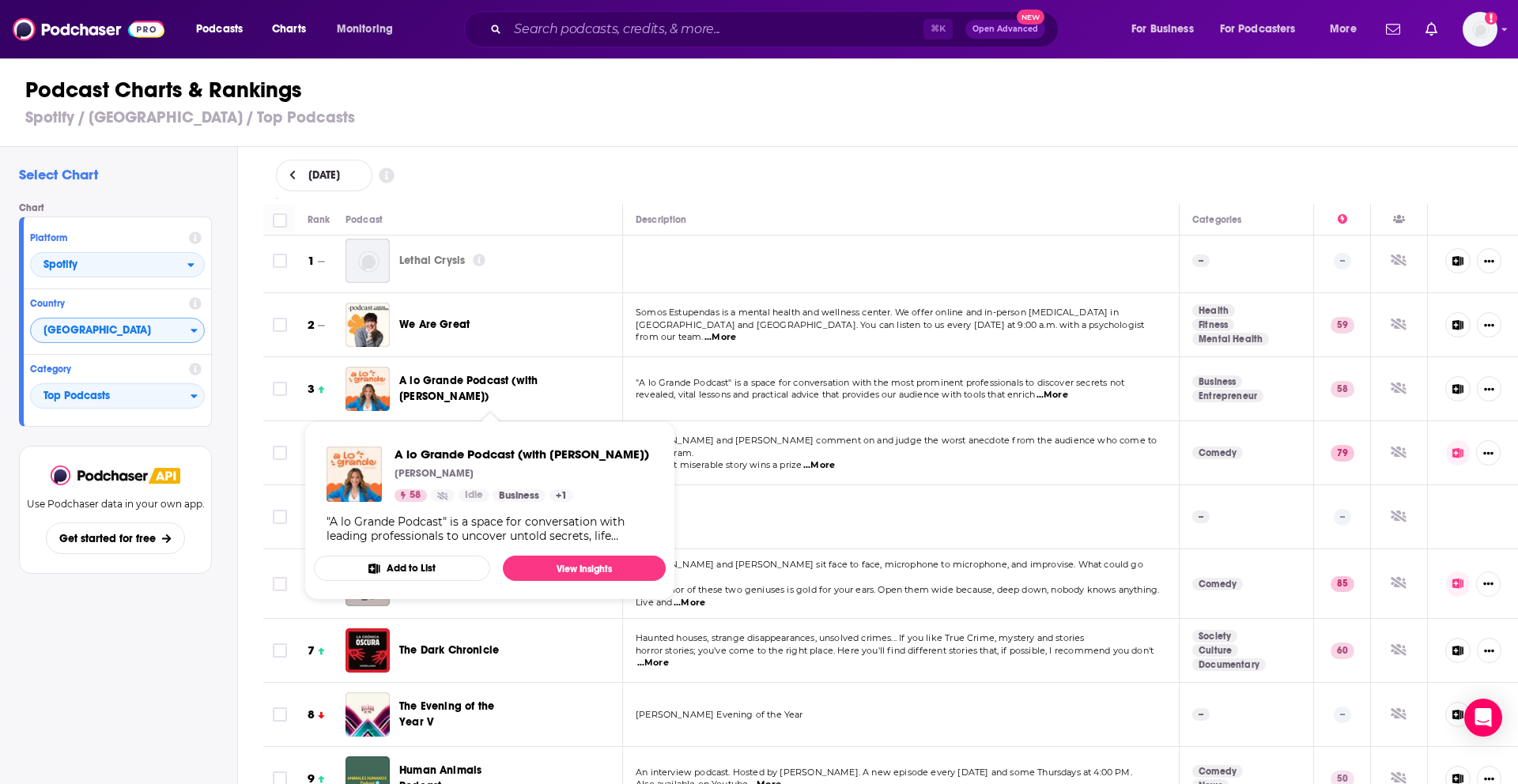
click at [408, 565] on font "Add to List" at bounding box center [411, 569] width 49 height 13
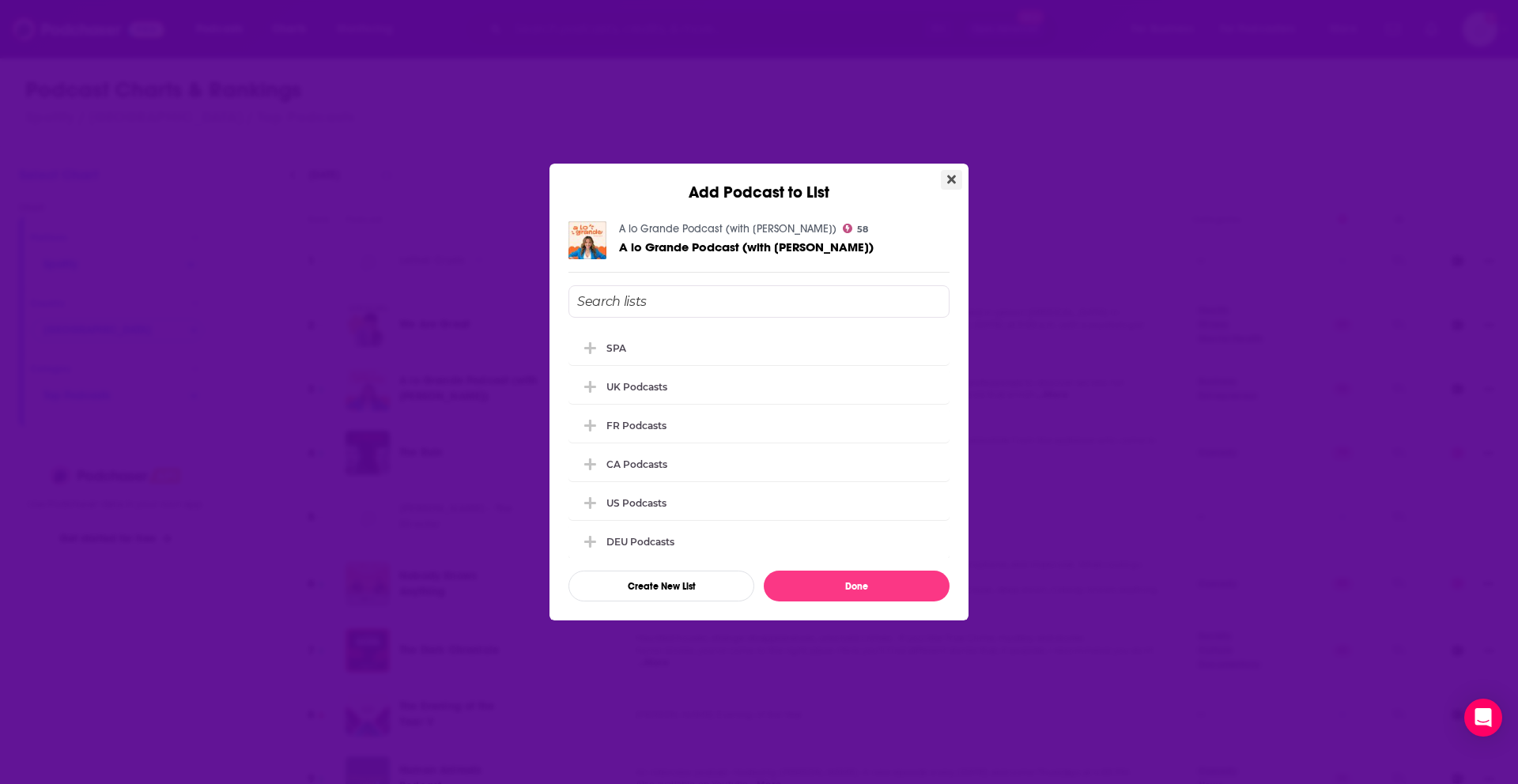
click at [955, 179] on icon "Close" at bounding box center [951, 180] width 8 height 13
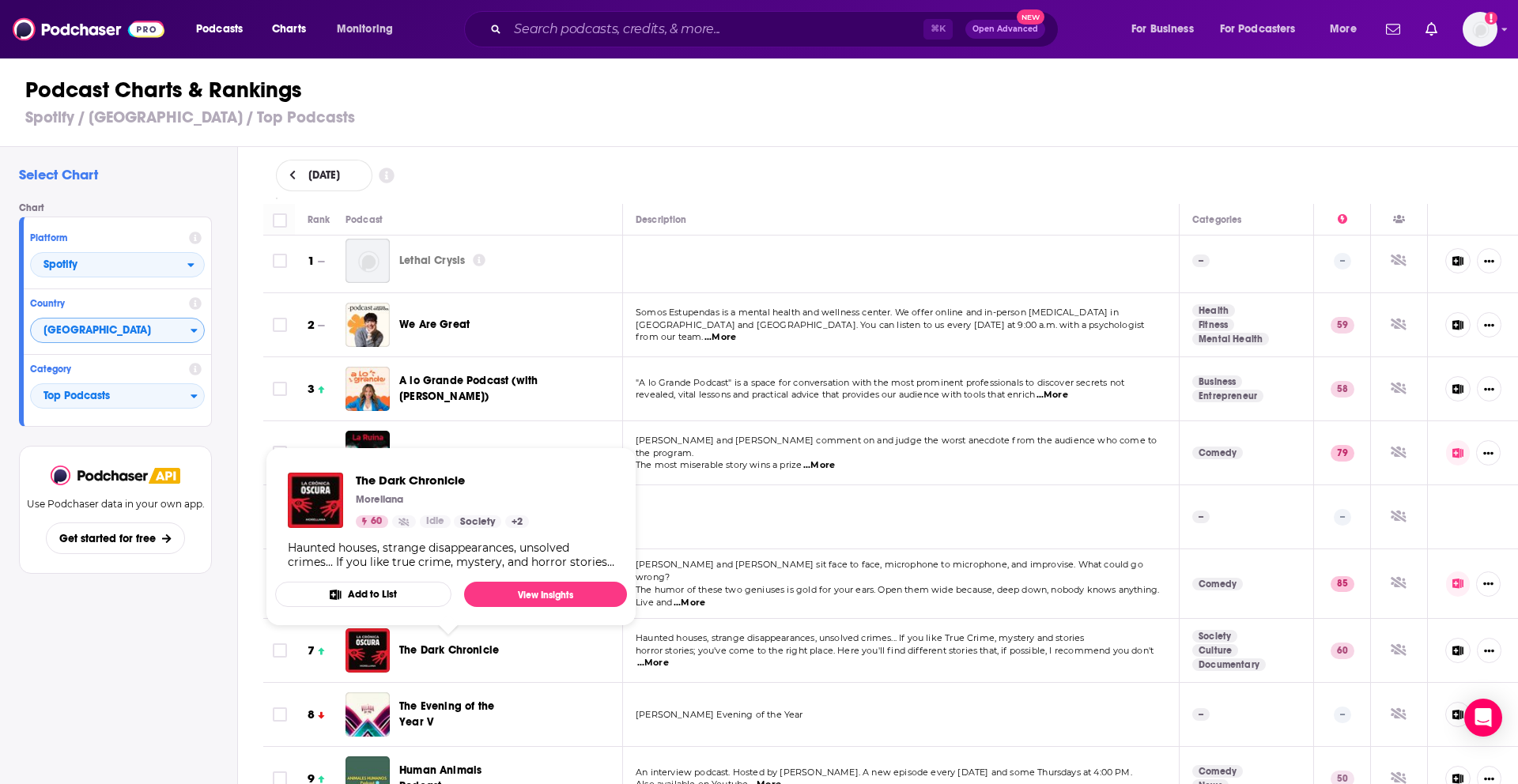
click at [409, 597] on button "Add to List" at bounding box center [363, 595] width 176 height 26
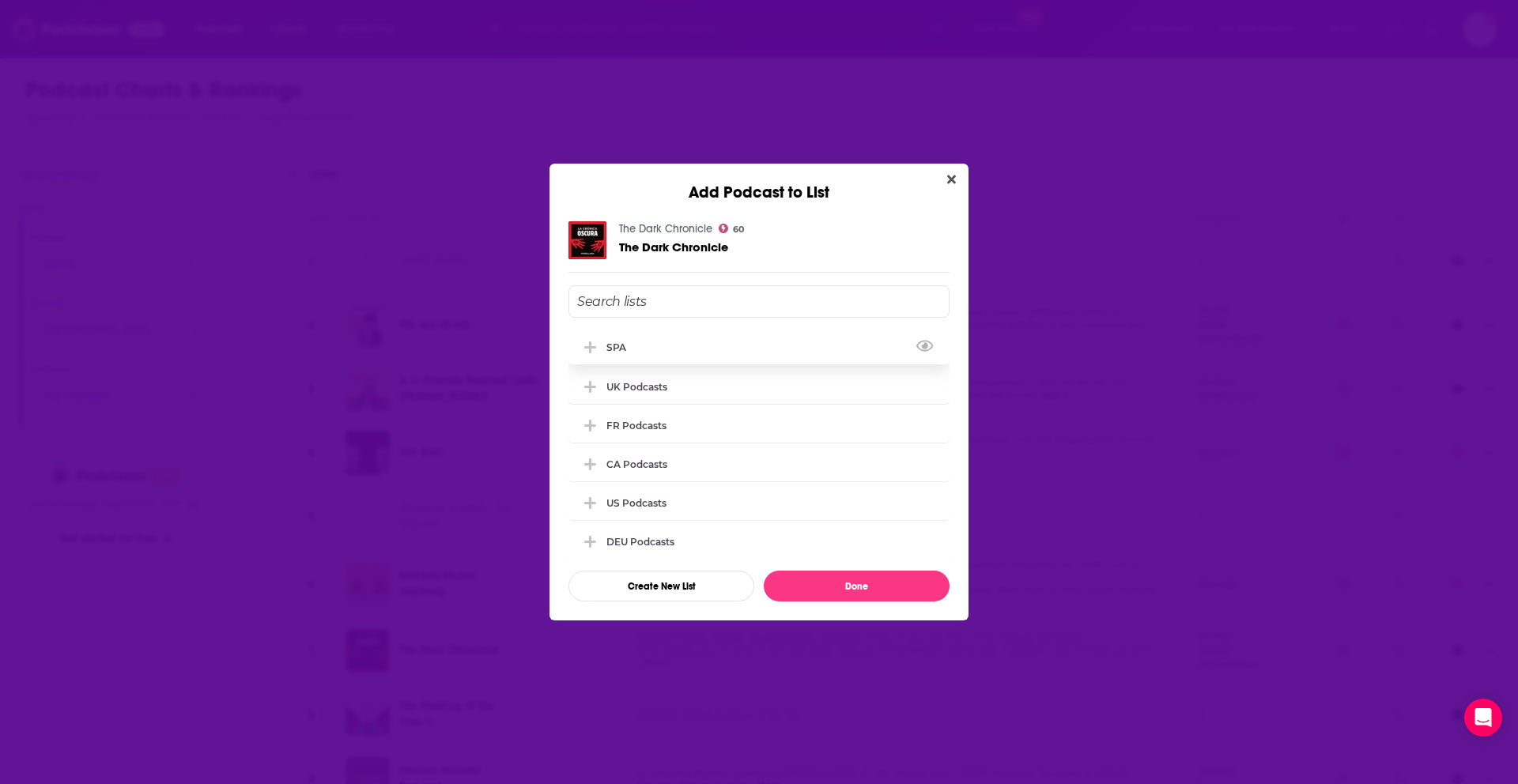
click at [746, 361] on div "SPA" at bounding box center [759, 348] width 382 height 35
click at [822, 591] on button "Done" at bounding box center [857, 586] width 186 height 31
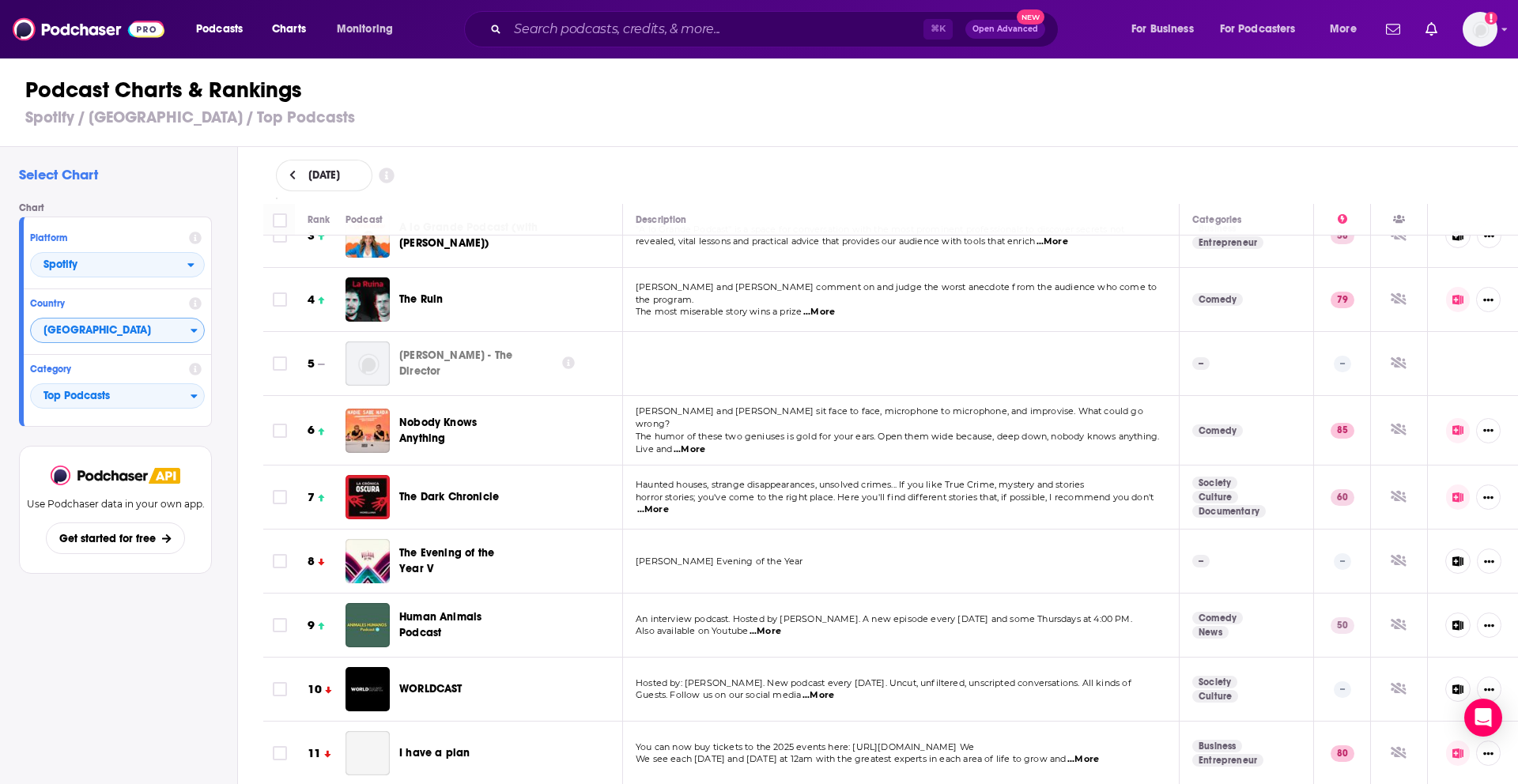
scroll to position [173, 0]
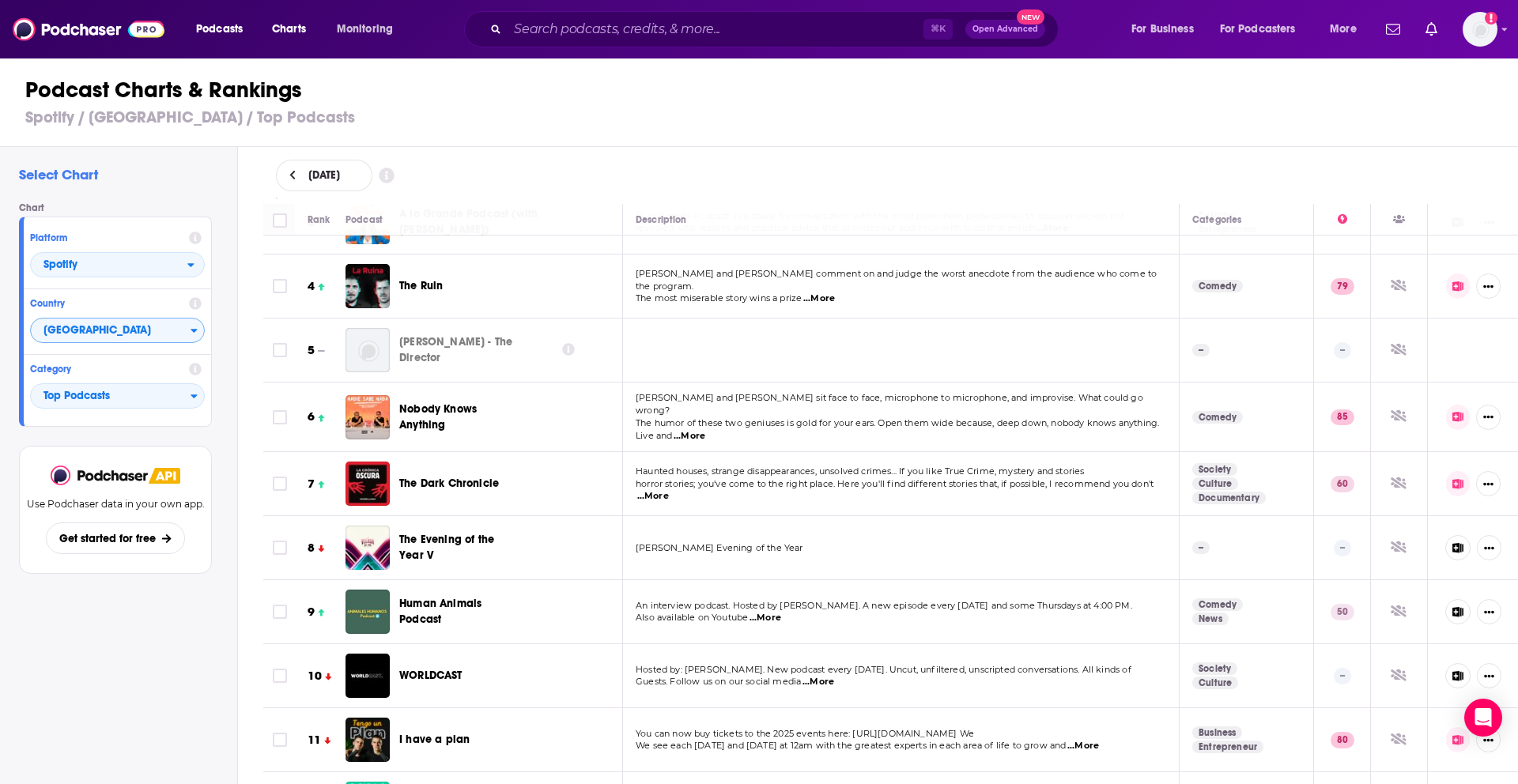
click at [771, 622] on font "...More" at bounding box center [765, 617] width 31 height 11
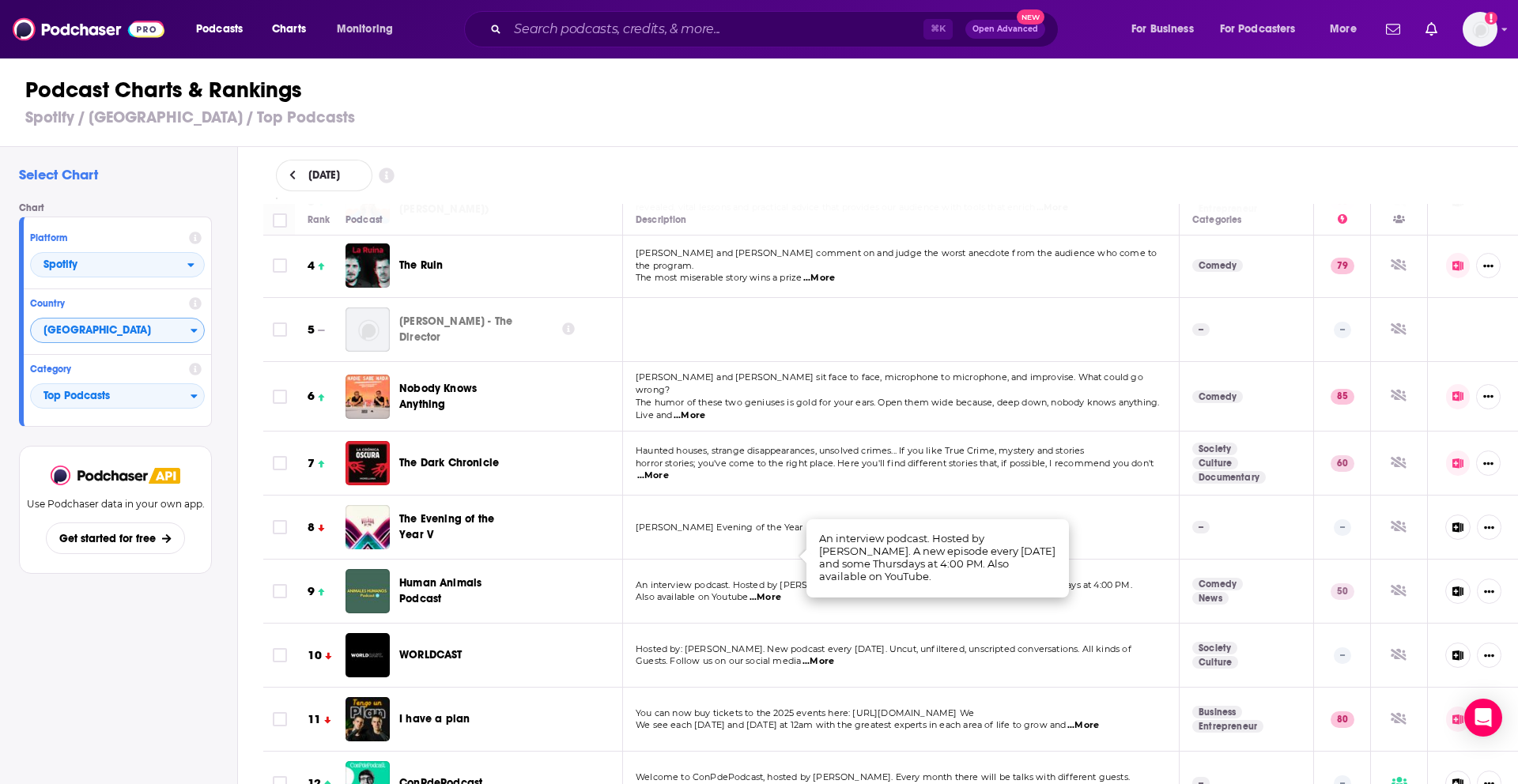
scroll to position [278, 0]
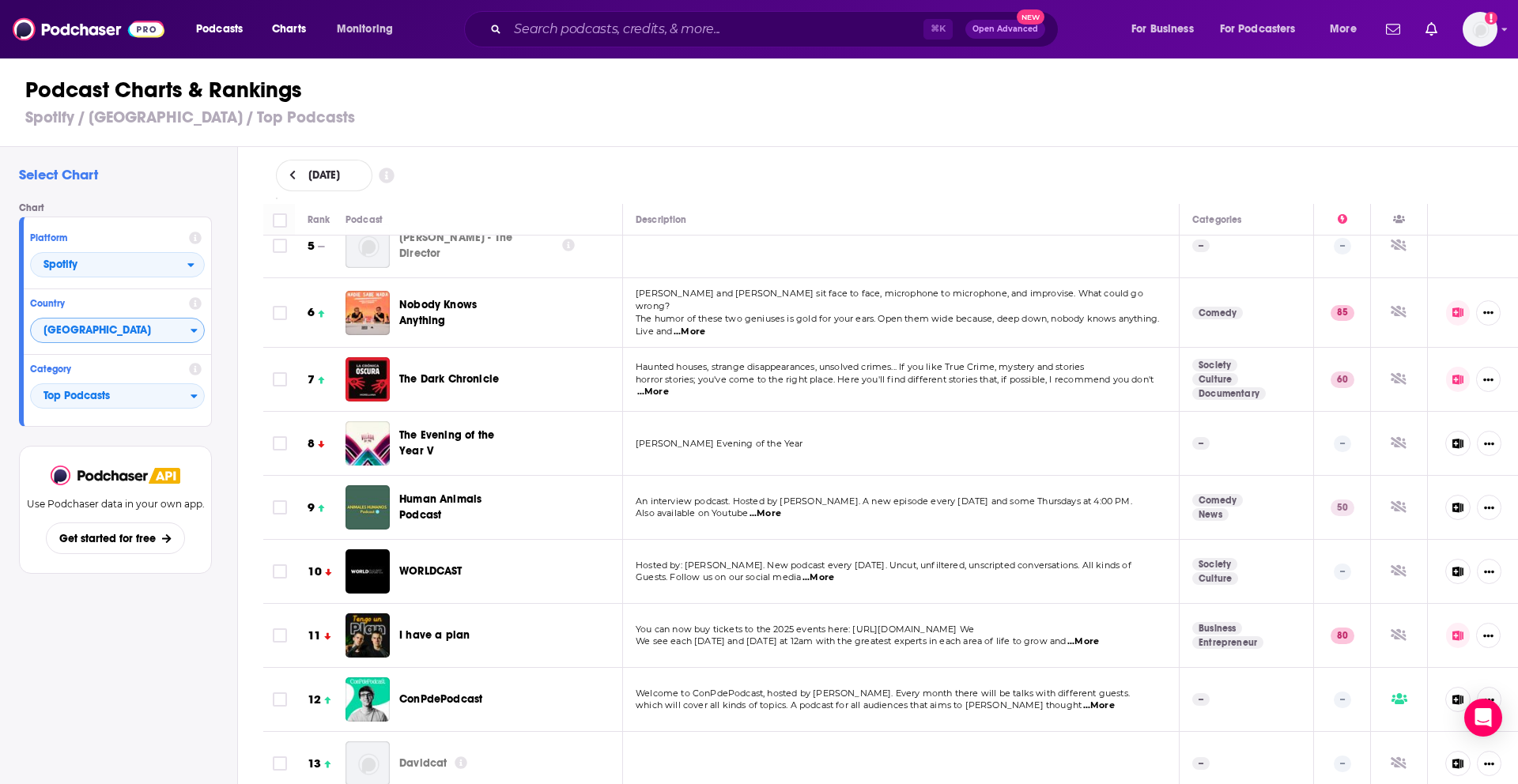
click at [1083, 708] on font "...More" at bounding box center [1099, 705] width 31 height 11
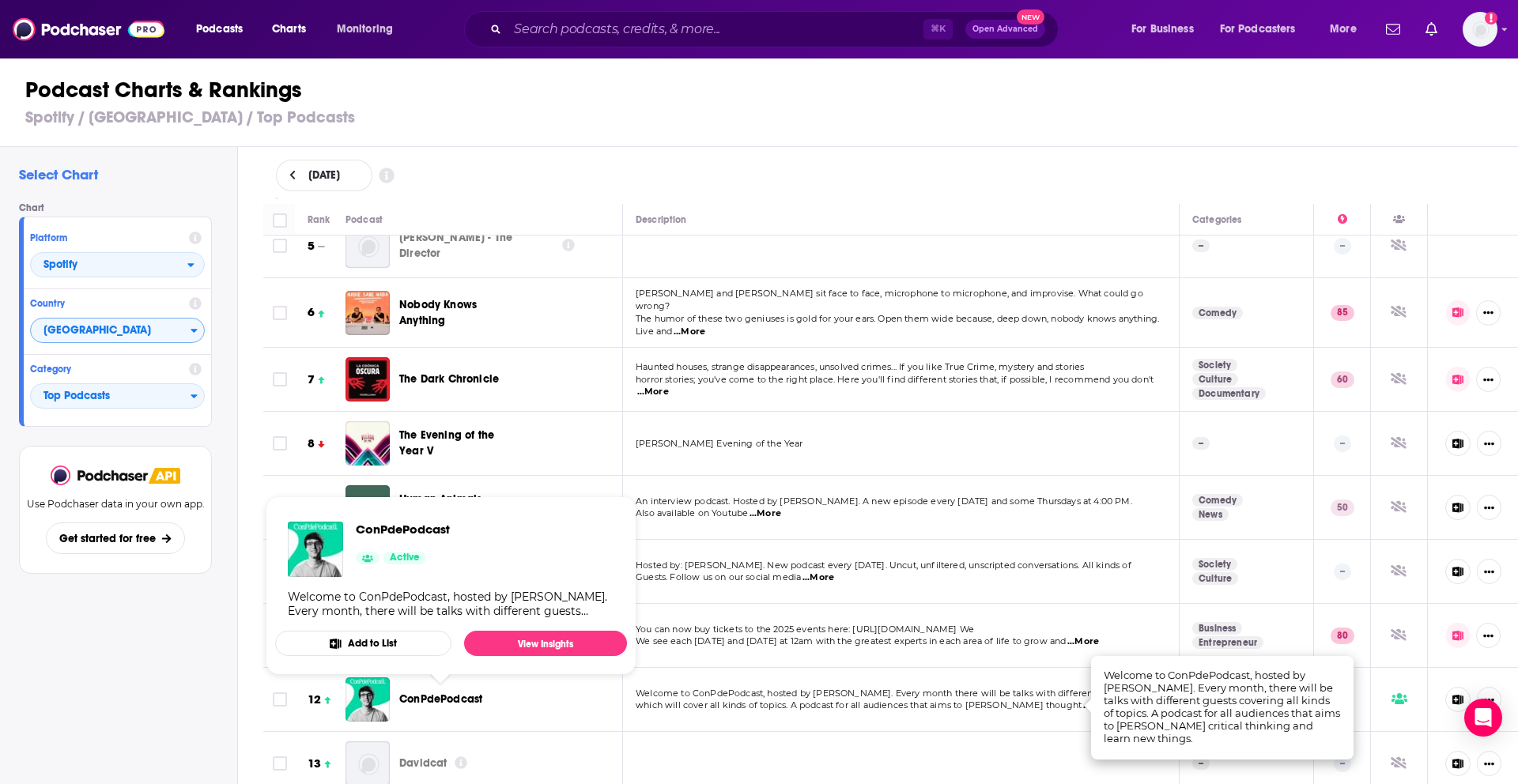
click at [387, 637] on font "Add to List" at bounding box center [371, 644] width 49 height 13
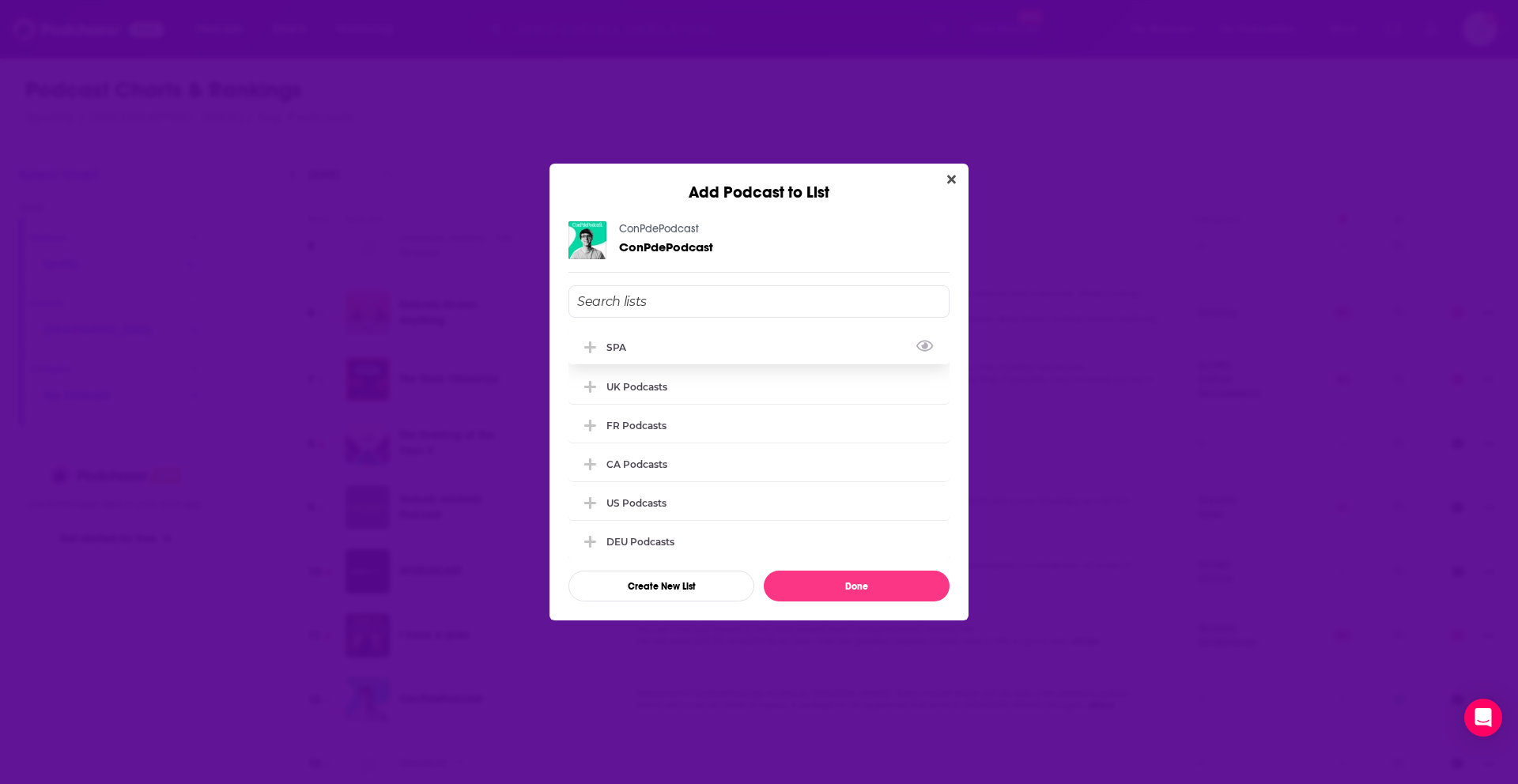
click at [725, 353] on div "SPA" at bounding box center [759, 348] width 382 height 35
click at [817, 582] on button "Done" at bounding box center [857, 586] width 186 height 31
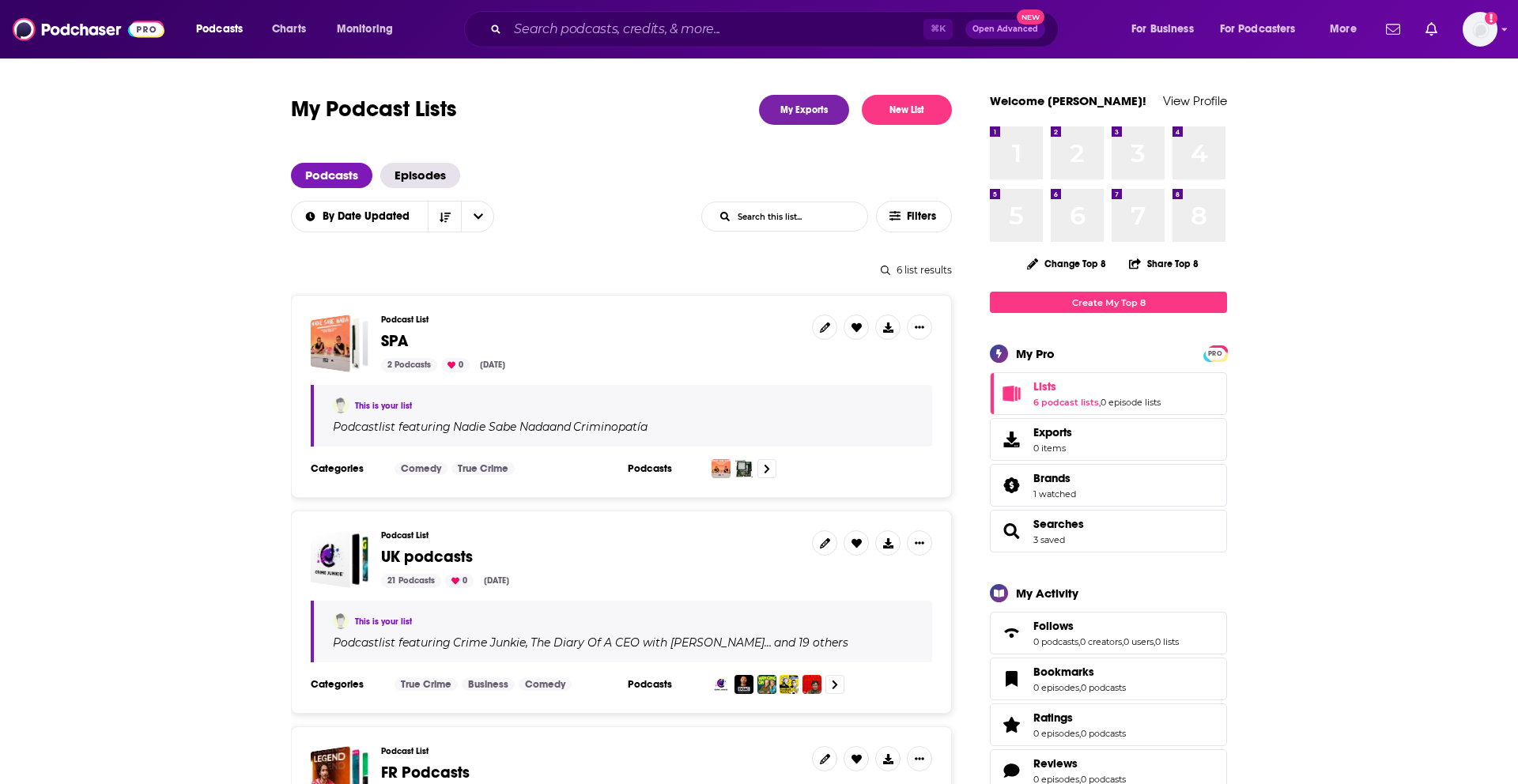
click at [512, 361] on div "[DATE]" at bounding box center [492, 366] width 38 height 15
click at [828, 329] on icon at bounding box center [825, 327] width 10 height 10
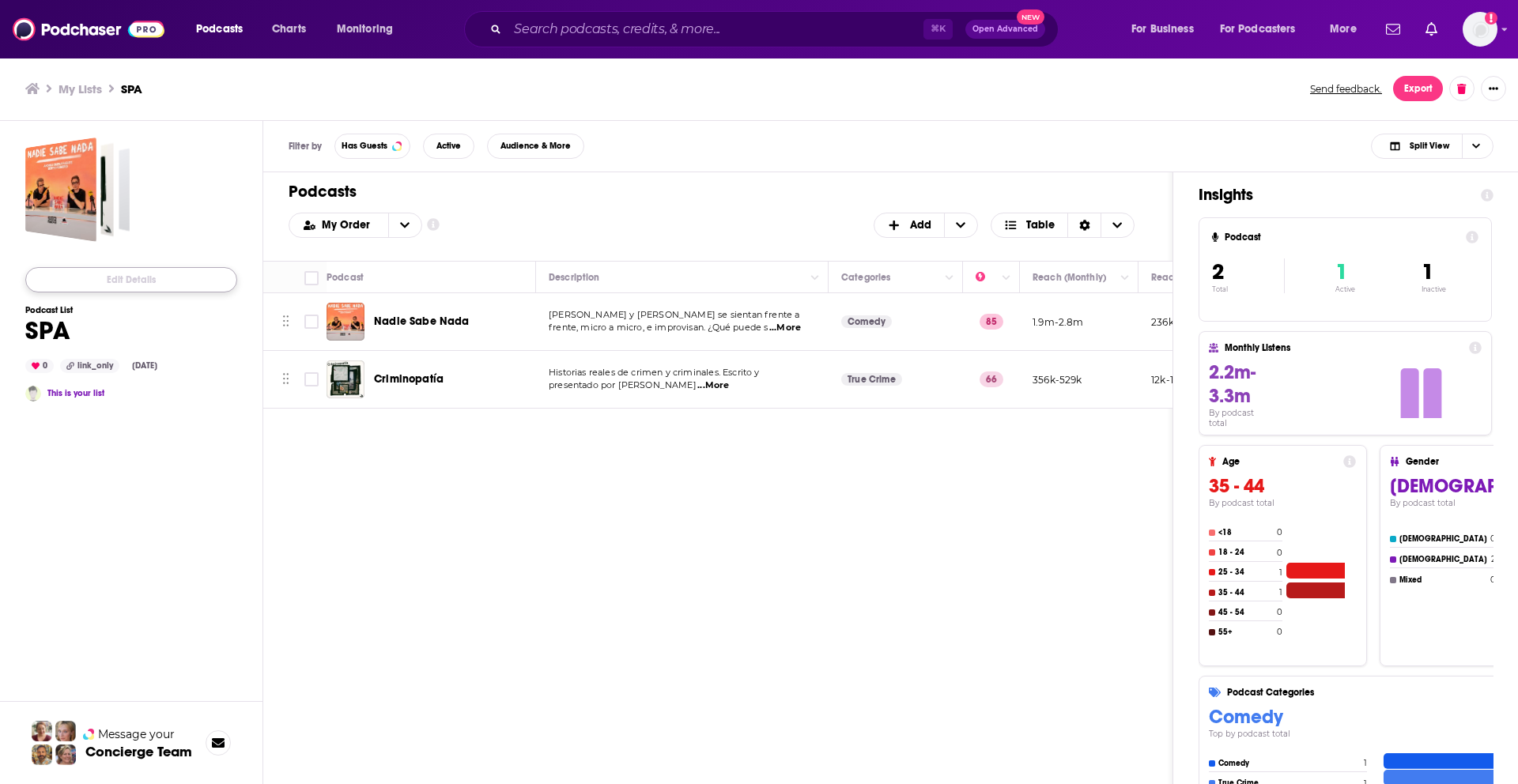
click at [116, 282] on button "Edit Details" at bounding box center [131, 280] width 212 height 26
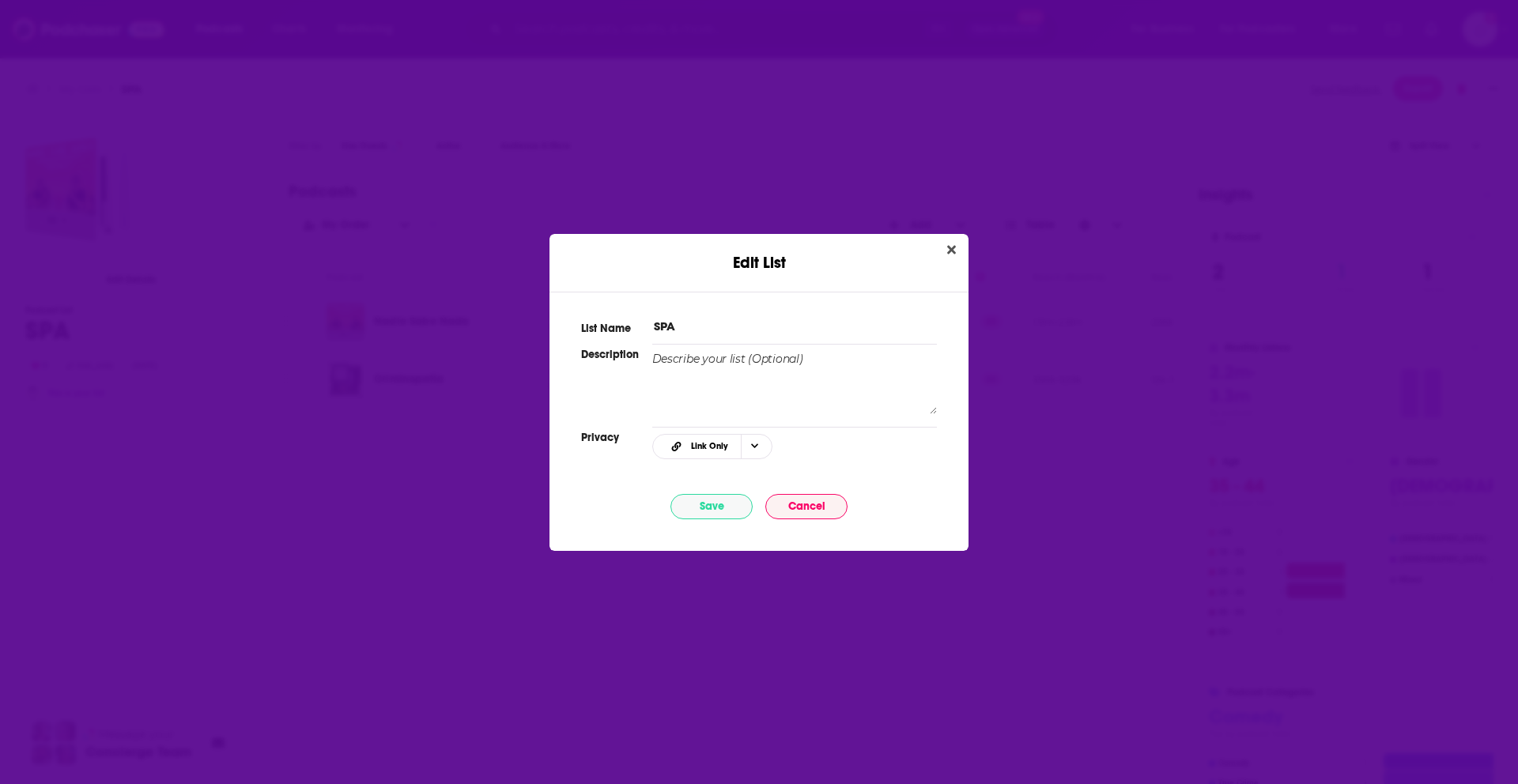
click at [702, 331] on input "SPA" at bounding box center [794, 326] width 284 height 17
type input "SPA Podcasts"
click at [728, 513] on button "Save" at bounding box center [712, 507] width 83 height 26
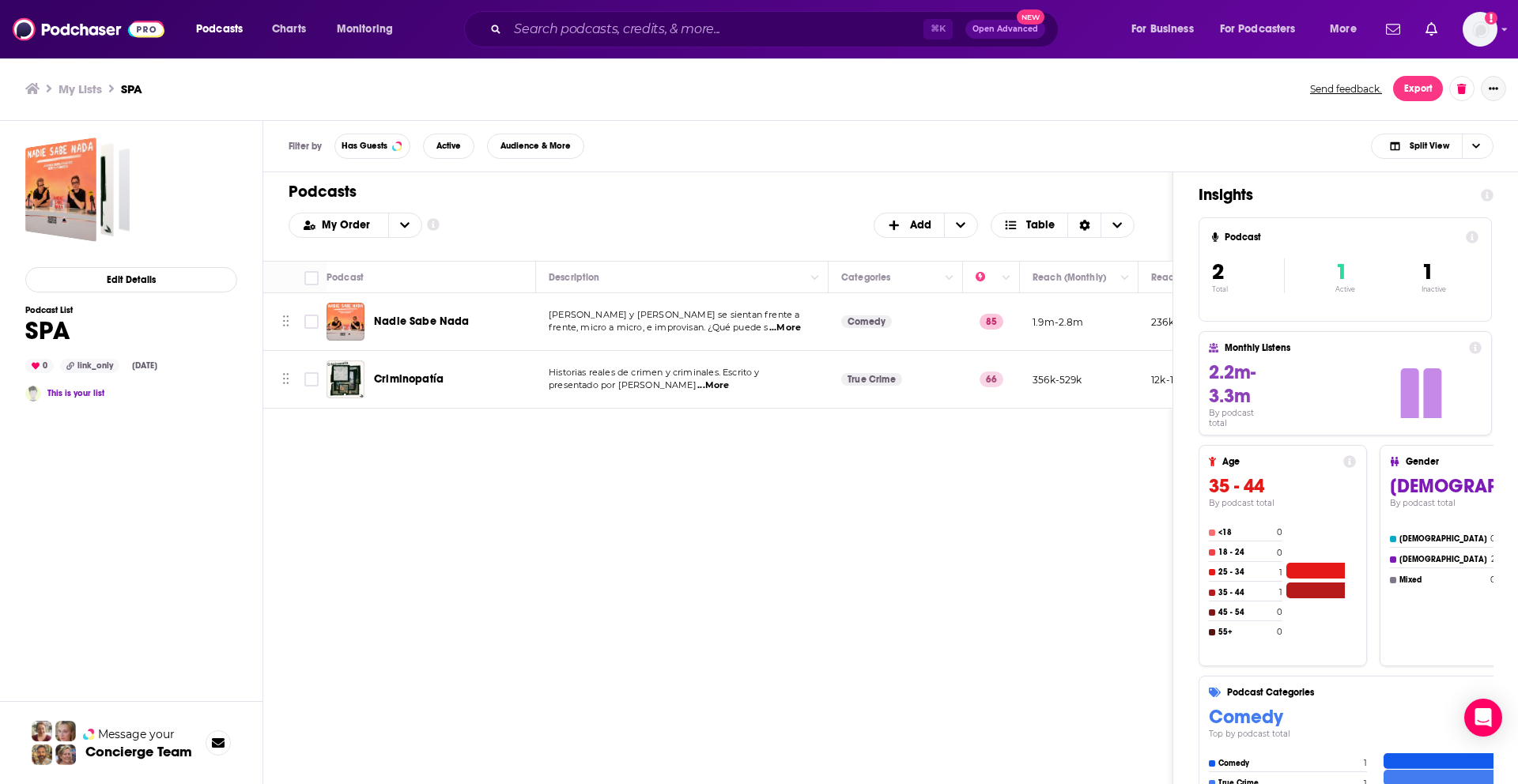
click at [1492, 94] on button "Show More Button" at bounding box center [1494, 89] width 26 height 26
click at [1412, 251] on button "Share" at bounding box center [1440, 244] width 152 height 29
click at [1509, 149] on icon "Show additional menu" at bounding box center [1500, 152] width 31 height 13
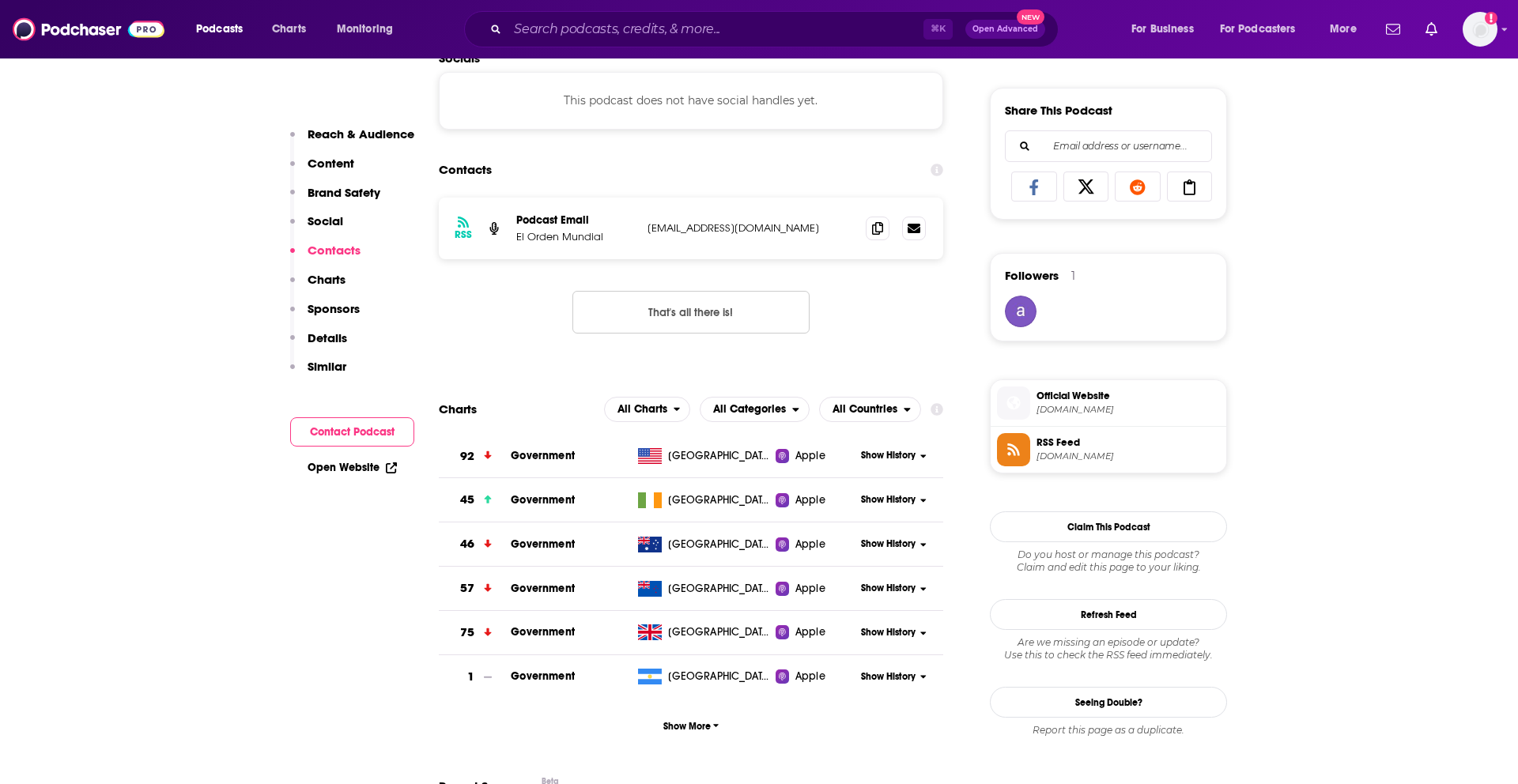
scroll to position [977, 0]
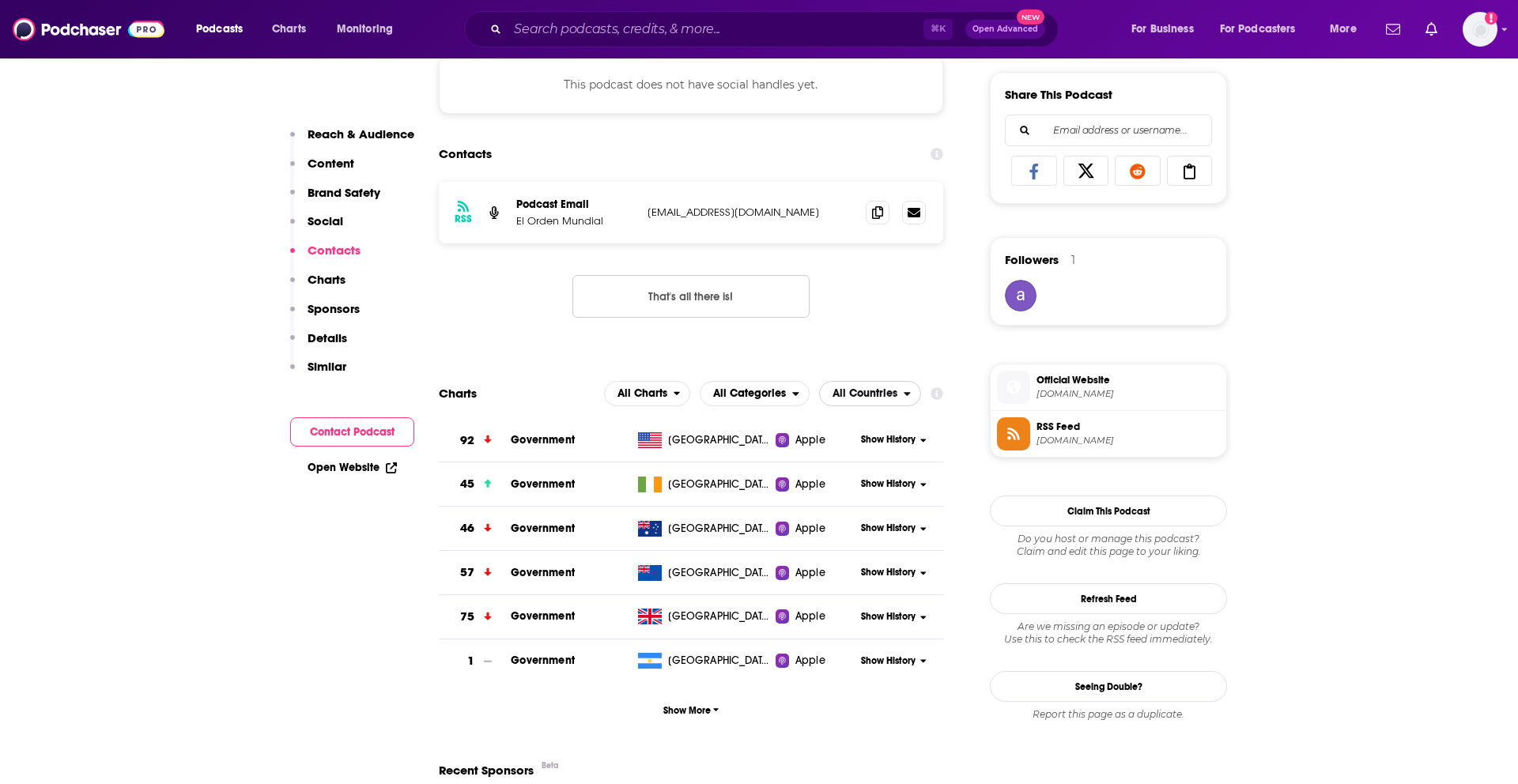
click at [848, 399] on span "All Countries" at bounding box center [865, 393] width 65 height 11
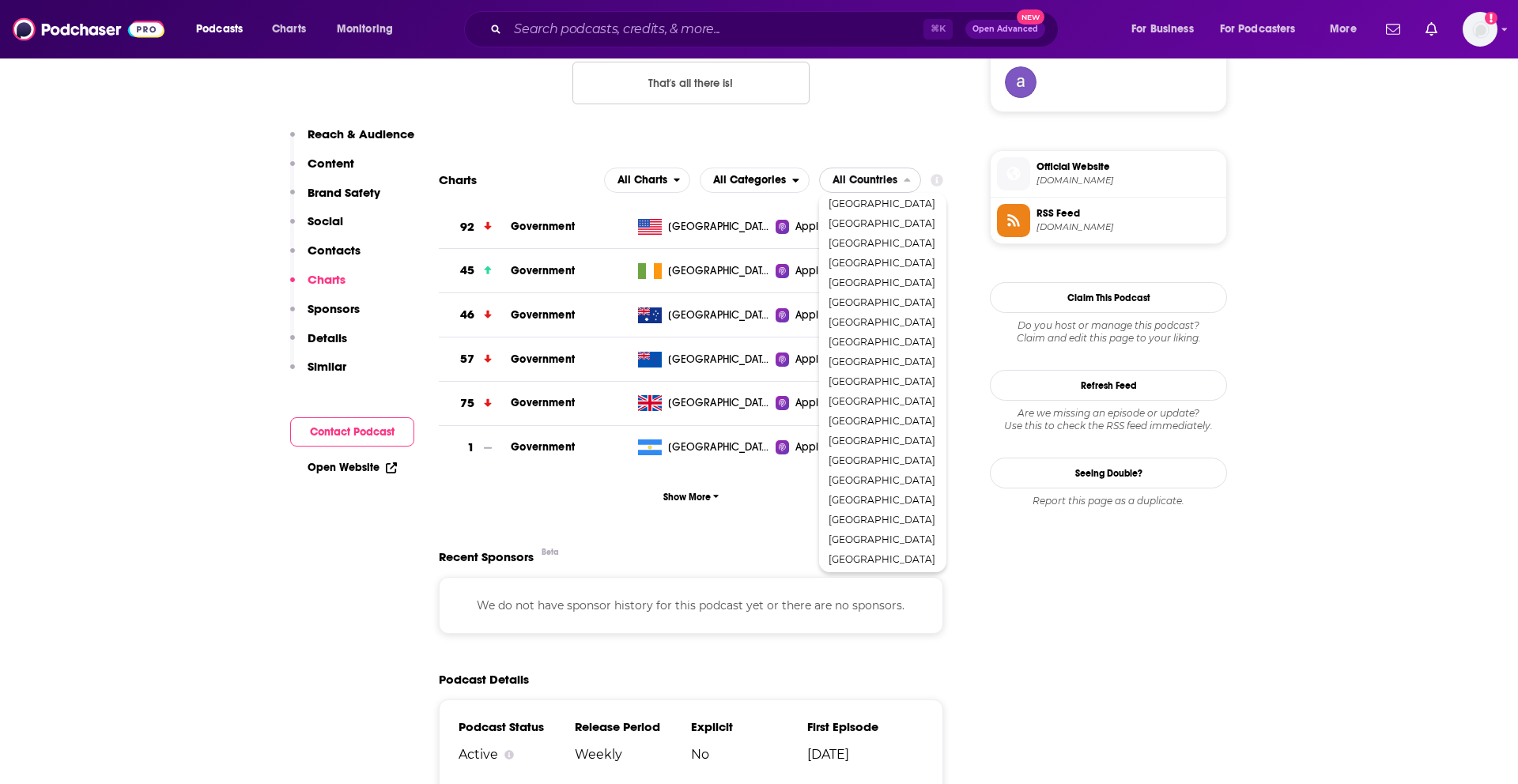
scroll to position [1017, 0]
click at [857, 332] on div "[GEOGRAPHIC_DATA]" at bounding box center [882, 338] width 115 height 19
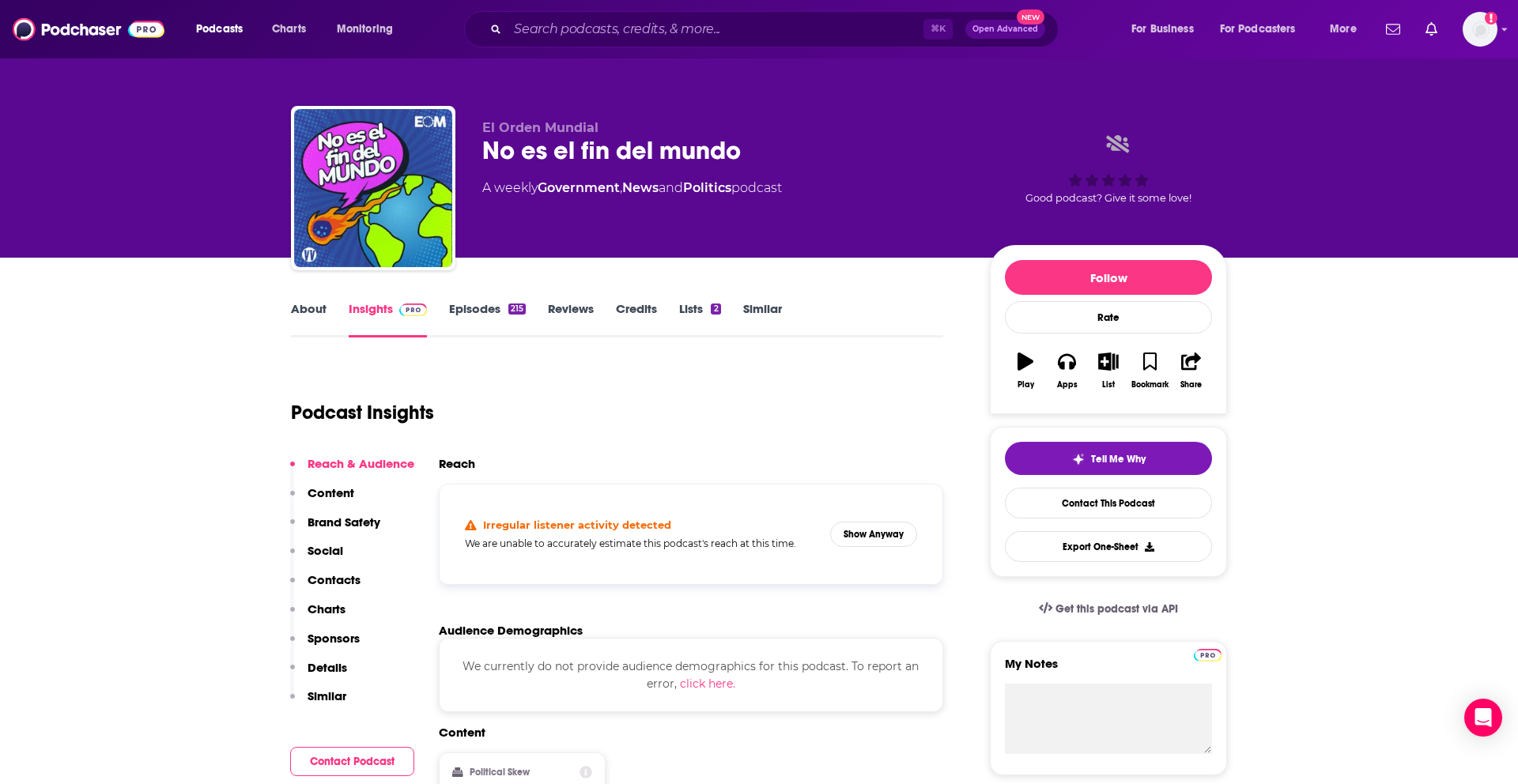
scroll to position [6, 0]
